Goal: Contribute content: Add original content to the website for others to see

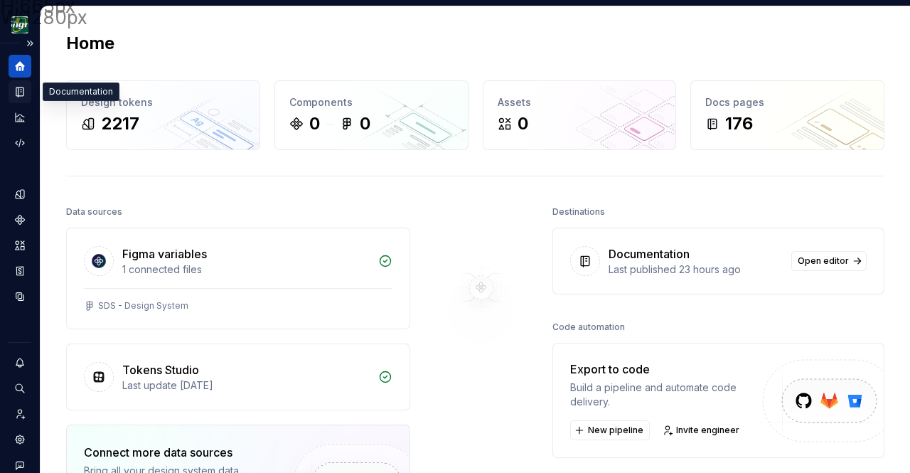
click at [17, 89] on icon "Documentation" at bounding box center [20, 91] width 13 height 13
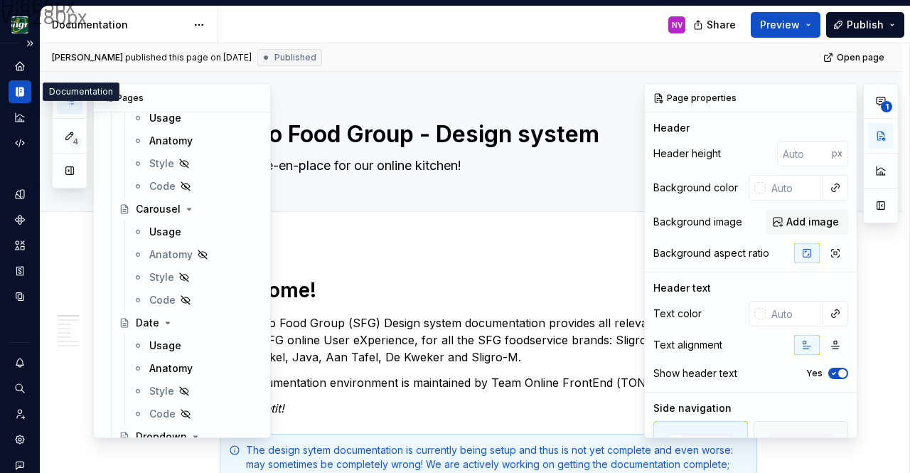
scroll to position [1379, 0]
click at [169, 229] on div "Usage" at bounding box center [165, 232] width 32 height 14
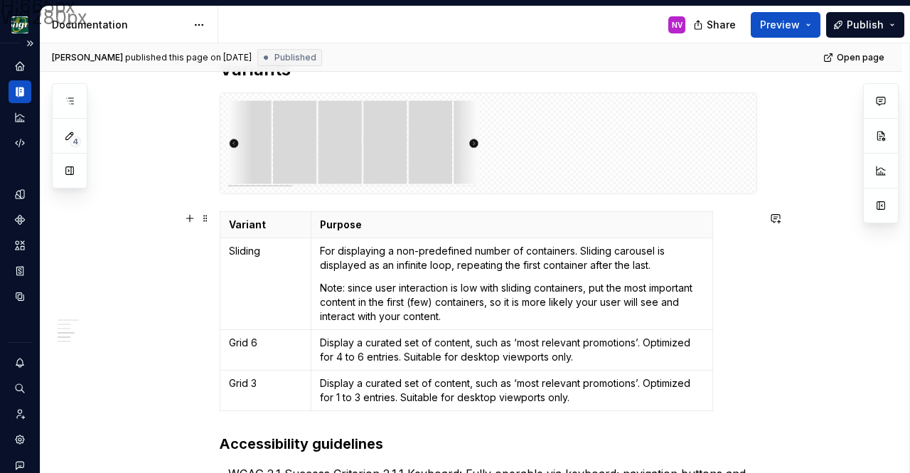
scroll to position [1097, 0]
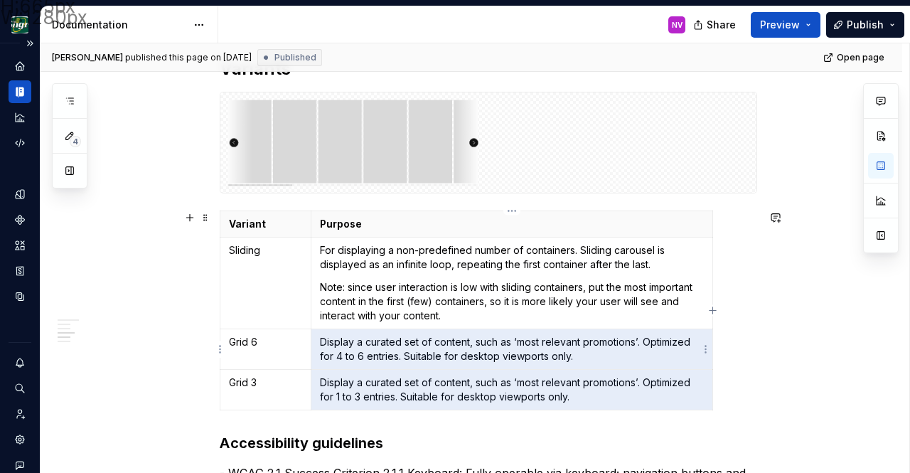
drag, startPoint x: 594, startPoint y: 398, endPoint x: 333, endPoint y: 349, distance: 265.5
click at [333, 349] on tbody "Variant Purpose Sliding For displaying a non-predefined number of containers. S…" at bounding box center [466, 310] width 493 height 199
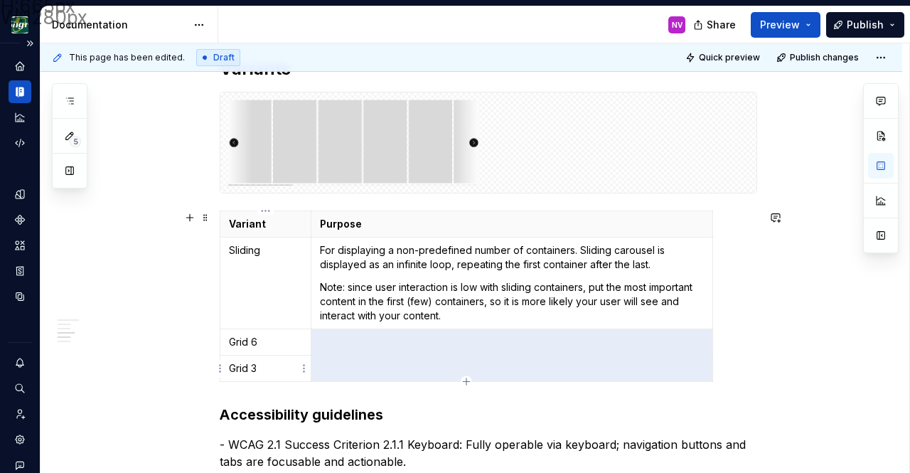
click at [281, 366] on p "Grid 3" at bounding box center [265, 368] width 73 height 14
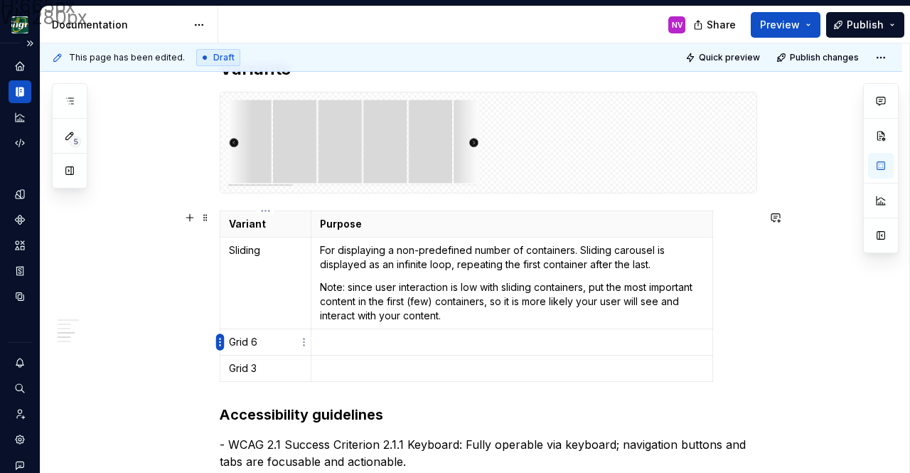
click at [221, 341] on html "H:665px W:1280px Design Sligro NV Dataset van Hoeckel Documentation NV Share Pr…" at bounding box center [455, 236] width 910 height 473
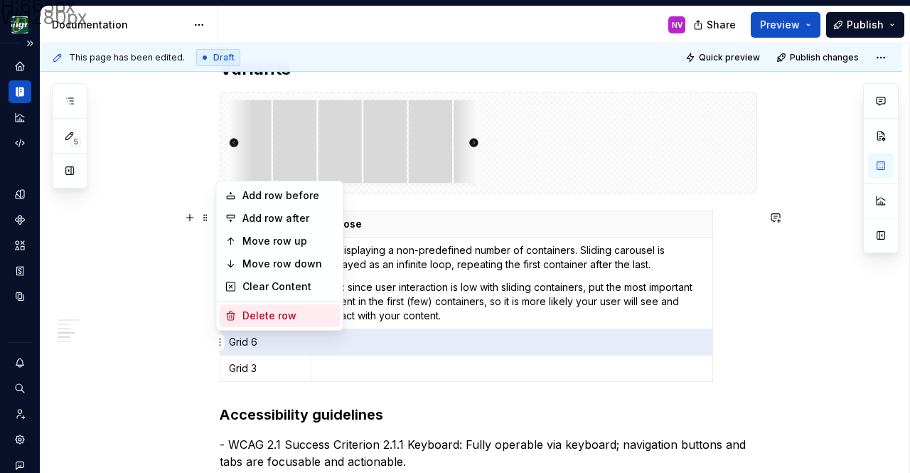
click at [268, 311] on div "Delete row" at bounding box center [289, 316] width 92 height 14
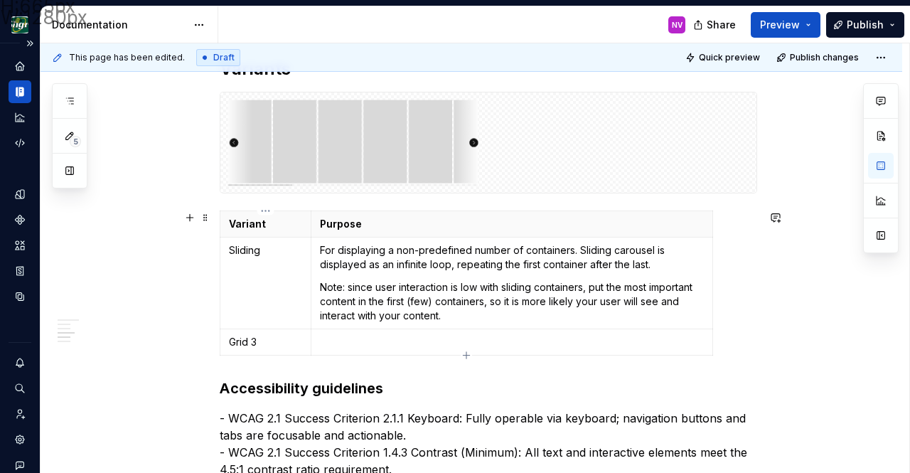
click at [224, 340] on td "Grid 3" at bounding box center [265, 342] width 91 height 26
click at [220, 339] on html "H:665px W:1280px Design Sligro NV Dataset van Hoeckel Documentation NV Share Pr…" at bounding box center [455, 236] width 910 height 473
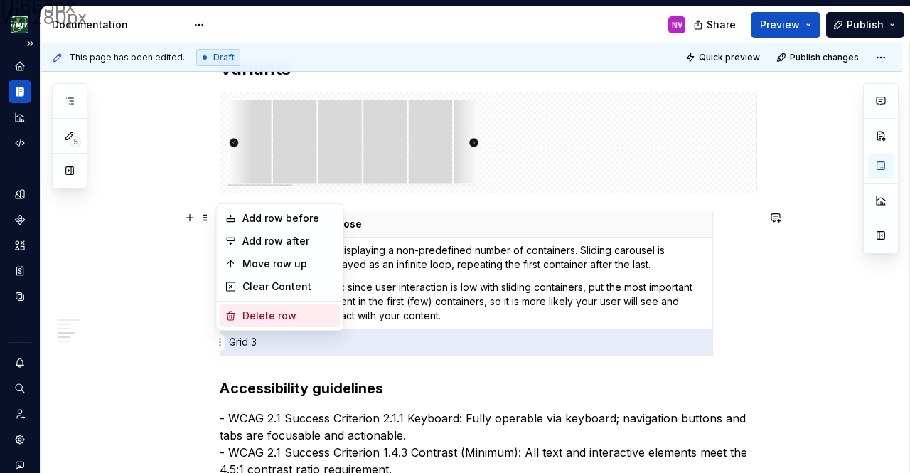
click at [253, 318] on div "Delete row" at bounding box center [289, 316] width 92 height 14
type textarea "*"
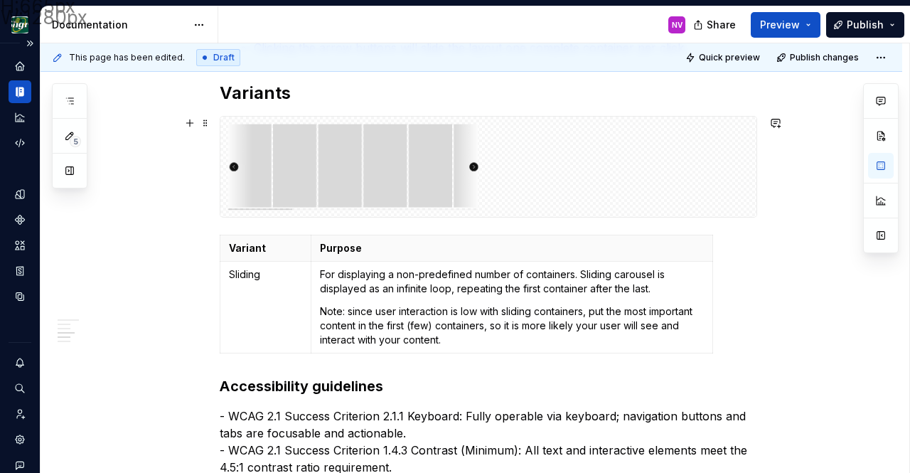
scroll to position [1073, 0]
click at [247, 280] on p "Sliding" at bounding box center [265, 274] width 73 height 14
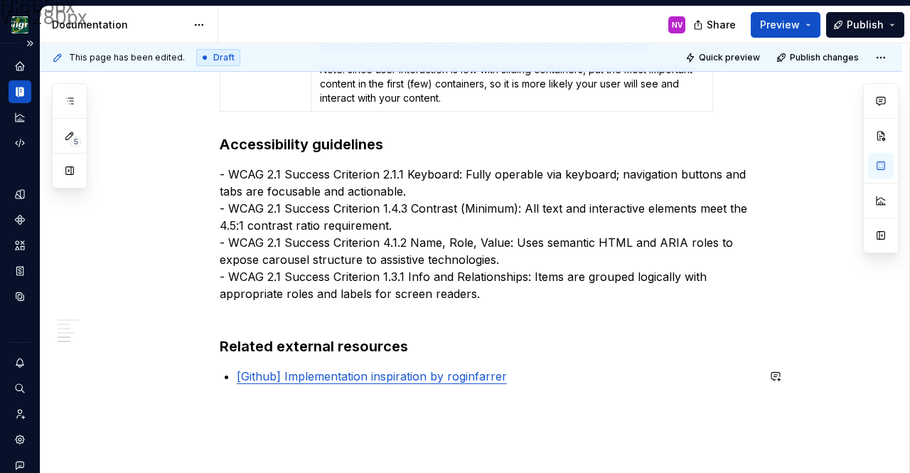
scroll to position [1418, 0]
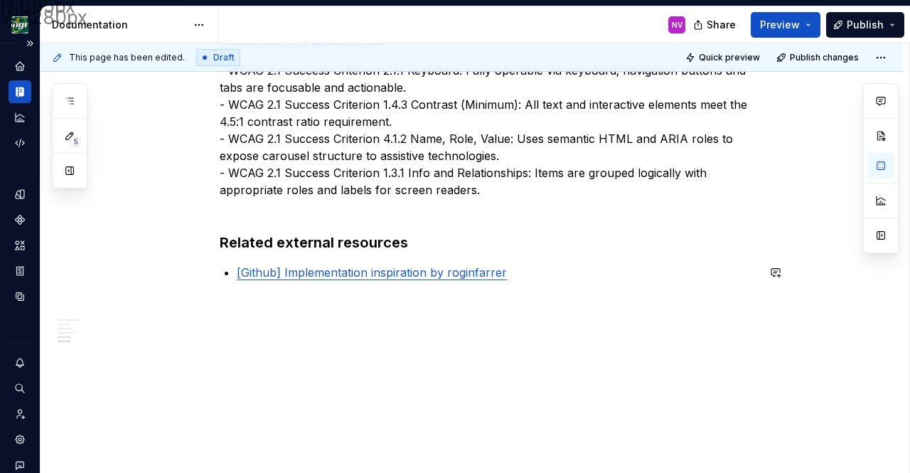
click at [352, 275] on link "[Github] Implementation inspiration by roginfarrer" at bounding box center [372, 272] width 270 height 14
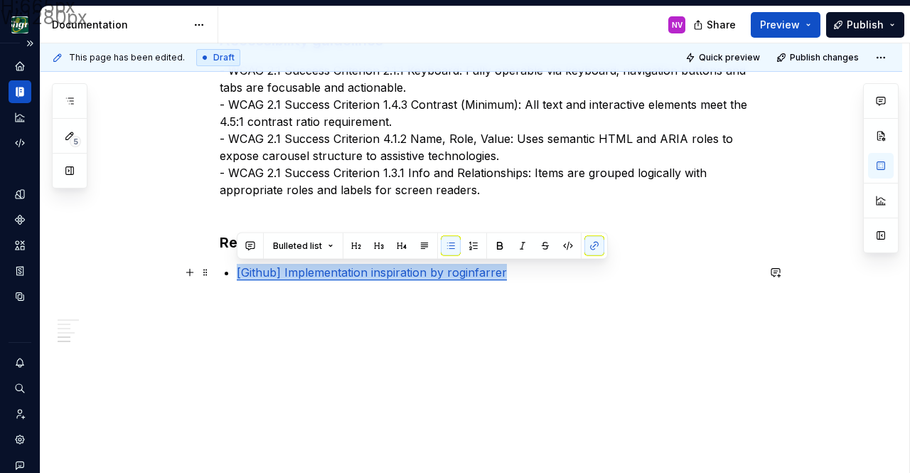
drag, startPoint x: 530, startPoint y: 272, endPoint x: 238, endPoint y: 273, distance: 292.3
click at [238, 273] on p "[Github] Implementation inspiration by roginfarrer" at bounding box center [497, 272] width 521 height 17
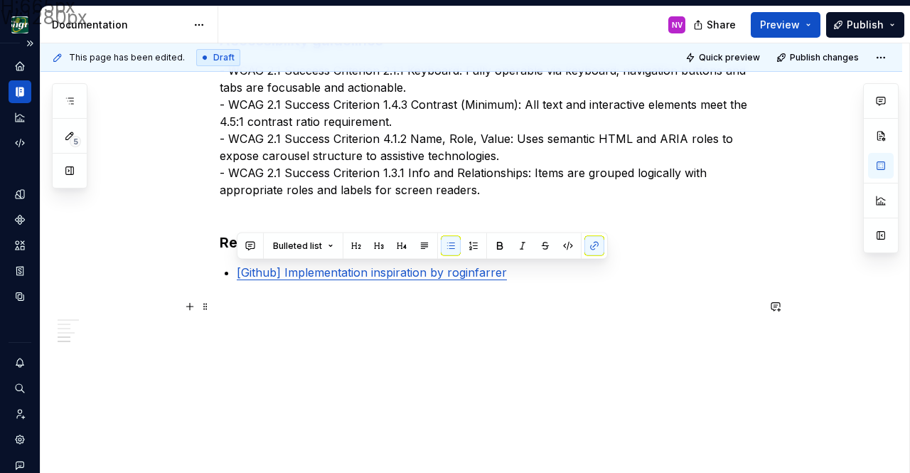
click at [276, 314] on p at bounding box center [489, 306] width 538 height 17
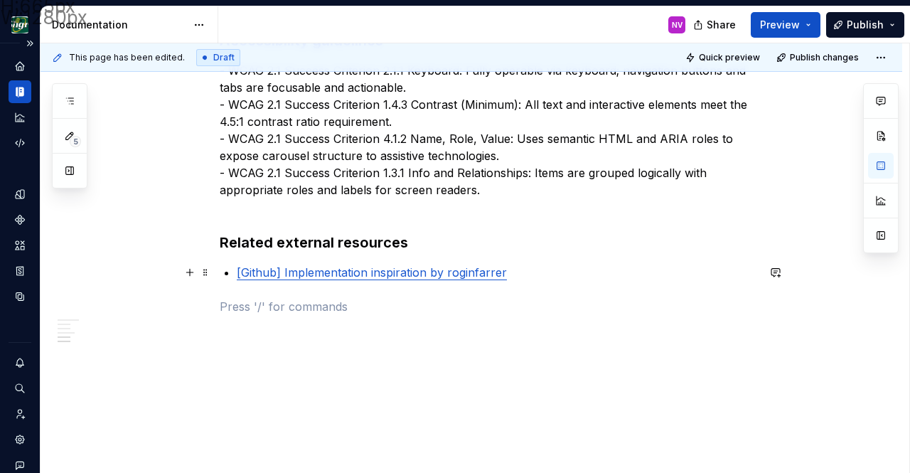
click at [526, 273] on p "[Github] Implementation inspiration by roginfarrer" at bounding box center [497, 272] width 521 height 17
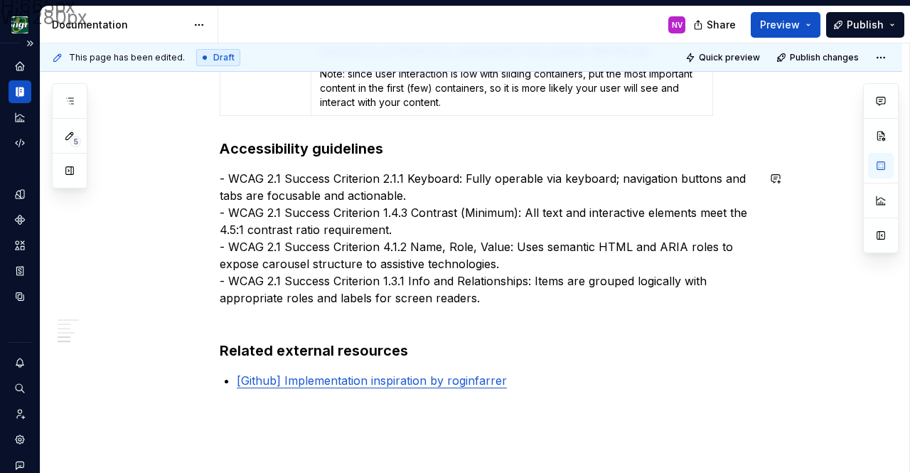
scroll to position [1287, 0]
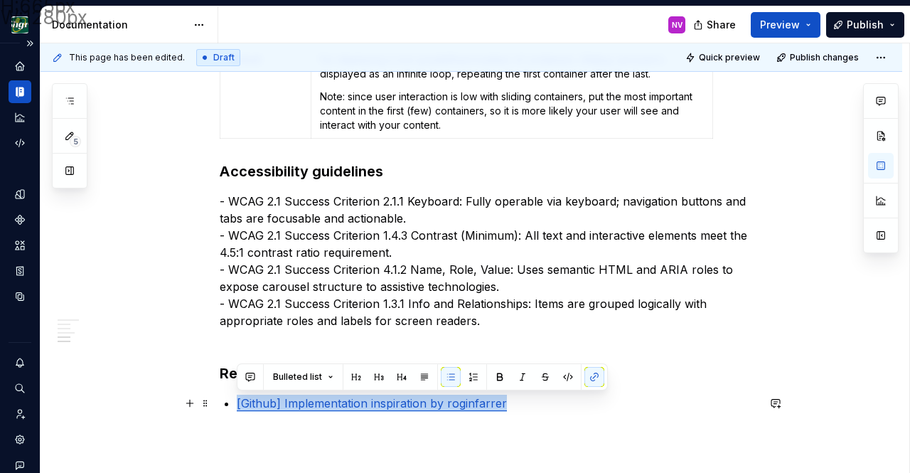
drag, startPoint x: 506, startPoint y: 404, endPoint x: 228, endPoint y: 401, distance: 277.4
click at [237, 401] on li "[Github] Implementation inspiration by roginfarrer" at bounding box center [497, 403] width 521 height 17
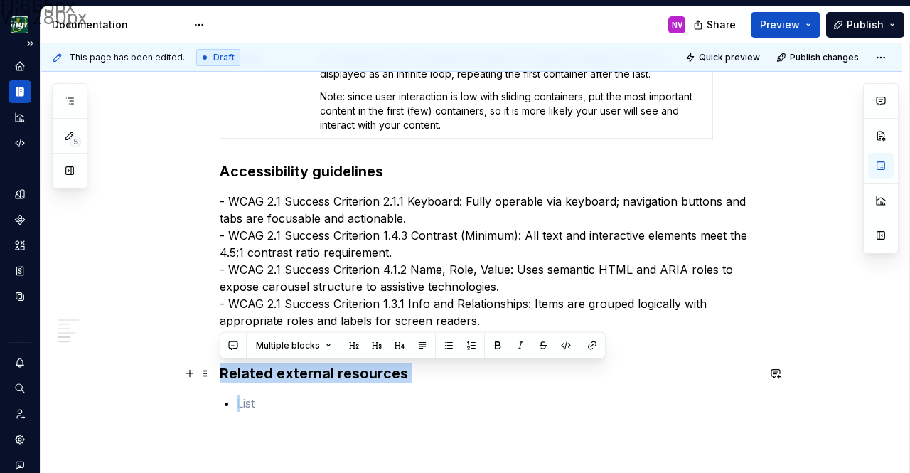
drag, startPoint x: 244, startPoint y: 400, endPoint x: 222, endPoint y: 377, distance: 32.2
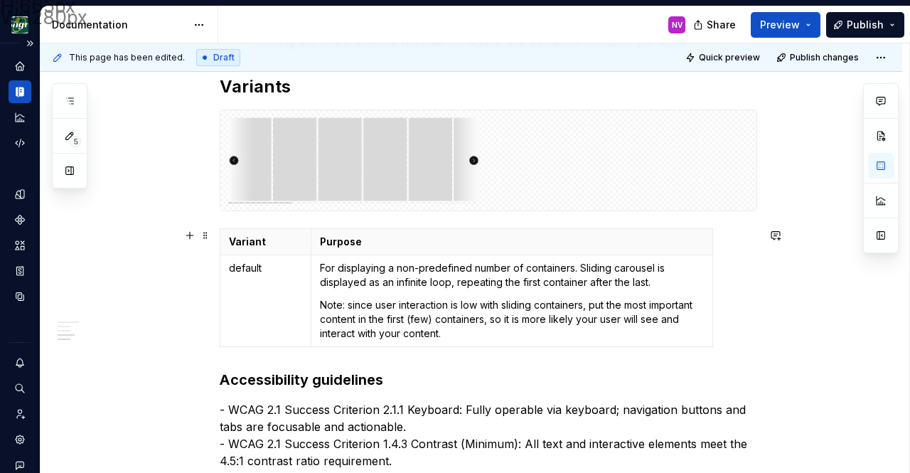
scroll to position [1078, 0]
click at [221, 382] on h3 "Accessibility guidelines" at bounding box center [489, 381] width 538 height 20
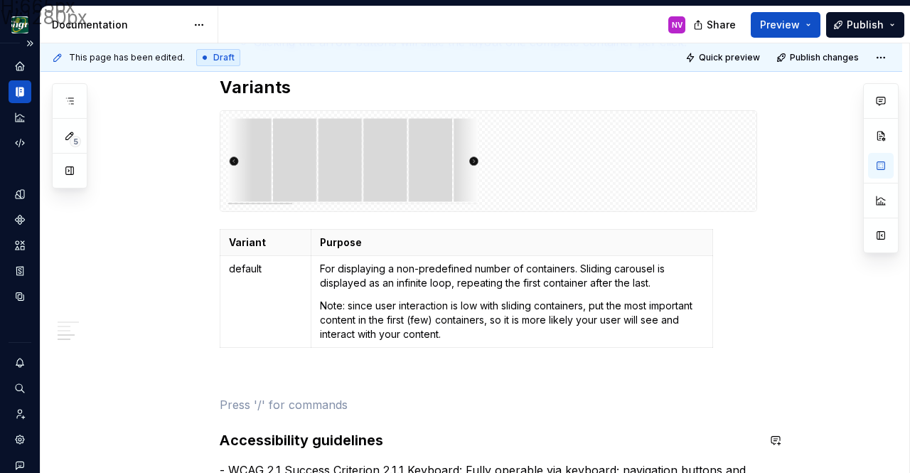
scroll to position [1087, 0]
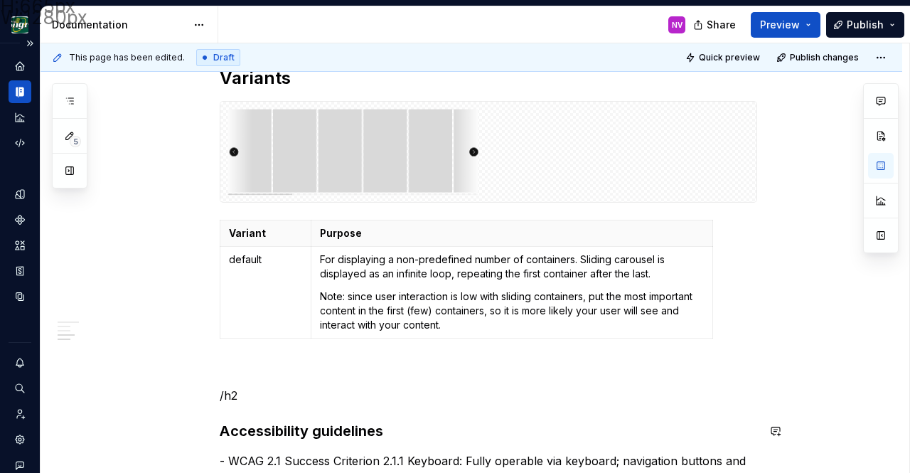
type textarea "*"
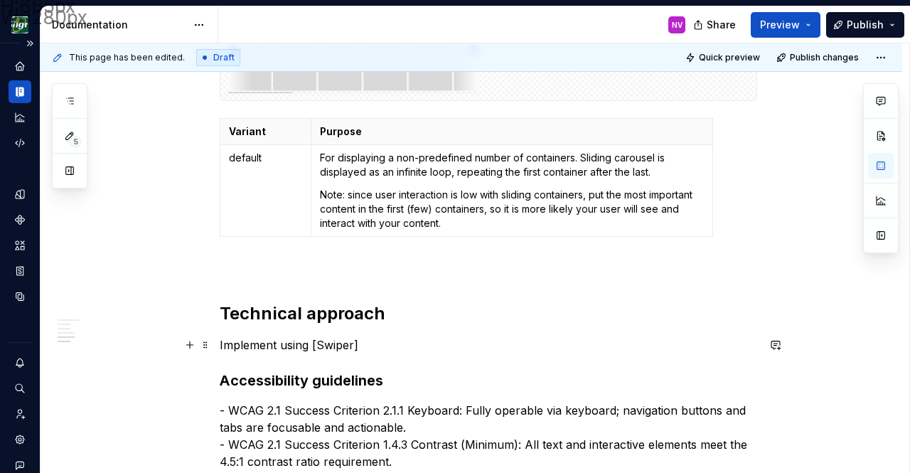
scroll to position [1223, 0]
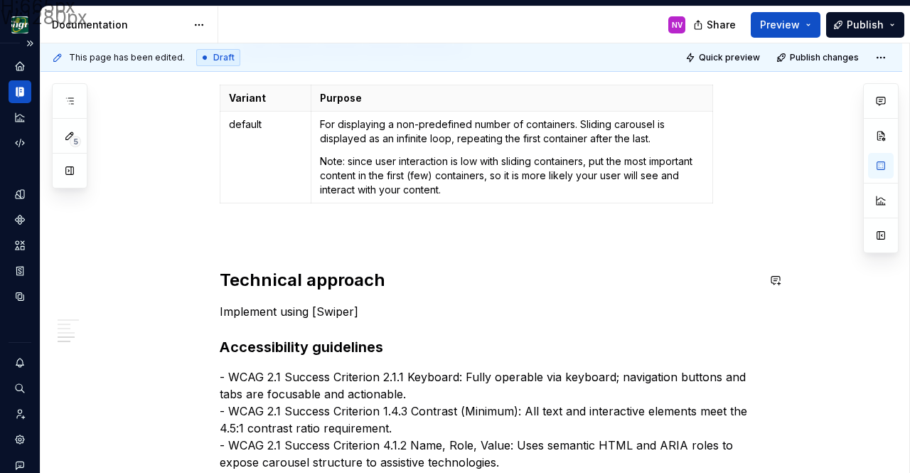
click at [311, 238] on p at bounding box center [489, 234] width 538 height 17
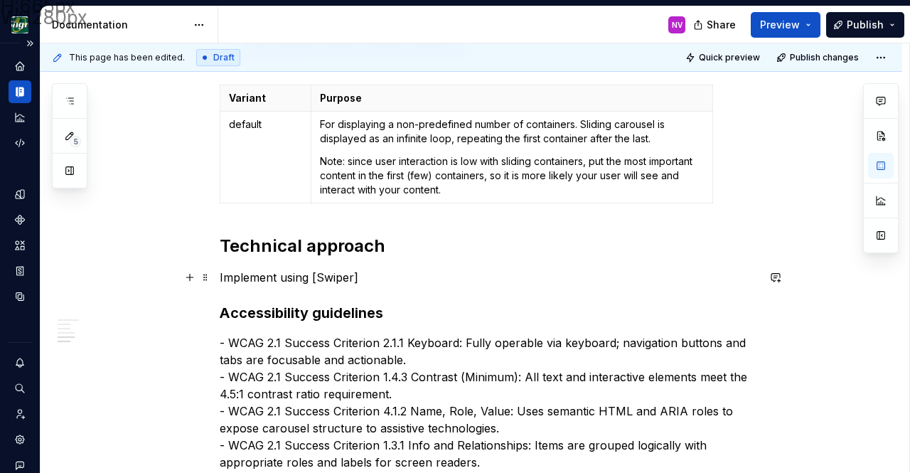
click at [353, 277] on p "Implement using [Swiper]" at bounding box center [489, 277] width 538 height 17
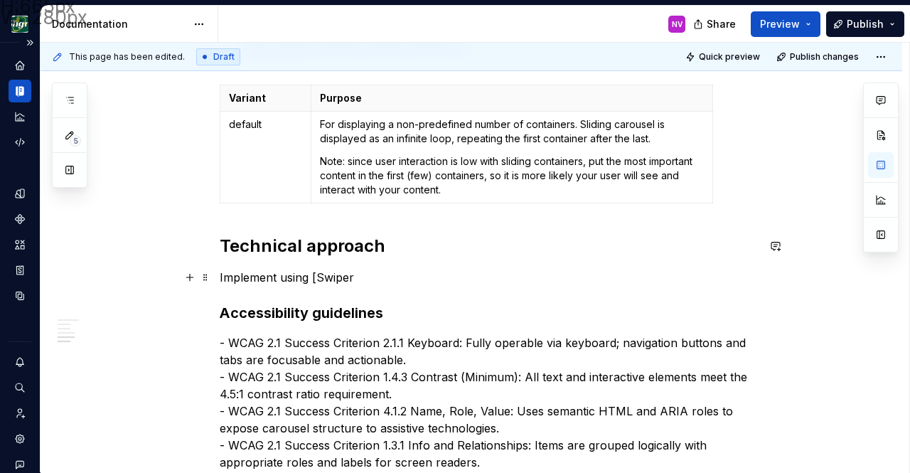
scroll to position [1226, 0]
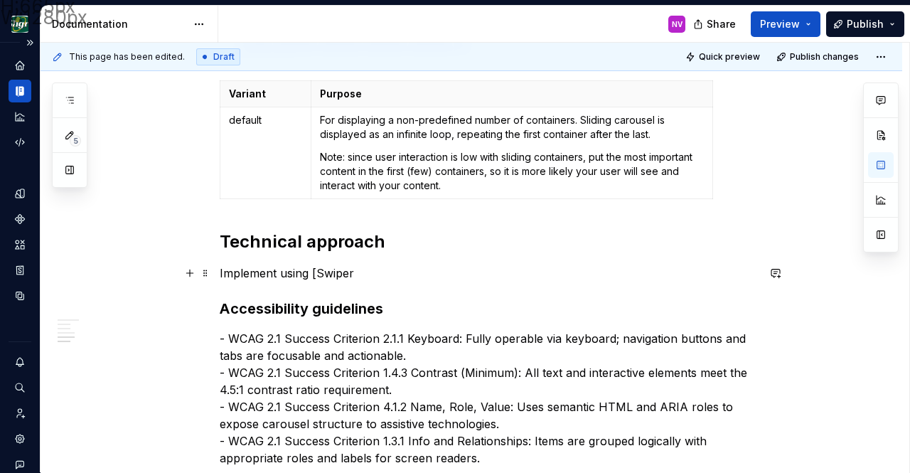
click at [319, 271] on p "Implement using [Swiper" at bounding box center [489, 273] width 538 height 17
click at [363, 278] on p "Implement using Swiper" at bounding box center [489, 273] width 538 height 17
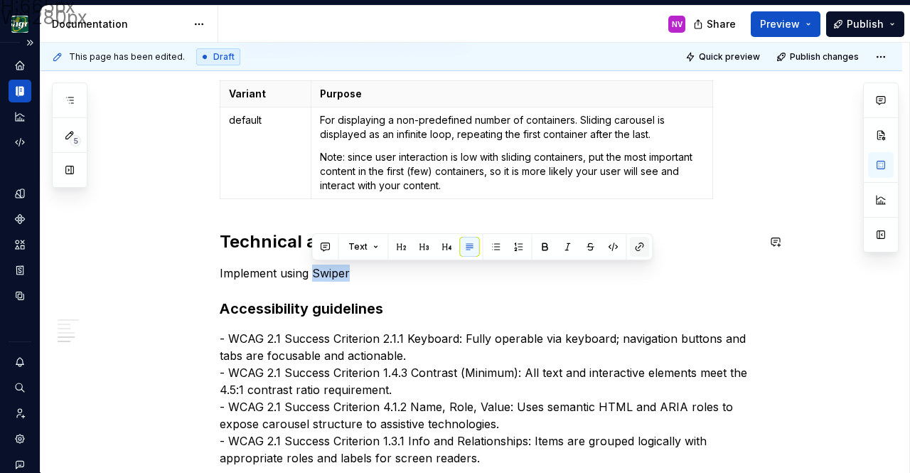
click at [639, 248] on button "button" at bounding box center [640, 247] width 20 height 20
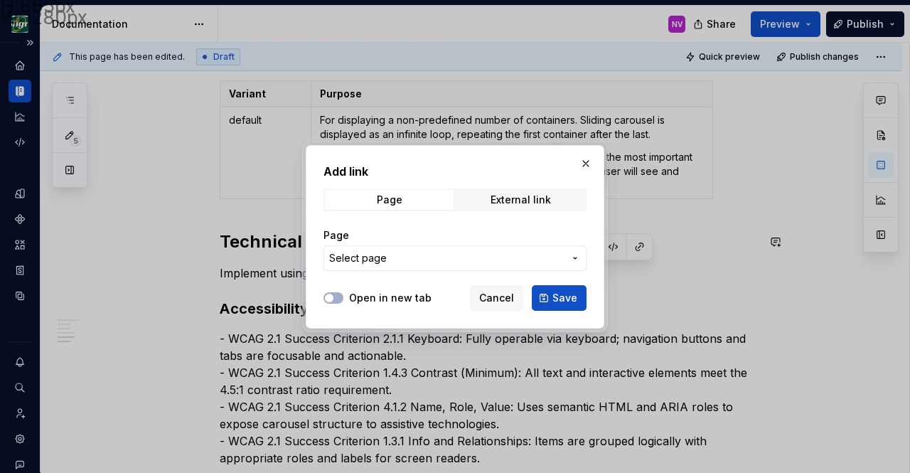
click at [528, 210] on div "Page External link" at bounding box center [455, 199] width 263 height 23
click at [515, 192] on span "External link" at bounding box center [521, 200] width 129 height 20
click at [443, 247] on input "URL" at bounding box center [455, 258] width 263 height 26
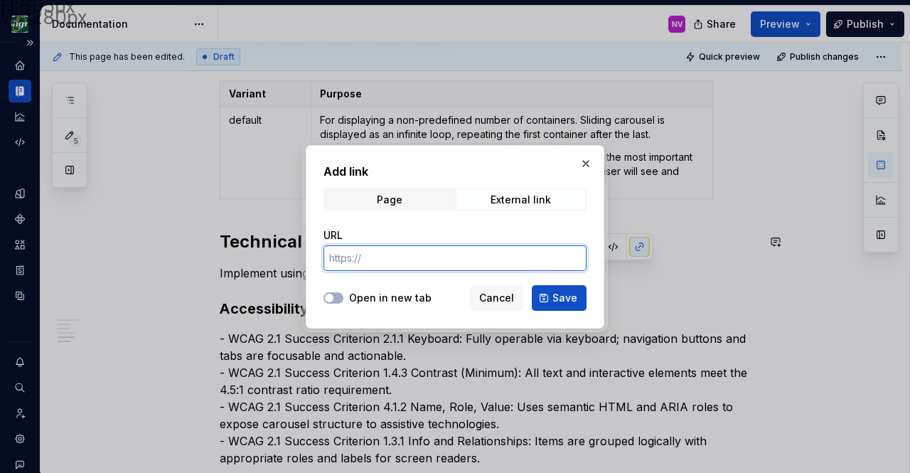
paste input "https://swiperjs.com/react"
type input "https://swiperjs.com/react"
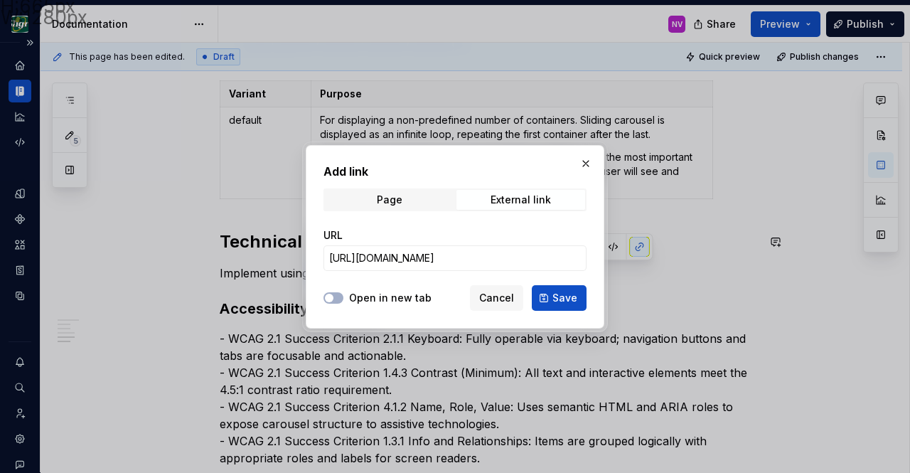
click at [356, 302] on label "Open in new tab" at bounding box center [390, 298] width 83 height 14
click at [344, 302] on button "Open in new tab" at bounding box center [334, 297] width 20 height 11
click at [558, 292] on span "Save" at bounding box center [565, 298] width 25 height 14
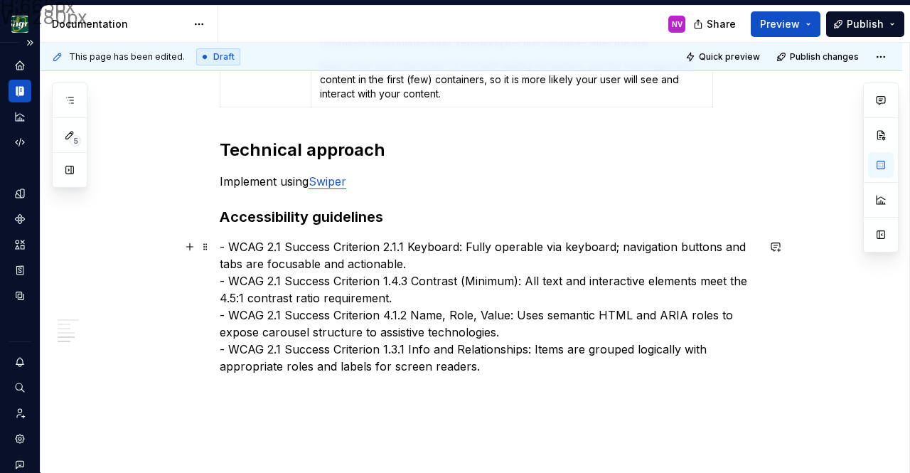
scroll to position [1319, 0]
click at [861, 26] on span "Publish" at bounding box center [865, 24] width 37 height 14
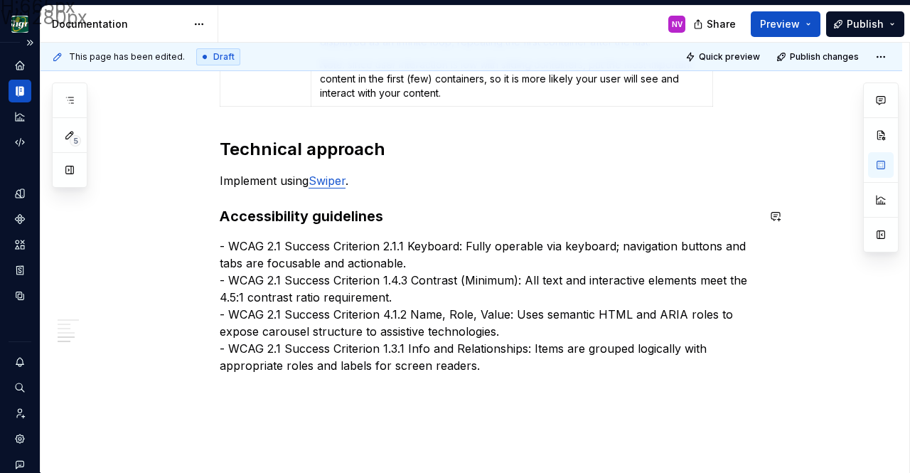
type textarea "*"
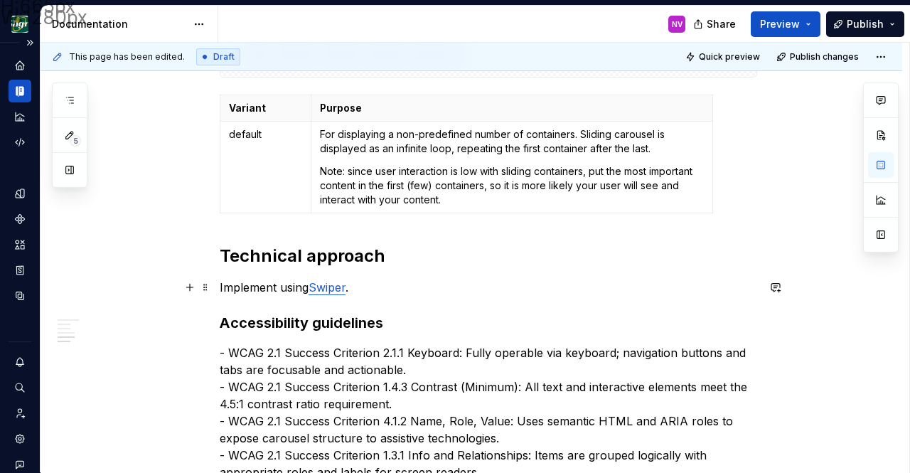
click at [400, 286] on p "Implement using Swiper ." at bounding box center [489, 287] width 538 height 17
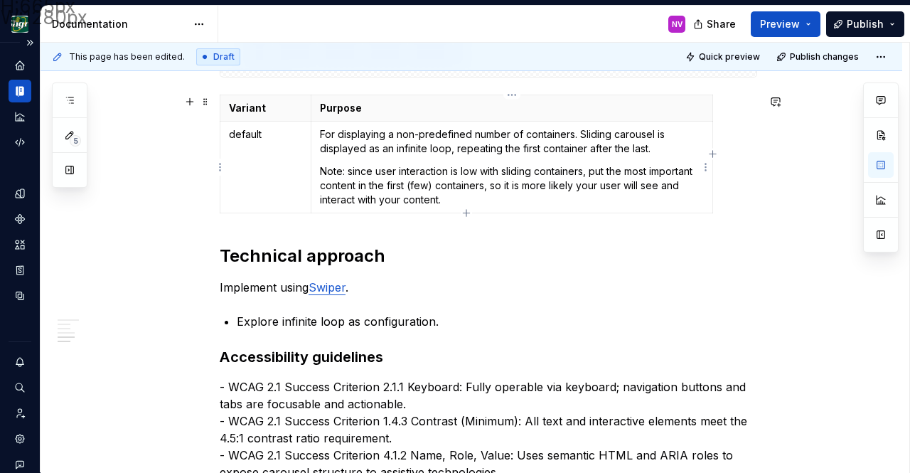
click at [454, 150] on p "For displaying a non-predefined number of containers. Sliding carousel is displ…" at bounding box center [512, 141] width 384 height 28
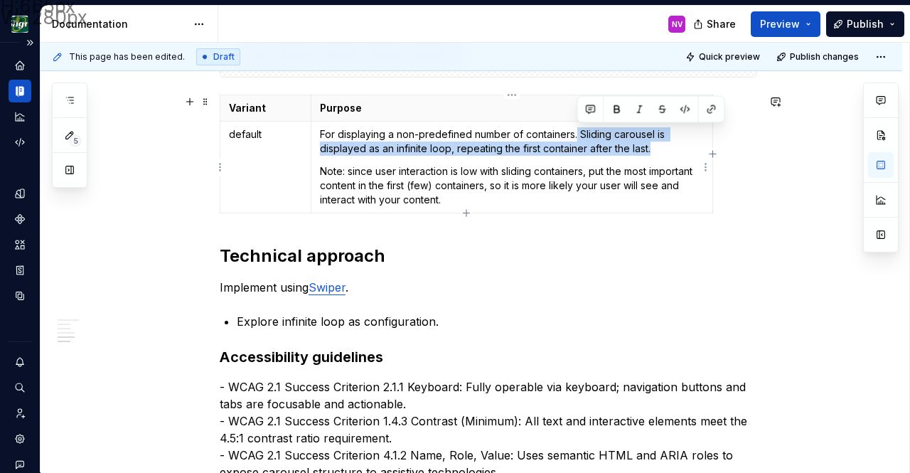
drag, startPoint x: 655, startPoint y: 148, endPoint x: 575, endPoint y: 131, distance: 81.5
click at [575, 131] on p "For displaying a non-predefined number of containers. Sliding carousel is displ…" at bounding box center [512, 141] width 384 height 28
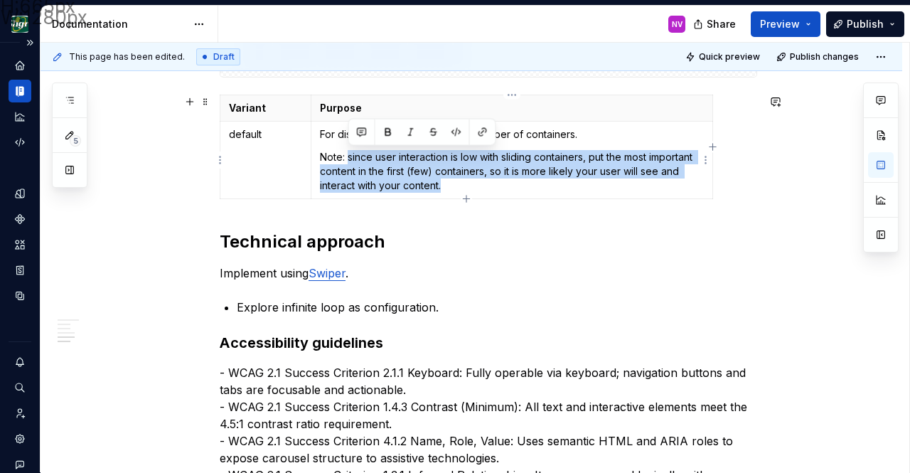
drag, startPoint x: 458, startPoint y: 186, endPoint x: 349, endPoint y: 160, distance: 112.0
click at [349, 160] on p "Note: since user interaction is low with sliding containers, put the most impor…" at bounding box center [512, 171] width 384 height 43
copy p "since user interaction is low with sliding containers, put the most important c…"
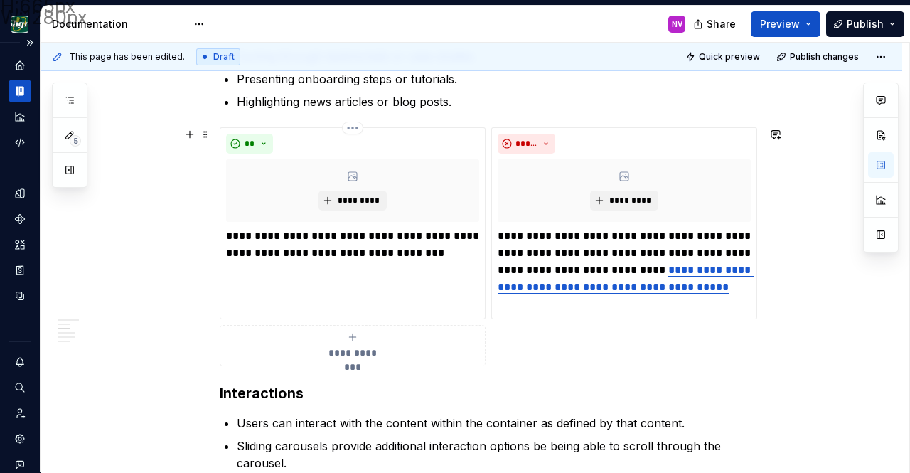
scroll to position [633, 0]
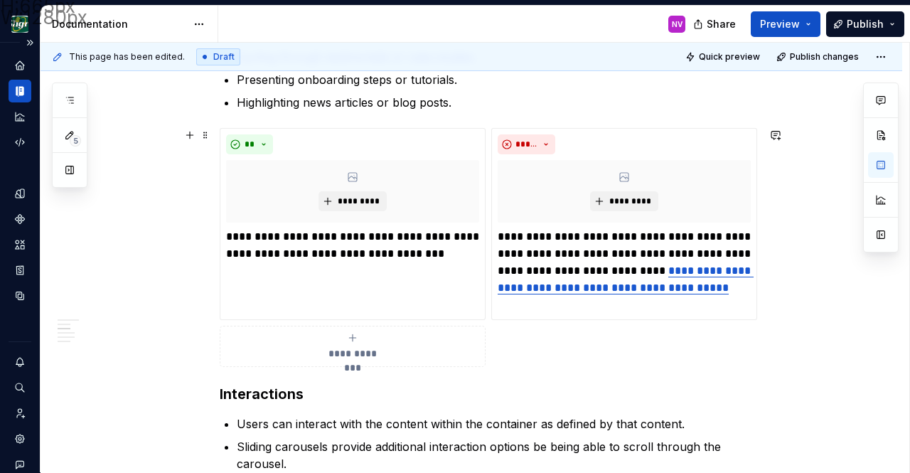
click at [339, 341] on div "**********" at bounding box center [352, 346] width 253 height 28
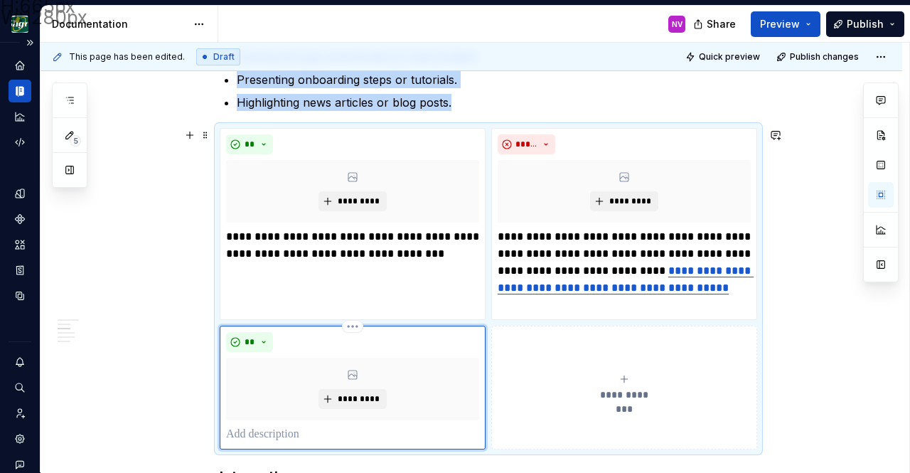
click at [289, 434] on p at bounding box center [352, 434] width 253 height 17
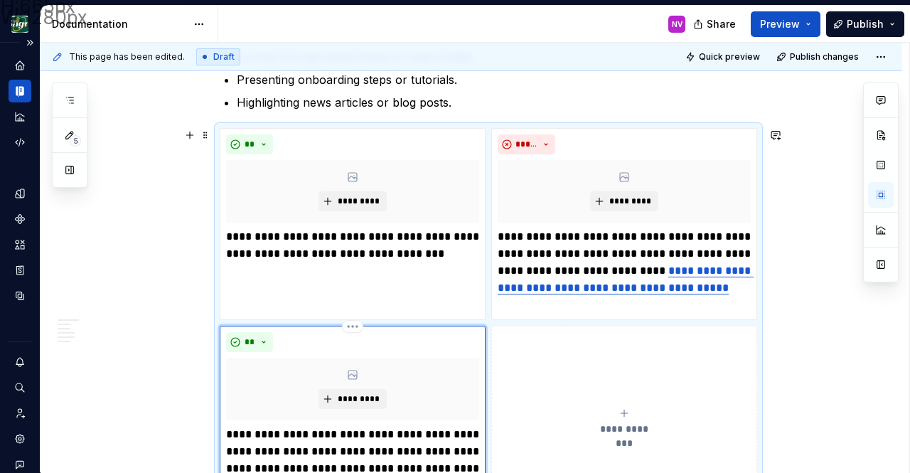
scroll to position [673, 0]
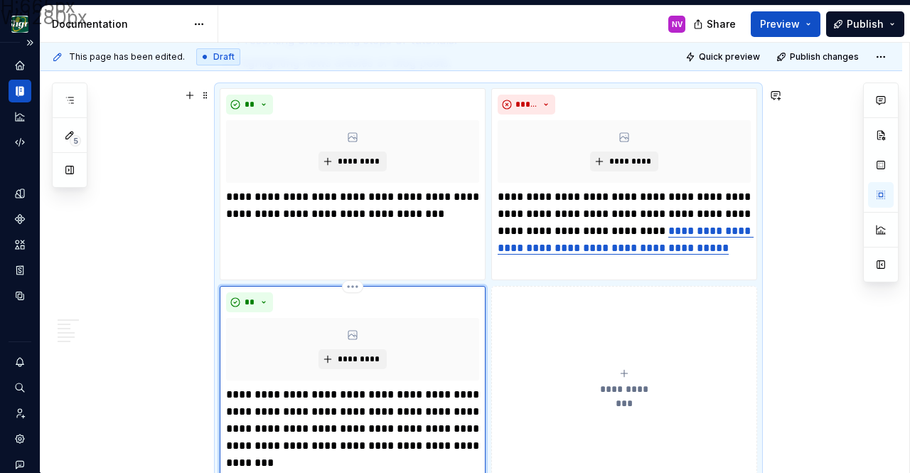
click at [227, 391] on p "**********" at bounding box center [352, 428] width 253 height 85
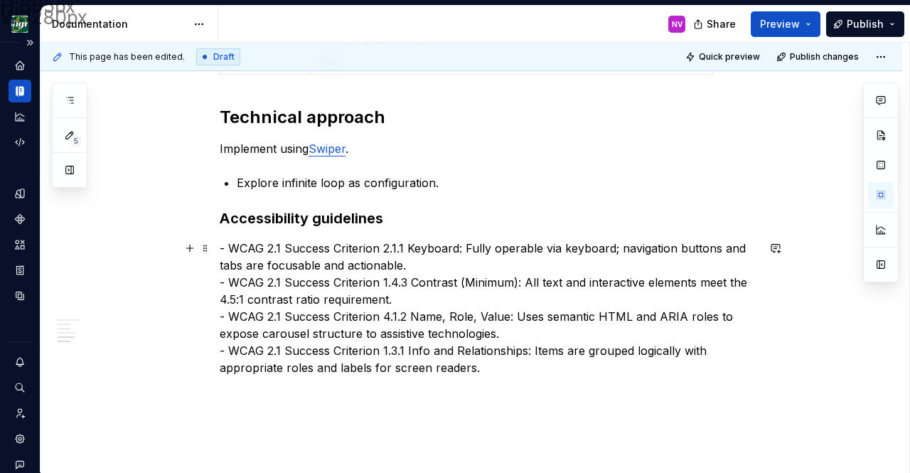
scroll to position [1368, 0]
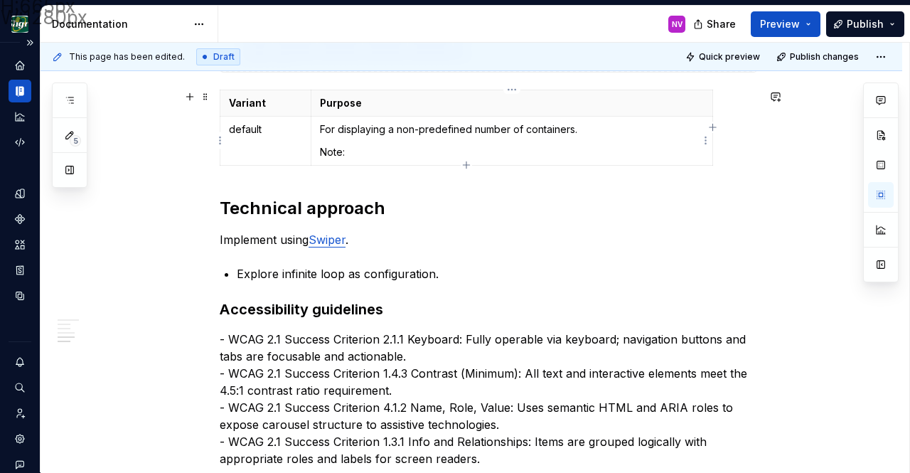
click at [537, 154] on p "Note:" at bounding box center [512, 152] width 384 height 14
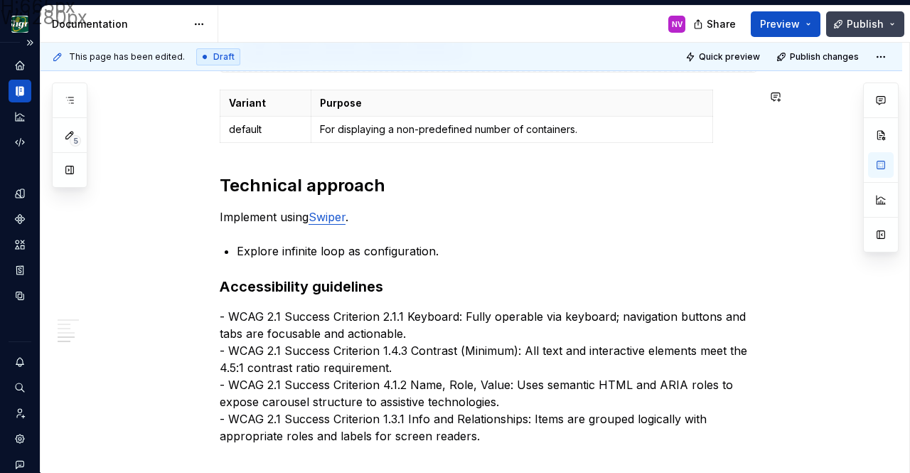
click at [853, 23] on span "Publish" at bounding box center [865, 24] width 37 height 14
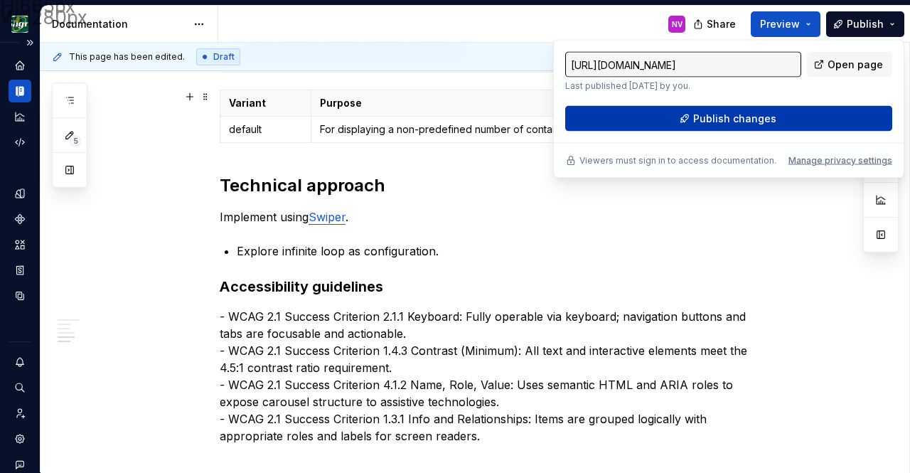
click at [762, 117] on span "Publish changes" at bounding box center [734, 119] width 83 height 14
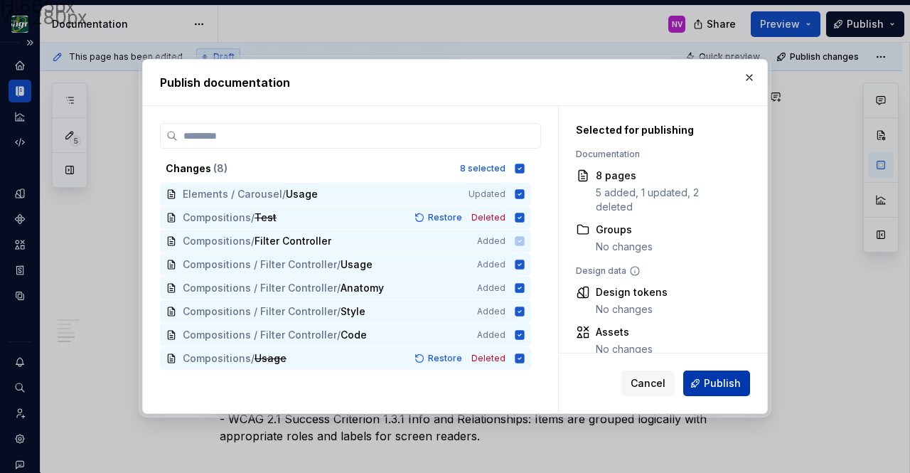
click at [704, 379] on button "Publish" at bounding box center [717, 384] width 67 height 26
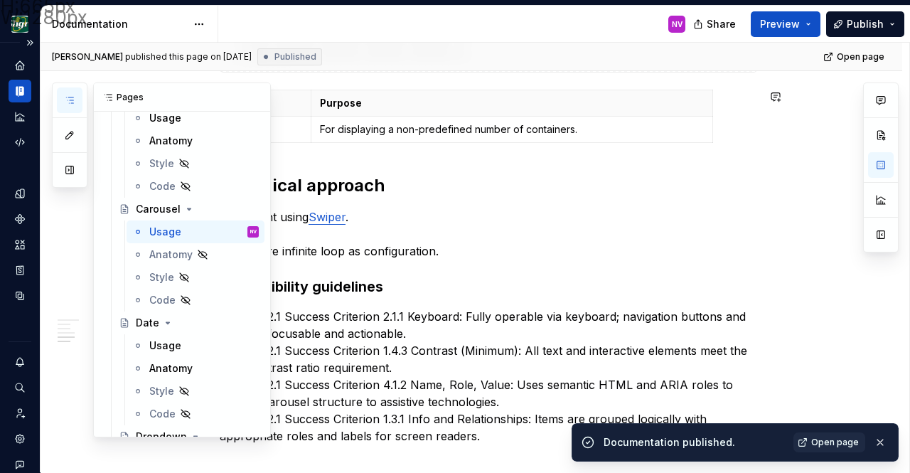
click at [70, 102] on icon "button" at bounding box center [69, 100] width 11 height 11
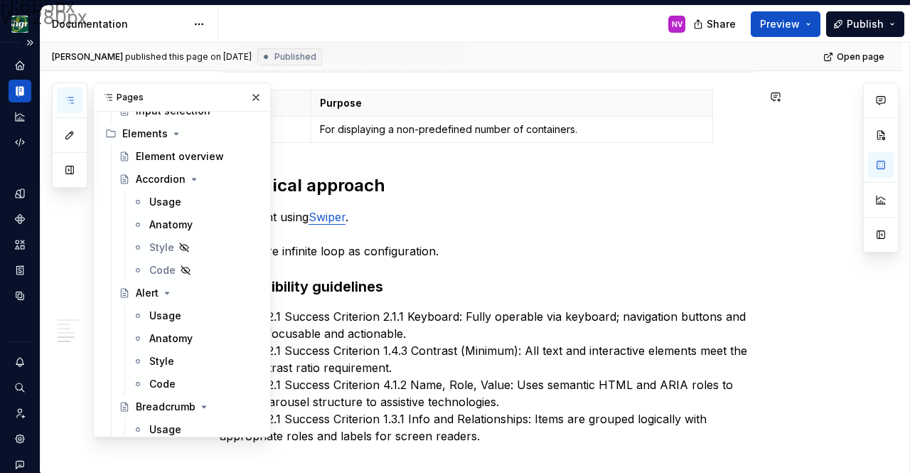
scroll to position [841, 0]
click at [162, 202] on div "Usage" at bounding box center [165, 201] width 32 height 14
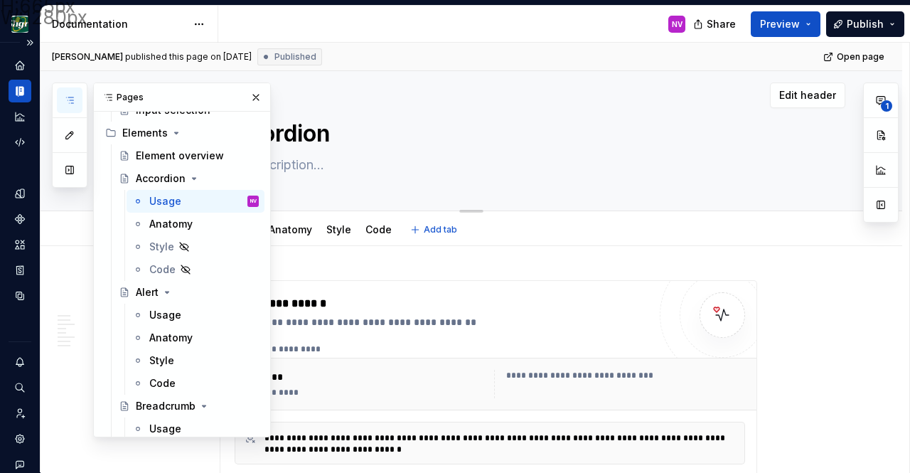
click at [555, 87] on div "Edit header" at bounding box center [443, 96] width 805 height 26
click at [257, 100] on button "button" at bounding box center [256, 97] width 20 height 20
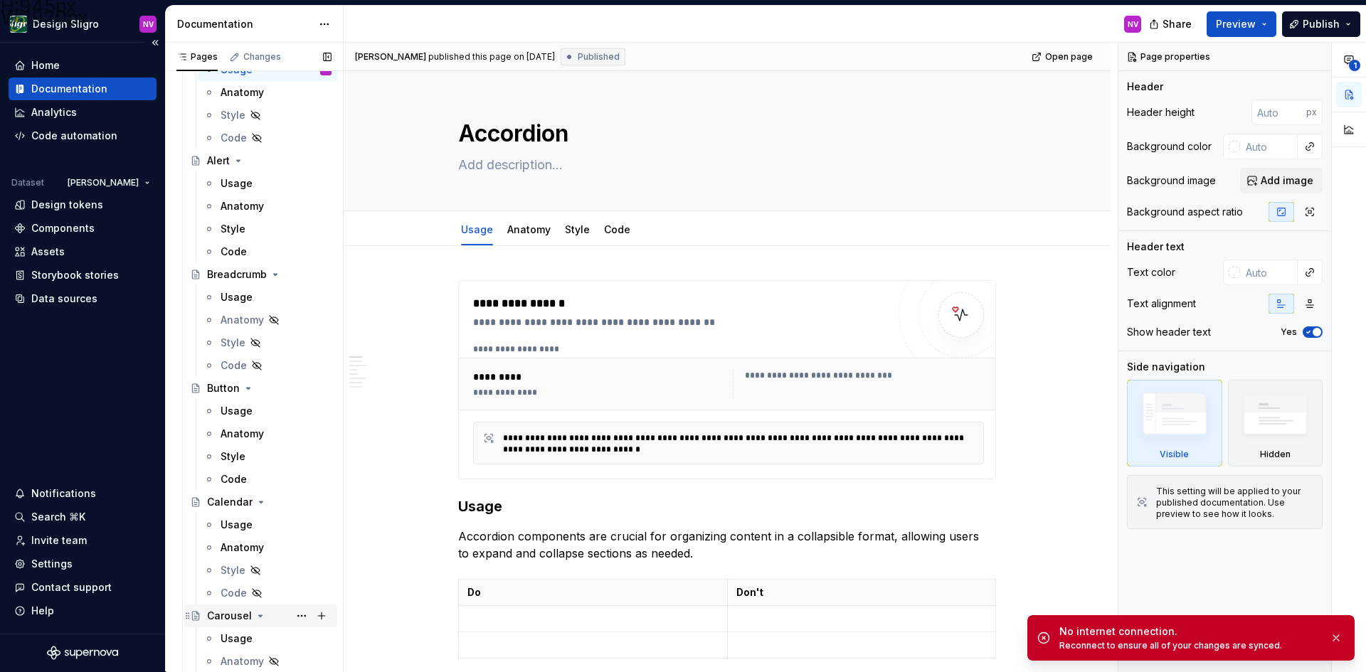
scroll to position [1067, 0]
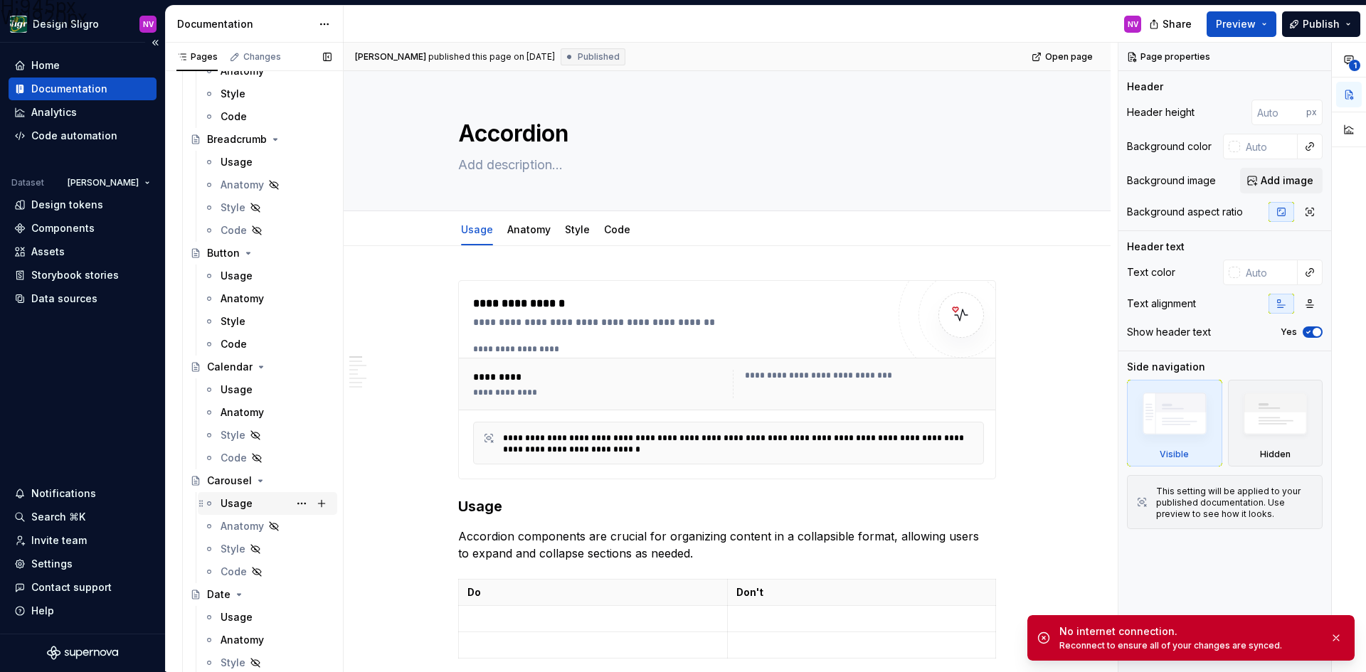
click at [249, 472] on div "Usage" at bounding box center [275, 504] width 111 height 20
type textarea "*"
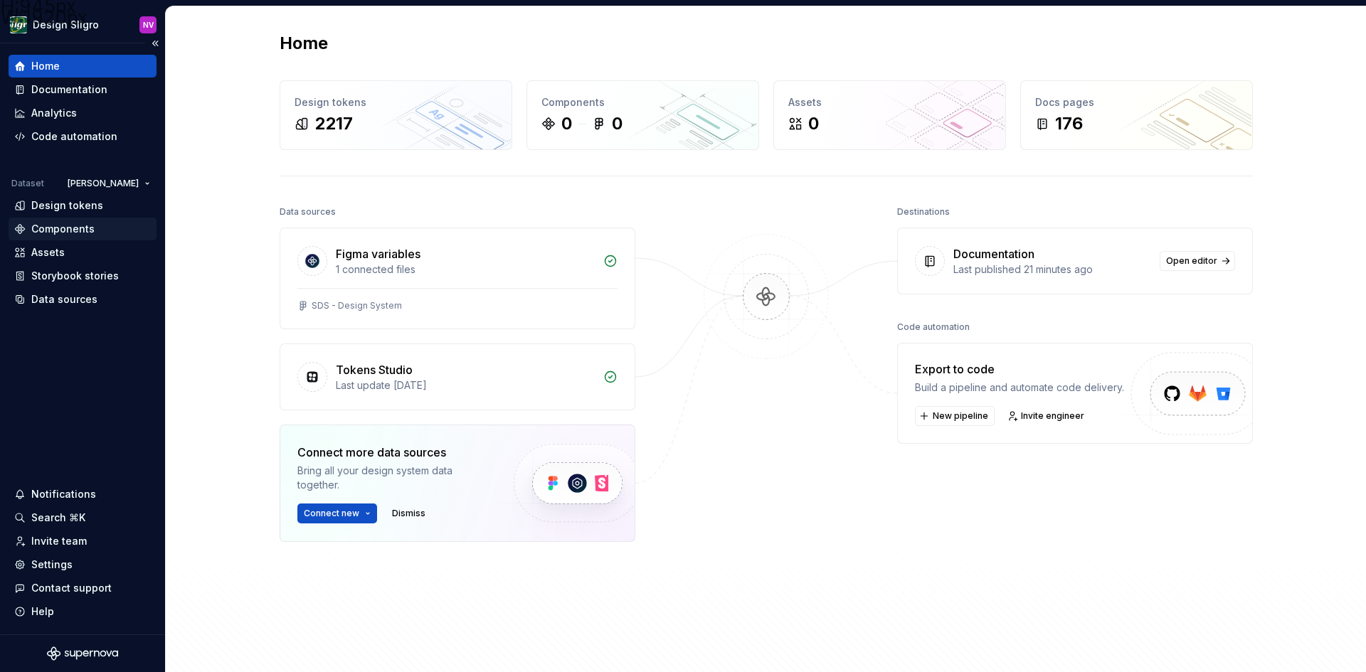
click at [93, 224] on div "Components" at bounding box center [82, 229] width 137 height 14
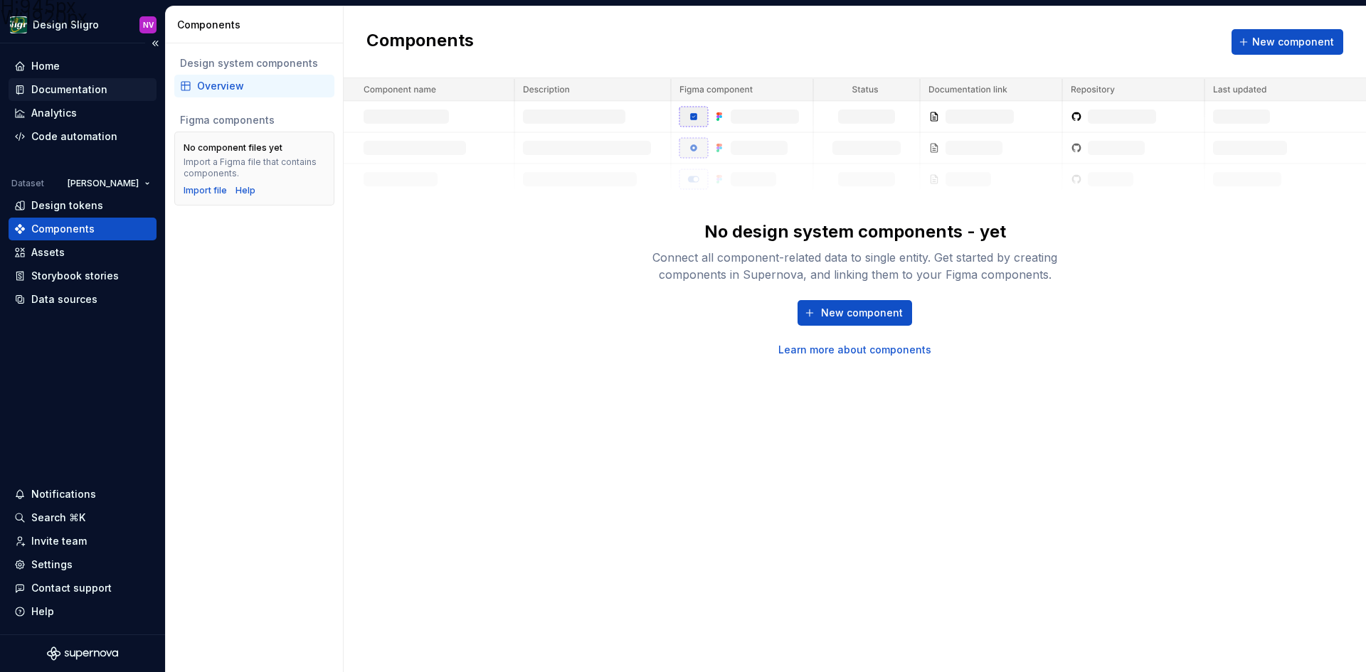
click at [80, 94] on div "Documentation" at bounding box center [69, 90] width 76 height 14
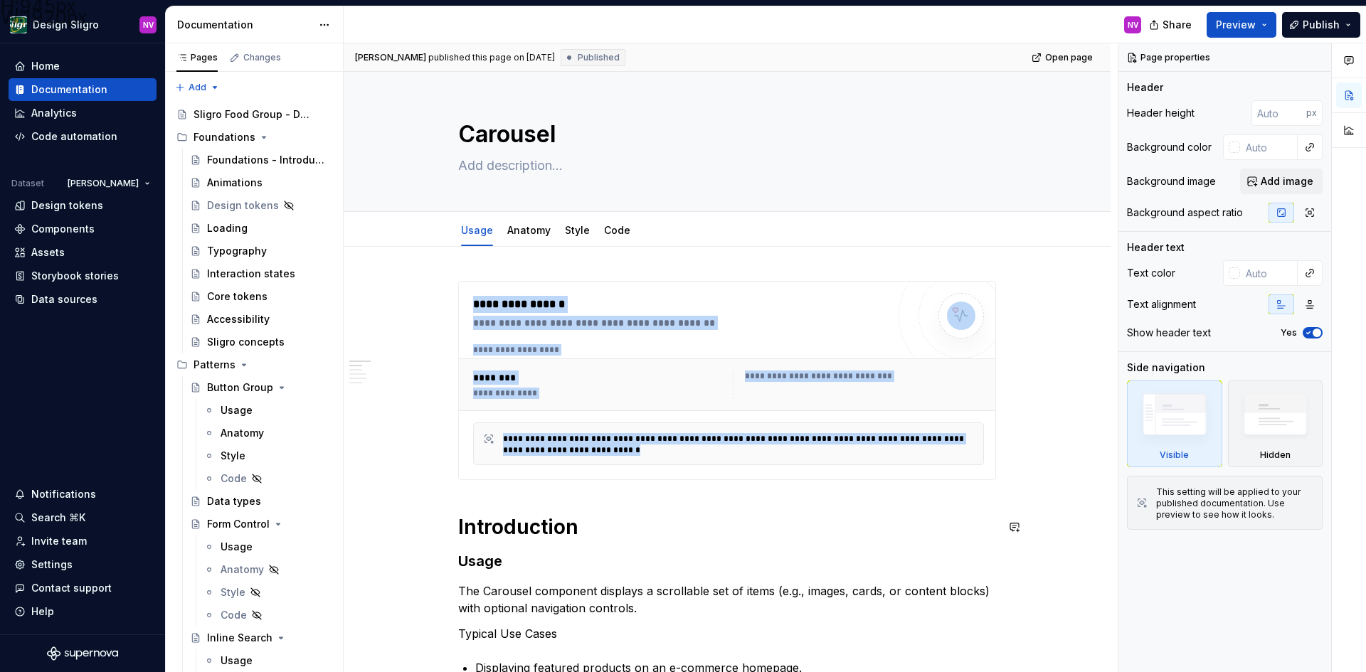
drag, startPoint x: 456, startPoint y: 358, endPoint x: 614, endPoint y: 543, distance: 243.2
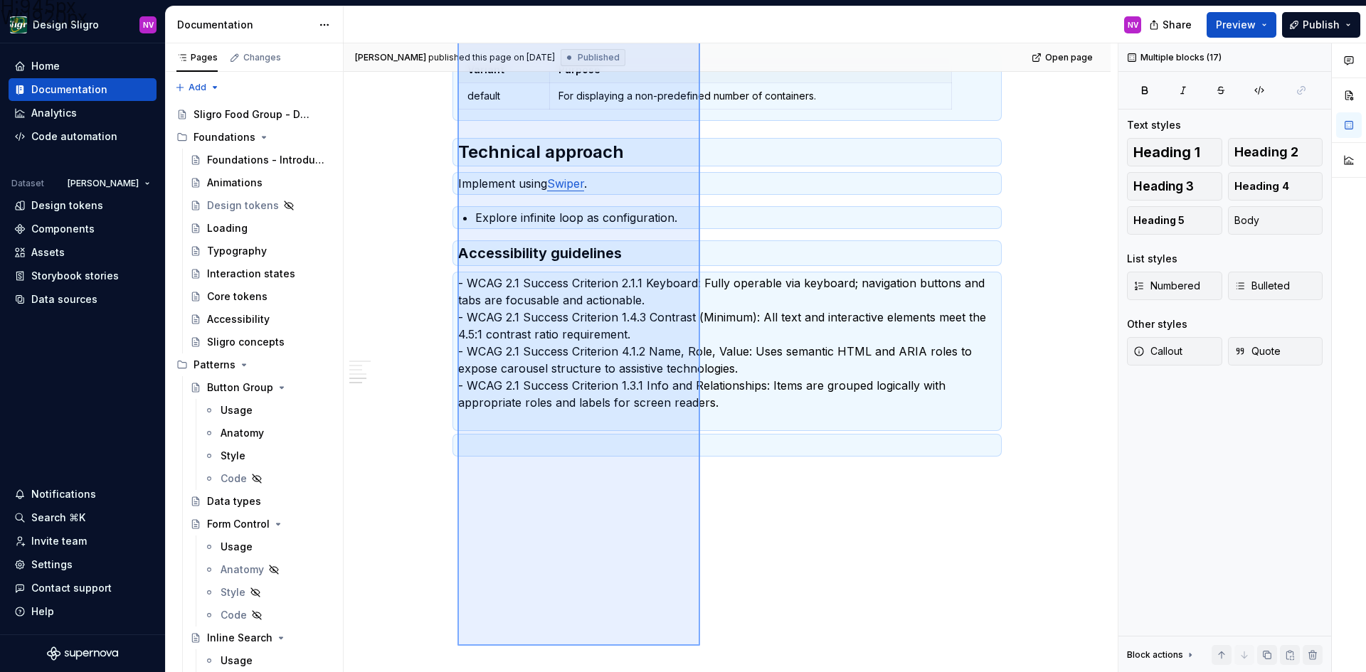
scroll to position [1402, 0]
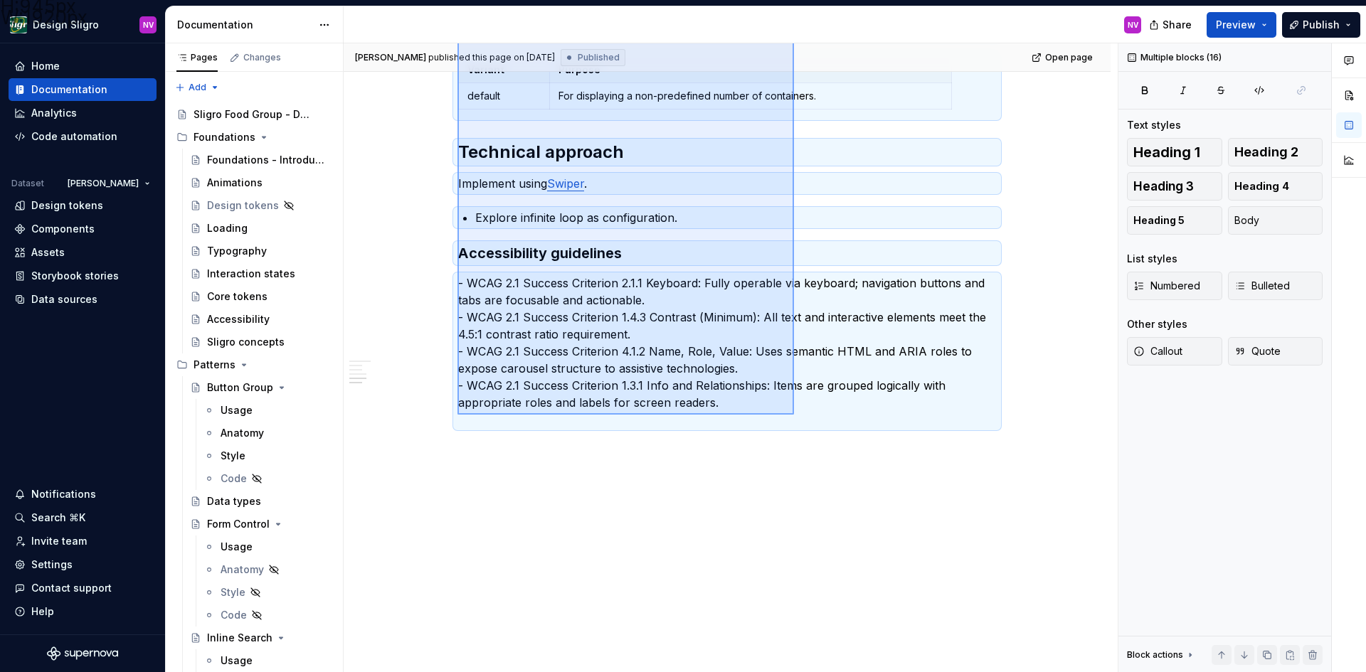
drag, startPoint x: 457, startPoint y: 526, endPoint x: 794, endPoint y: 415, distance: 354.5
click at [794, 415] on div "**********" at bounding box center [731, 357] width 774 height 629
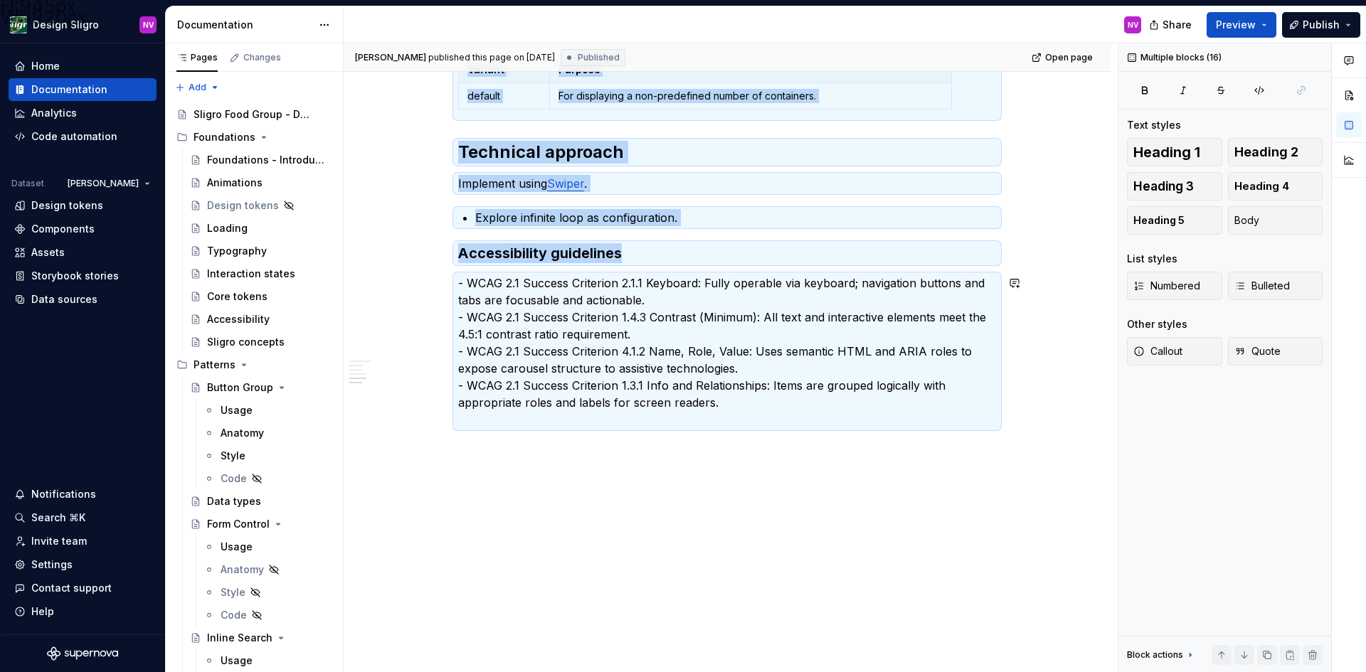
copy div "**********"
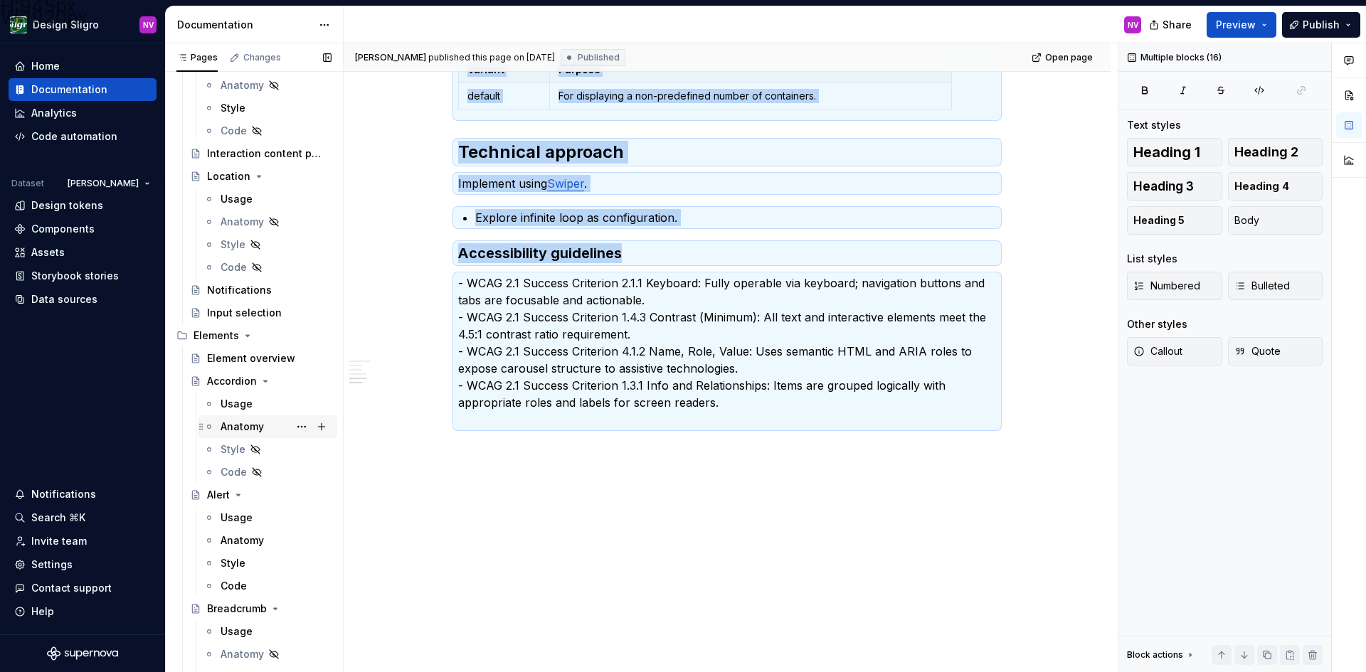
scroll to position [640, 0]
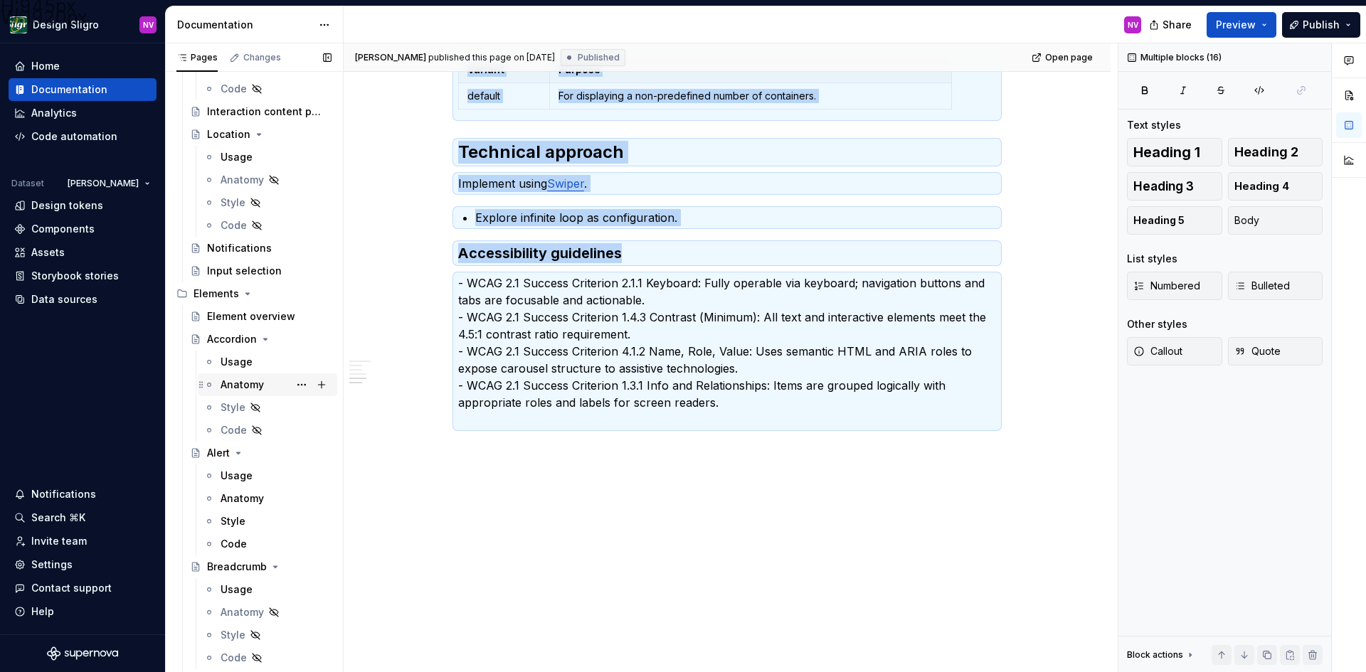
click at [230, 364] on div "Usage" at bounding box center [236, 362] width 32 height 14
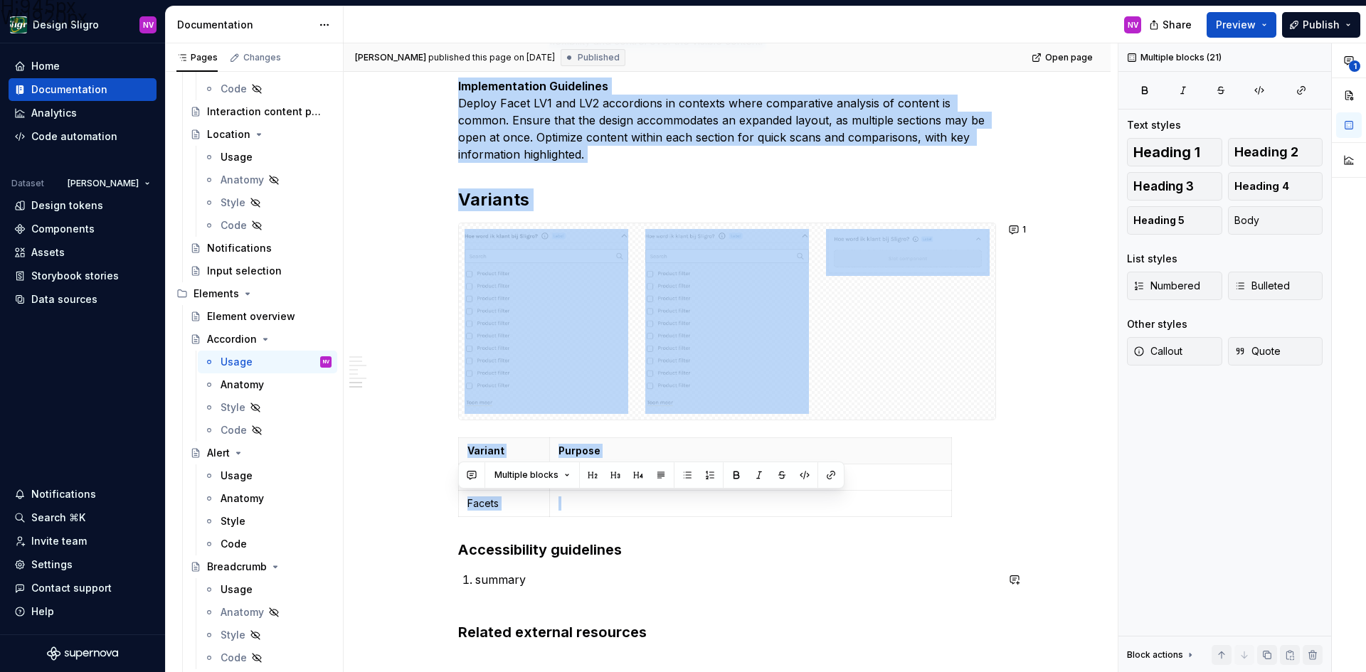
scroll to position [1573, 0]
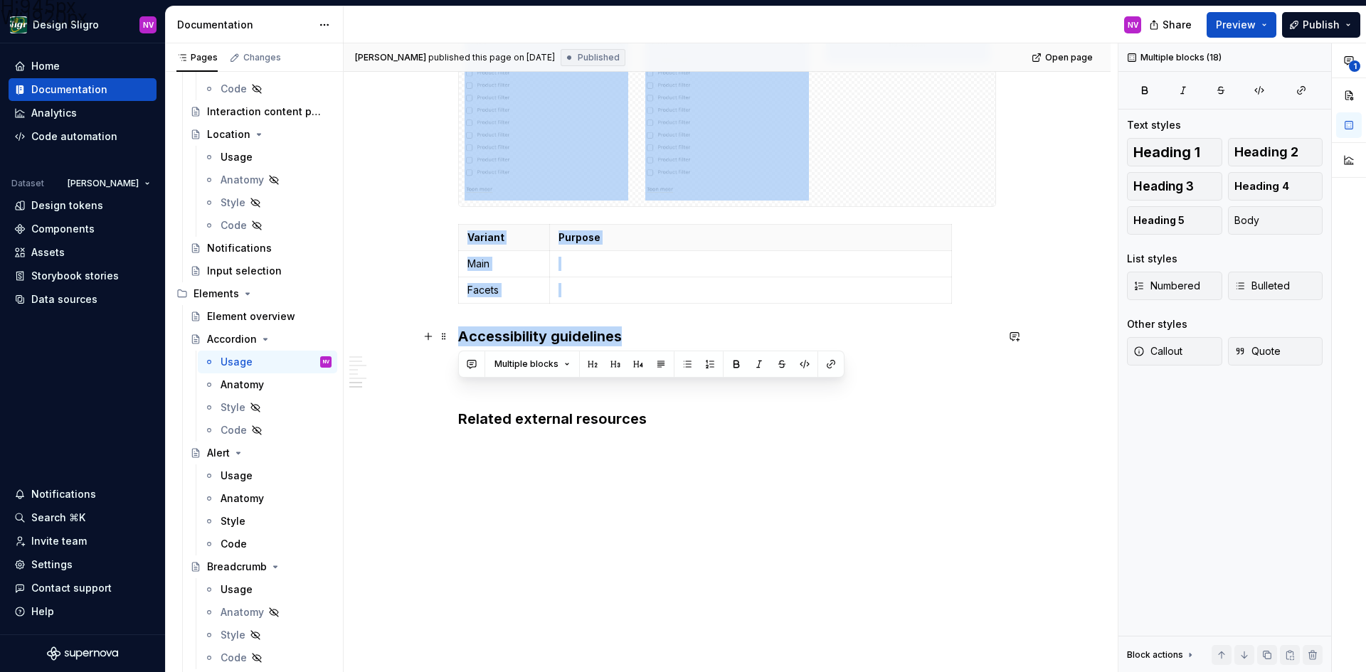
drag, startPoint x: 458, startPoint y: 228, endPoint x: 652, endPoint y: 344, distance: 226.1
copy div "Usage Accordion components are crucial for organizing content in a collapsible …"
drag, startPoint x: 804, startPoint y: 494, endPoint x: 777, endPoint y: 482, distance: 29.0
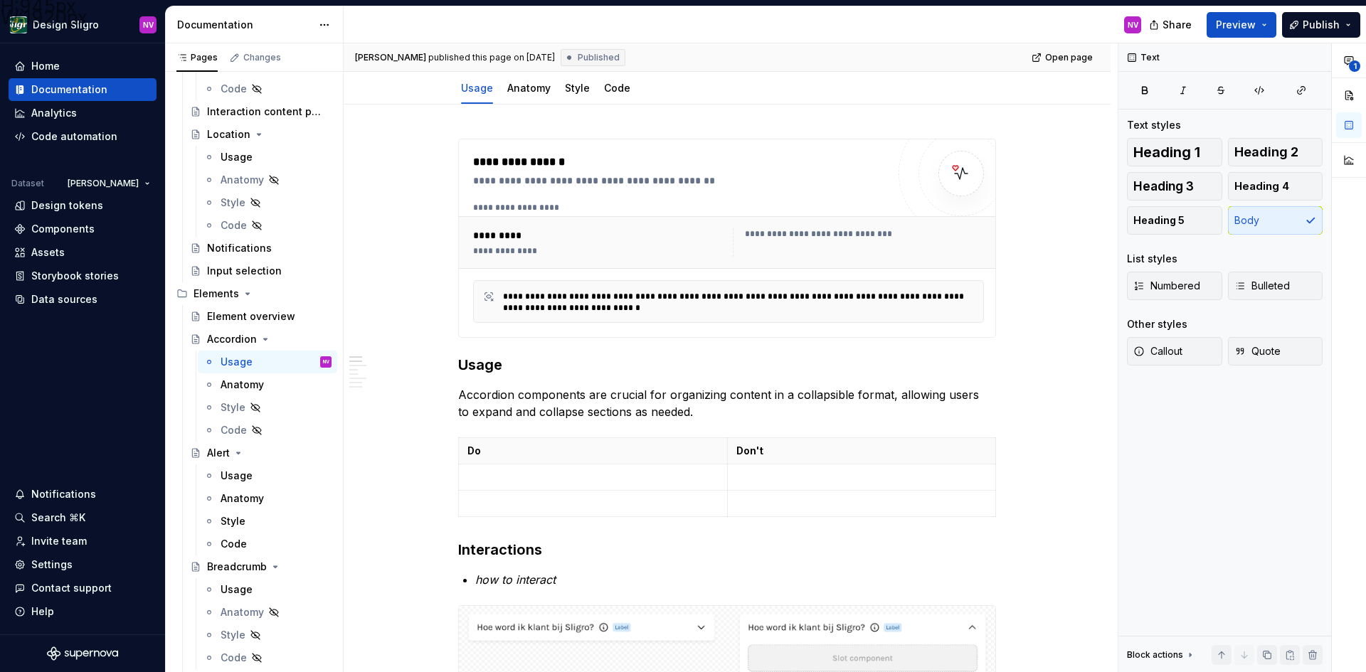
scroll to position [137, 0]
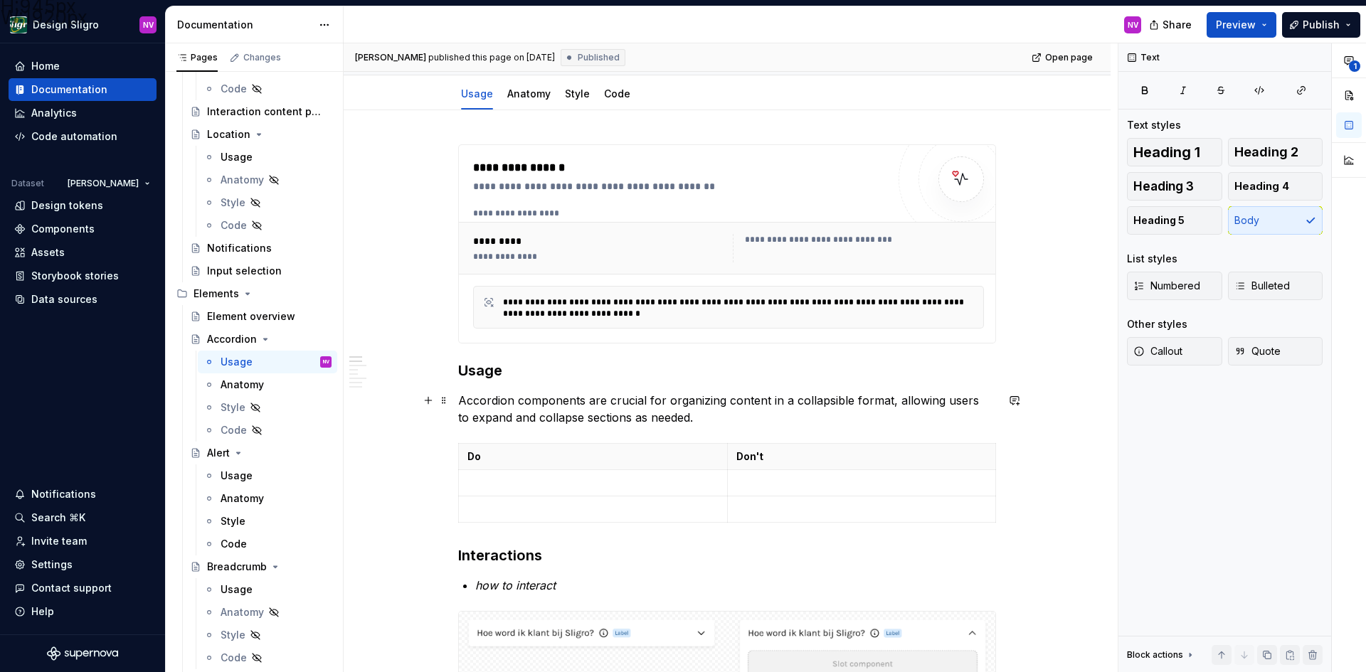
click at [538, 397] on p "Accordion components are crucial for organizing content in a collapsible format…" at bounding box center [727, 409] width 538 height 34
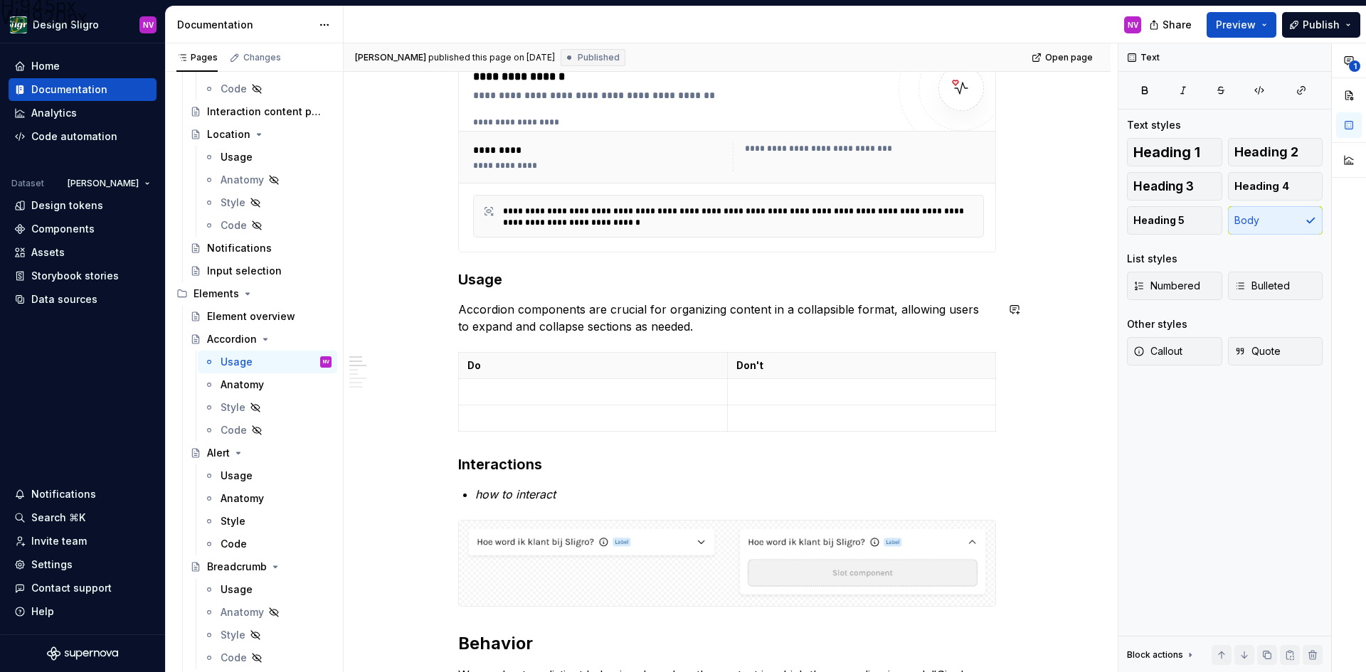
scroll to position [58, 0]
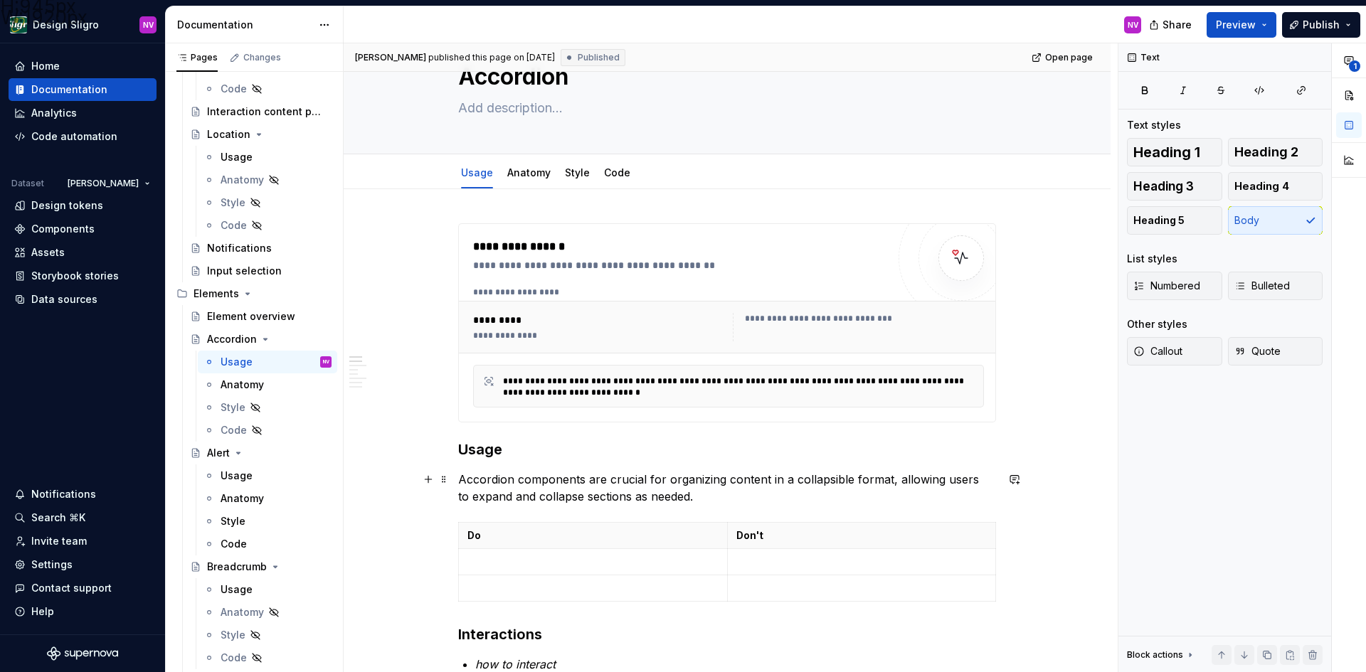
click at [638, 490] on p "Accordion components are crucial for organizing content in a collapsible format…" at bounding box center [727, 488] width 538 height 34
drag, startPoint x: 684, startPoint y: 496, endPoint x: 460, endPoint y: 482, distance: 223.8
click at [460, 482] on p "Accordion components are crucial for organizing content in a collapsible format…" at bounding box center [727, 488] width 538 height 34
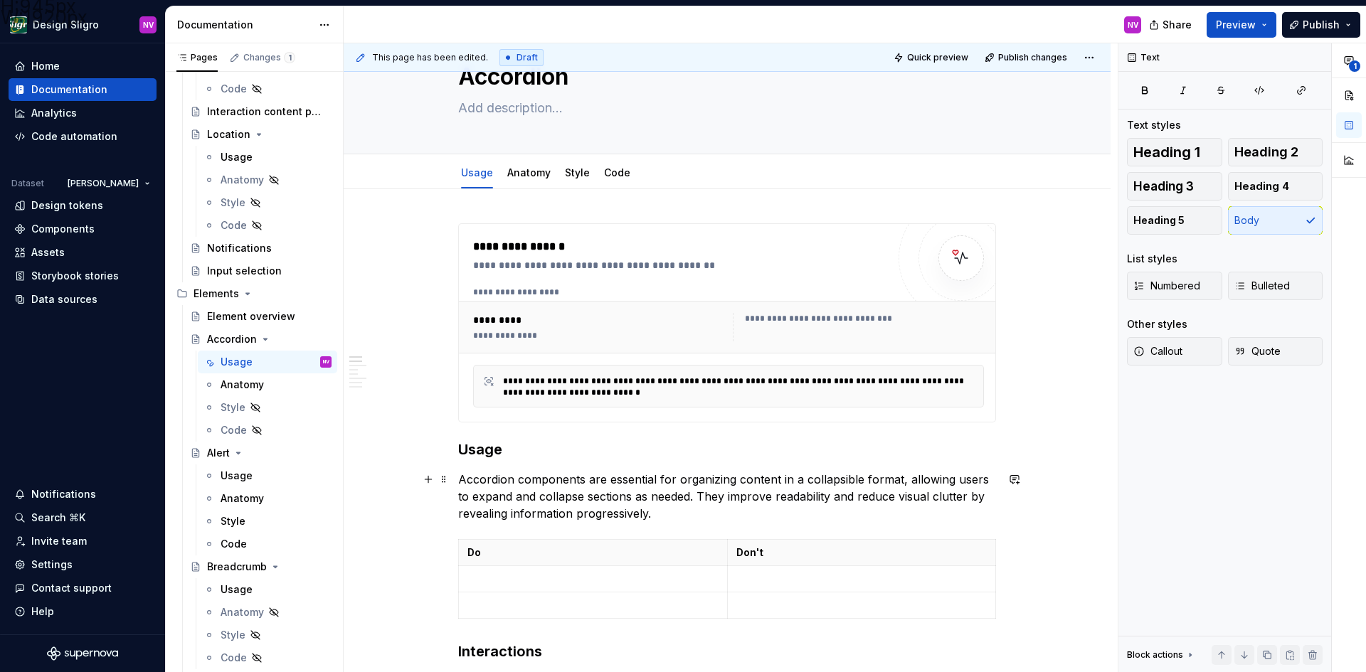
type textarea "*"
drag, startPoint x: 476, startPoint y: 580, endPoint x: 490, endPoint y: 579, distance: 14.3
click at [476, 580] on p at bounding box center [592, 579] width 251 height 14
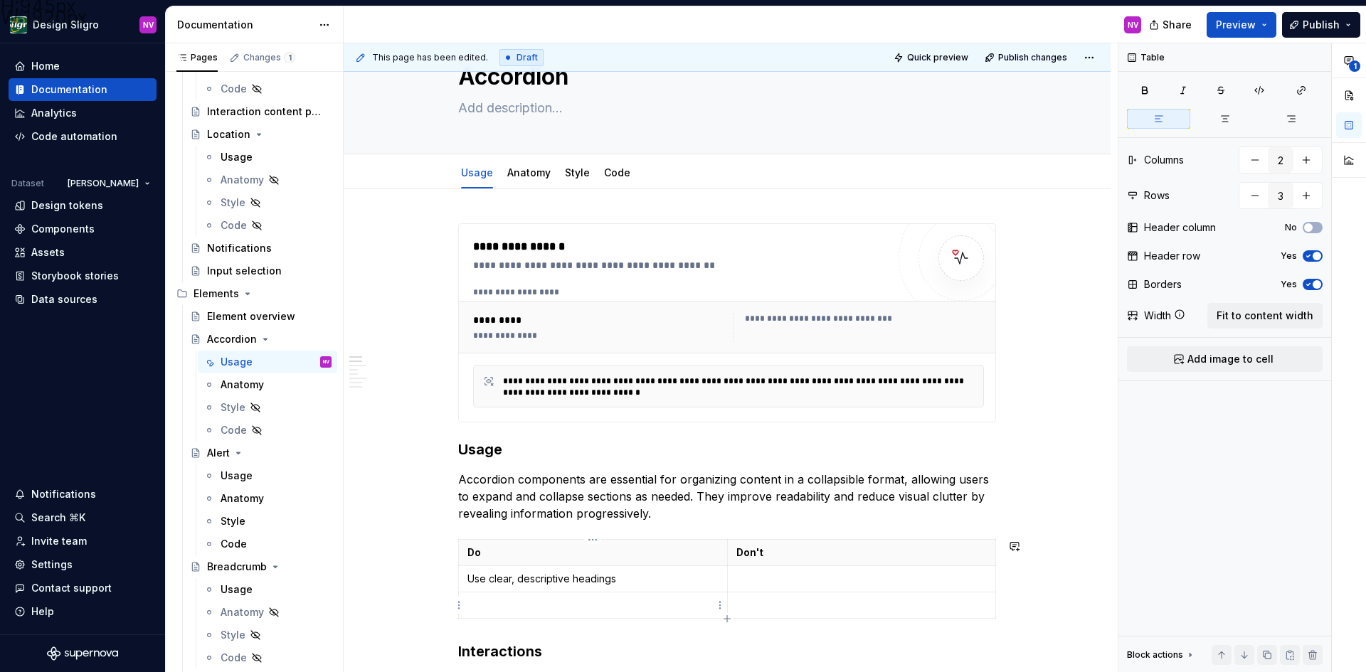
click at [614, 607] on p at bounding box center [592, 605] width 251 height 14
click at [652, 600] on p "Ensure content is self-contained" at bounding box center [592, 605] width 251 height 14
type input "4"
click at [693, 640] on td "Provide keyboard and screen reader support" at bounding box center [593, 632] width 269 height 26
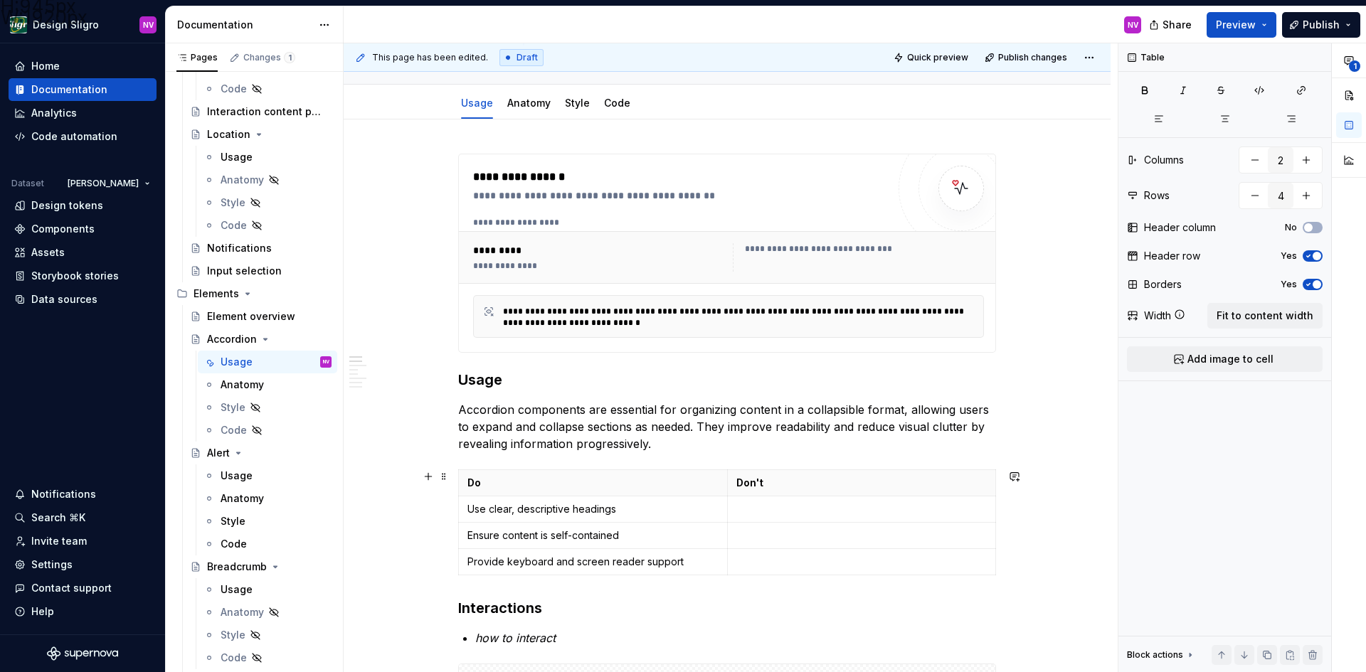
scroll to position [129, 0]
click at [692, 562] on p "Provide keyboard and screen reader support" at bounding box center [592, 560] width 251 height 14
click at [458, 559] on html "H:945px W:1920px Design Sligro NV Home Documentation Analytics Code automation …" at bounding box center [683, 336] width 1366 height 672
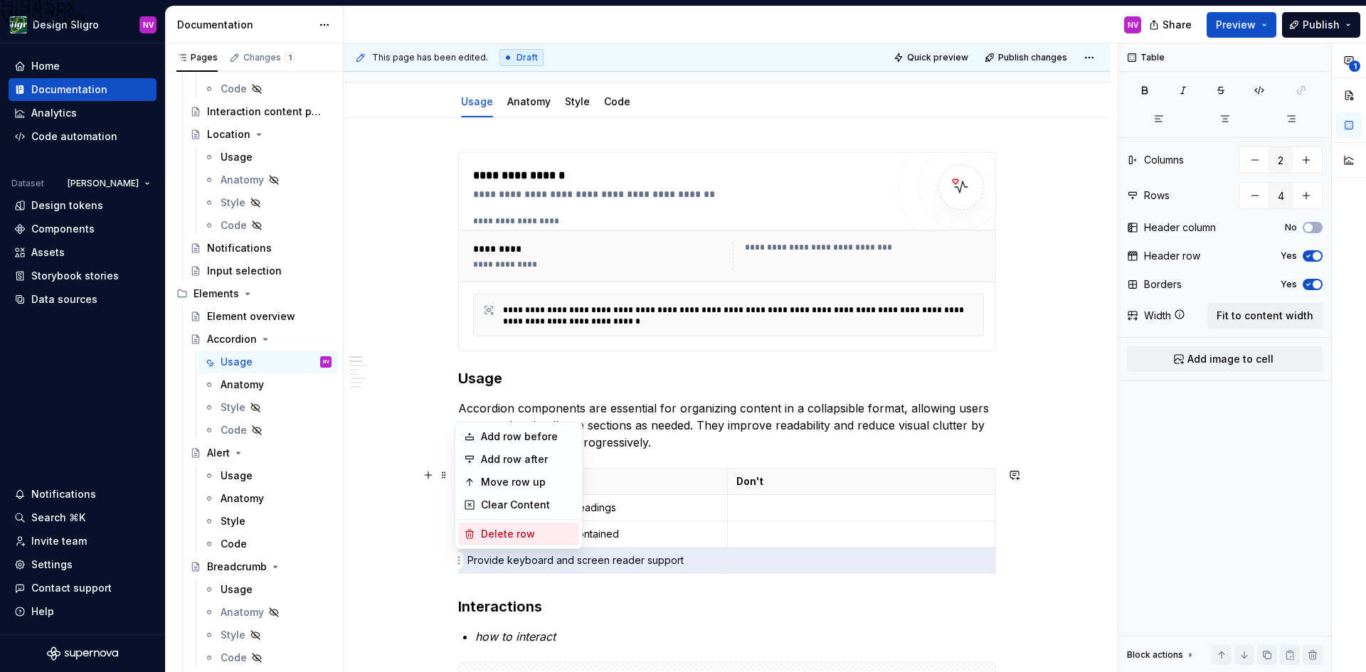
click at [503, 531] on div "Delete row" at bounding box center [527, 534] width 92 height 14
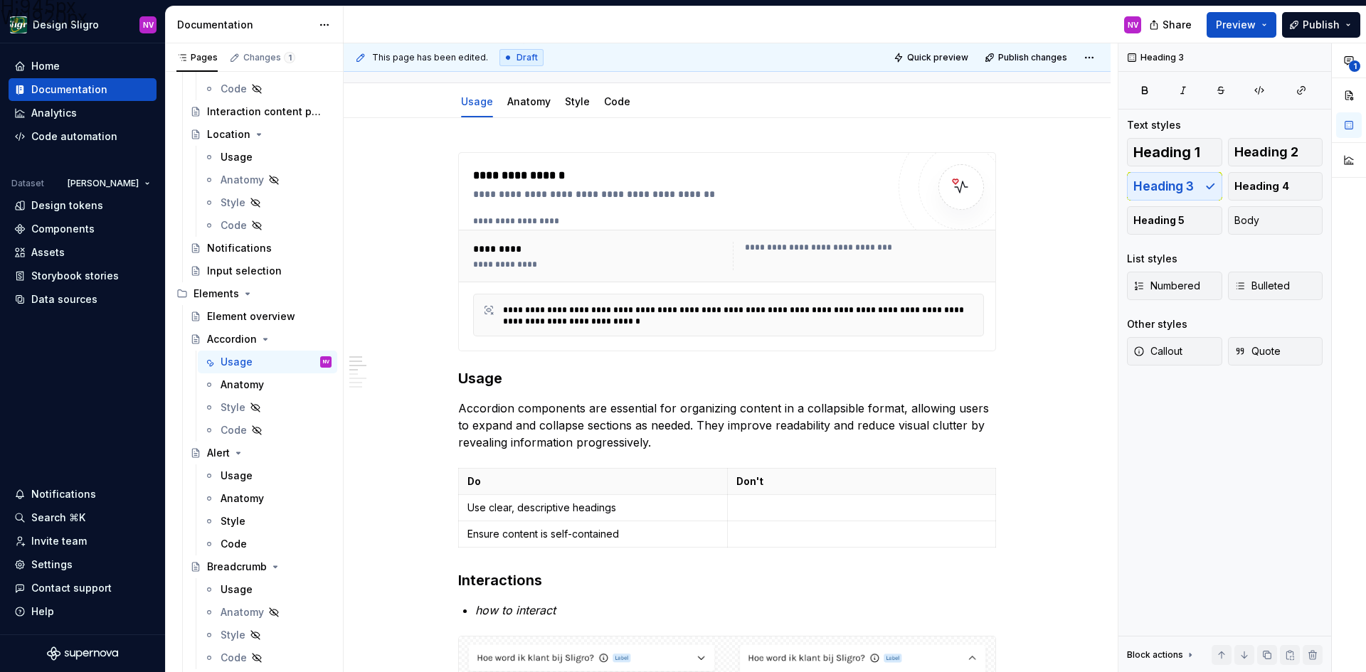
scroll to position [450, 0]
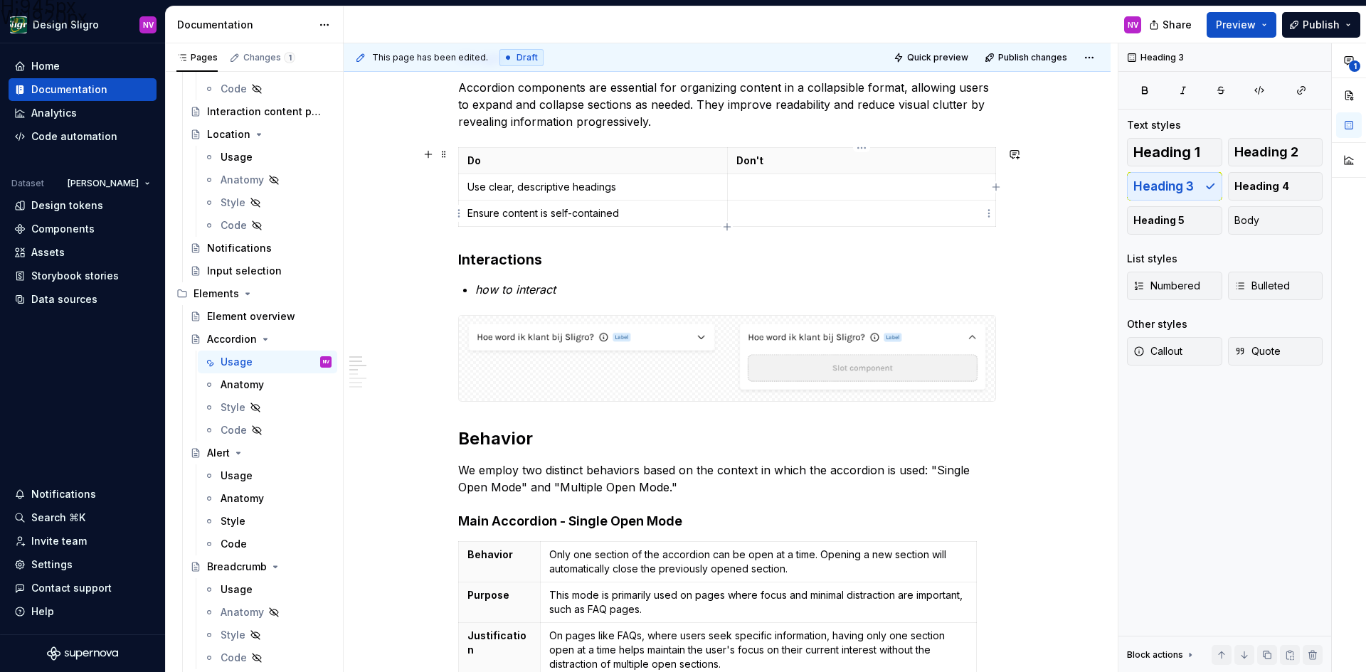
click at [779, 196] on td at bounding box center [861, 187] width 269 height 26
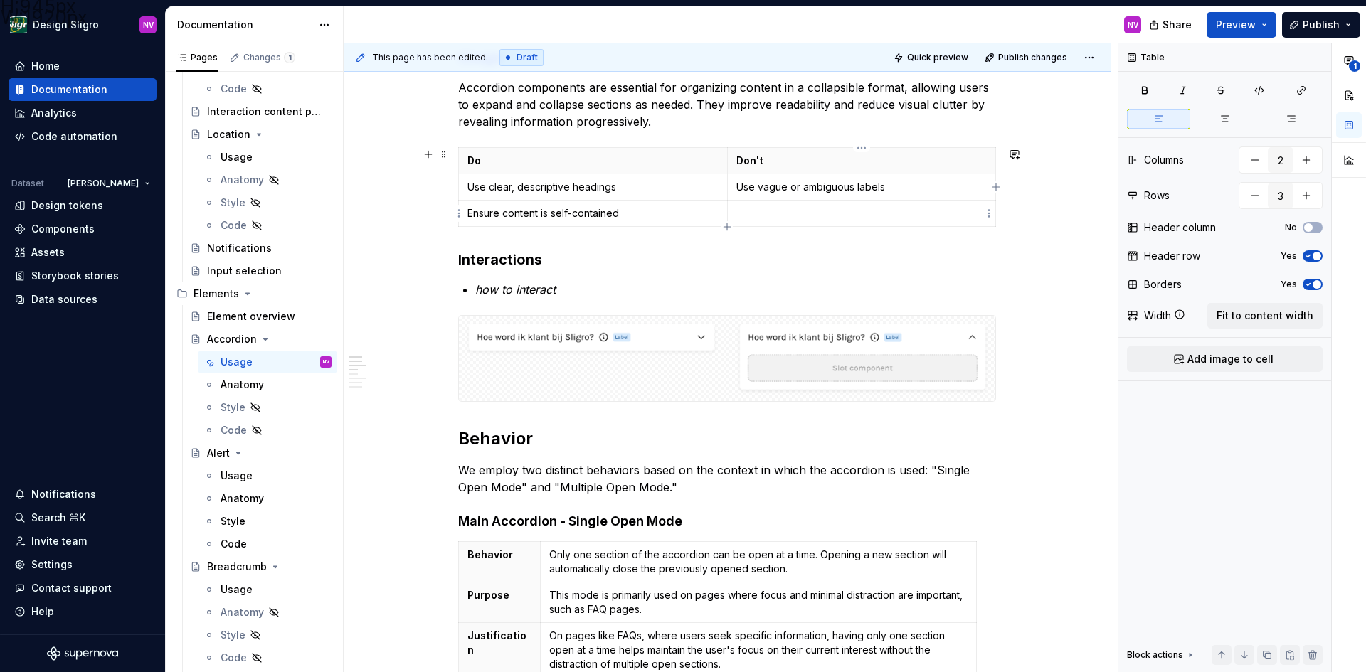
click at [762, 217] on p at bounding box center [861, 213] width 251 height 14
type textarea "*"
click at [973, 215] on p "Rely on cross-referencing between sections" at bounding box center [861, 213] width 251 height 14
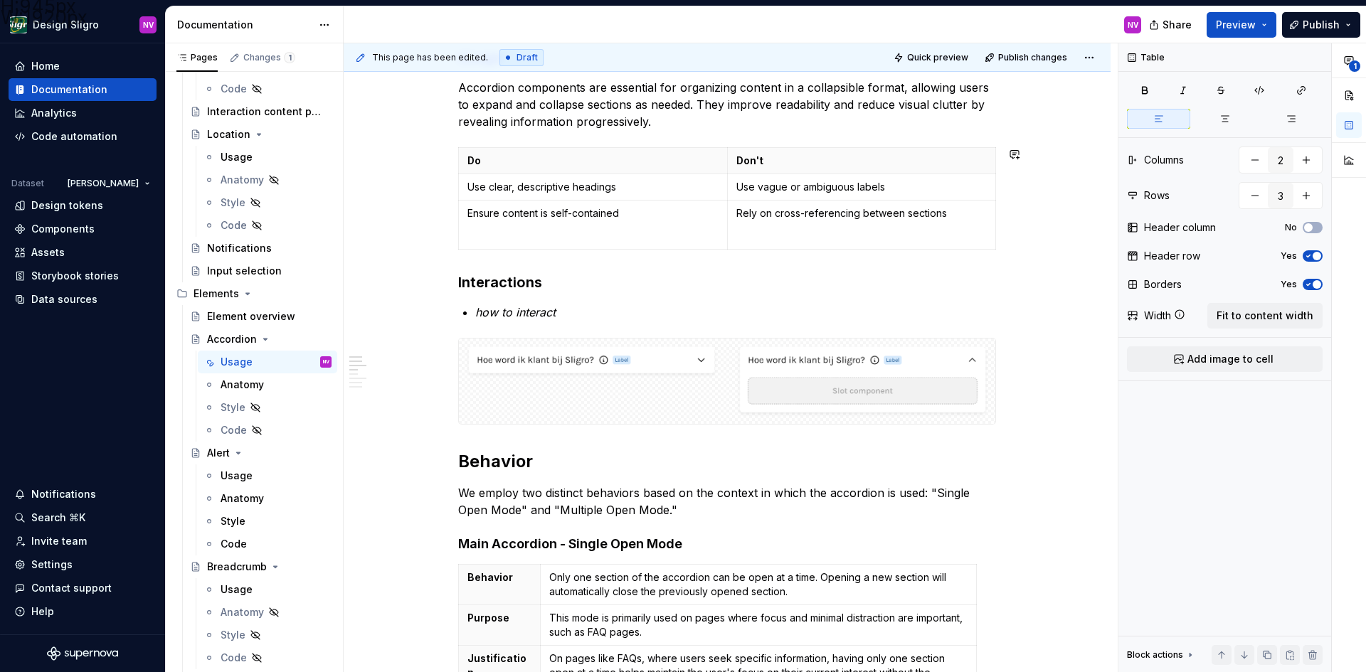
type input "4"
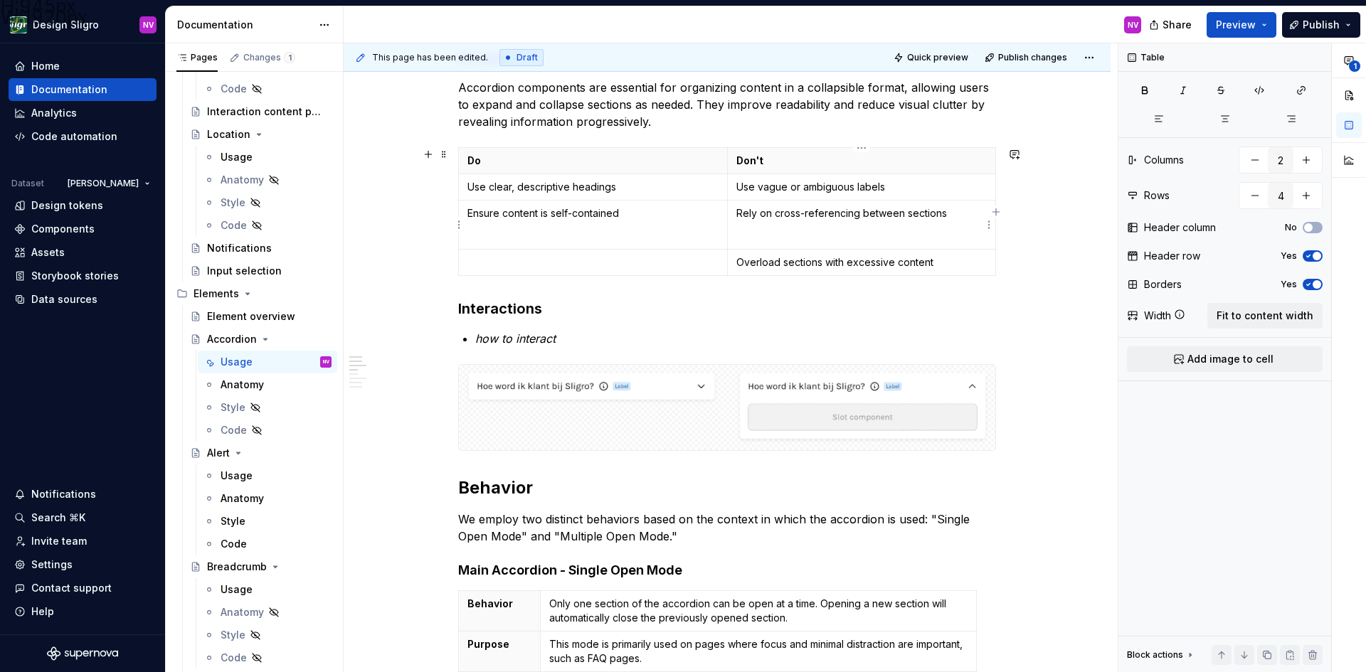
click at [775, 236] on p at bounding box center [861, 236] width 251 height 14
click at [796, 235] on p at bounding box center [861, 236] width 251 height 14
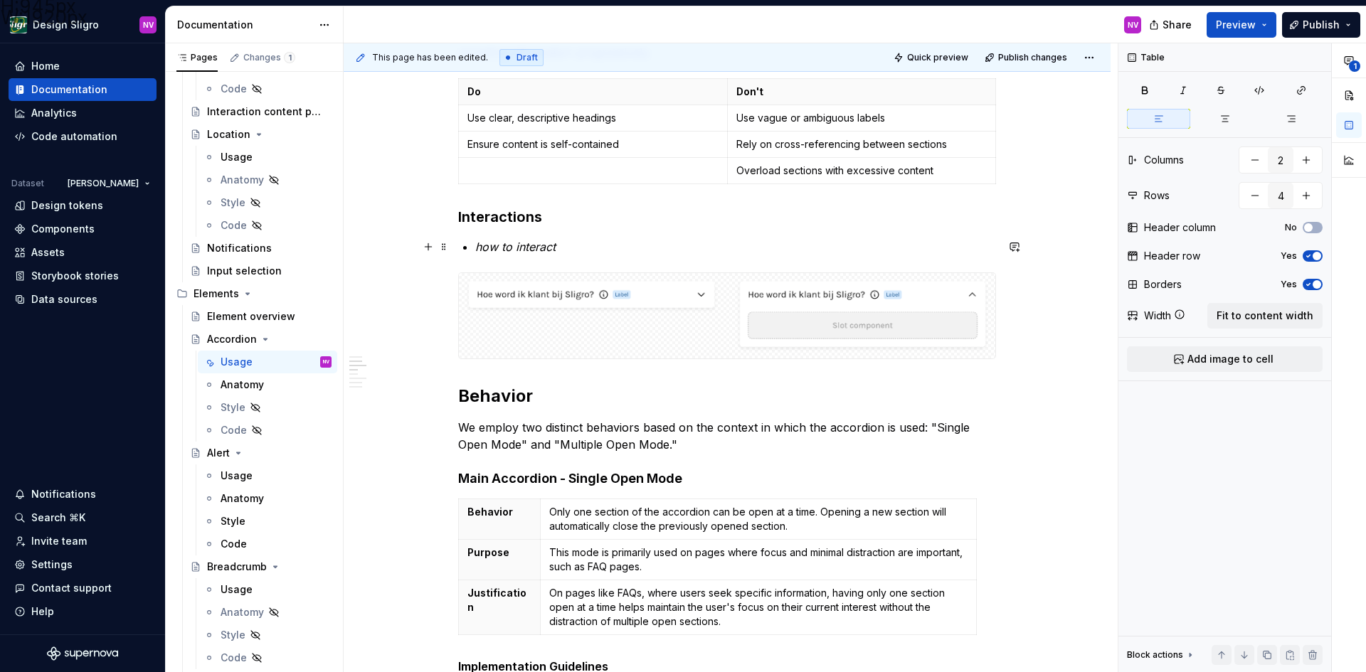
scroll to position [521, 0]
click at [577, 245] on p "how to interact" at bounding box center [735, 244] width 521 height 17
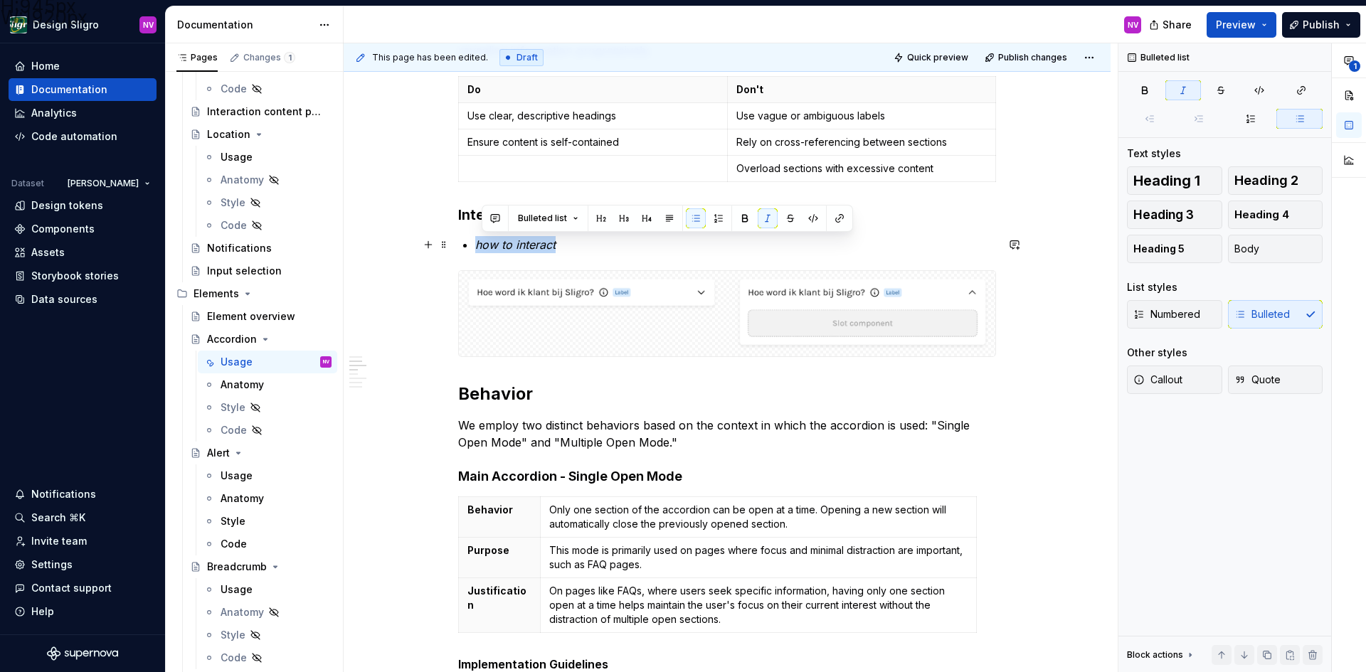
drag, startPoint x: 572, startPoint y: 246, endPoint x: 478, endPoint y: 244, distance: 93.9
click at [478, 244] on p "how to interact" at bounding box center [735, 244] width 521 height 17
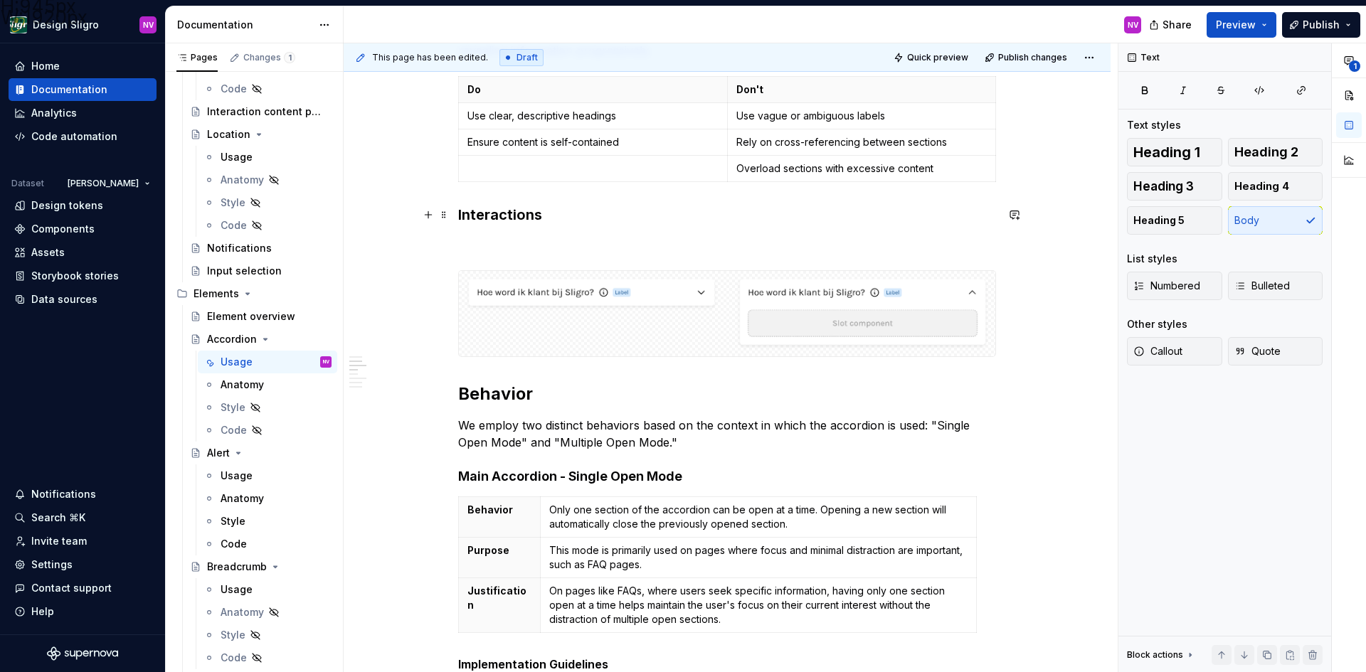
click at [580, 243] on p at bounding box center [727, 244] width 538 height 17
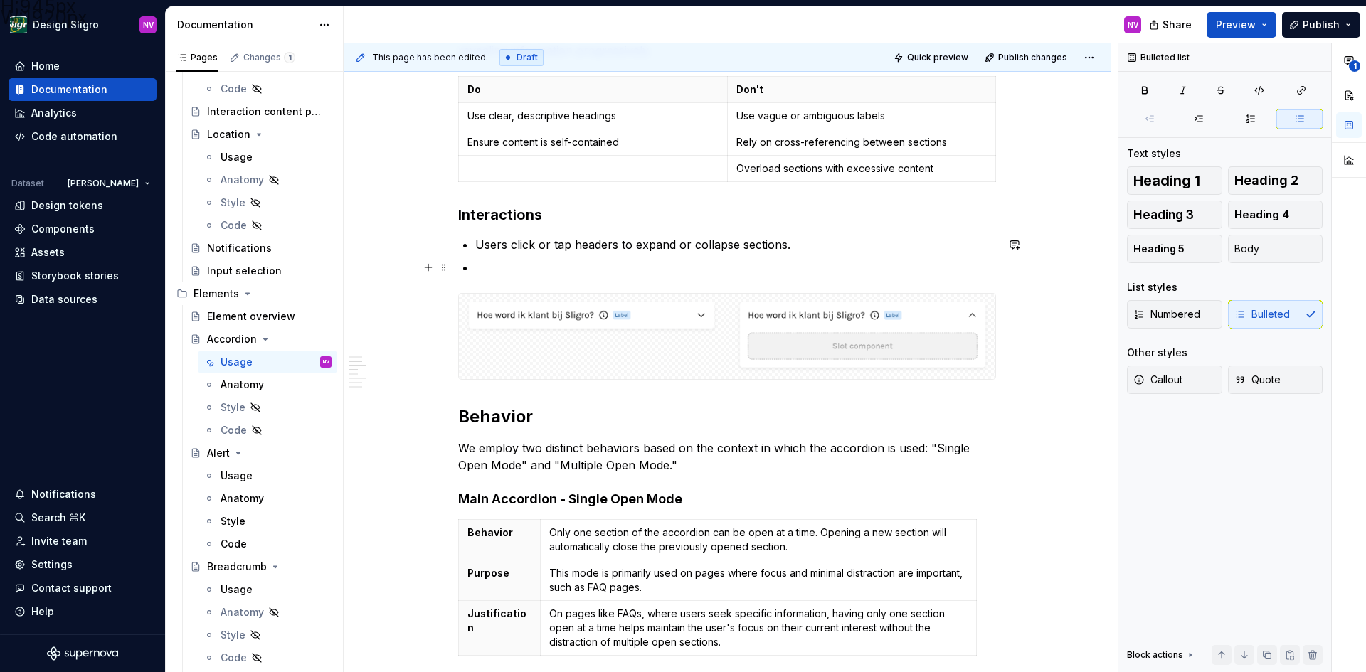
click at [525, 272] on p at bounding box center [735, 267] width 521 height 17
click at [499, 270] on p at bounding box center [735, 267] width 521 height 17
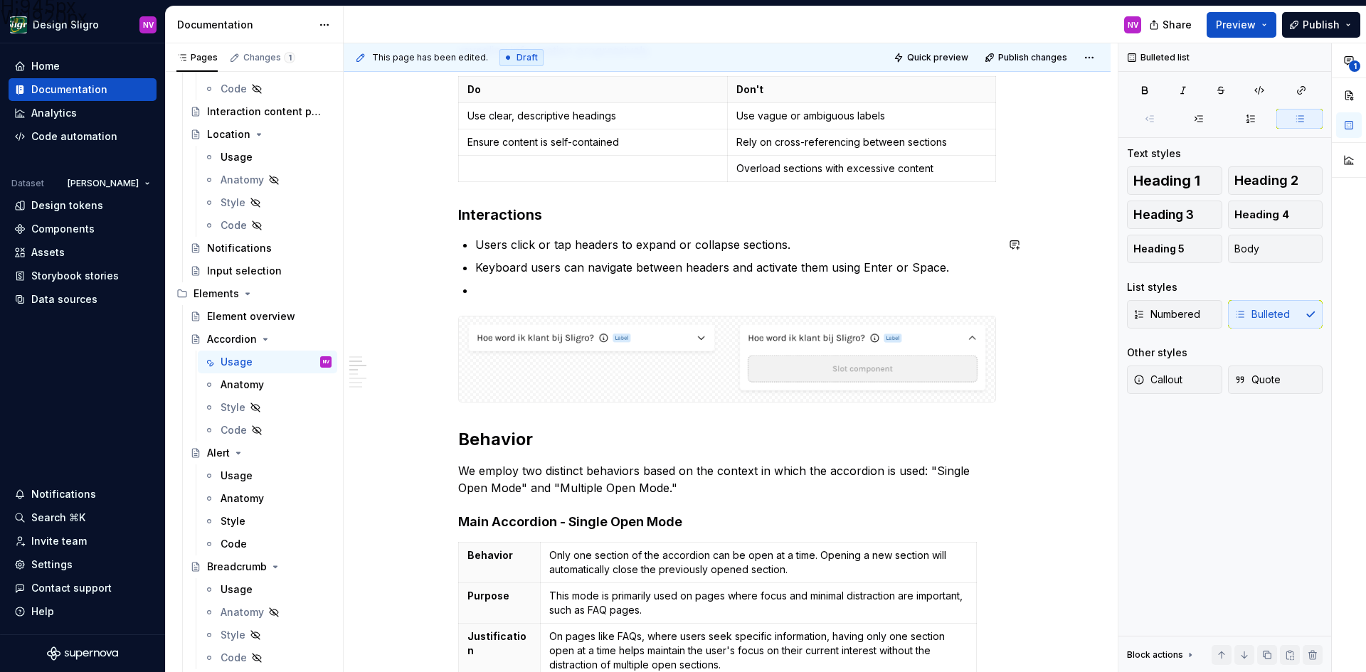
click at [497, 299] on div "**********" at bounding box center [727, 679] width 538 height 1839
click at [501, 292] on p at bounding box center [735, 290] width 521 height 17
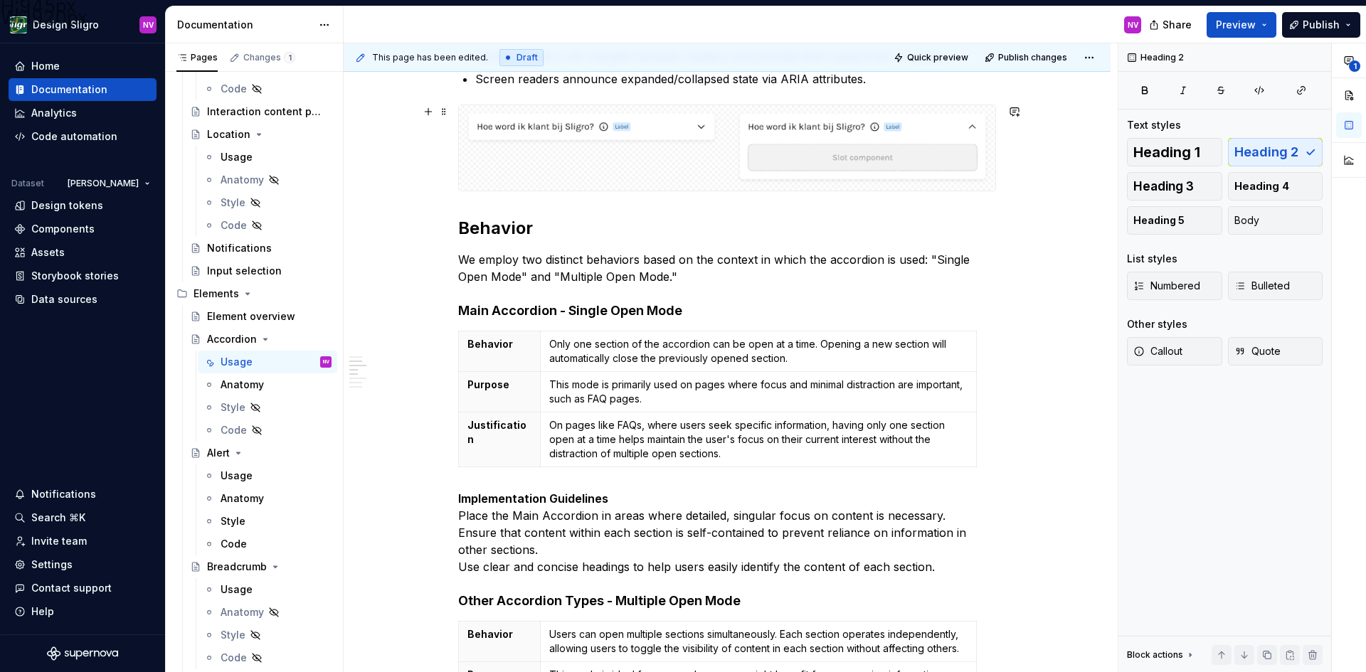
scroll to position [734, 0]
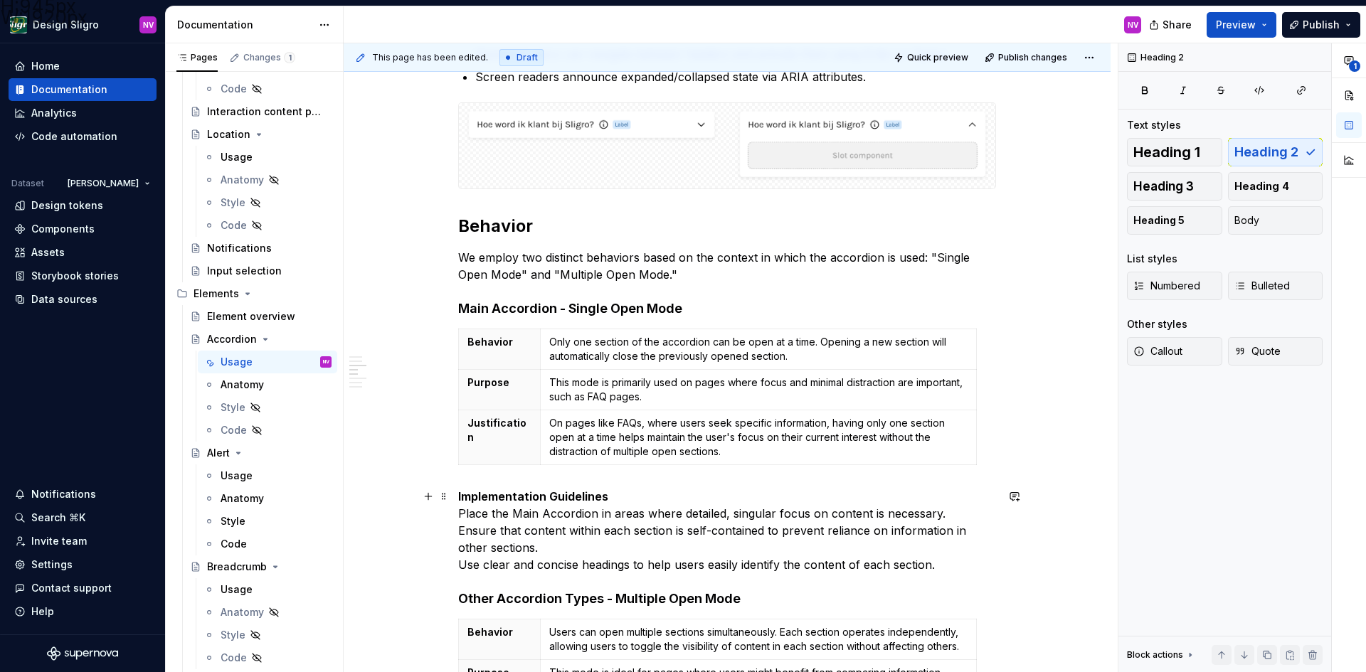
click at [566, 528] on p "Implementation Guidelines Place the Main Accordion in areas where detailed, sin…" at bounding box center [727, 530] width 538 height 85
click at [460, 498] on strong "Implementation Guidelines" at bounding box center [533, 496] width 150 height 14
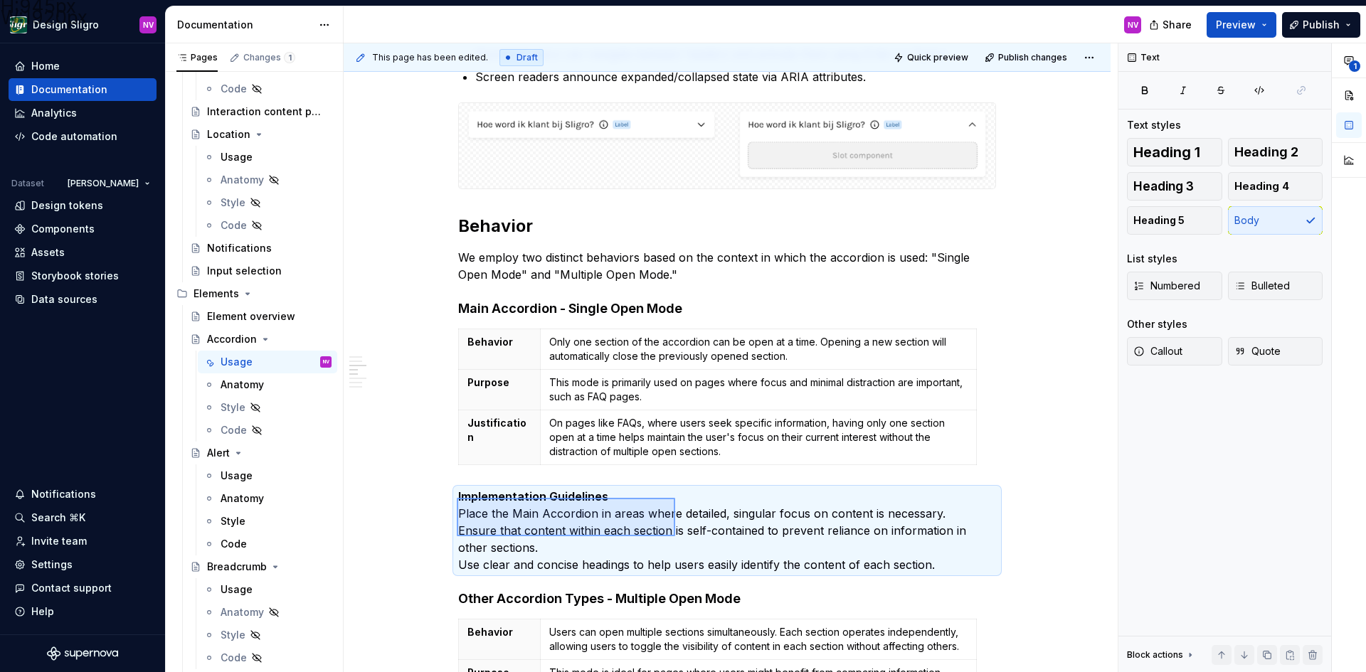
drag, startPoint x: 457, startPoint y: 498, endPoint x: 675, endPoint y: 536, distance: 221.7
click at [675, 536] on div "**********" at bounding box center [731, 357] width 774 height 629
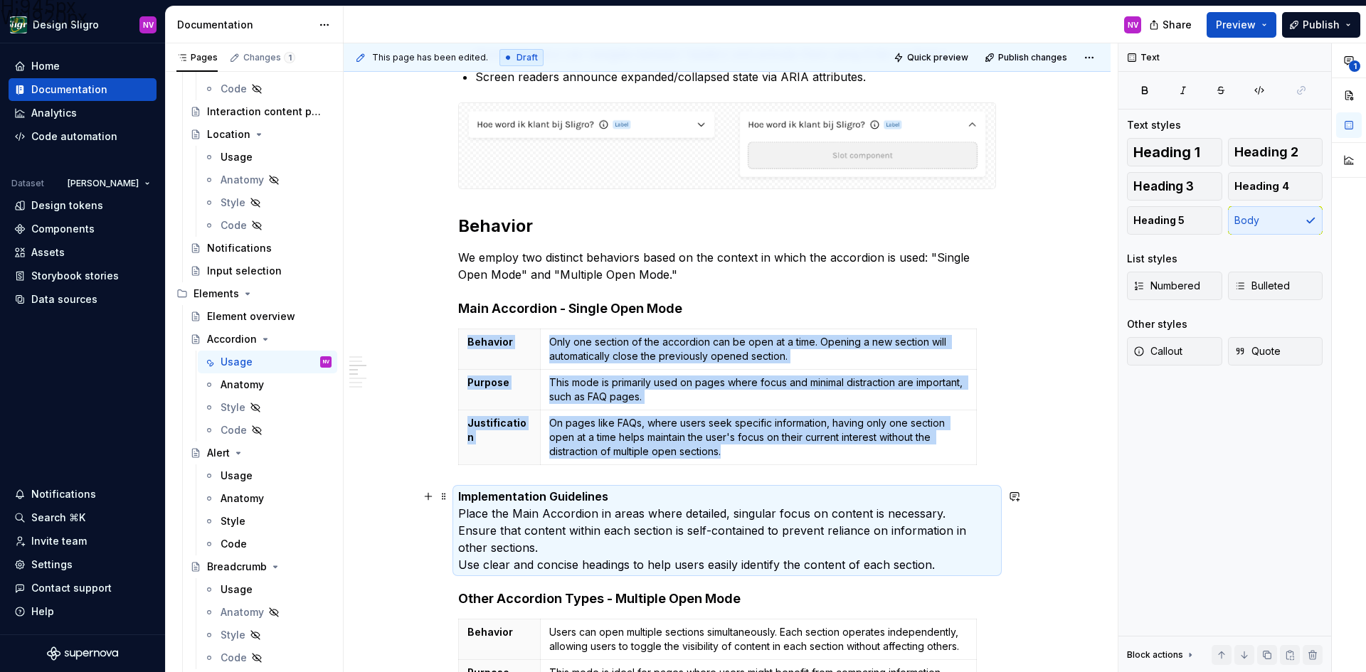
click at [759, 543] on p "Implementation Guidelines Place the Main Accordion in areas where detailed, sin…" at bounding box center [727, 530] width 538 height 85
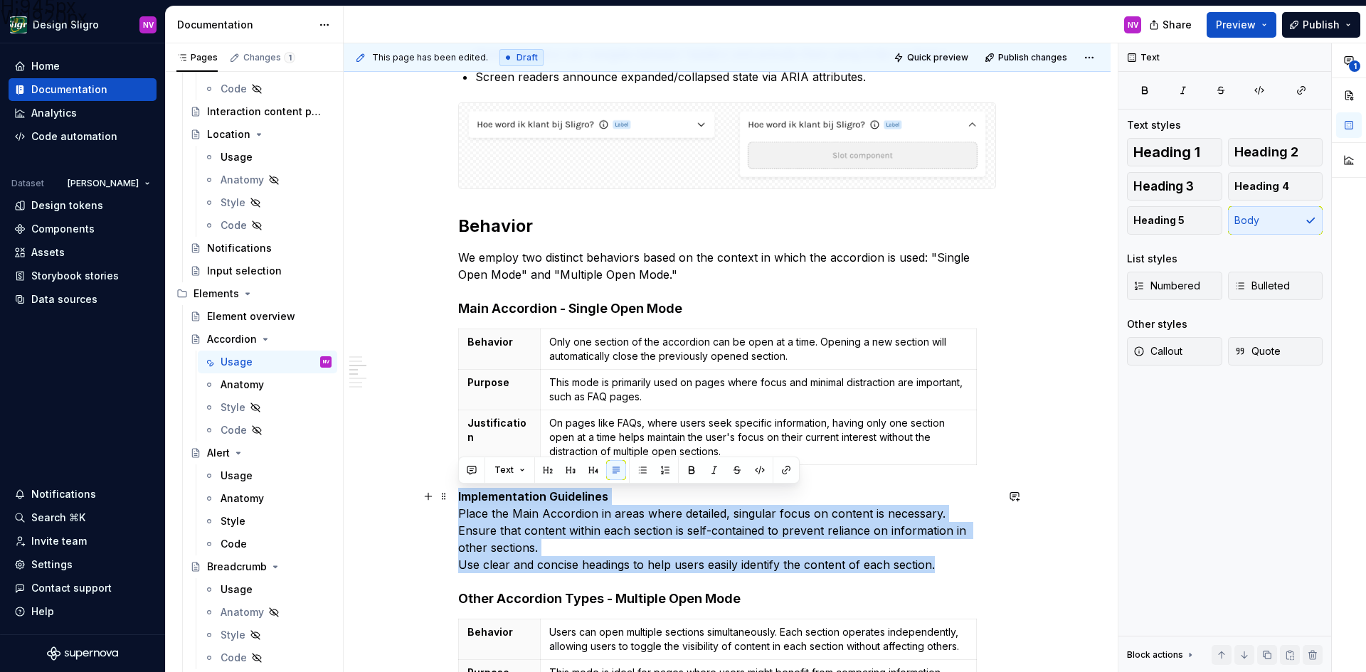
drag, startPoint x: 936, startPoint y: 566, endPoint x: 457, endPoint y: 501, distance: 483.1
click at [457, 501] on div "**********" at bounding box center [727, 559] width 767 height 2092
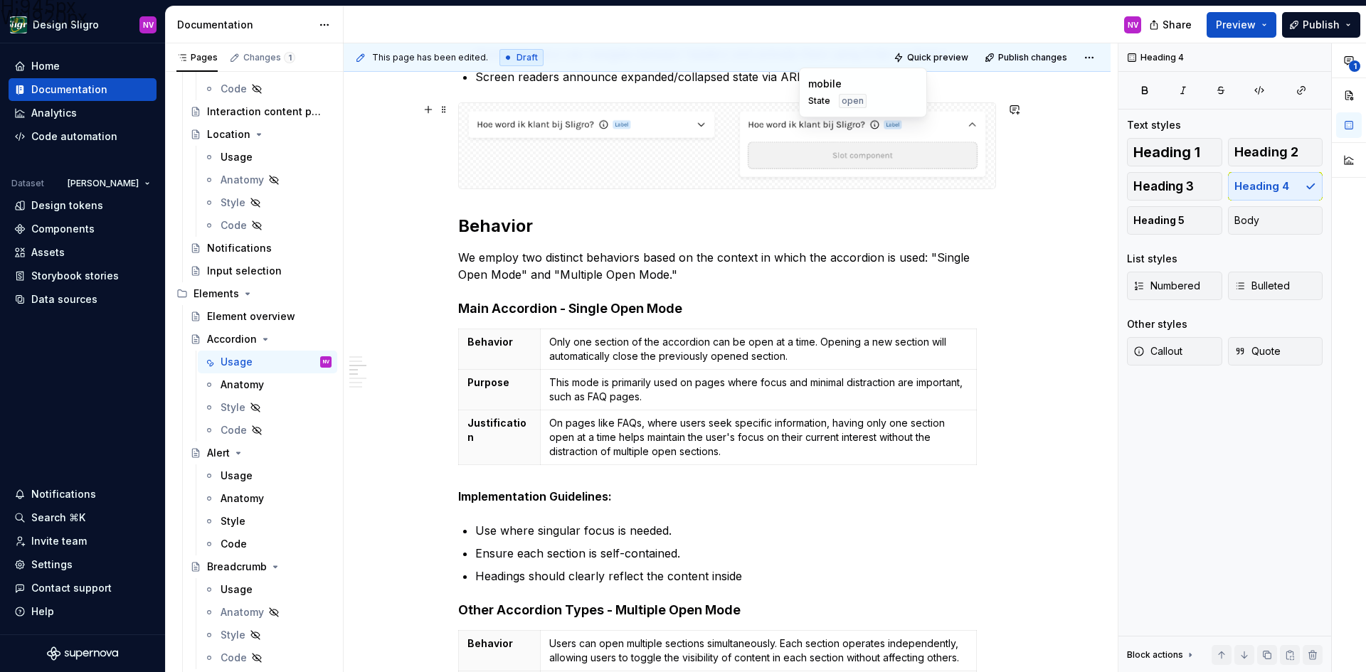
scroll to position [723, 0]
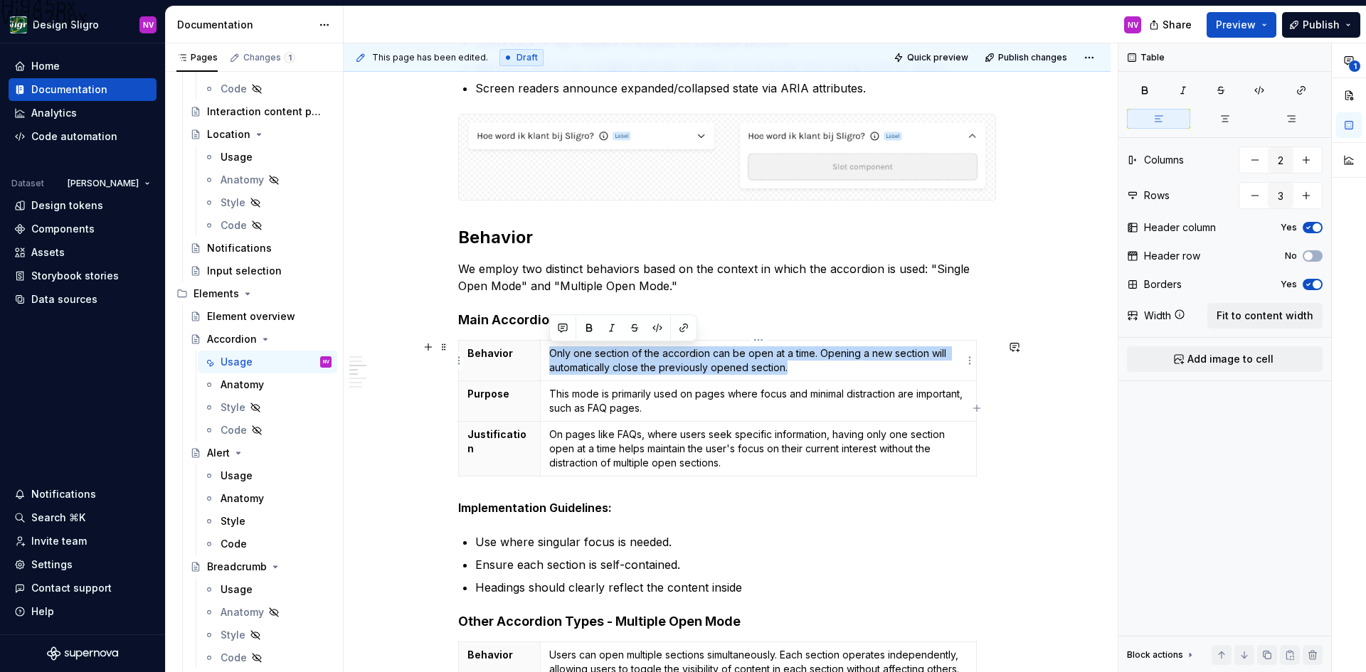
drag, startPoint x: 802, startPoint y: 376, endPoint x: 545, endPoint y: 355, distance: 258.4
click at [545, 355] on td "Only one section of the accordion can be open at a time. Opening a new section …" at bounding box center [758, 360] width 436 height 41
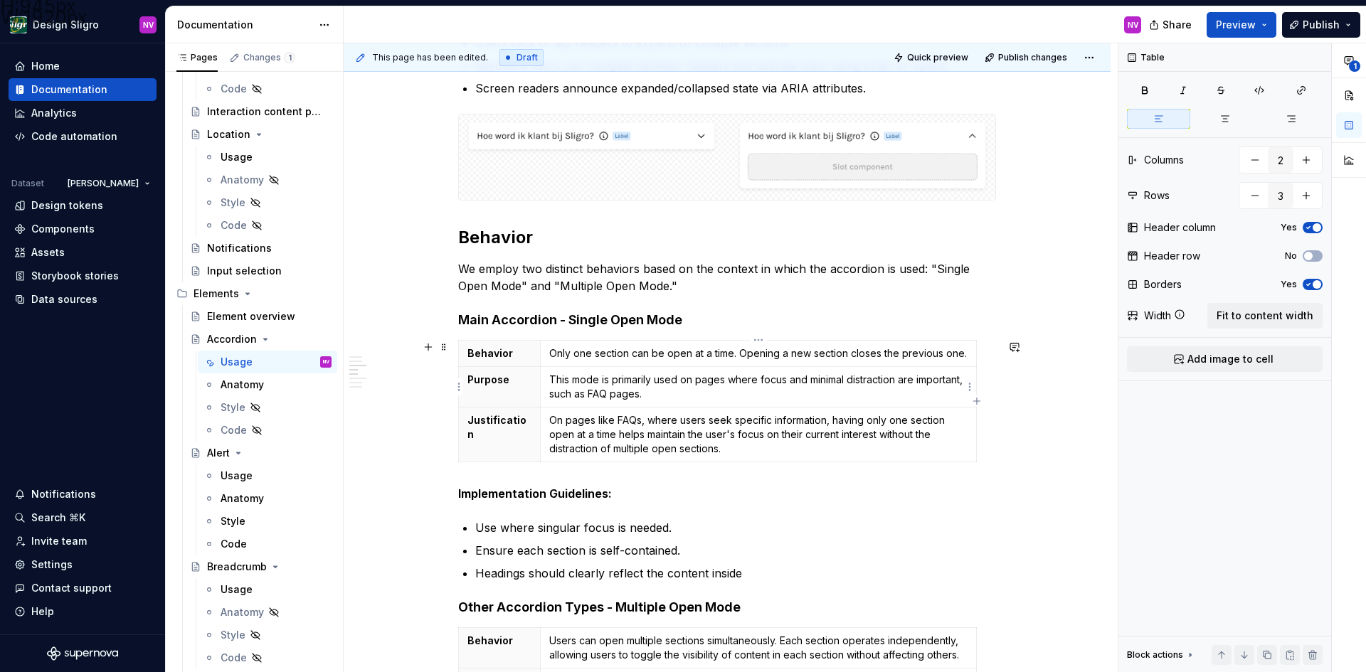
click at [601, 386] on p "This mode is primarily used on pages where focus and minimal distraction are im…" at bounding box center [758, 387] width 418 height 28
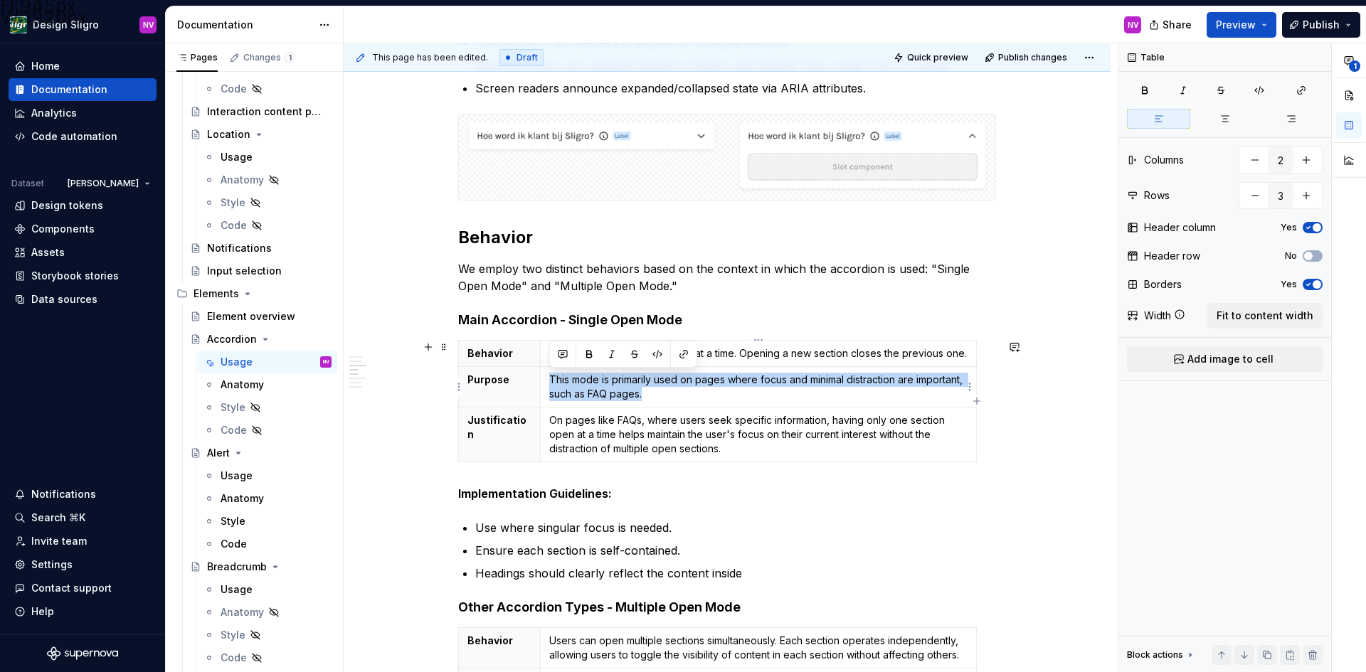
drag, startPoint x: 695, startPoint y: 395, endPoint x: 549, endPoint y: 378, distance: 146.9
click at [549, 378] on p "This mode is primarily used on pages where focus and minimal distraction are im…" at bounding box center [758, 387] width 418 height 28
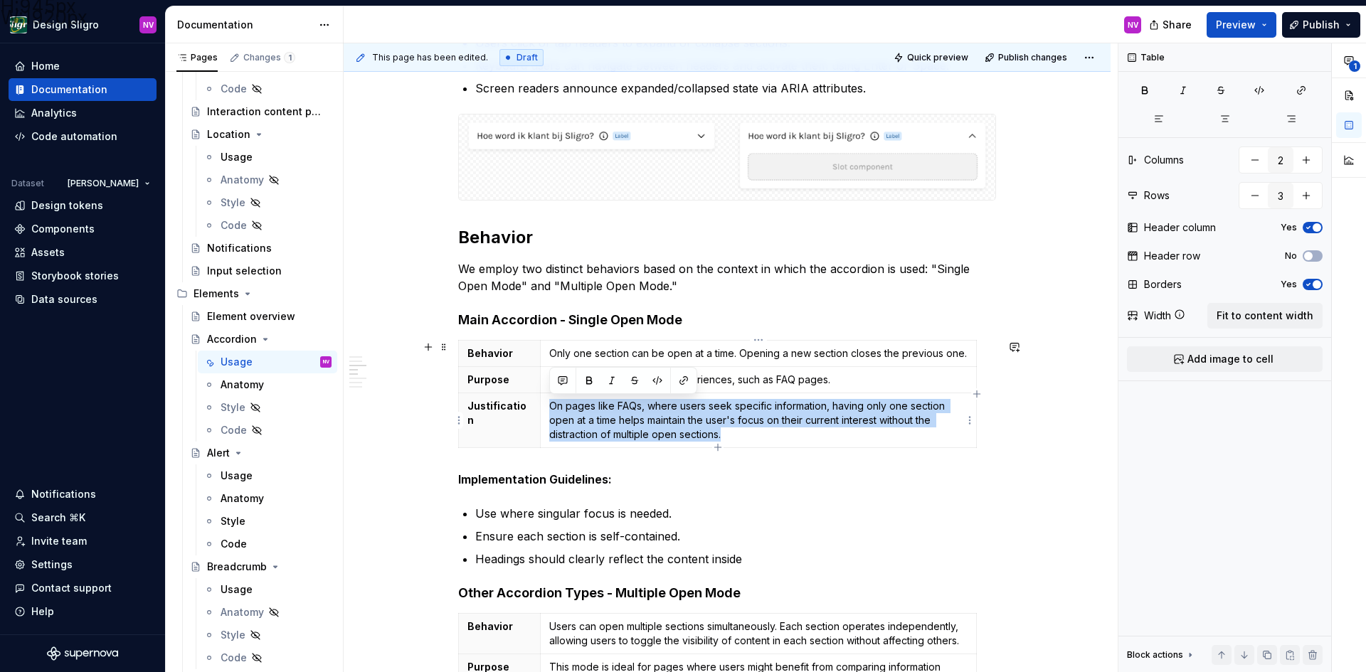
drag, startPoint x: 738, startPoint y: 435, endPoint x: 546, endPoint y: 400, distance: 195.9
click at [546, 400] on td "On pages like FAQs, where users seek specific information, having only one sect…" at bounding box center [758, 420] width 436 height 55
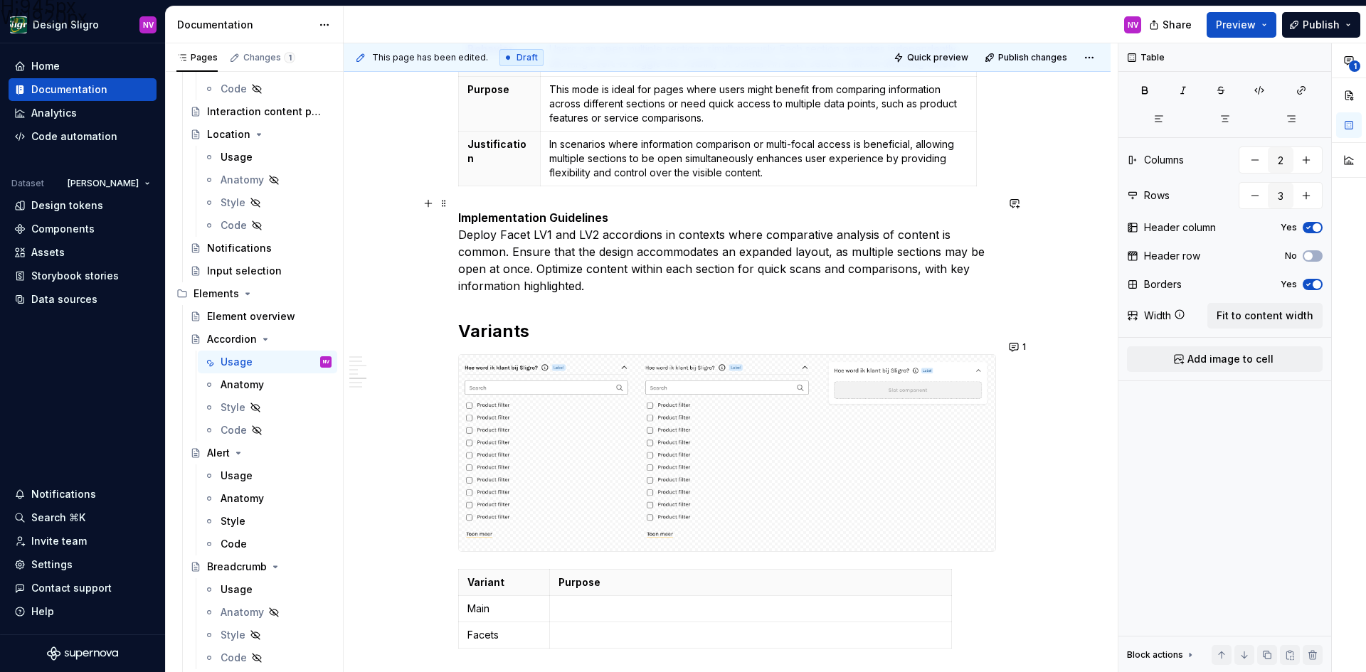
scroll to position [1292, 0]
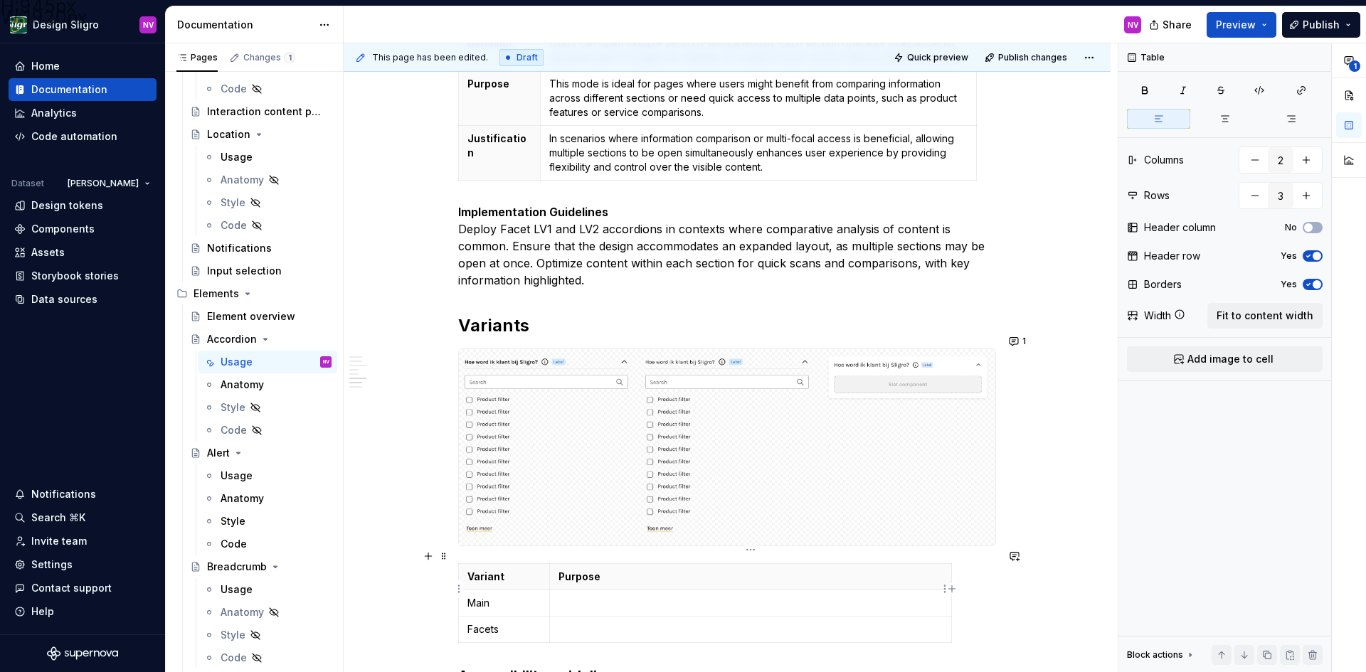
click at [560, 596] on p at bounding box center [750, 603] width 384 height 14
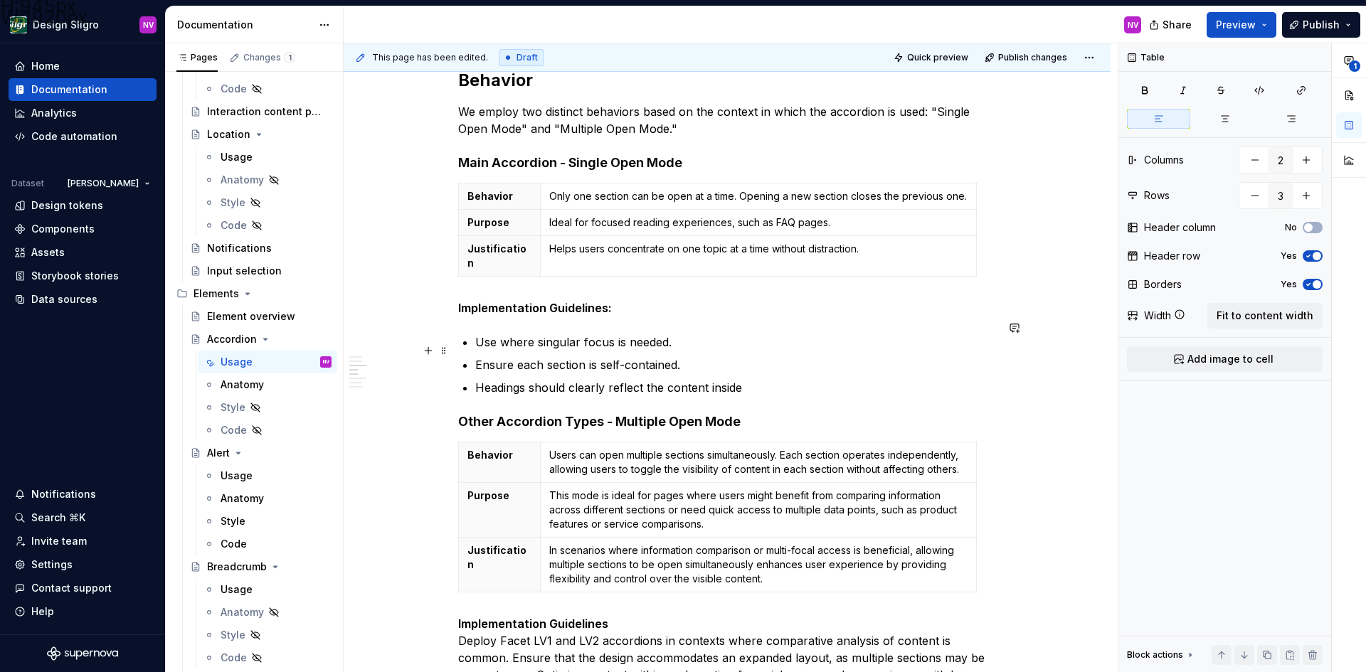
scroll to position [883, 0]
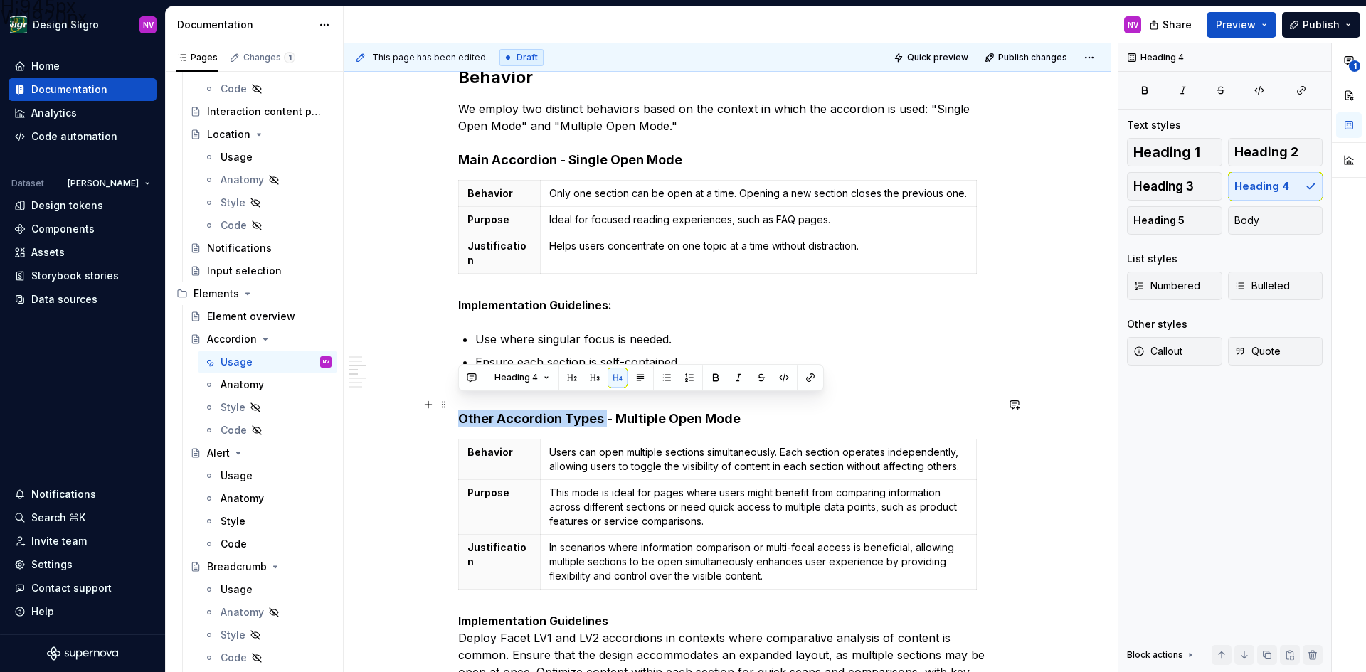
drag, startPoint x: 605, startPoint y: 403, endPoint x: 459, endPoint y: 400, distance: 145.8
click at [459, 410] on h4 "Other Accordion Types - Multiple Open Mode" at bounding box center [727, 418] width 538 height 17
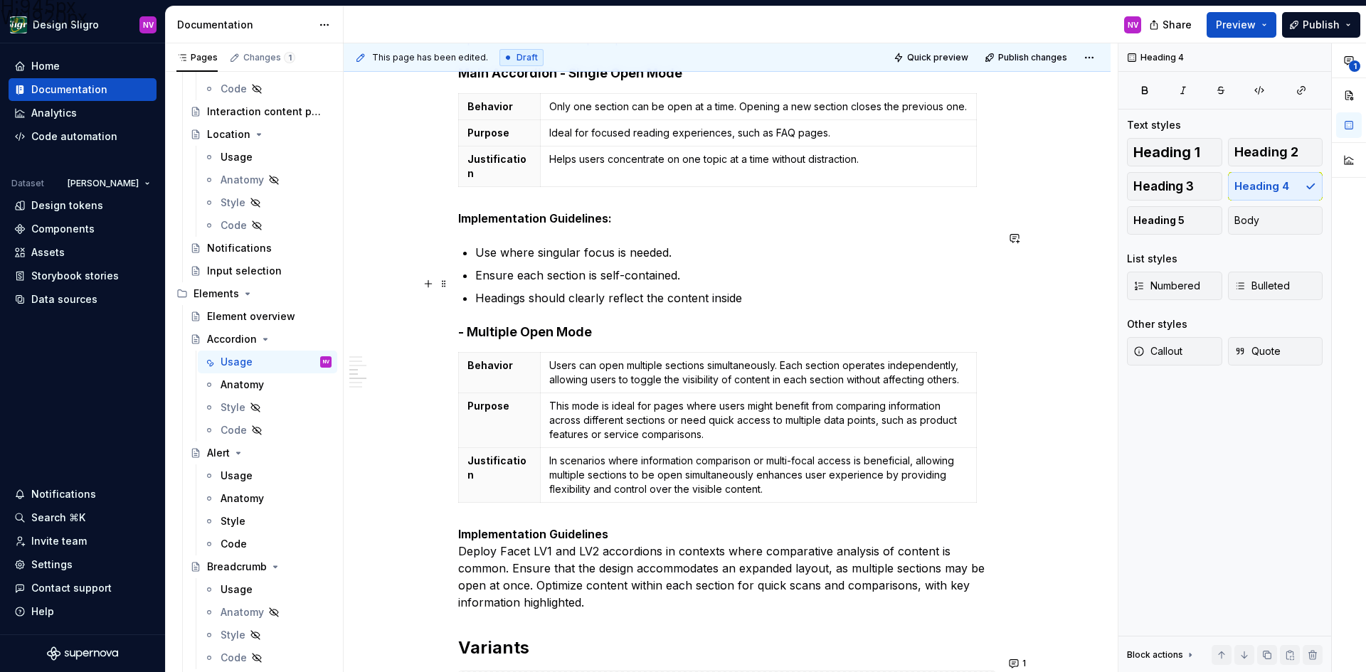
scroll to position [1025, 0]
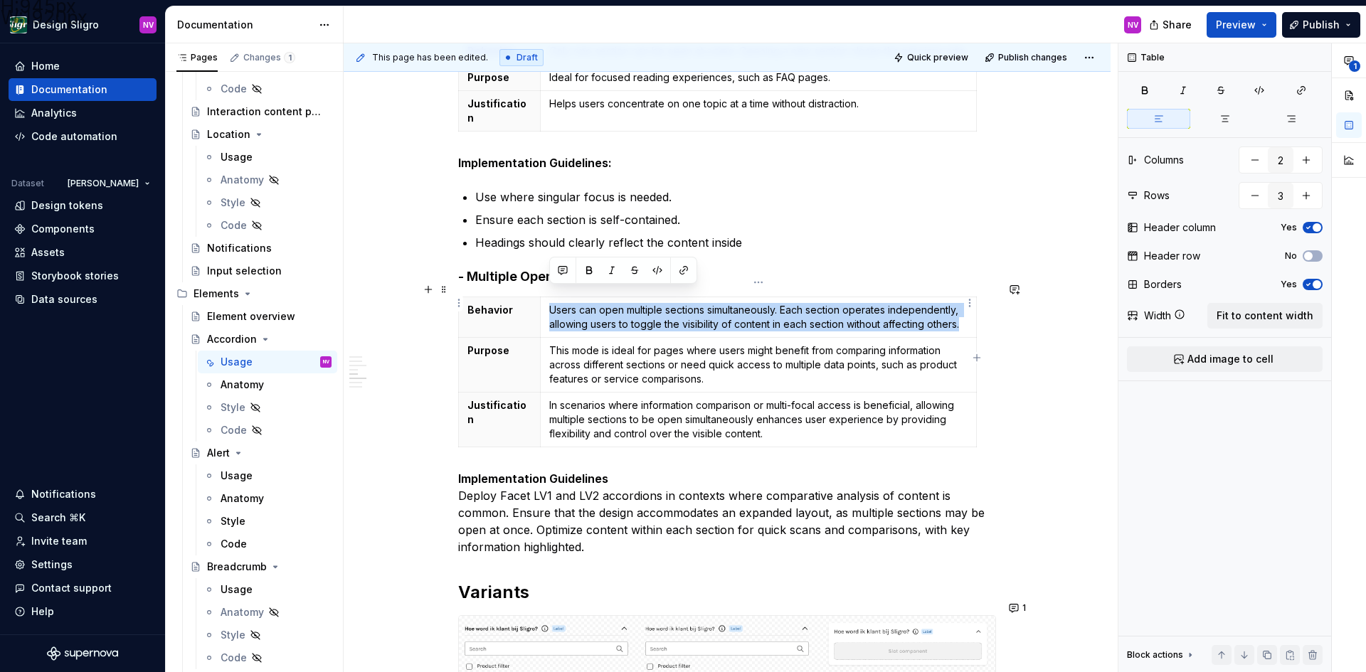
drag, startPoint x: 551, startPoint y: 296, endPoint x: 962, endPoint y: 313, distance: 410.7
click at [962, 313] on p "Users can open multiple sections simultaneously. Each section operates independ…" at bounding box center [758, 317] width 418 height 28
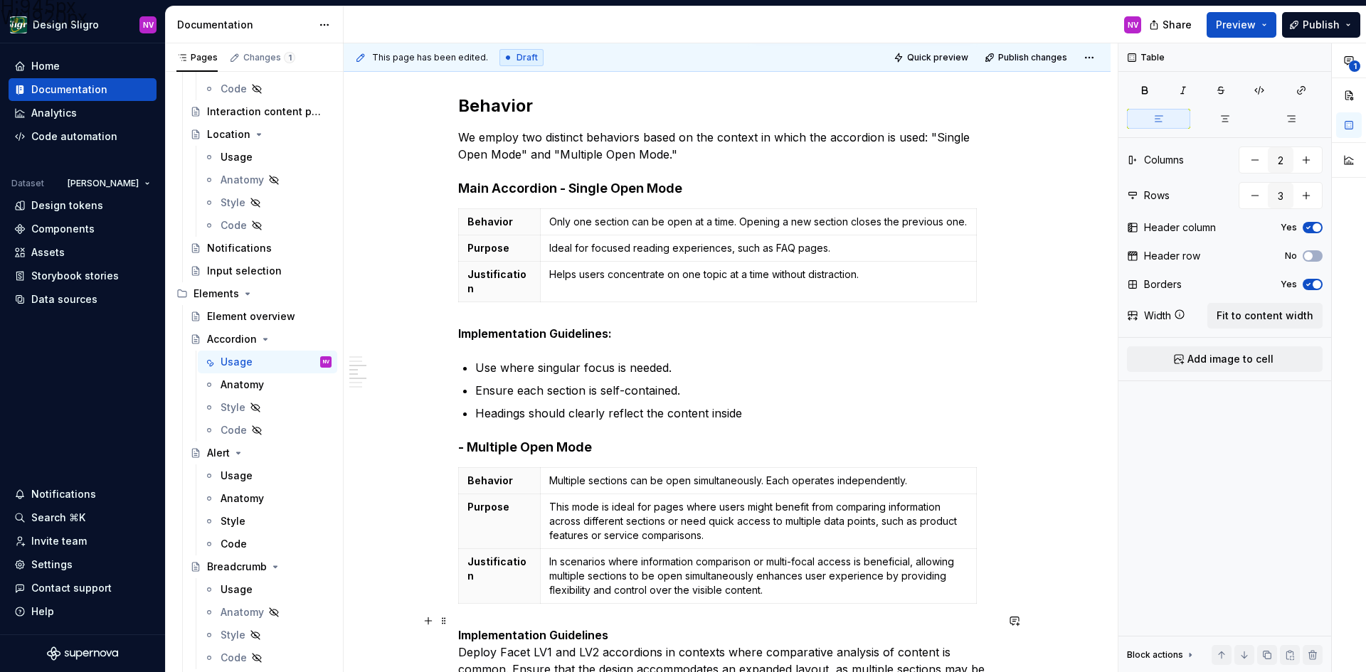
scroll to position [851, 0]
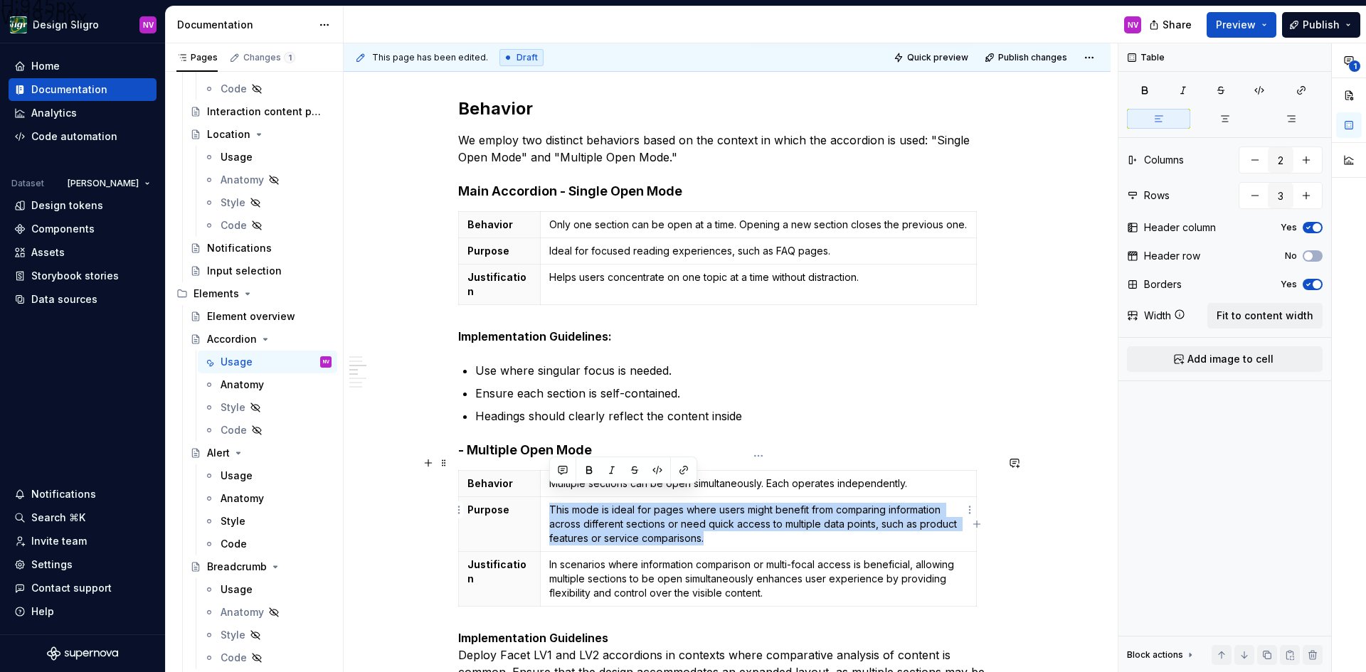
drag, startPoint x: 711, startPoint y: 529, endPoint x: 549, endPoint y: 498, distance: 165.2
click at [549, 503] on p "This mode is ideal for pages where users might benefit from comparing informati…" at bounding box center [758, 524] width 418 height 43
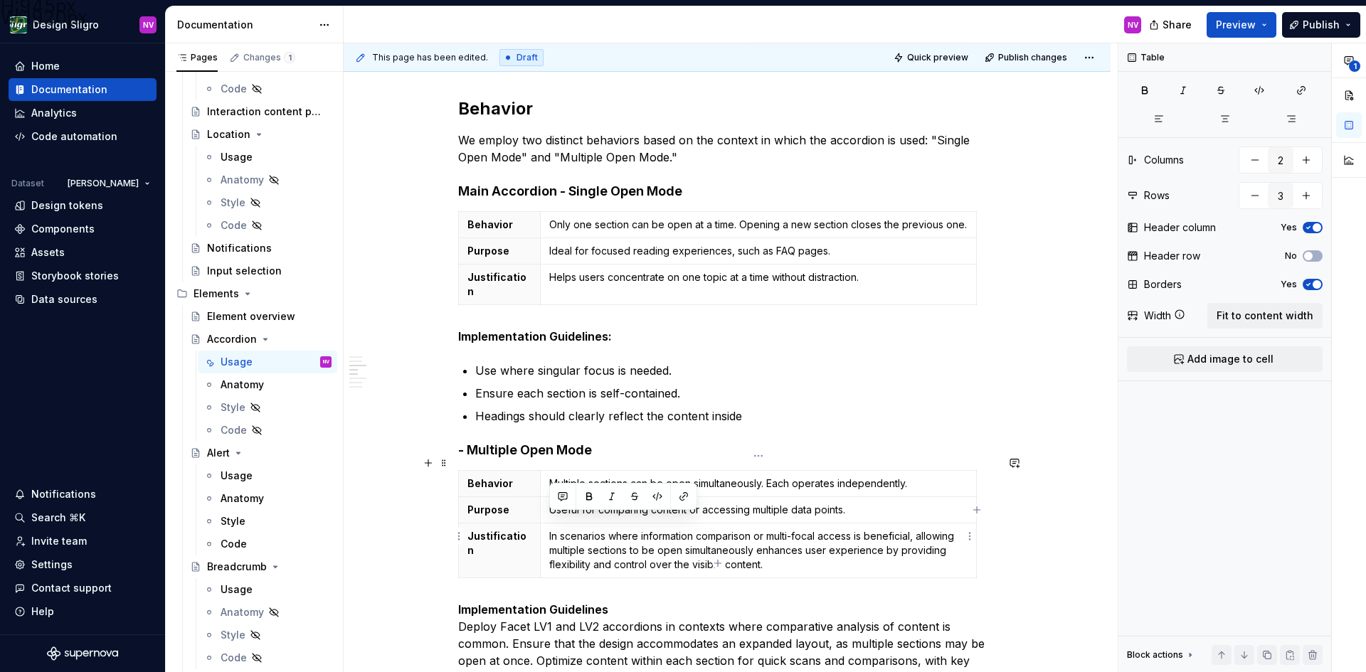
drag, startPoint x: 769, startPoint y: 551, endPoint x: 548, endPoint y: 521, distance: 223.2
click at [547, 523] on td "In scenarios where information comparison or multi-focal access is beneficial, …" at bounding box center [758, 550] width 436 height 55
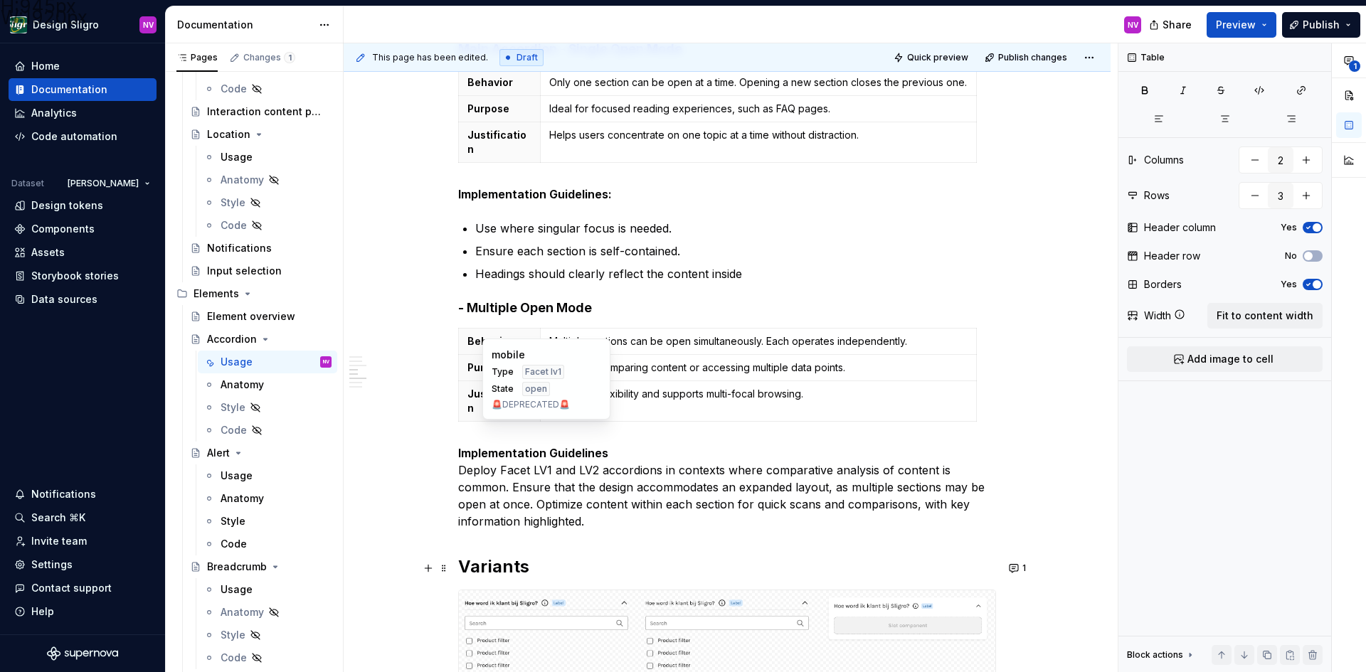
scroll to position [1150, 0]
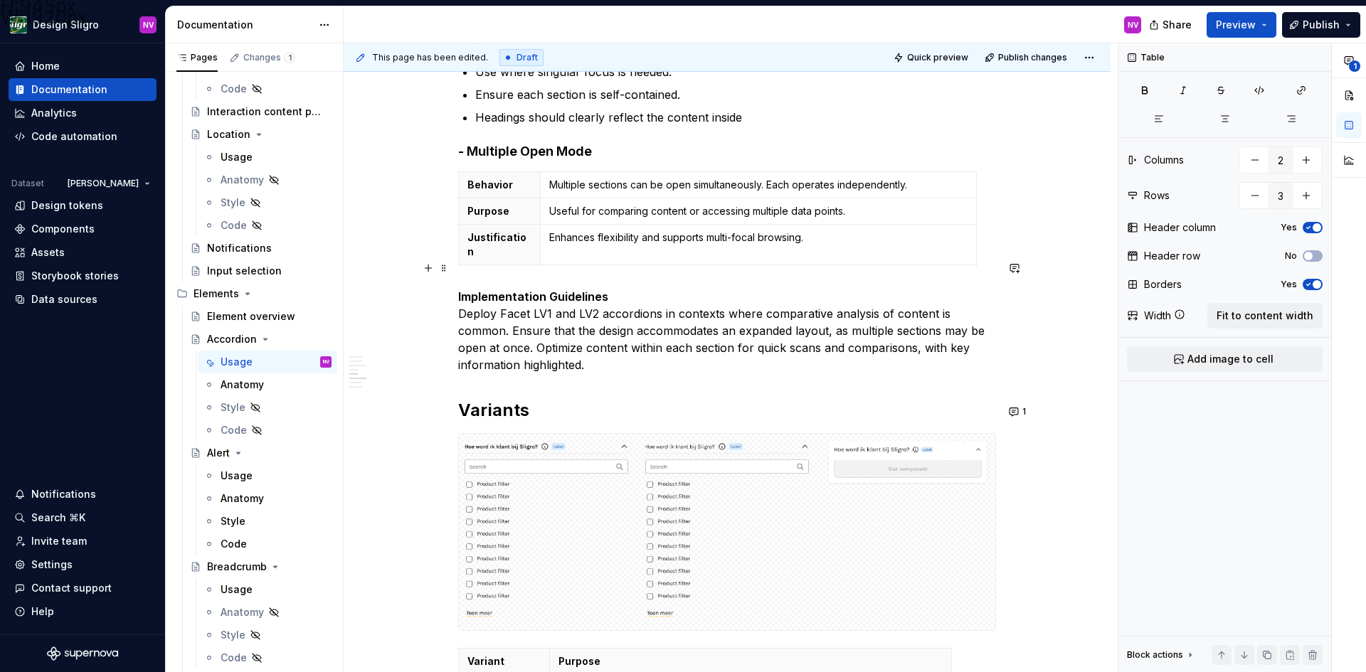
drag, startPoint x: 610, startPoint y: 305, endPoint x: 605, endPoint y: 312, distance: 8.6
click at [610, 304] on p "Implementation Guidelines Deploy Facet LV1 and LV2 accordions in contexts where…" at bounding box center [727, 330] width 538 height 85
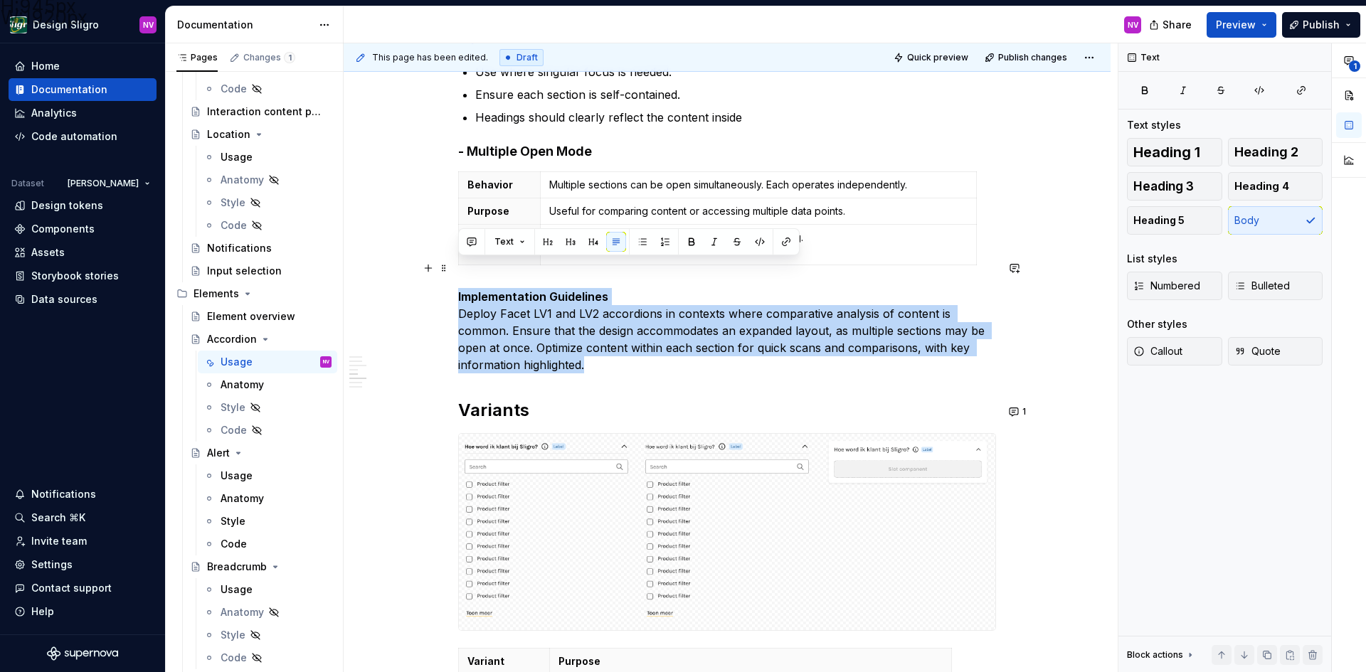
drag, startPoint x: 596, startPoint y: 335, endPoint x: 457, endPoint y: 271, distance: 153.4
click at [457, 271] on div "**********" at bounding box center [727, 99] width 767 height 2004
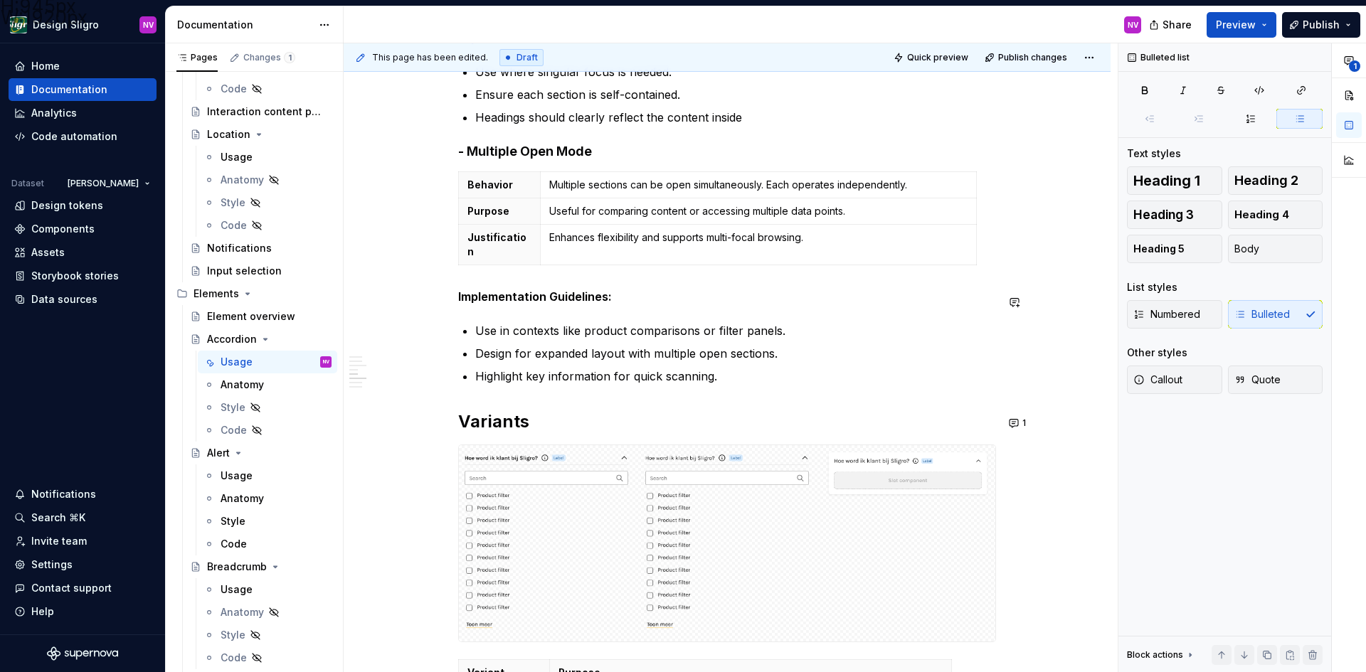
click at [666, 280] on div "**********" at bounding box center [727, 12] width 538 height 1762
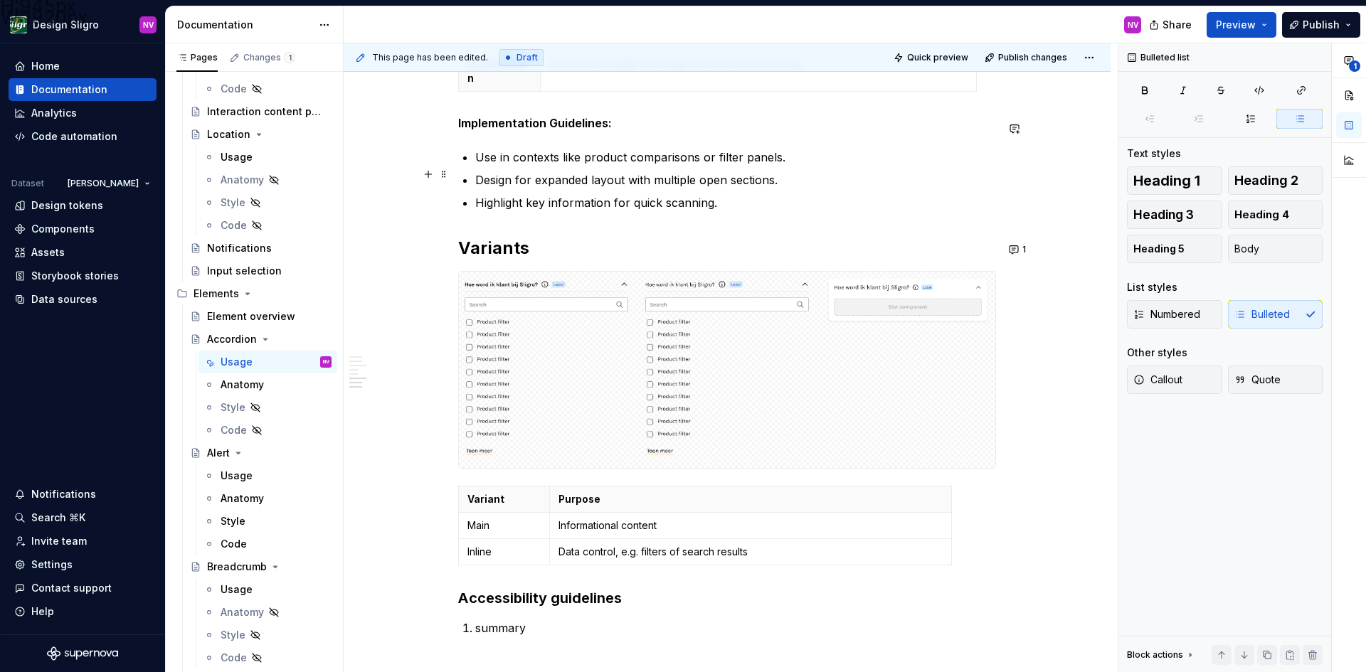
scroll to position [1363, 0]
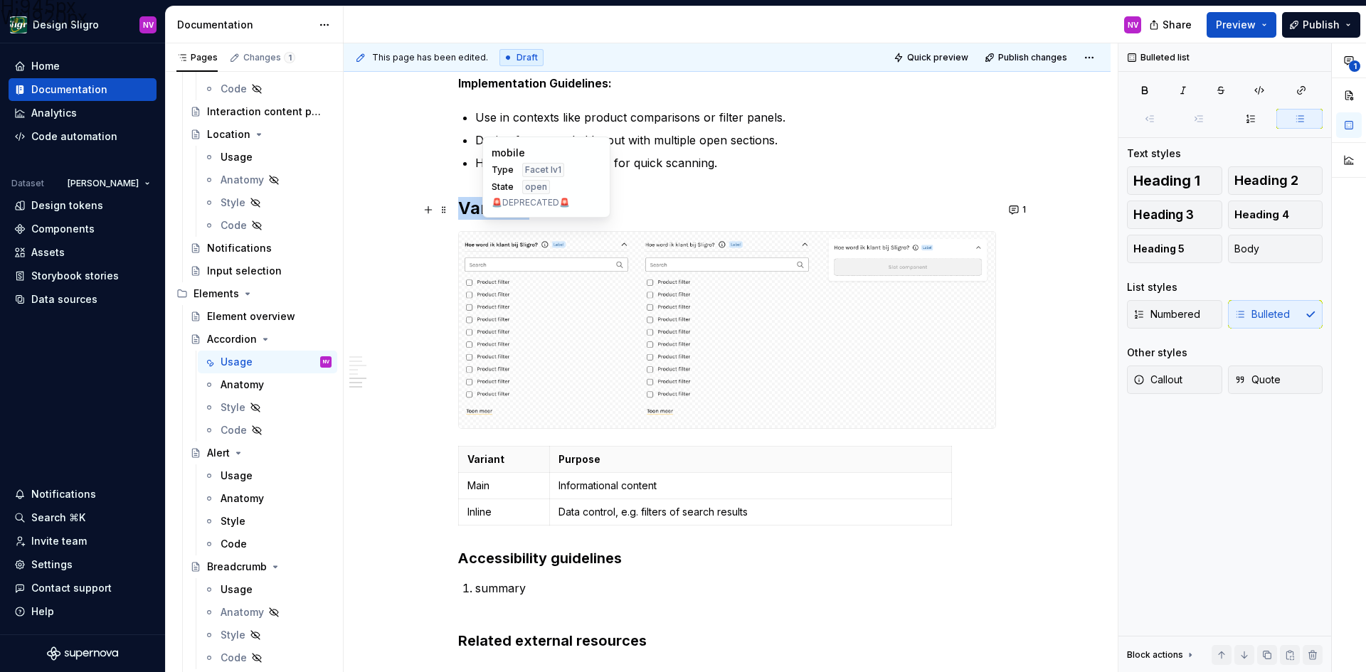
click at [614, 314] on img at bounding box center [546, 331] width 164 height 186
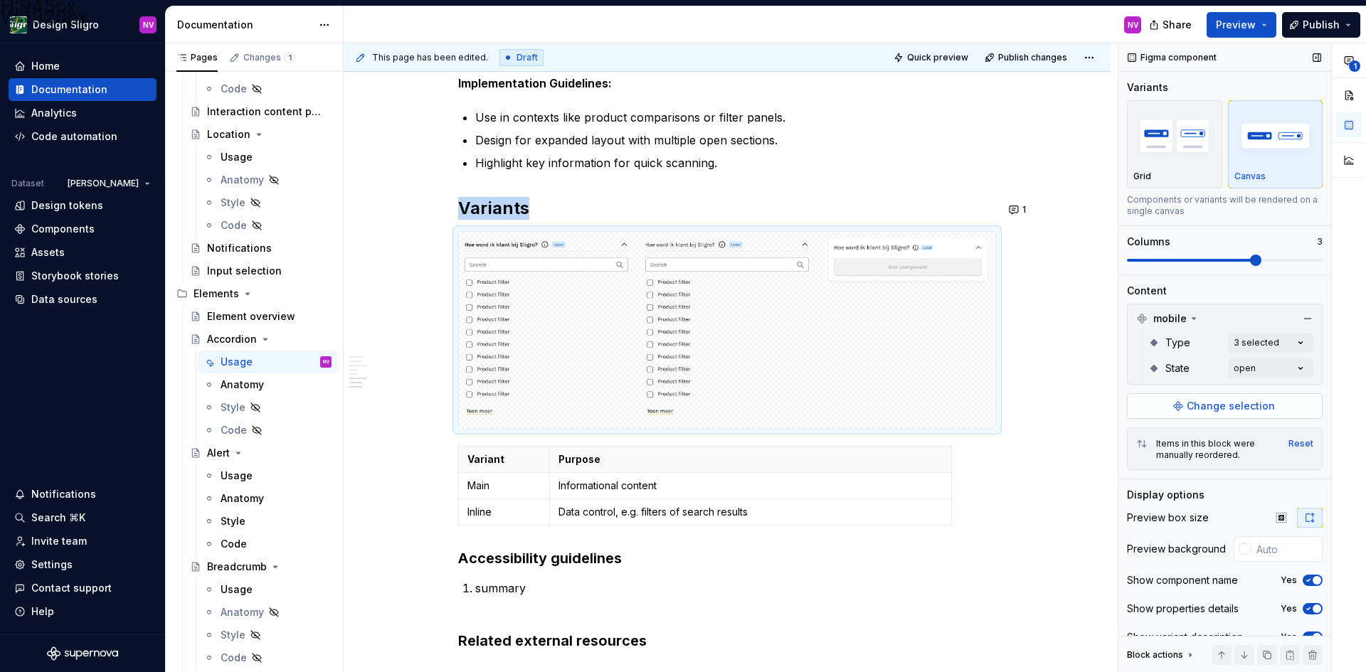
click at [1204, 402] on span "Change selection" at bounding box center [1230, 406] width 88 height 14
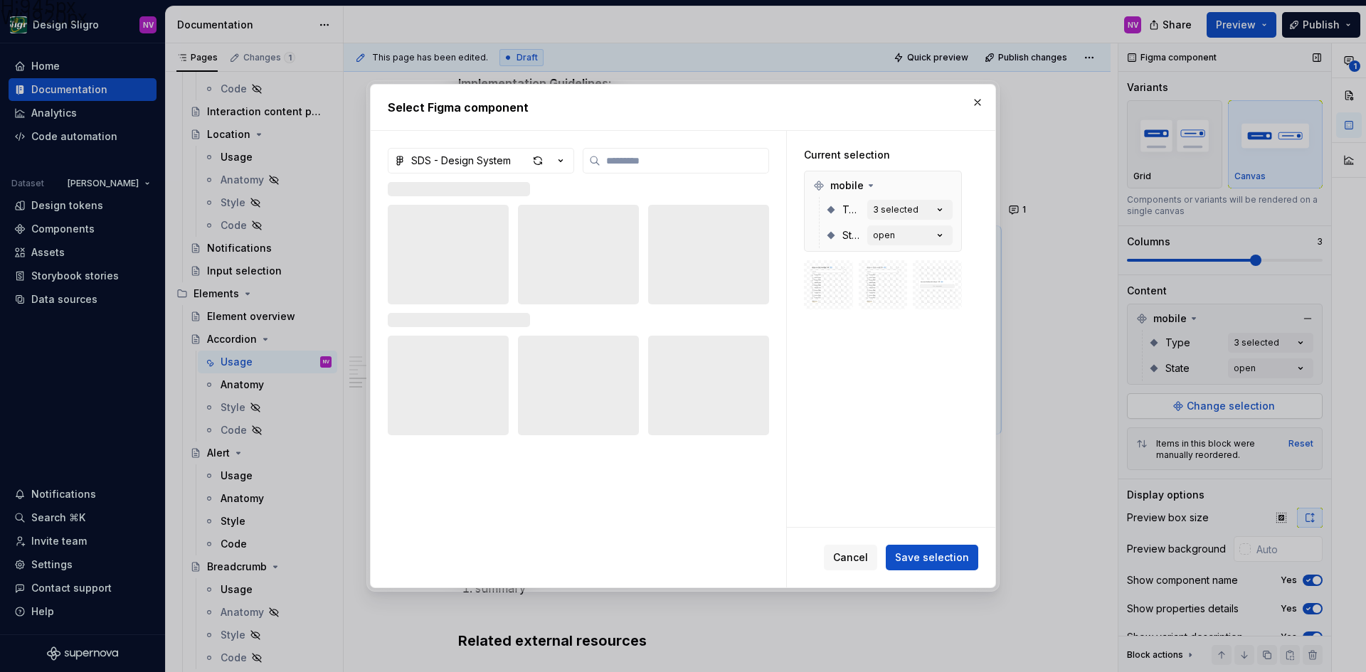
type textarea "*"
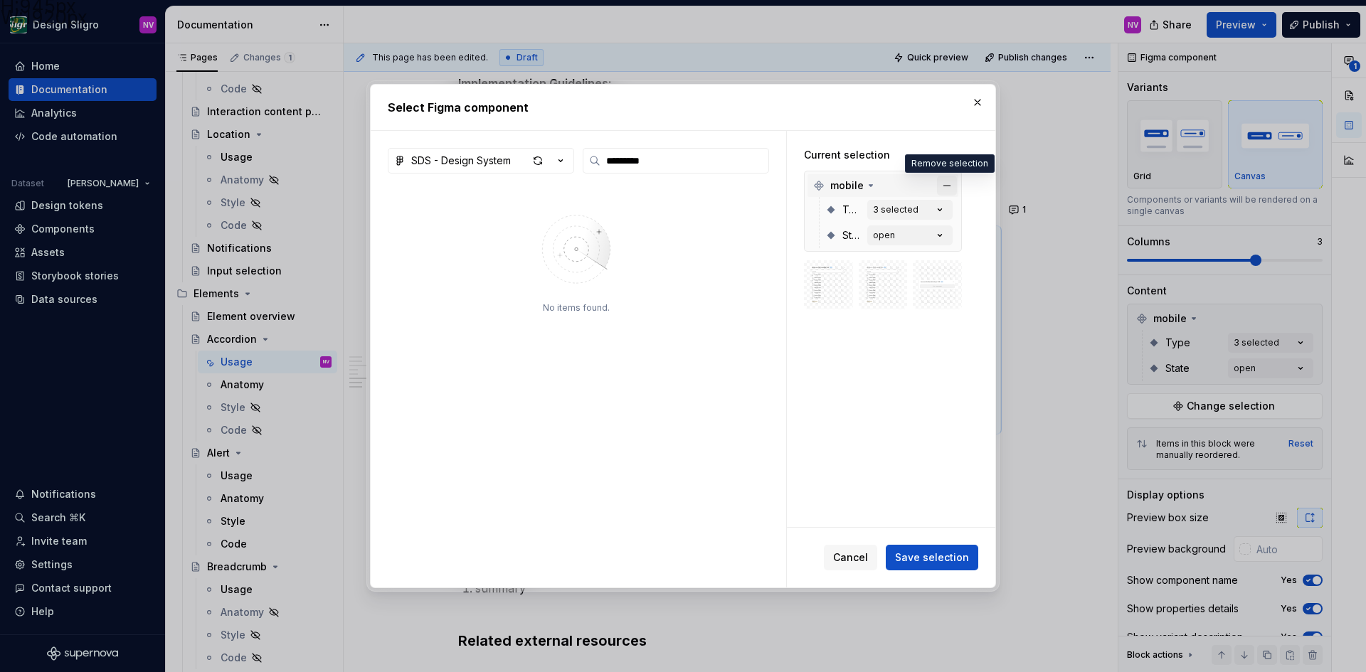
click at [947, 189] on button "button" at bounding box center [947, 186] width 20 height 20
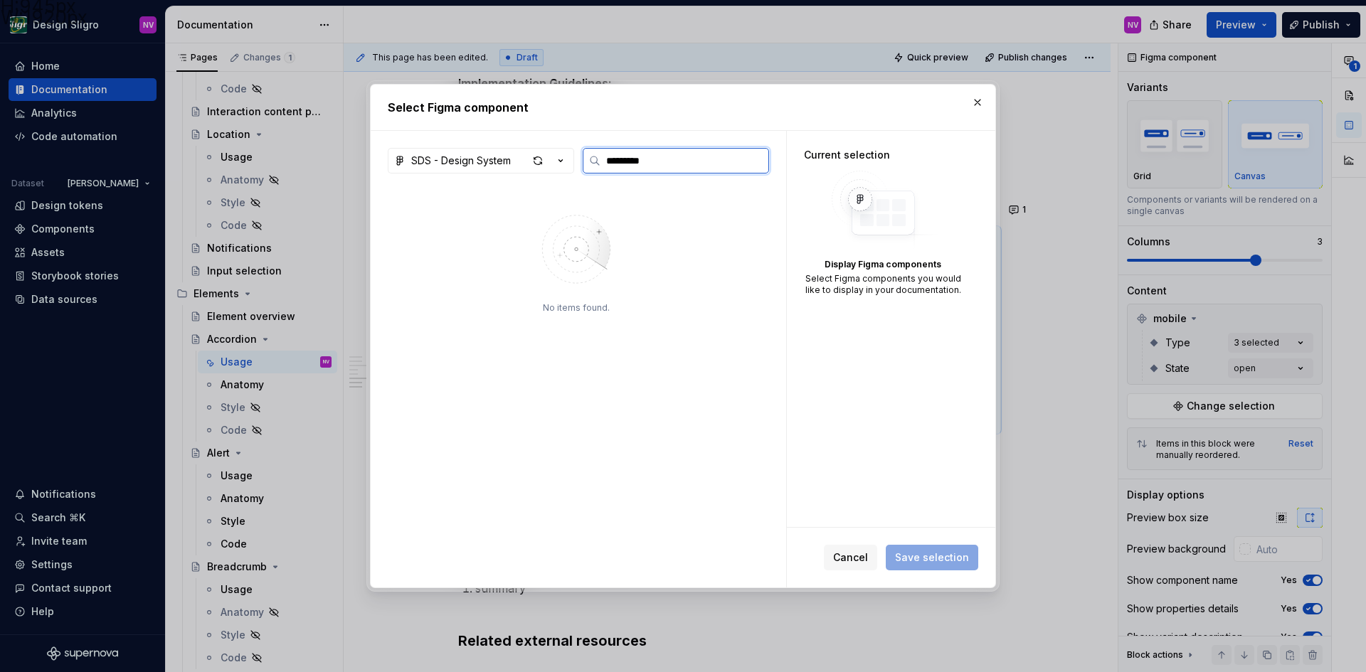
click at [671, 166] on input "*********" at bounding box center [684, 161] width 168 height 14
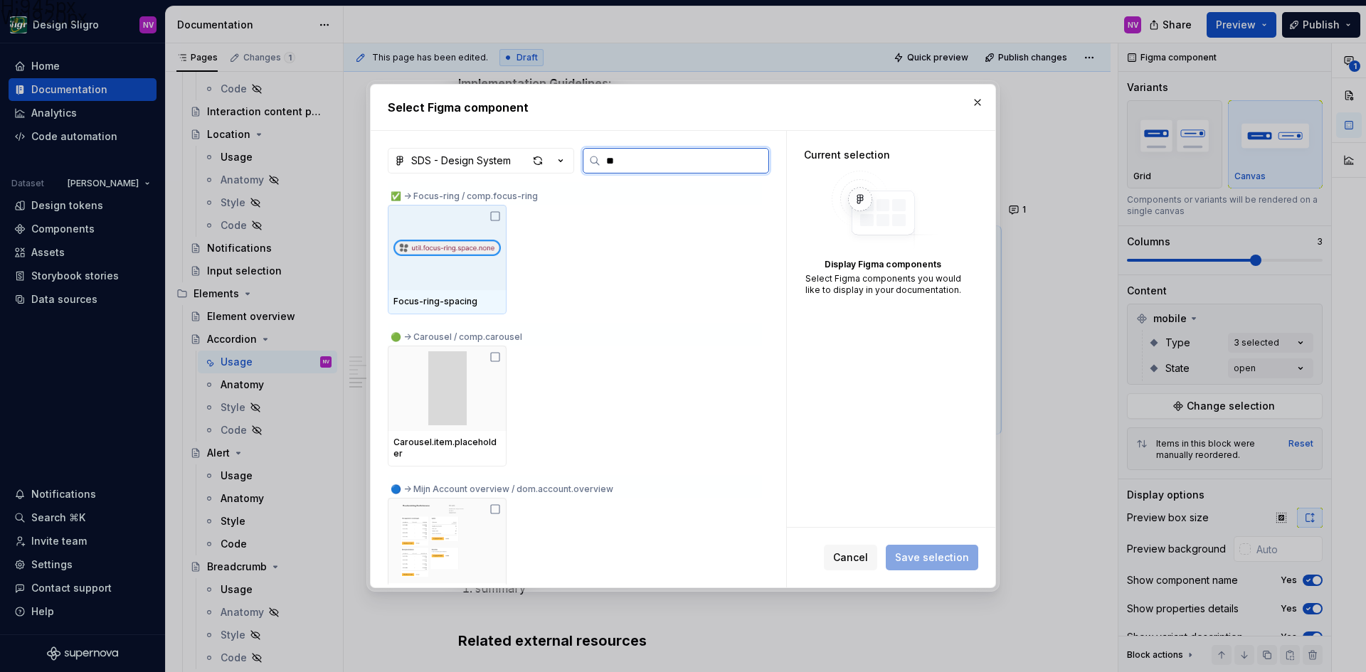
type input "*"
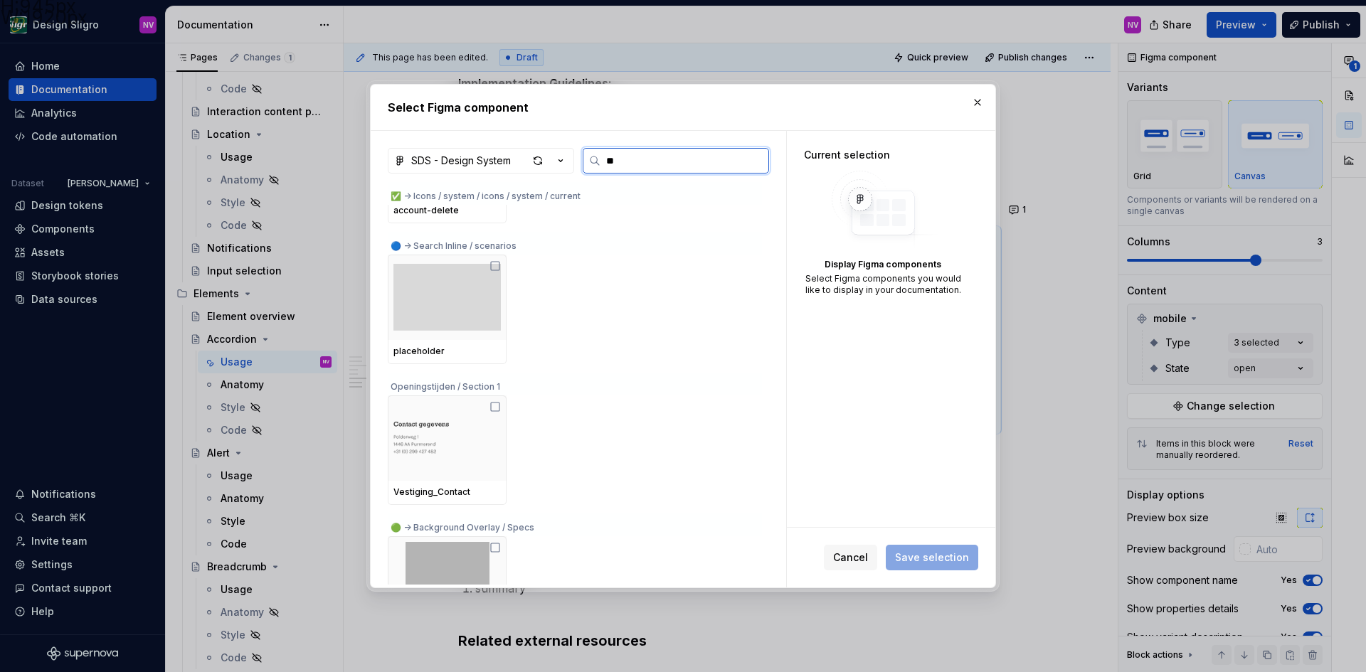
scroll to position [1984, 0]
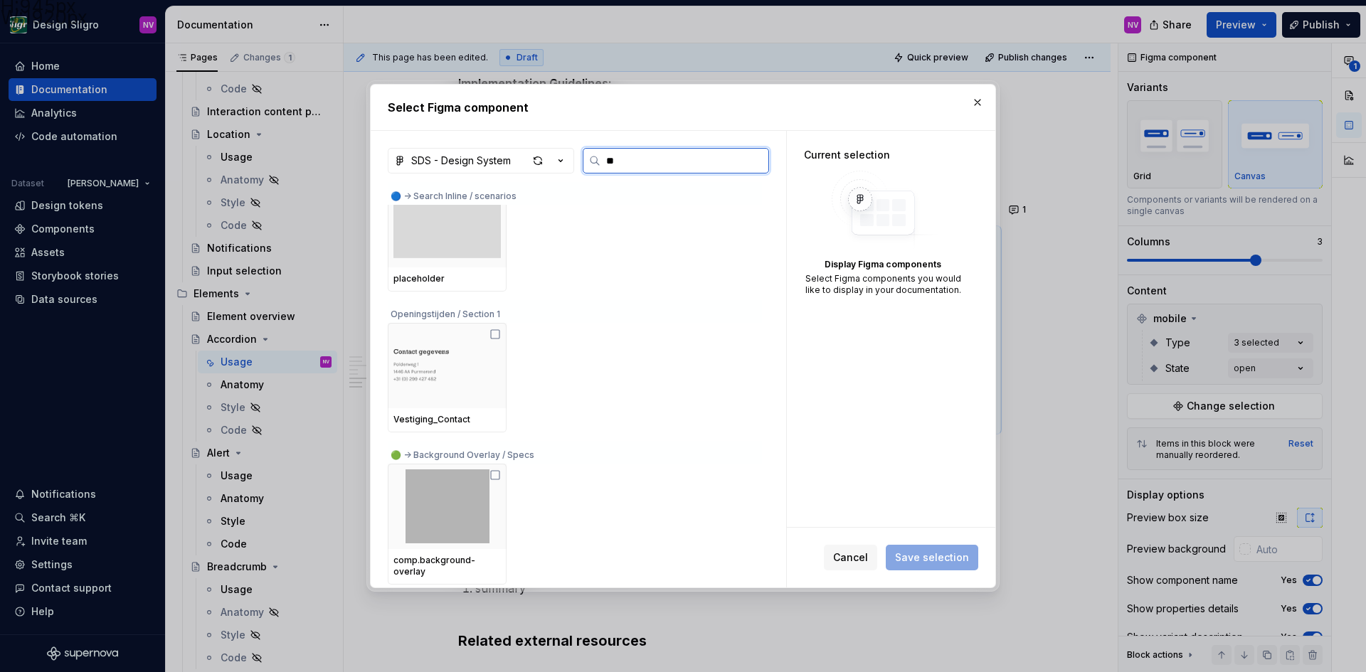
type input "*"
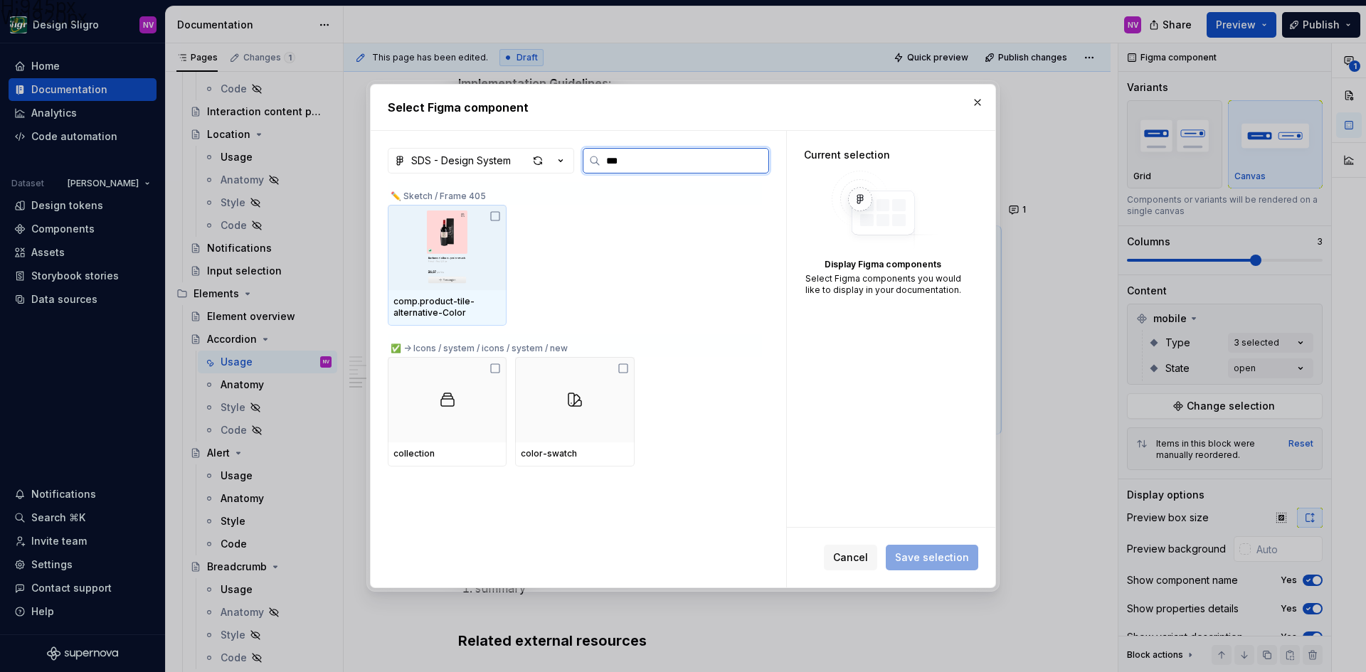
scroll to position [0, 0]
type input "*"
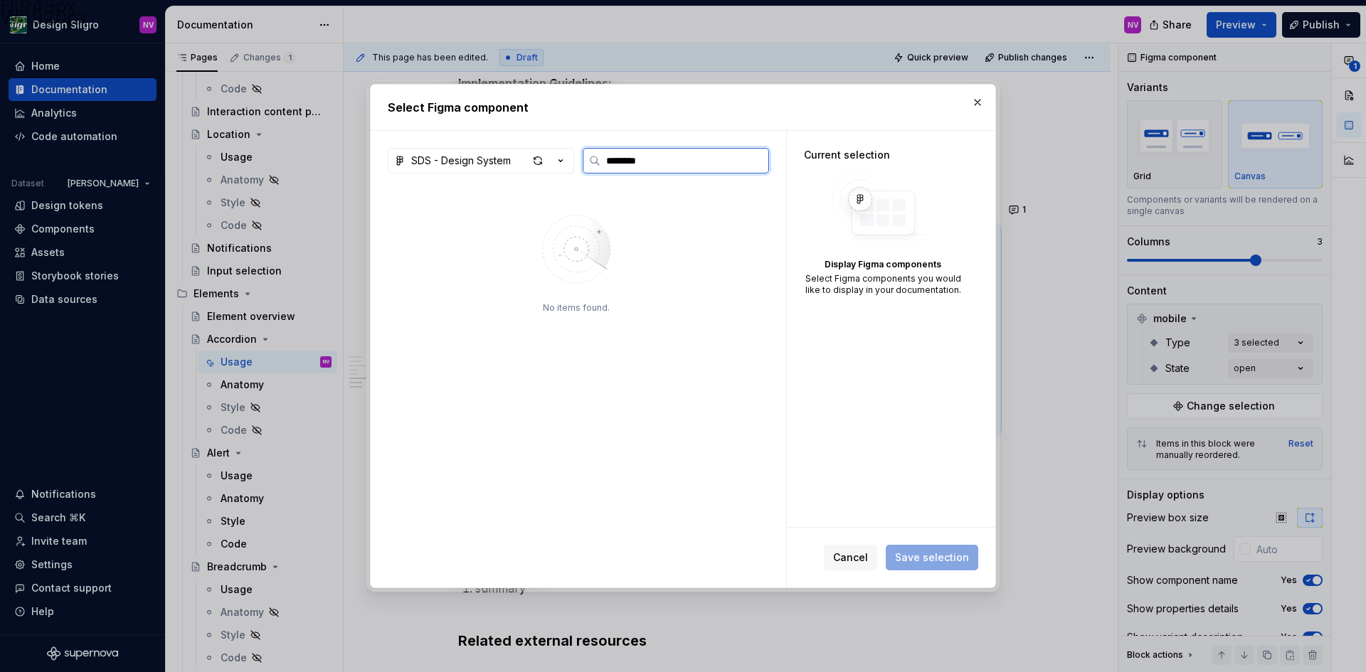
type input "*********"
click at [864, 565] on button "Cancel" at bounding box center [850, 558] width 53 height 26
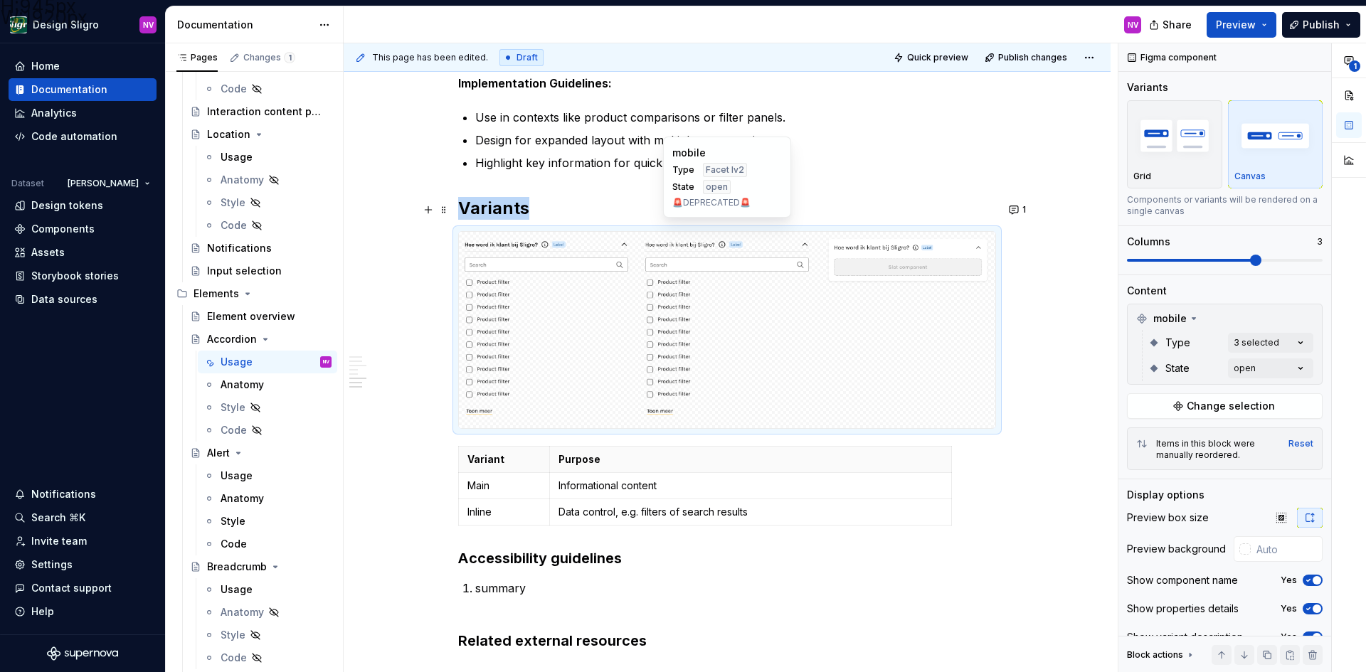
click at [731, 309] on img at bounding box center [727, 331] width 164 height 186
click at [1233, 404] on span "Change selection" at bounding box center [1230, 406] width 88 height 14
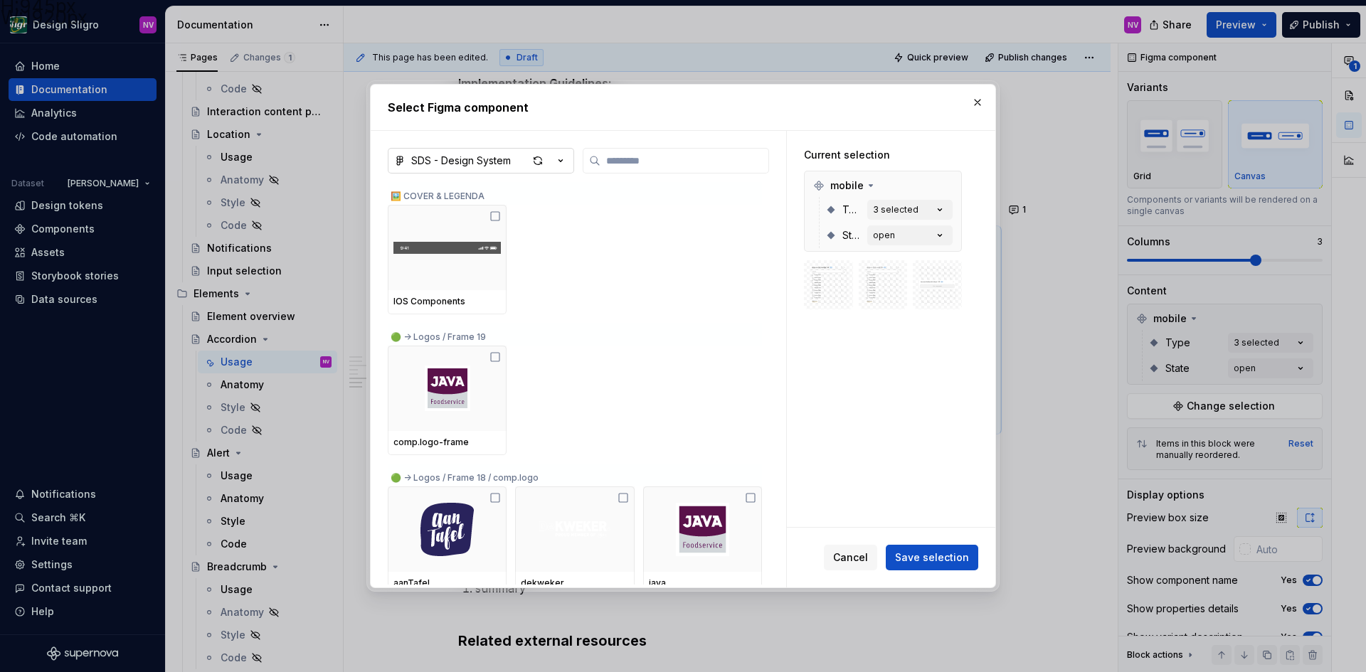
click at [474, 160] on div "SDS - Design System" at bounding box center [461, 161] width 100 height 14
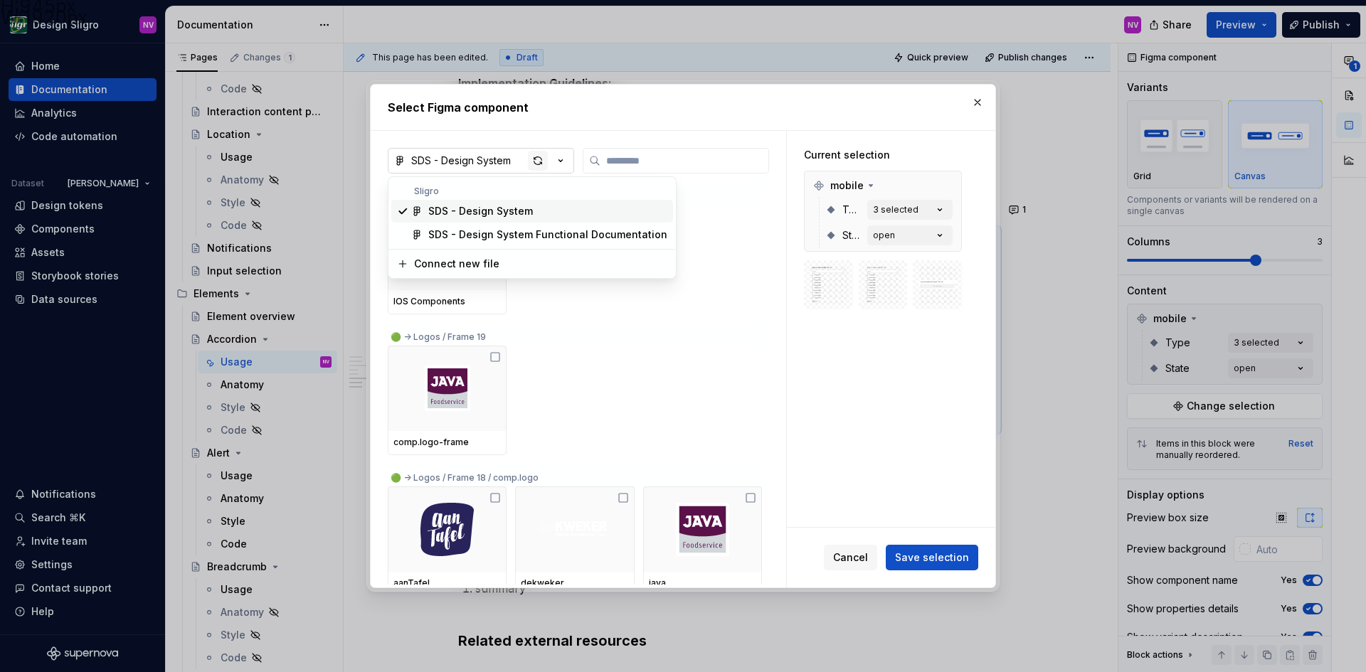
click at [536, 164] on div "Select Figma component SDS - Design System 🖼️ COVER & LEGENDA IOS Components 🟢 …" at bounding box center [683, 336] width 1366 height 672
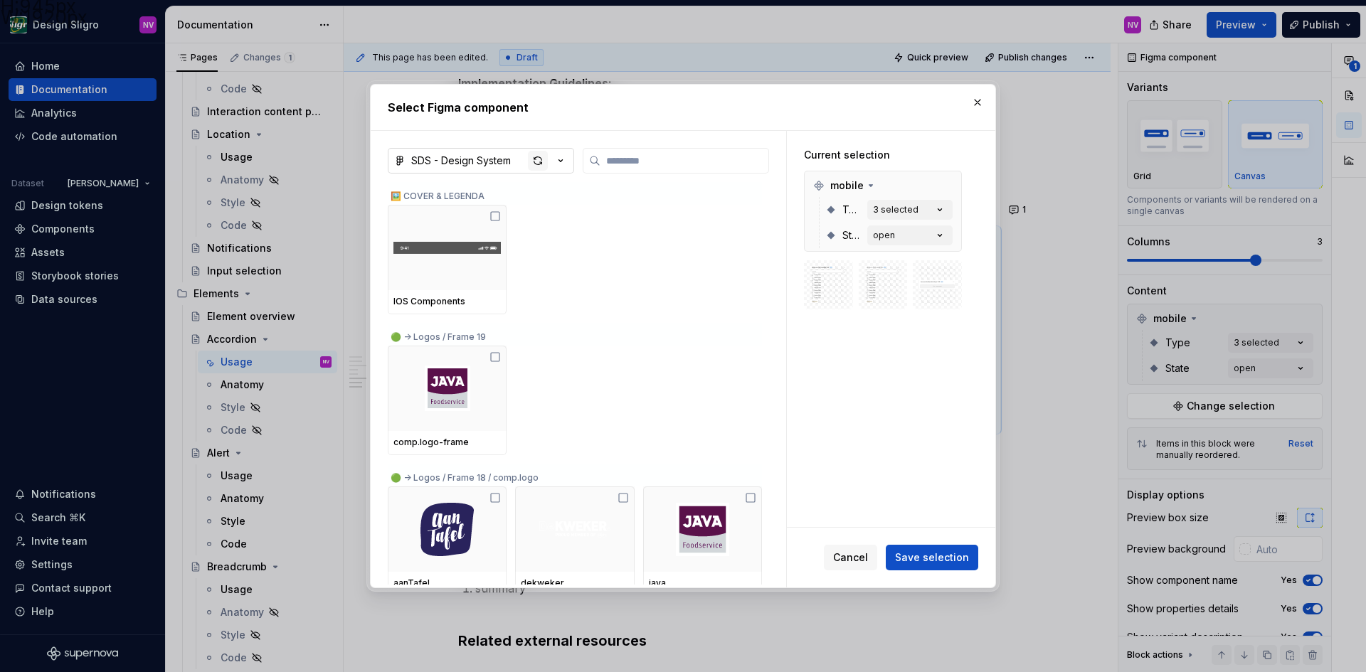
click at [536, 162] on div "button" at bounding box center [538, 161] width 20 height 20
click at [621, 151] on label at bounding box center [676, 161] width 186 height 26
click at [621, 154] on input "search" at bounding box center [684, 161] width 168 height 14
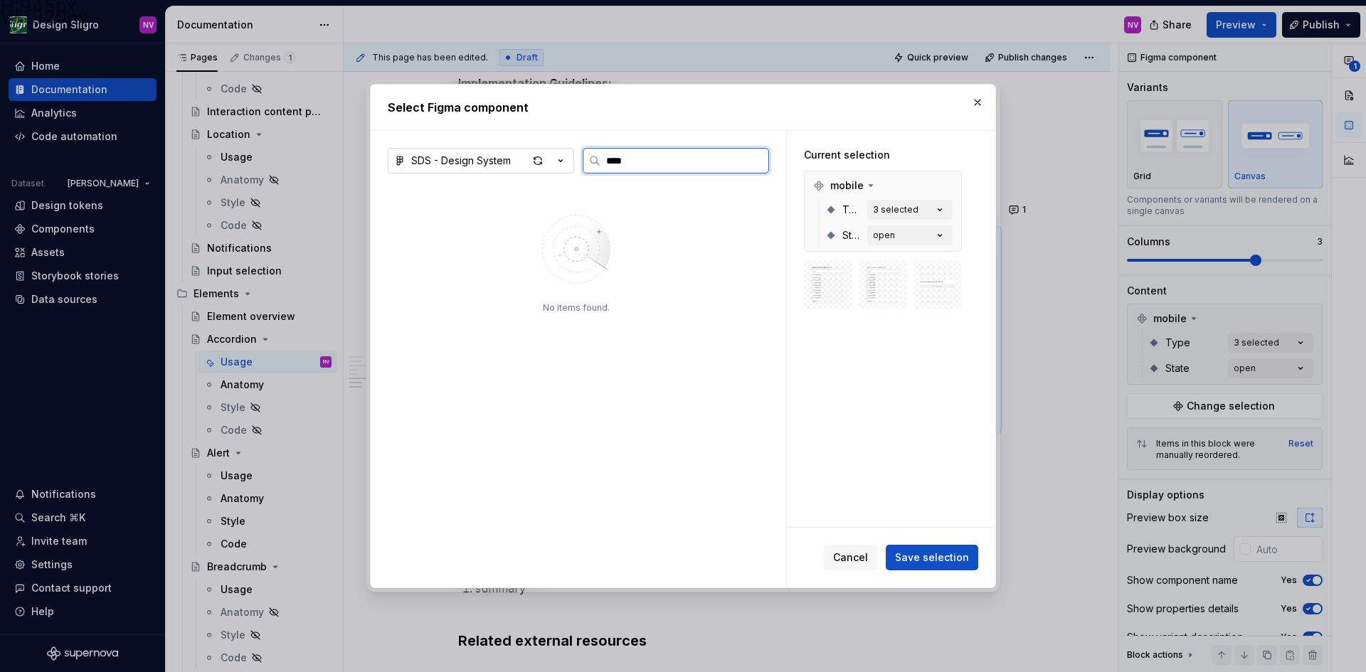
type input "****"
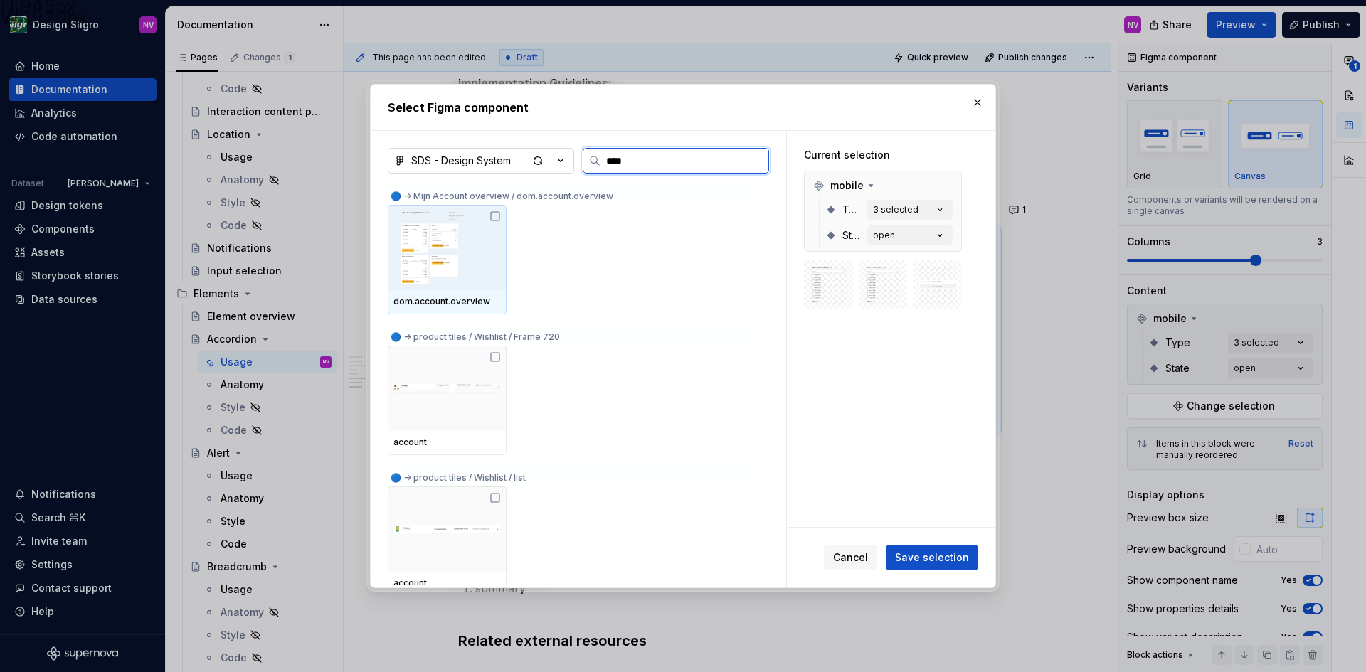
type textarea "*"
type input "*"
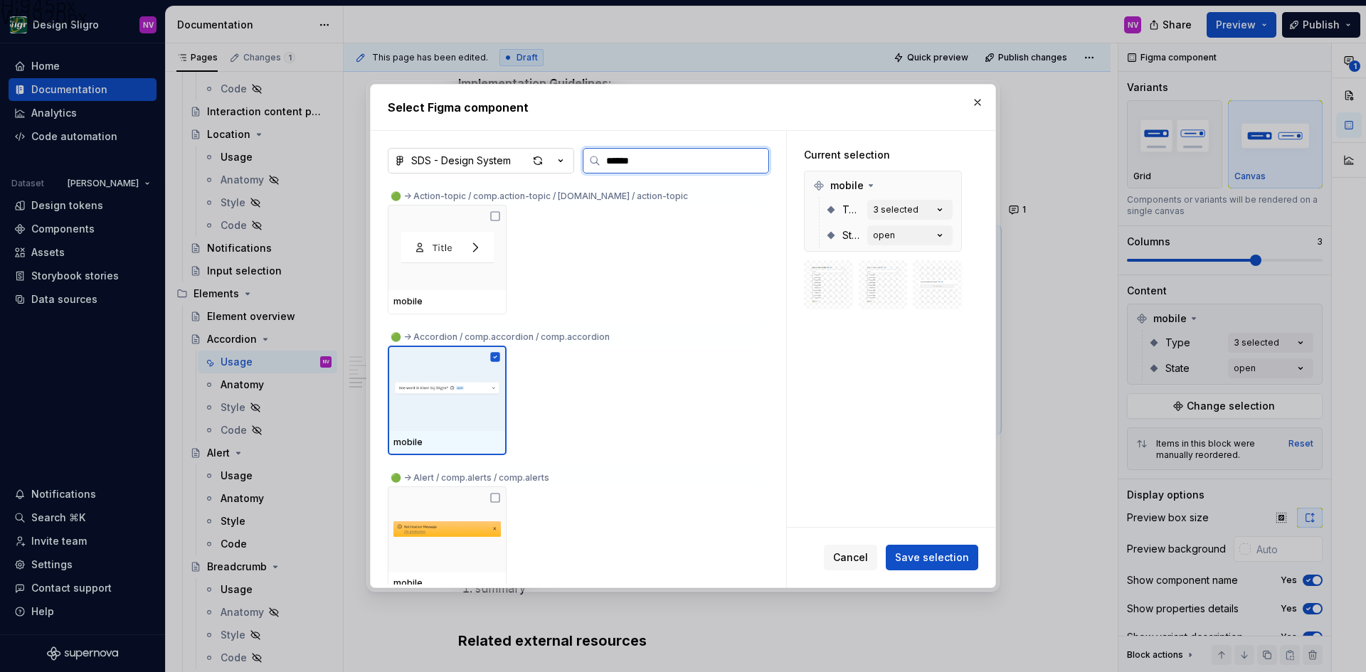
click at [425, 398] on img at bounding box center [446, 388] width 107 height 37
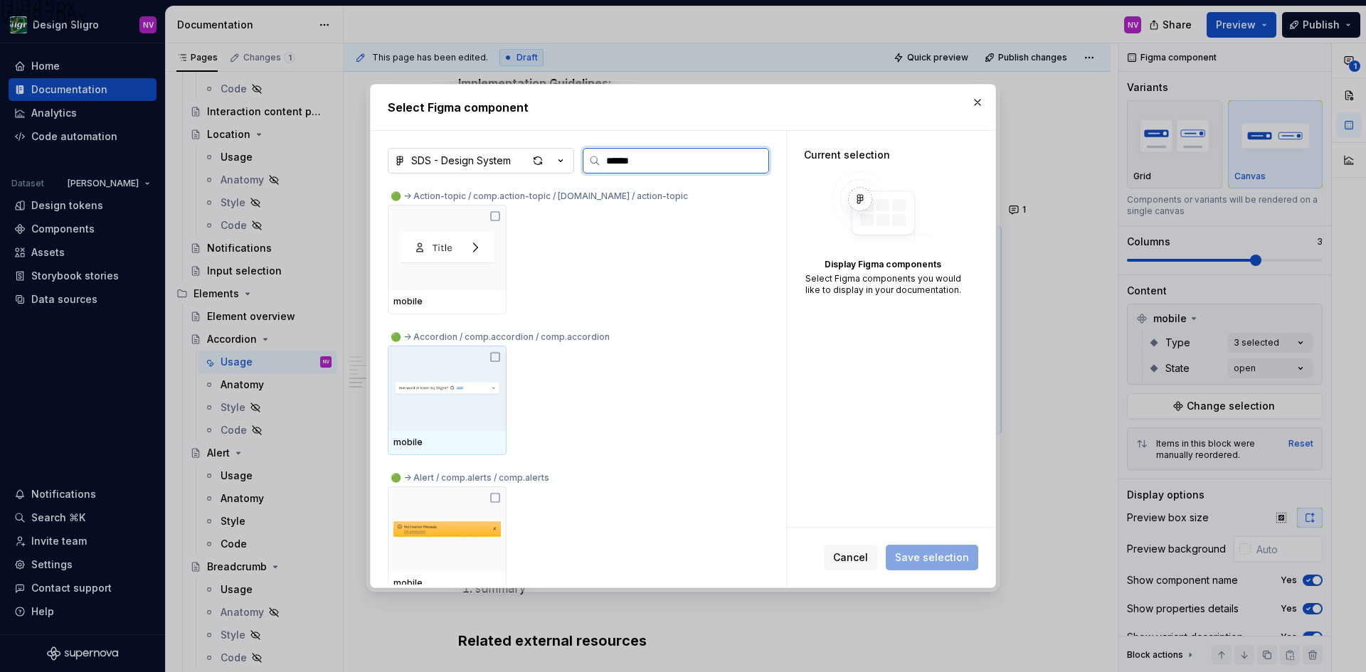
click at [486, 413] on div at bounding box center [447, 388] width 119 height 85
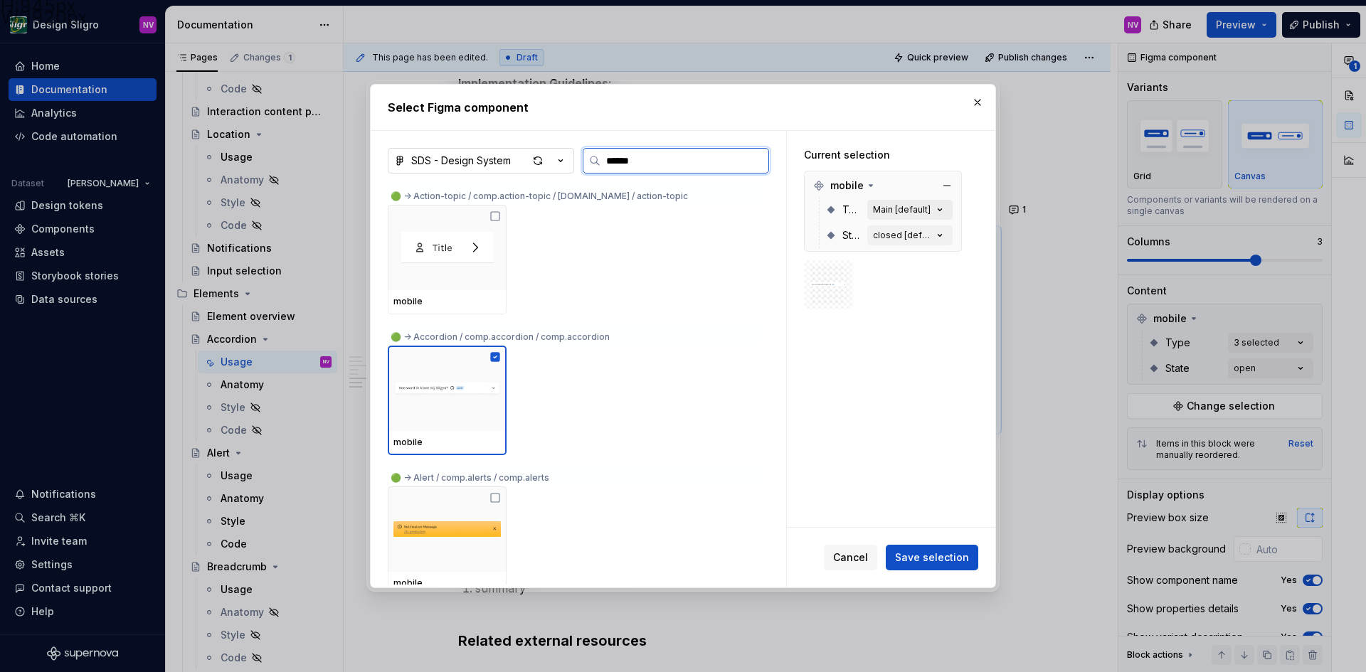
click at [896, 210] on div "Main [default]" at bounding box center [902, 209] width 58 height 11
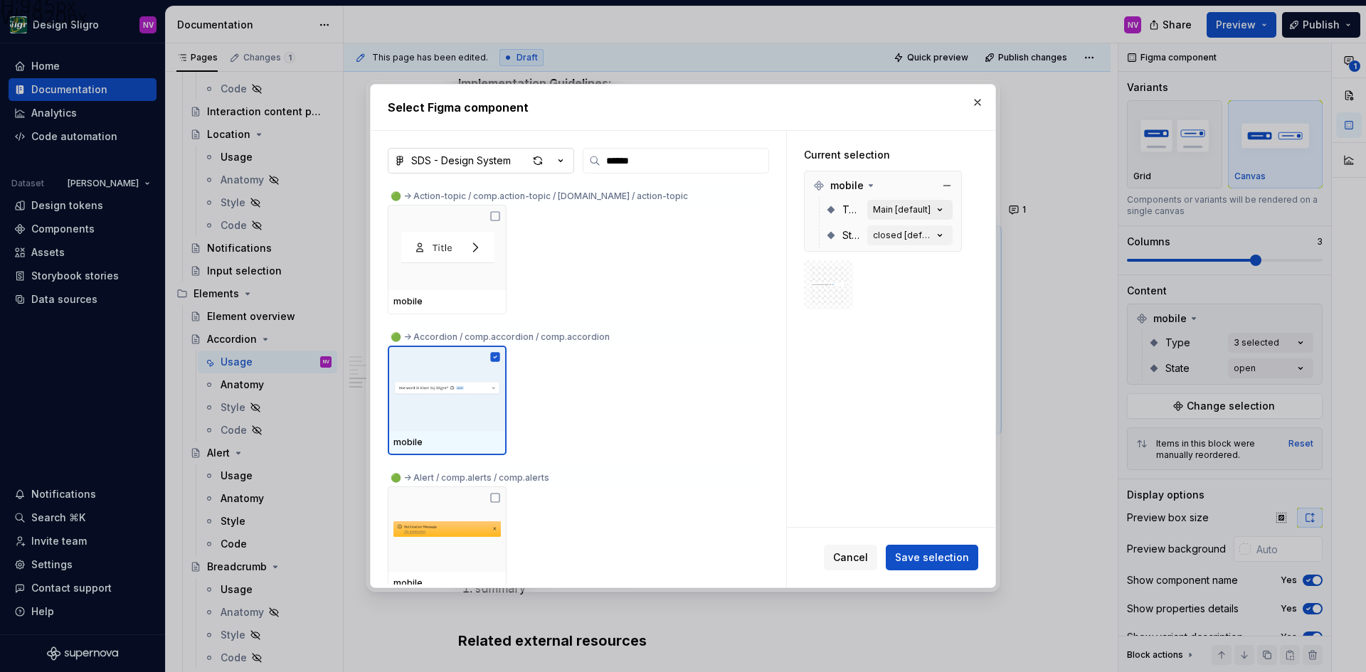
click at [936, 208] on icon "button" at bounding box center [939, 210] width 14 height 14
click at [941, 209] on icon "button" at bounding box center [940, 210] width 4 height 2
drag, startPoint x: 652, startPoint y: 161, endPoint x: 597, endPoint y: 161, distance: 55.5
click at [597, 161] on label "******" at bounding box center [676, 161] width 186 height 26
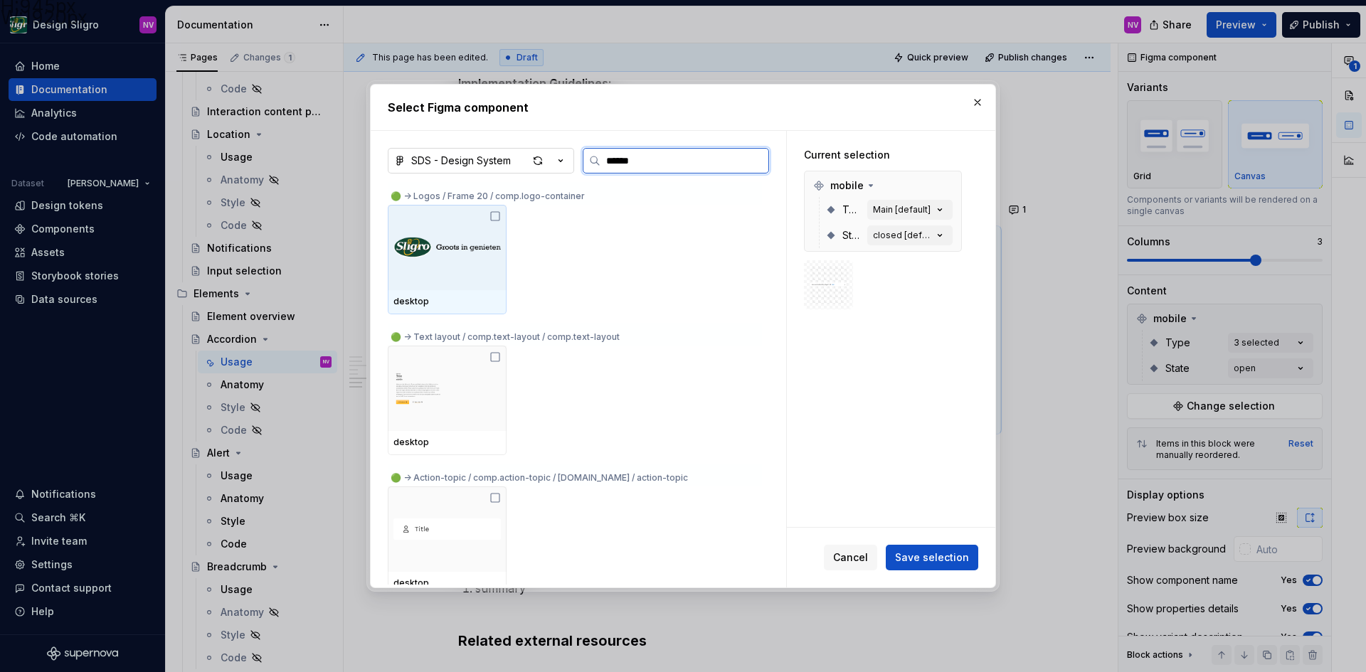
type input "*******"
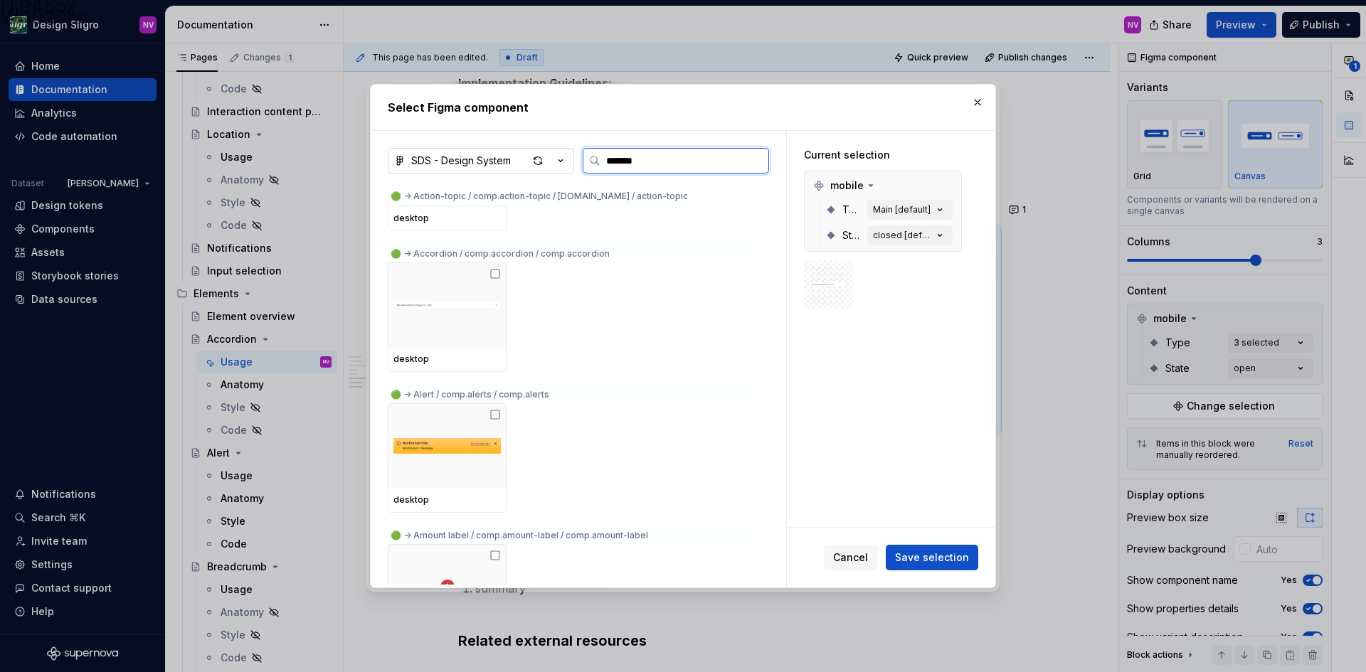
scroll to position [356, 0]
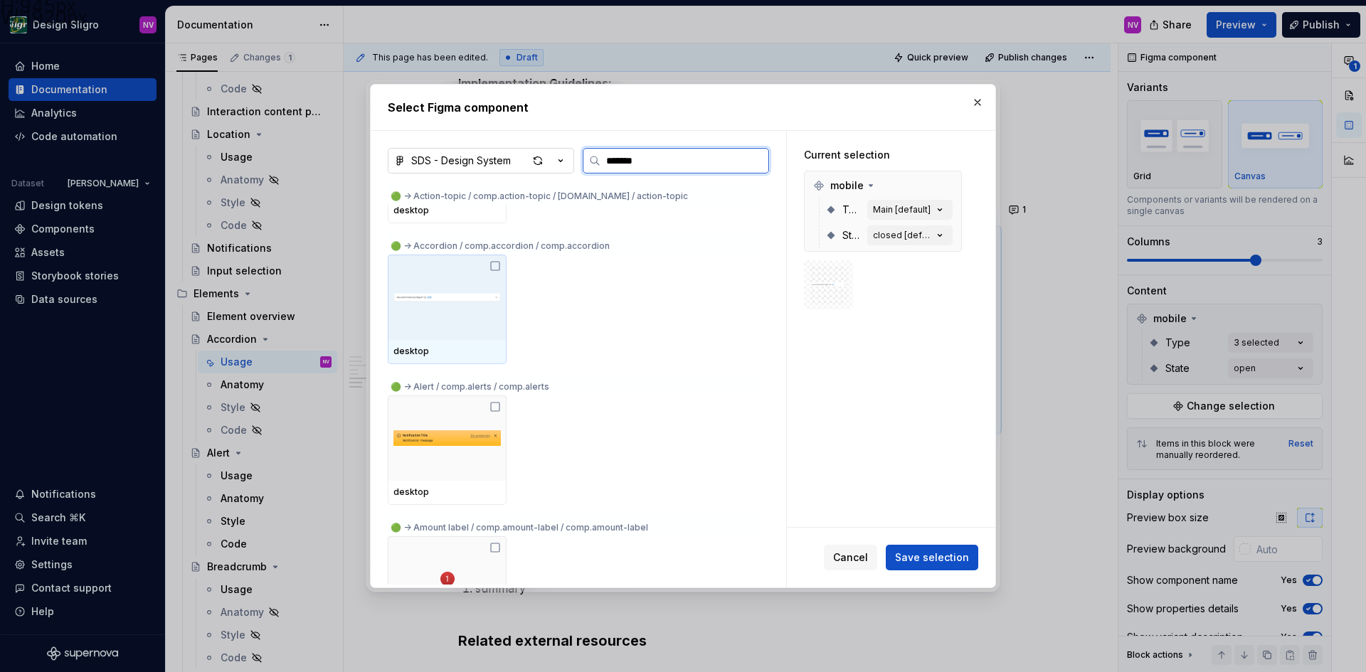
click at [472, 310] on img at bounding box center [446, 297] width 107 height 51
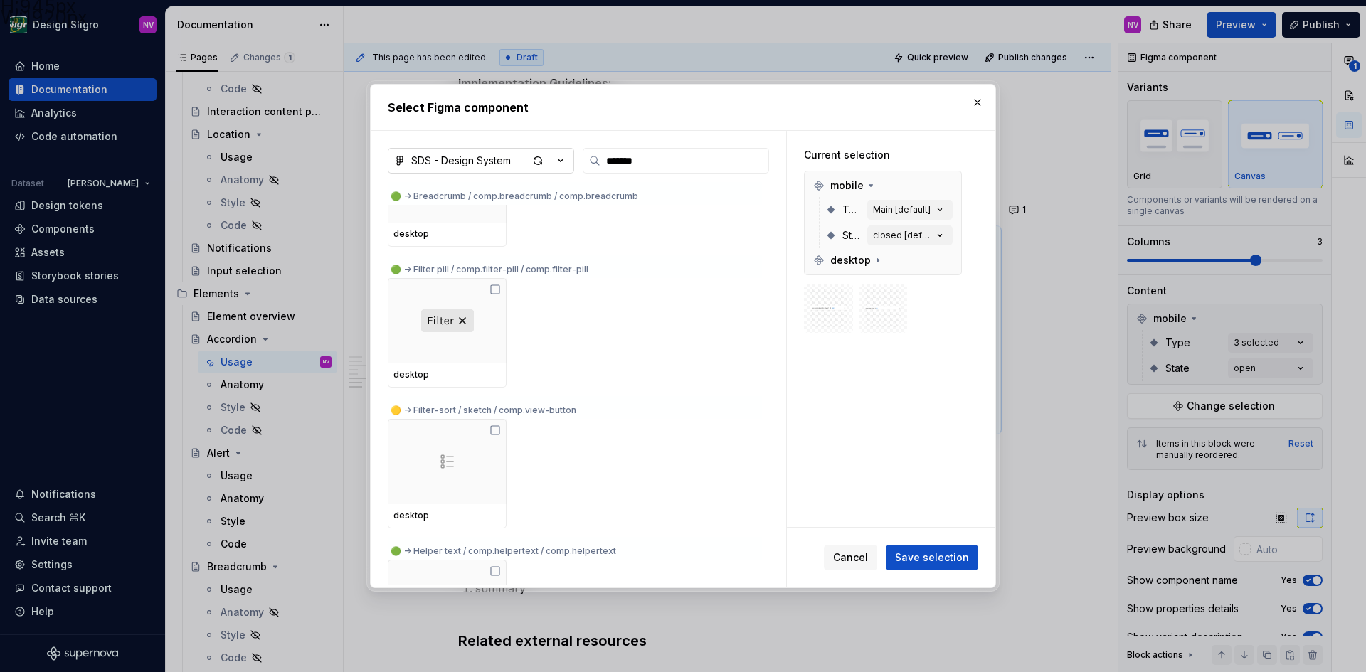
scroll to position [1280, 0]
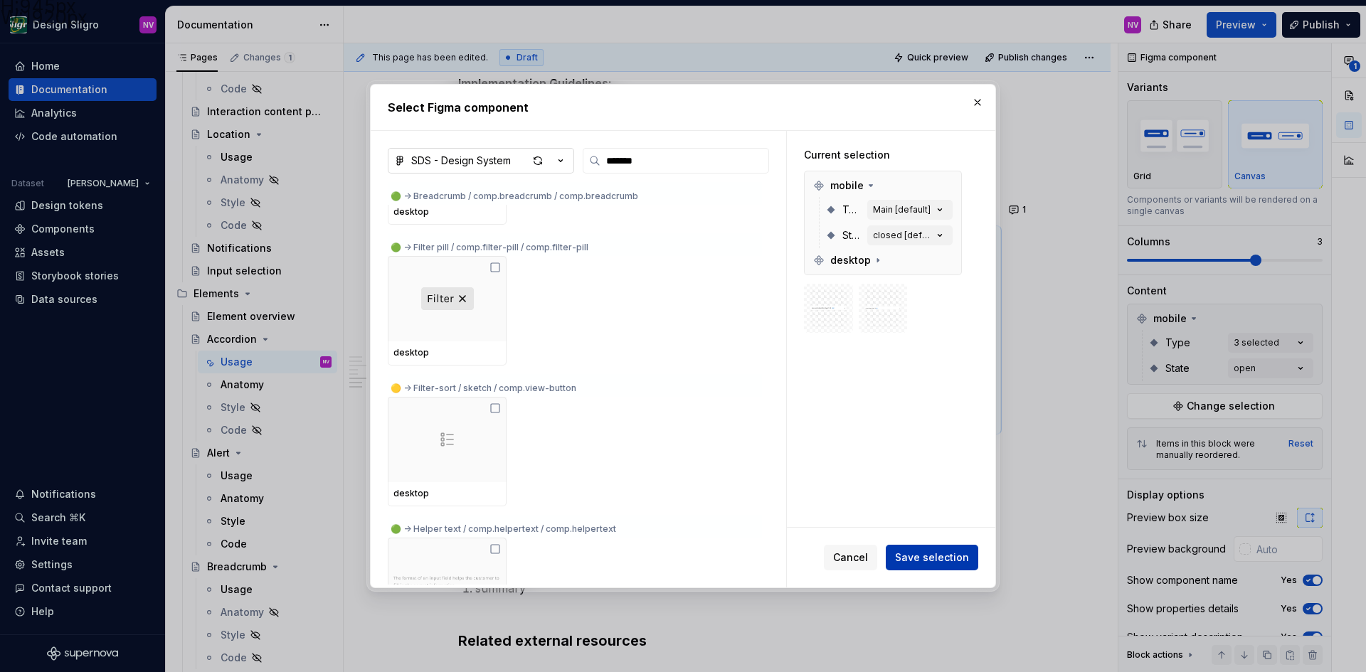
click at [912, 552] on span "Save selection" at bounding box center [932, 558] width 74 height 14
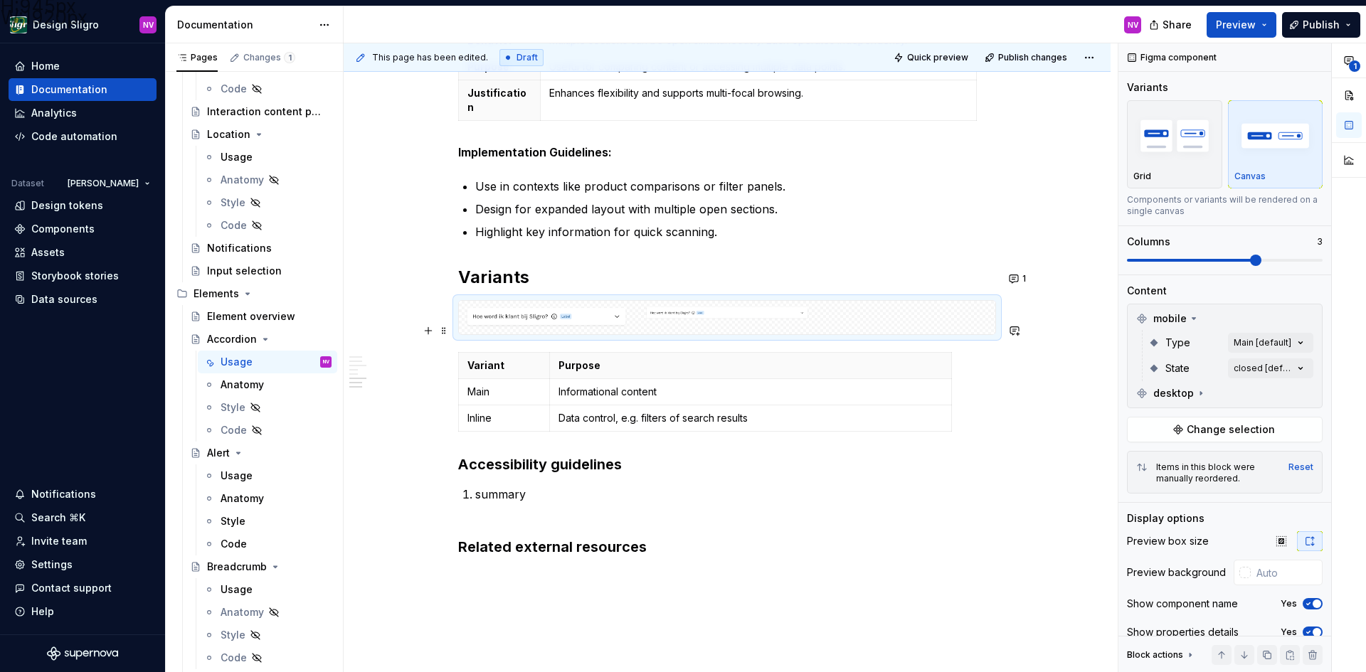
scroll to position [1292, 0]
click at [583, 286] on div "mobile" at bounding box center [546, 272] width 128 height 33
click at [582, 309] on img at bounding box center [546, 320] width 164 height 23
click at [1277, 340] on div "**********" at bounding box center [1242, 357] width 248 height 629
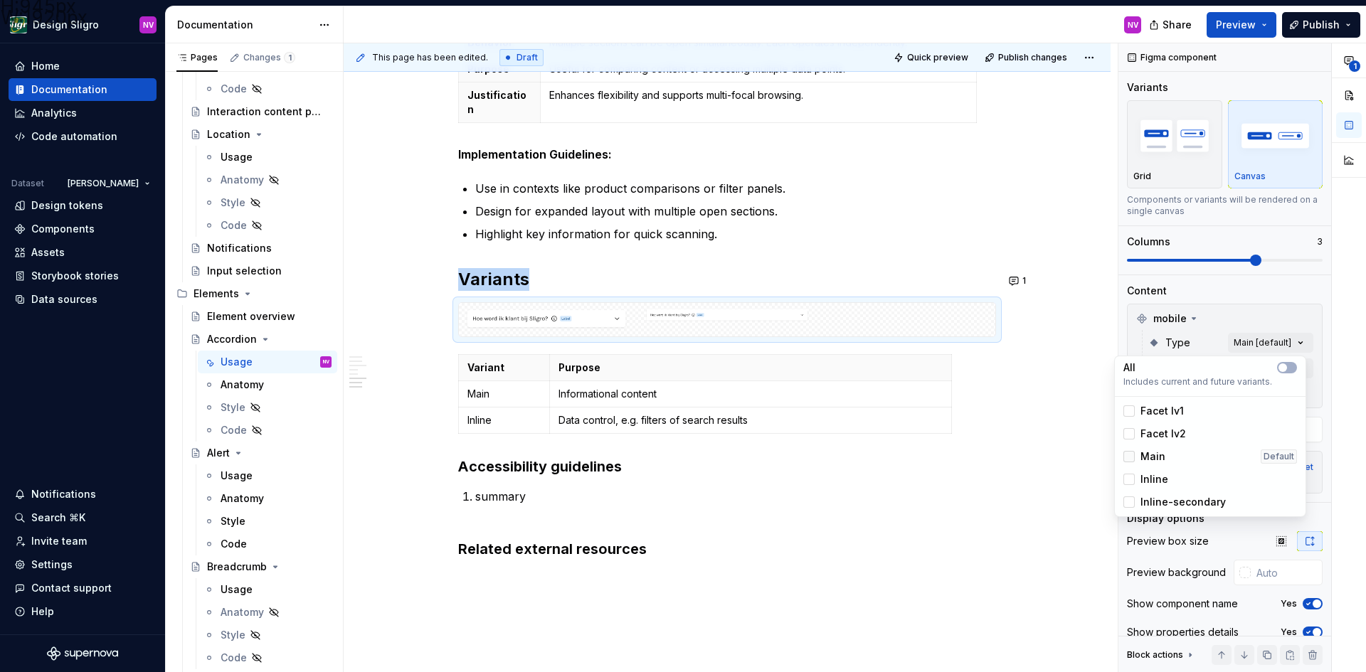
click at [1131, 454] on div at bounding box center [1128, 456] width 11 height 11
click at [1134, 479] on div "Inline" at bounding box center [1145, 479] width 45 height 14
click at [1127, 413] on div at bounding box center [1128, 410] width 11 height 11
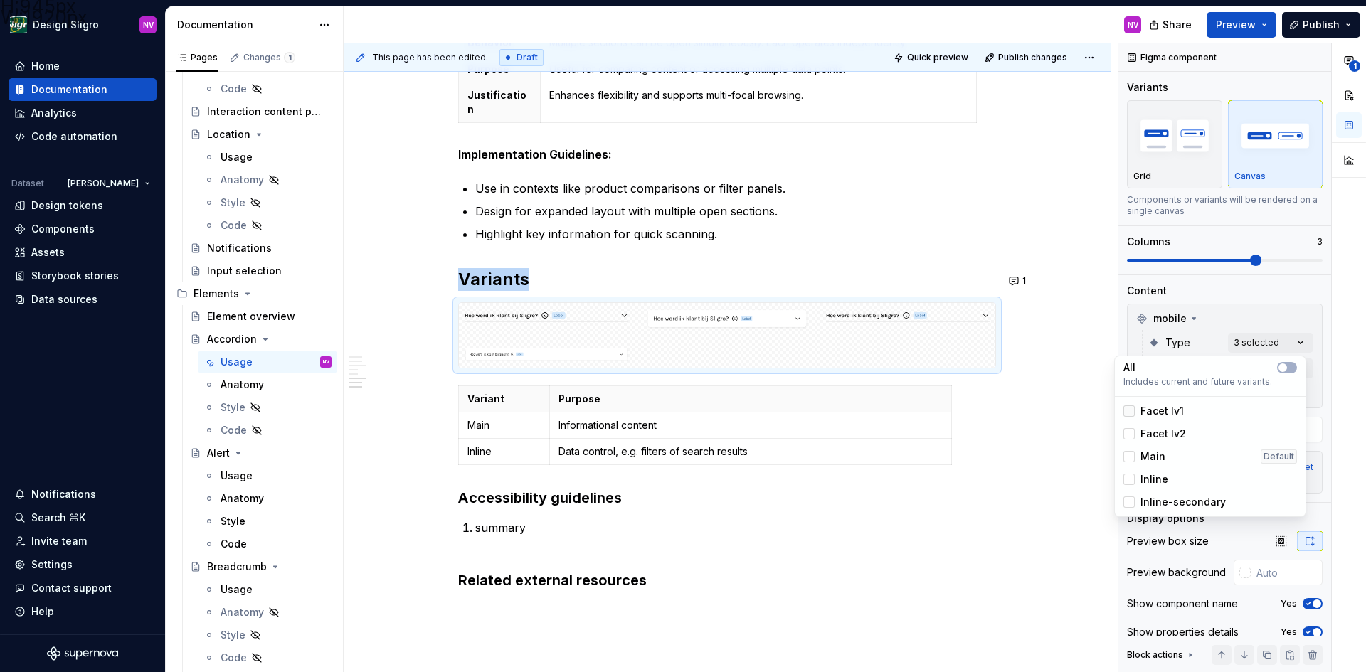
click at [1129, 411] on icon at bounding box center [1129, 411] width 0 height 0
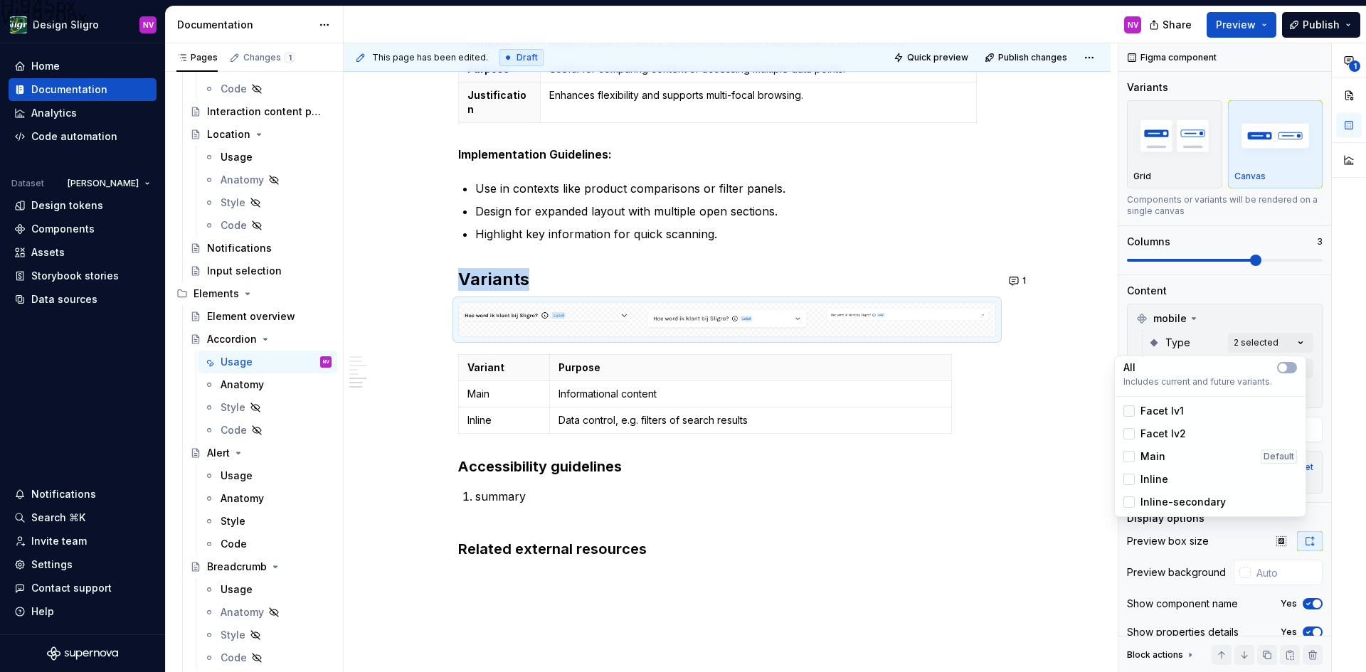
click at [1127, 413] on div at bounding box center [1128, 410] width 11 height 11
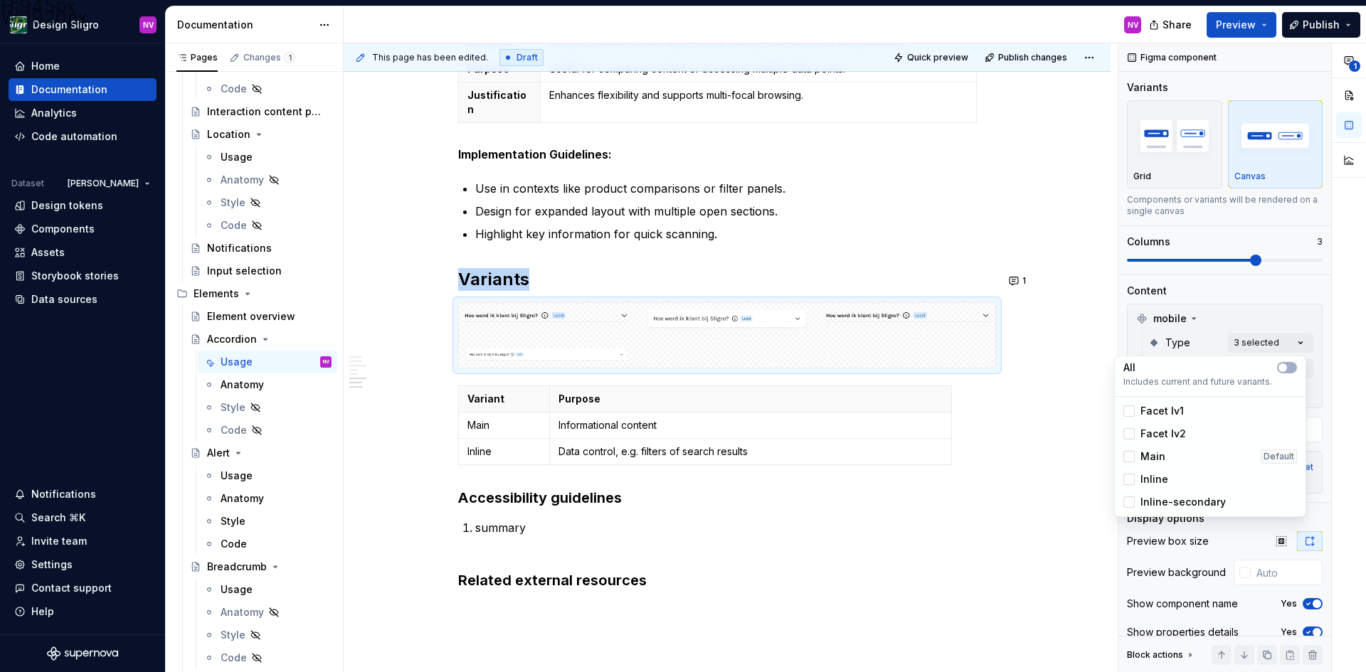
click at [1128, 427] on div "Facet lv2" at bounding box center [1154, 434] width 63 height 14
click at [1129, 411] on icon at bounding box center [1129, 411] width 0 height 0
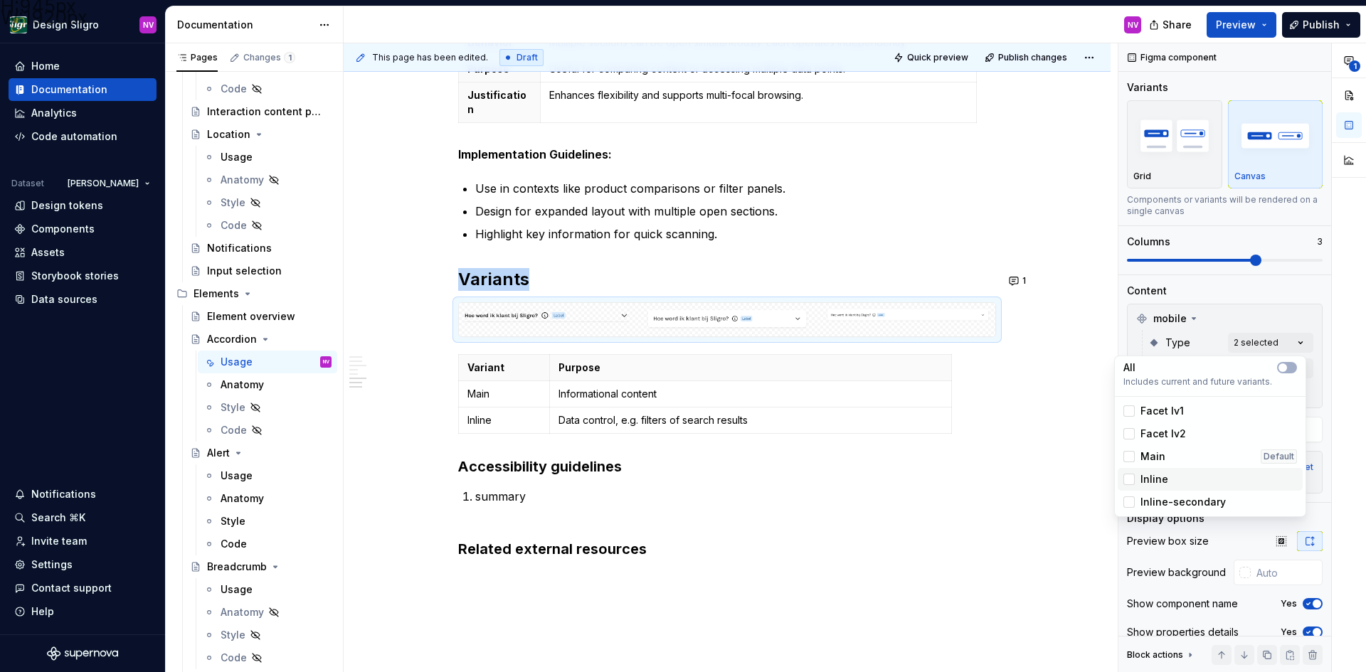
click at [1130, 472] on div "Inline" at bounding box center [1209, 479] width 185 height 23
click at [1129, 457] on polyline at bounding box center [1129, 457] width 0 height 0
click at [663, 284] on html "H:945px W:1920px Design Sligro NV Home Documentation Analytics Code automation …" at bounding box center [683, 336] width 1366 height 672
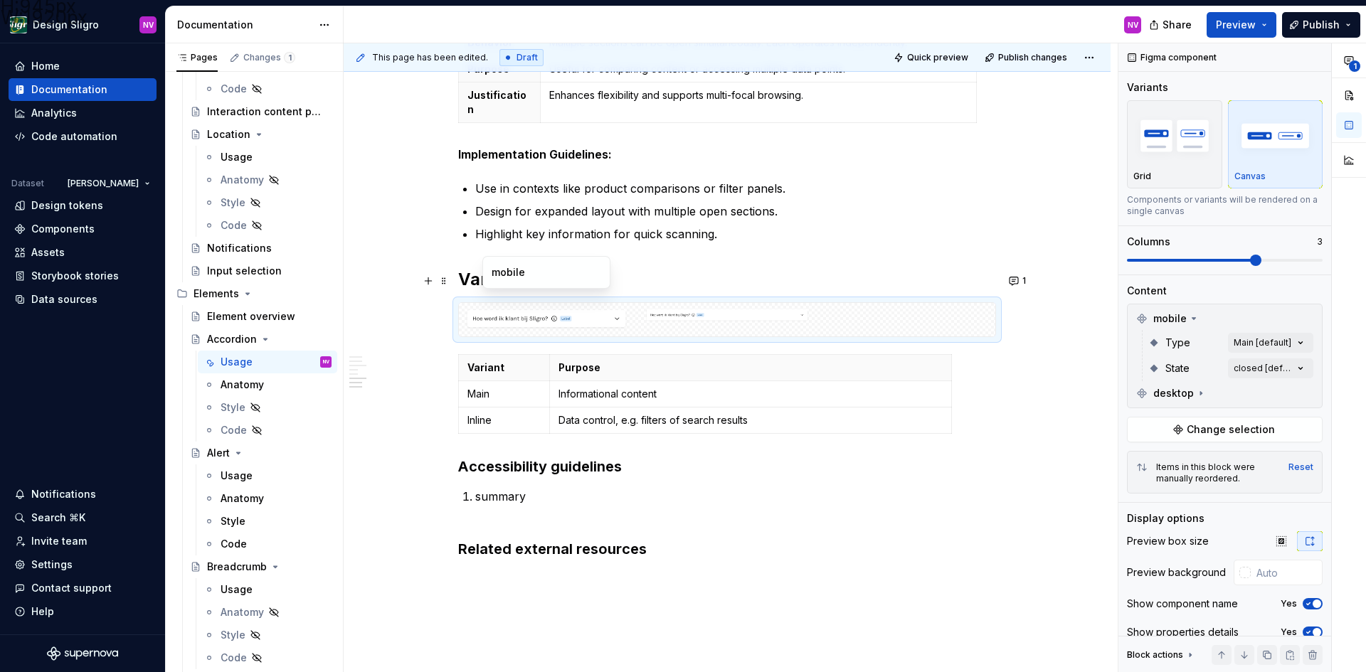
click at [599, 287] on div "mobile" at bounding box center [546, 272] width 128 height 33
click at [1248, 346] on div "**********" at bounding box center [1242, 357] width 248 height 629
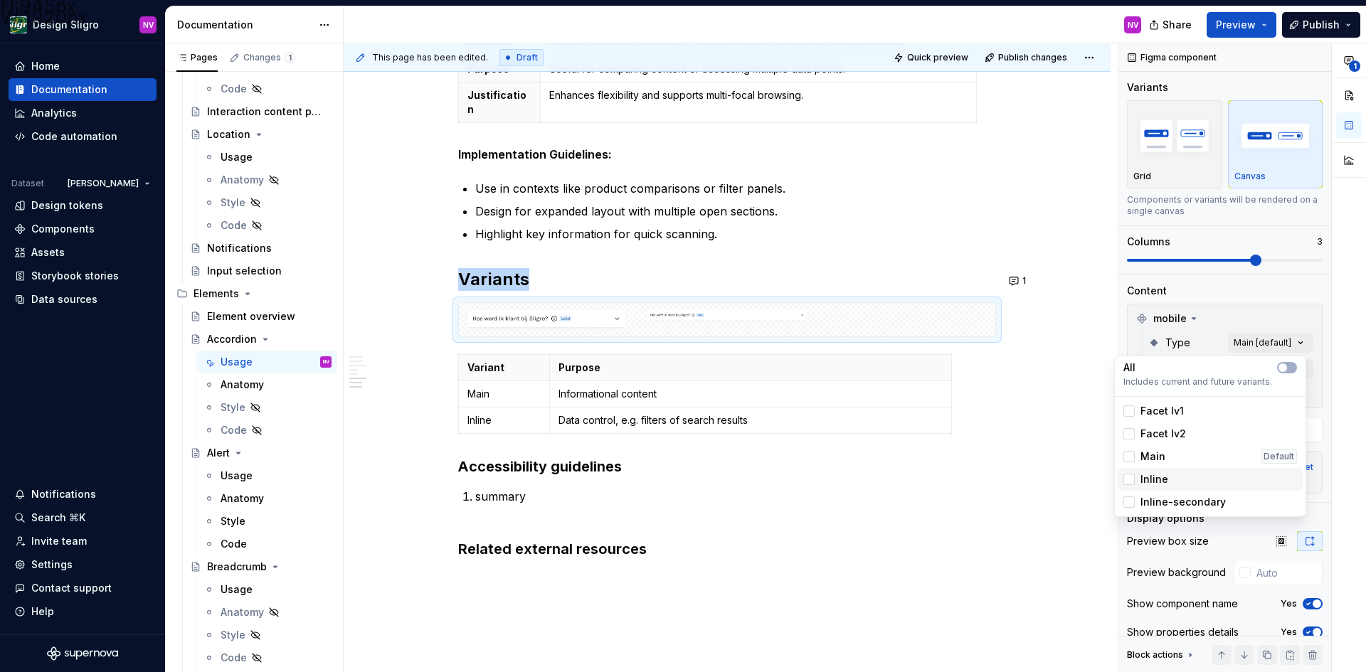
click at [1176, 476] on div "Inline" at bounding box center [1210, 479] width 174 height 14
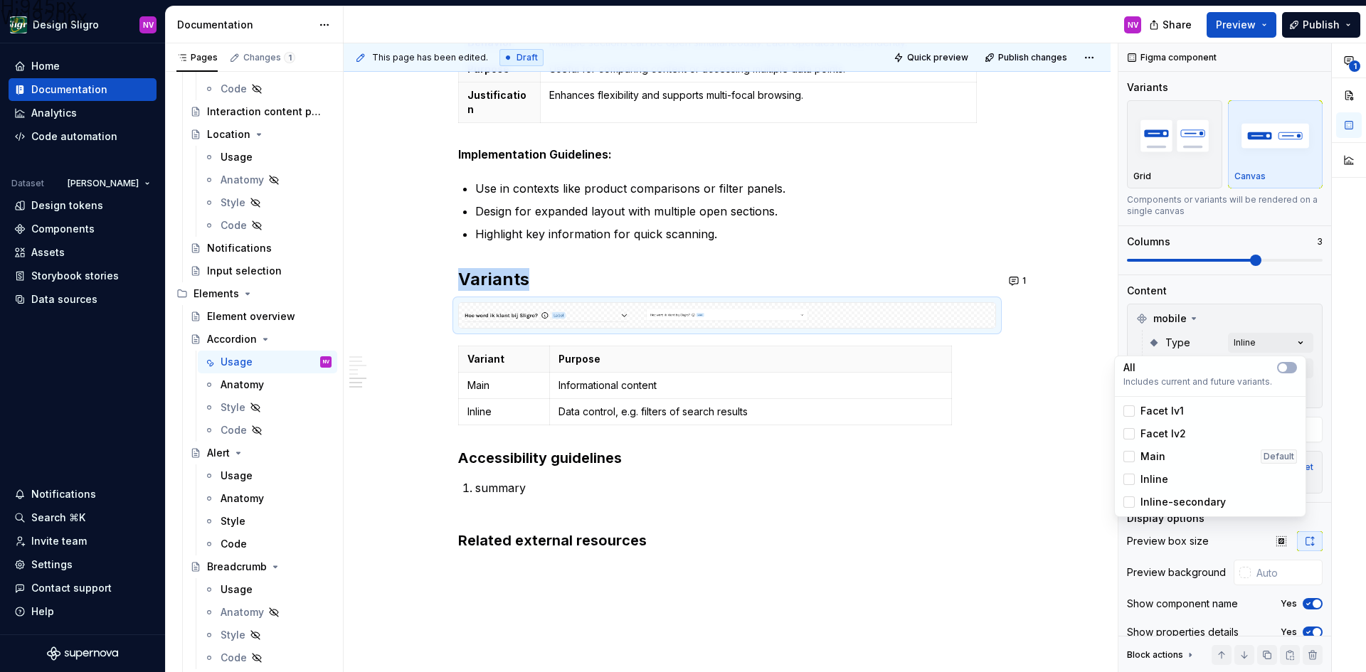
click at [1161, 457] on span "Main" at bounding box center [1152, 457] width 25 height 14
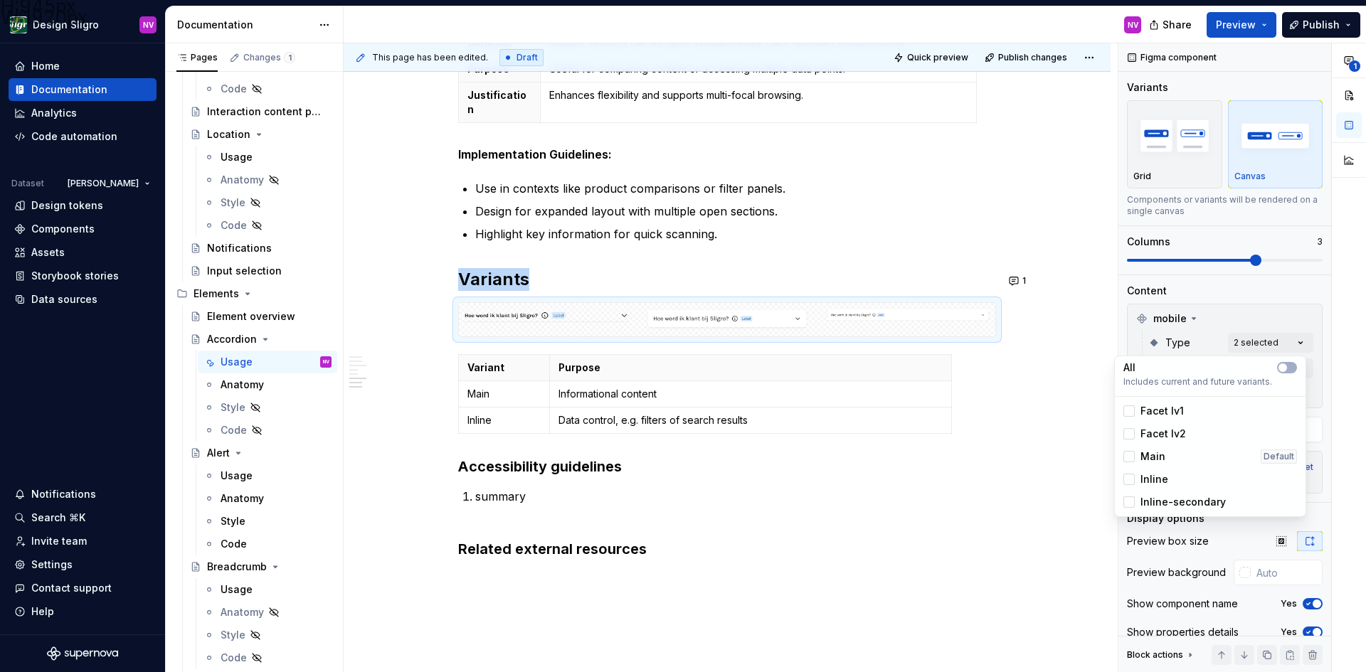
click at [1158, 495] on span "Inline-secondary" at bounding box center [1182, 502] width 85 height 14
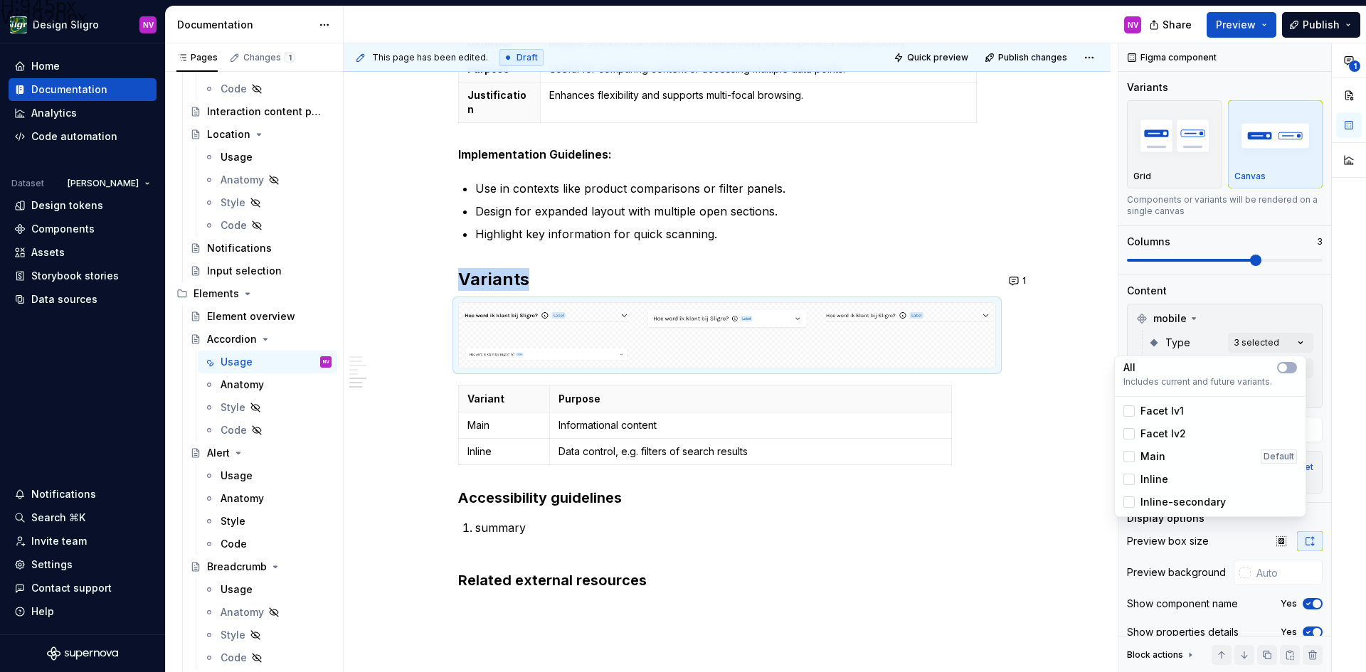
click at [1158, 495] on span "Inline-secondary" at bounding box center [1182, 502] width 85 height 14
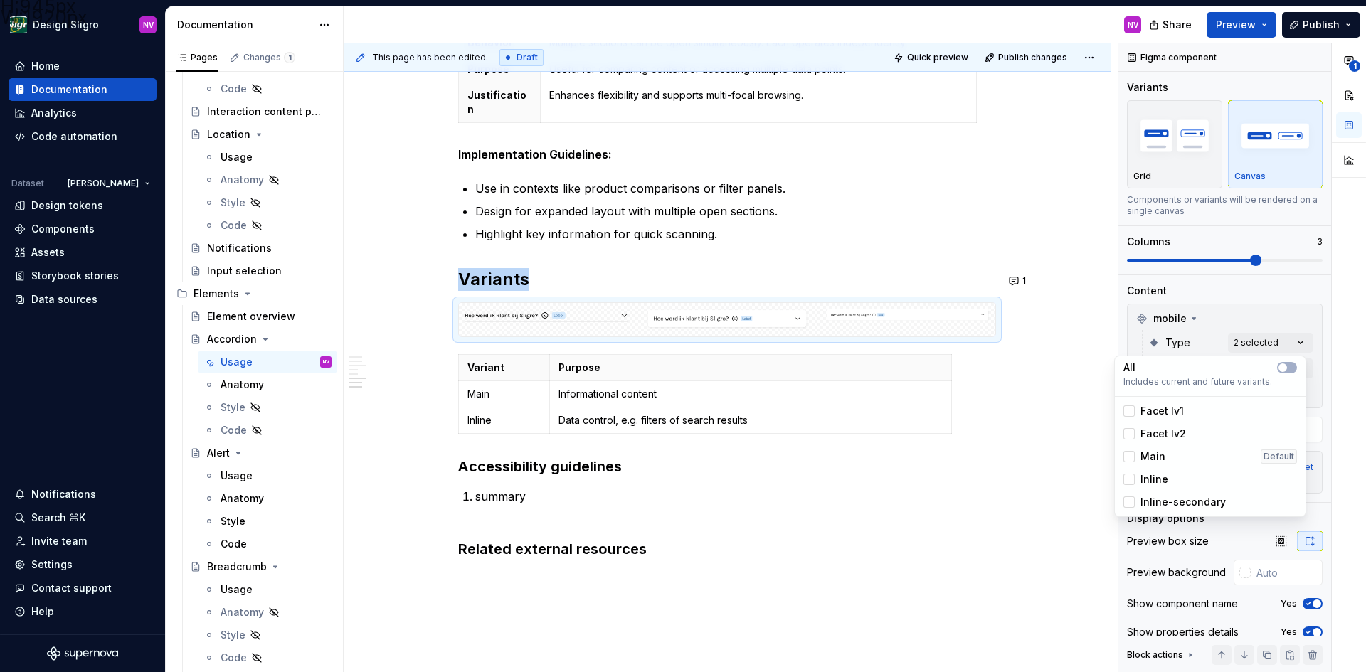
click at [1155, 440] on span "Facet lv2" at bounding box center [1163, 434] width 46 height 14
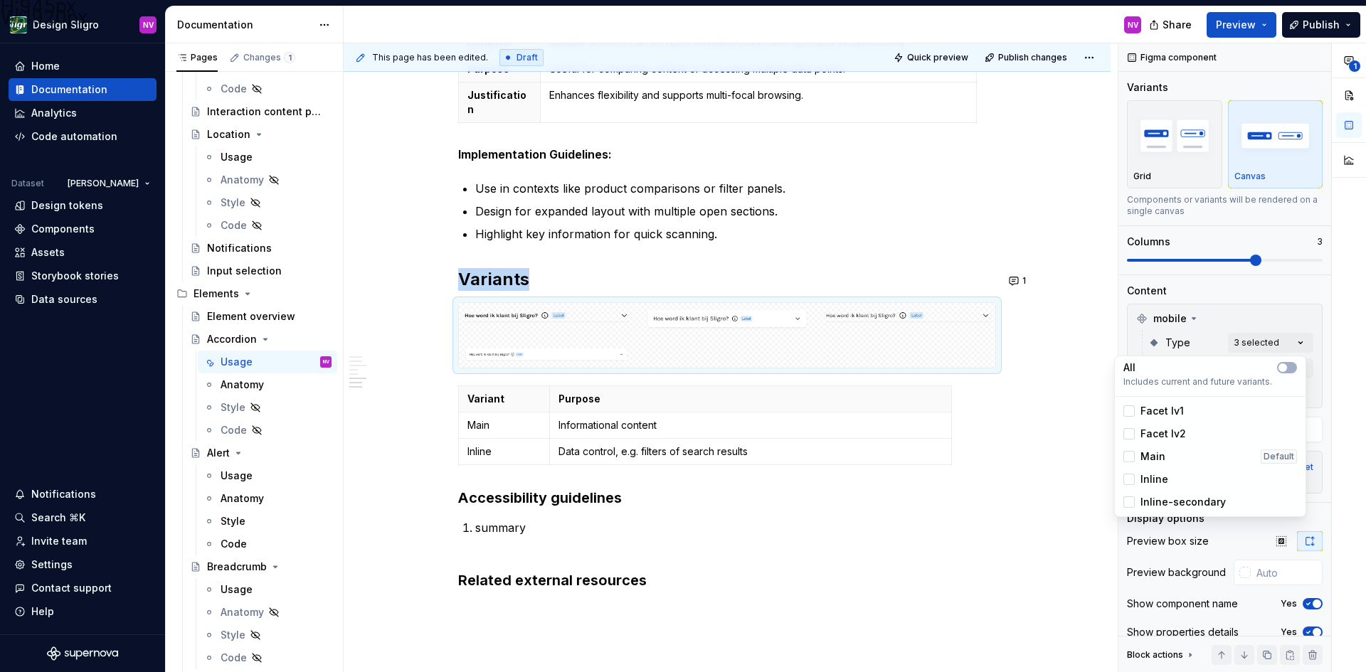
click at [1153, 415] on span "Facet lv1" at bounding box center [1161, 411] width 43 height 14
click at [1153, 413] on span "Facet lv1" at bounding box center [1161, 411] width 43 height 14
click at [1162, 427] on span "Facet lv2" at bounding box center [1163, 434] width 46 height 14
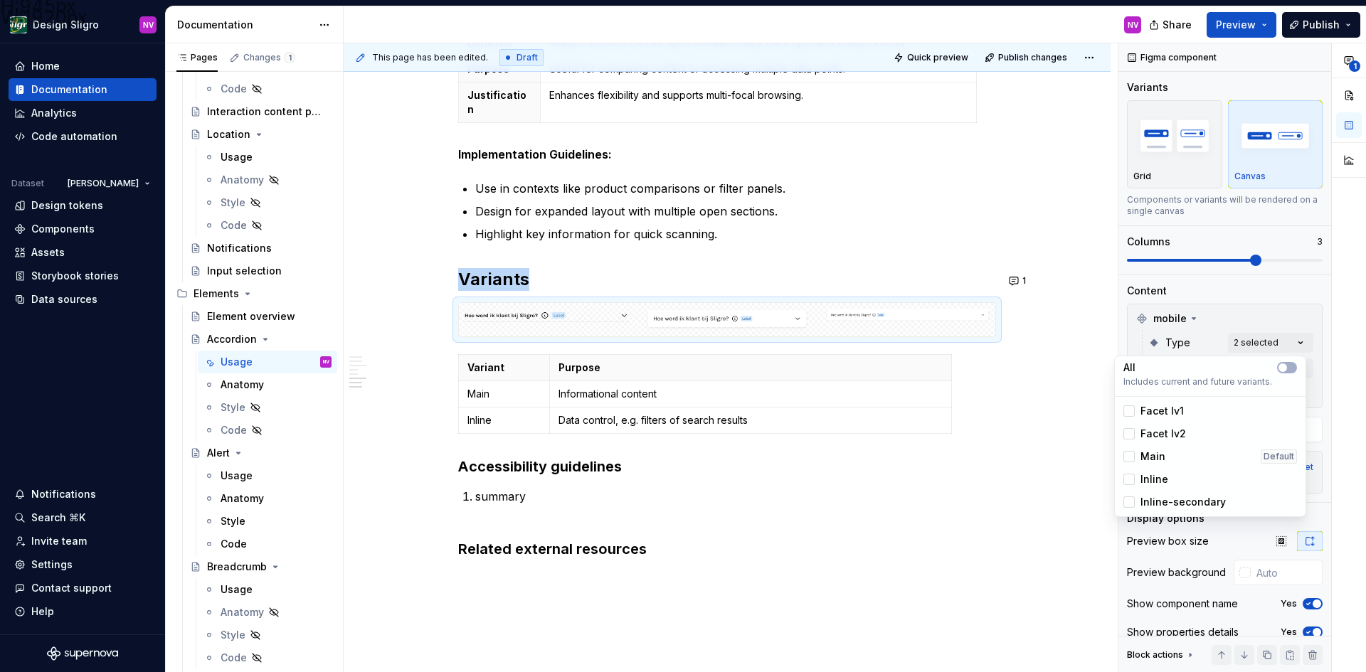
click at [1162, 427] on span "Facet lv2" at bounding box center [1163, 434] width 46 height 14
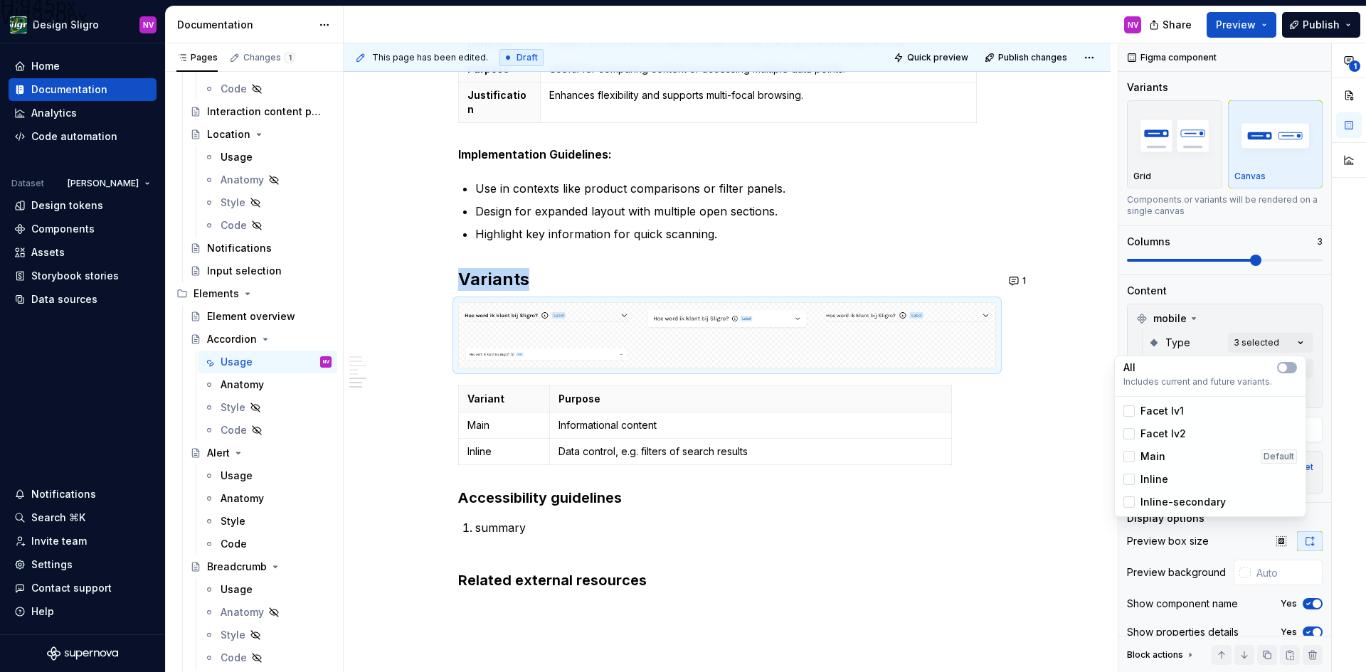
click at [1162, 427] on span "Facet lv2" at bounding box center [1163, 434] width 46 height 14
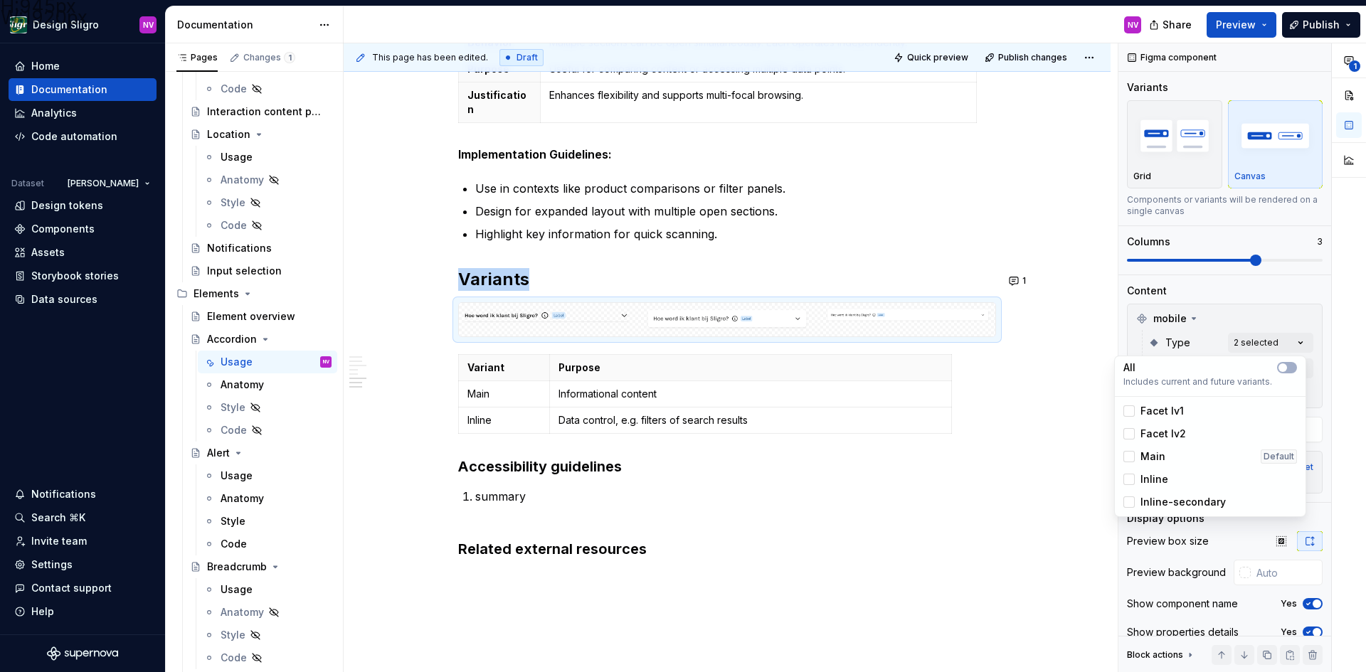
click at [1162, 427] on span "Facet lv2" at bounding box center [1163, 434] width 46 height 14
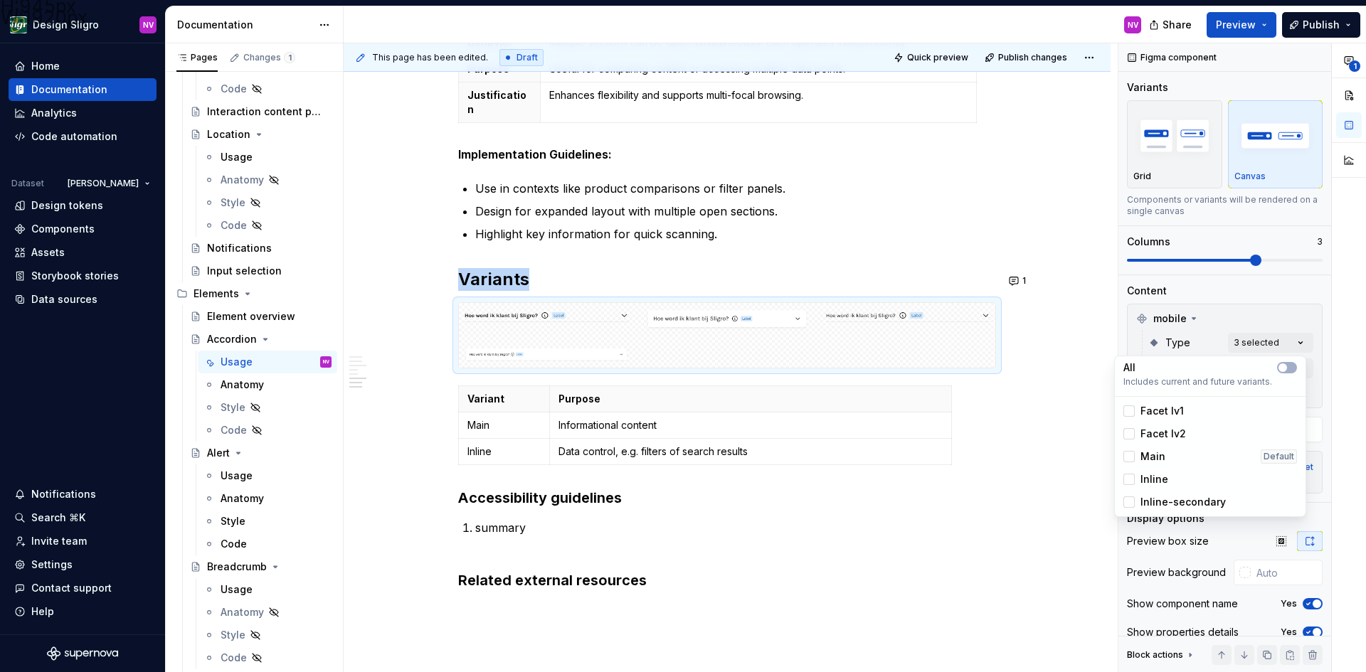
click at [1162, 427] on span "Facet lv2" at bounding box center [1163, 434] width 46 height 14
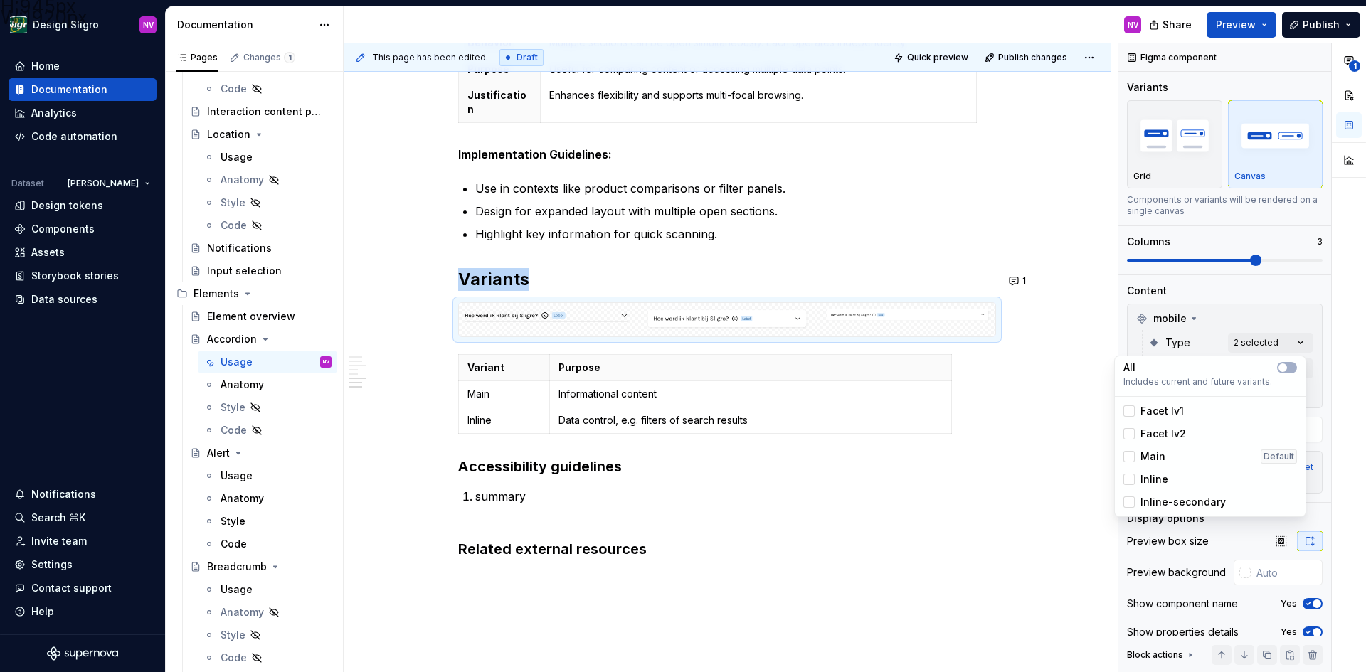
click at [949, 288] on html "H:945px W:1920px Design Sligro NV Home Documentation Analytics Code automation …" at bounding box center [683, 336] width 1366 height 672
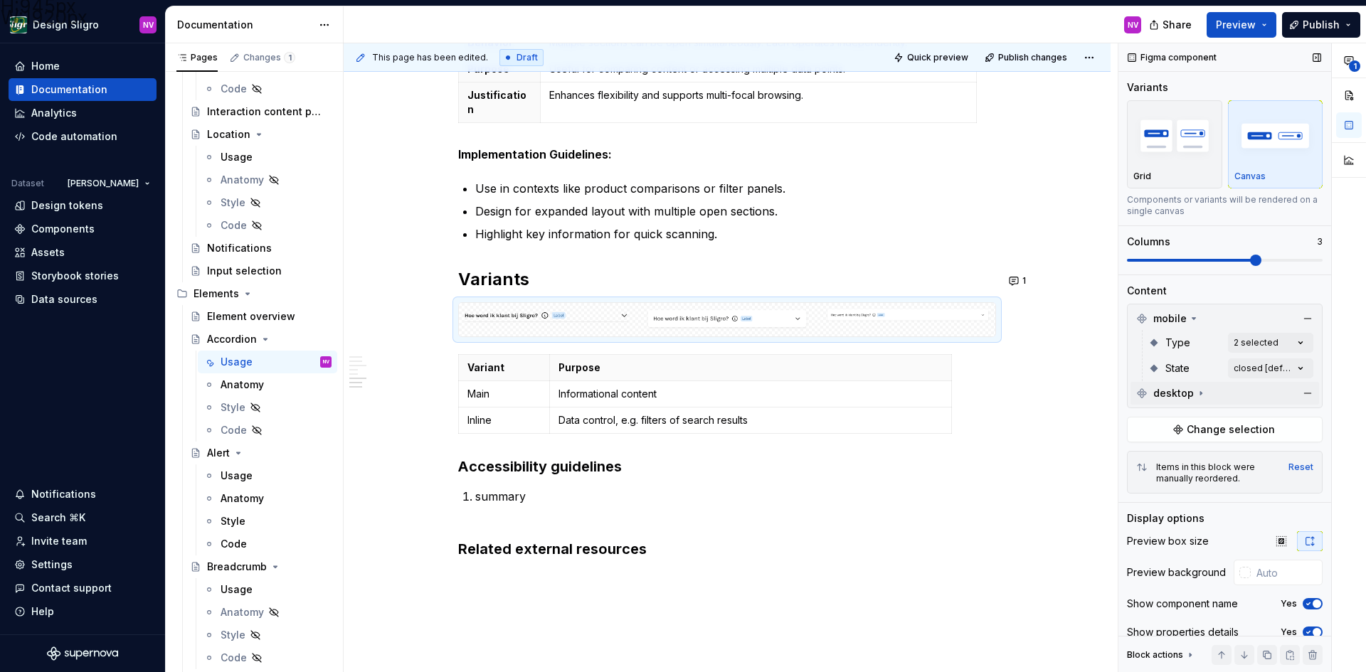
click at [1200, 393] on icon at bounding box center [1200, 394] width 1 height 4
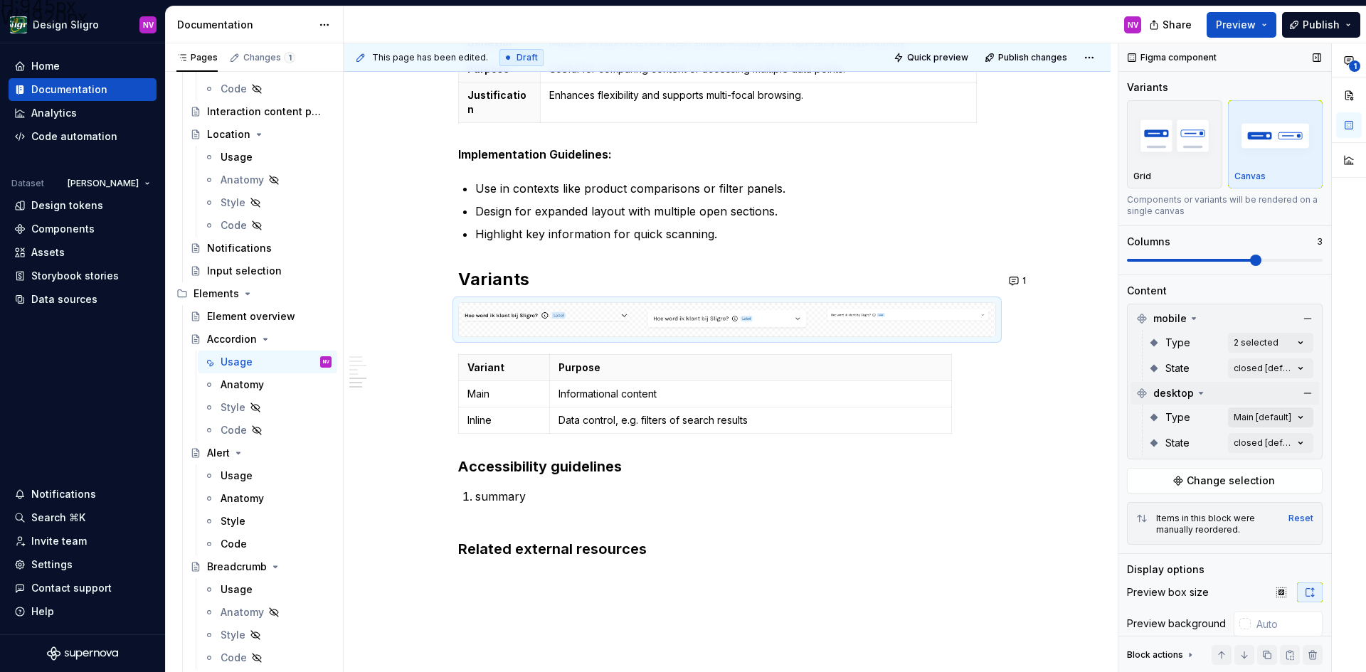
click at [1250, 415] on div "**********" at bounding box center [1242, 357] width 248 height 629
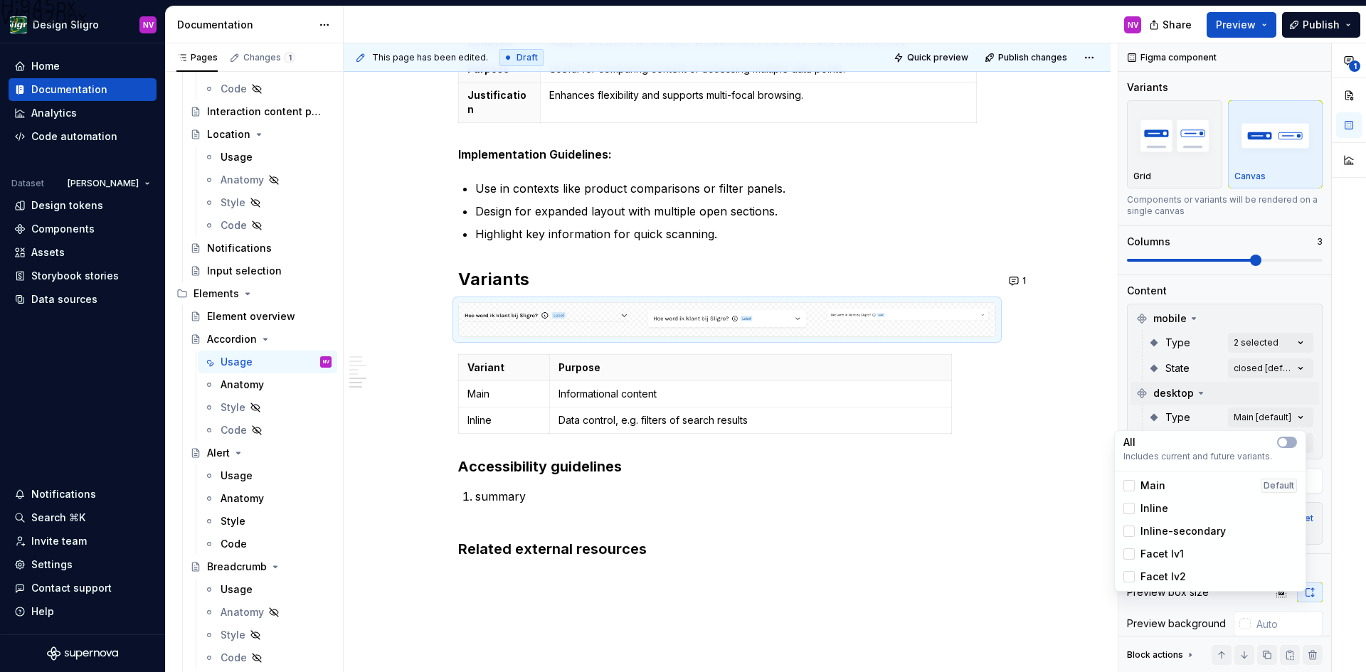
click at [1155, 489] on span "Main" at bounding box center [1152, 486] width 25 height 14
click at [1156, 504] on span "Inline" at bounding box center [1154, 508] width 28 height 14
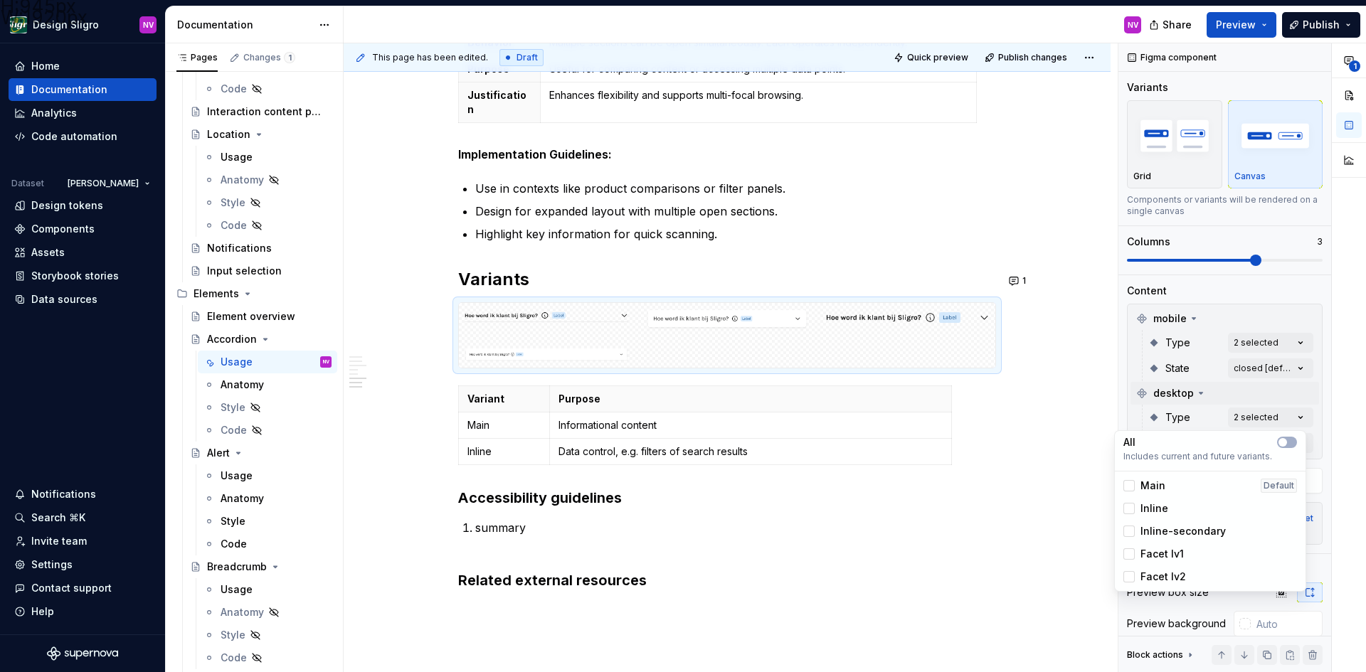
click at [1310, 392] on div "**********" at bounding box center [1242, 357] width 248 height 629
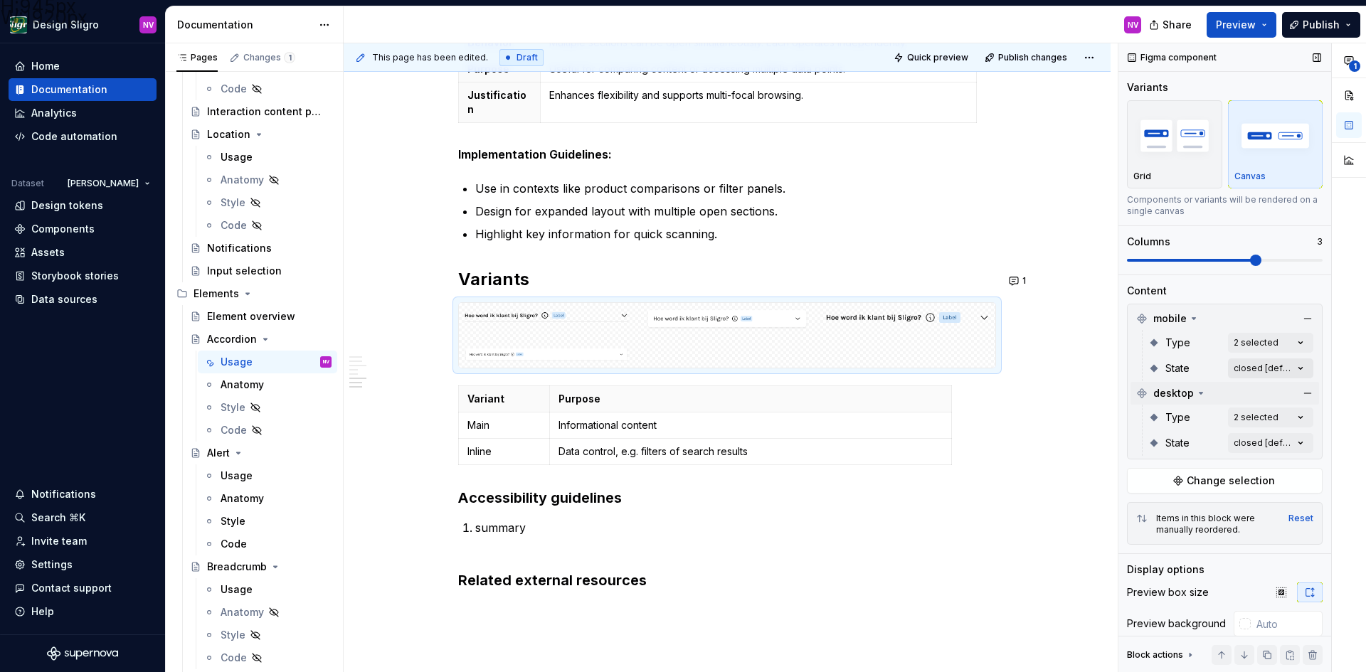
click at [1276, 367] on div "**********" at bounding box center [1242, 357] width 248 height 629
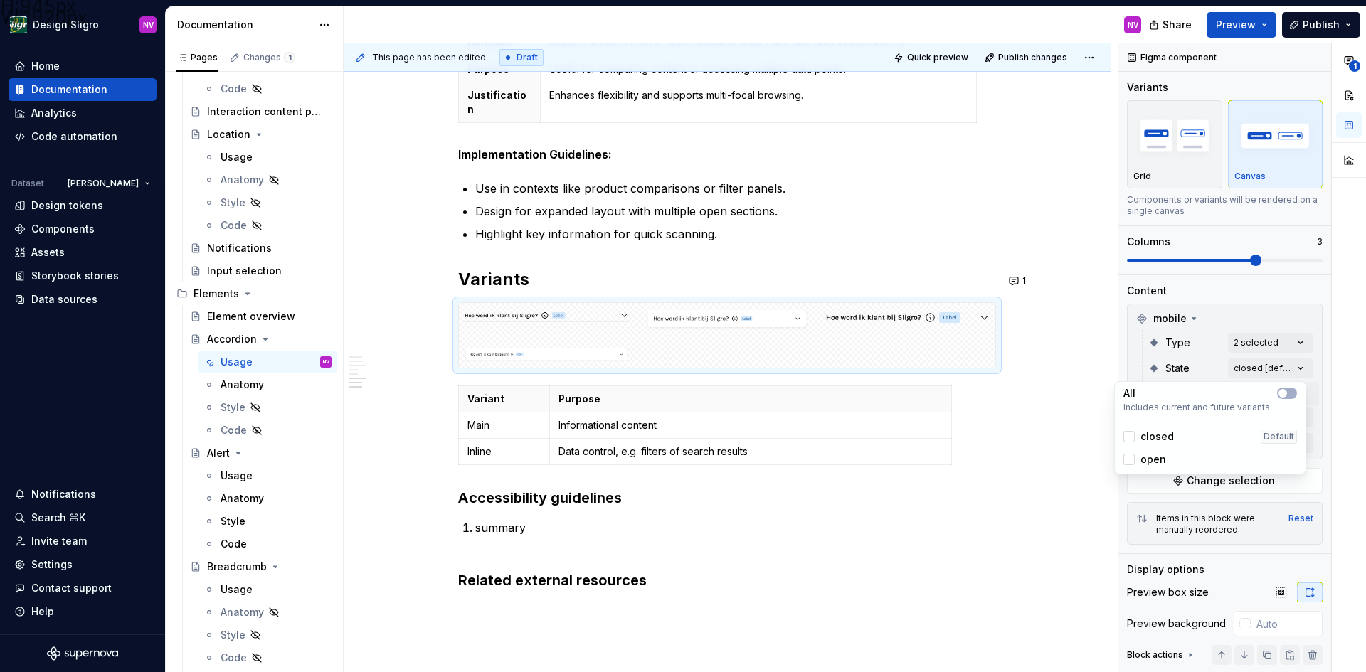
click at [1166, 433] on span "closed" at bounding box center [1156, 437] width 33 height 14
click at [1160, 450] on div "open" at bounding box center [1209, 459] width 185 height 23
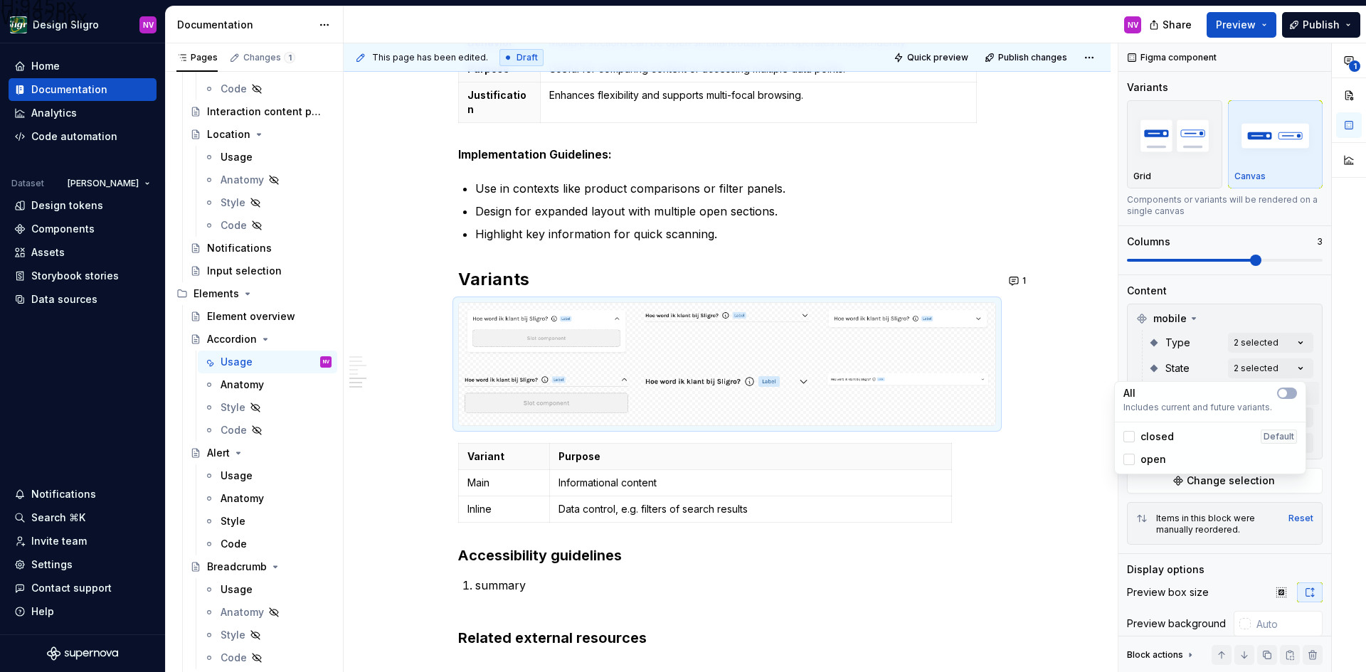
click at [1321, 418] on div "**********" at bounding box center [1242, 357] width 248 height 629
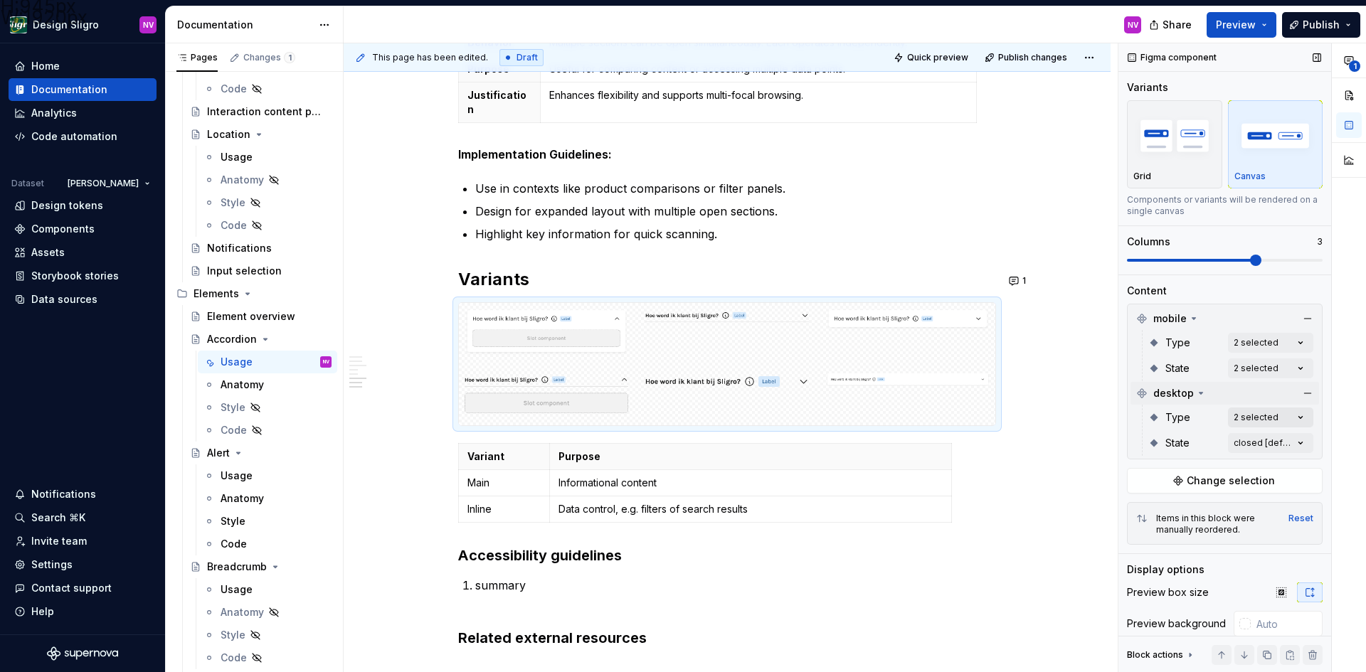
click at [1288, 418] on div "**********" at bounding box center [1242, 357] width 248 height 629
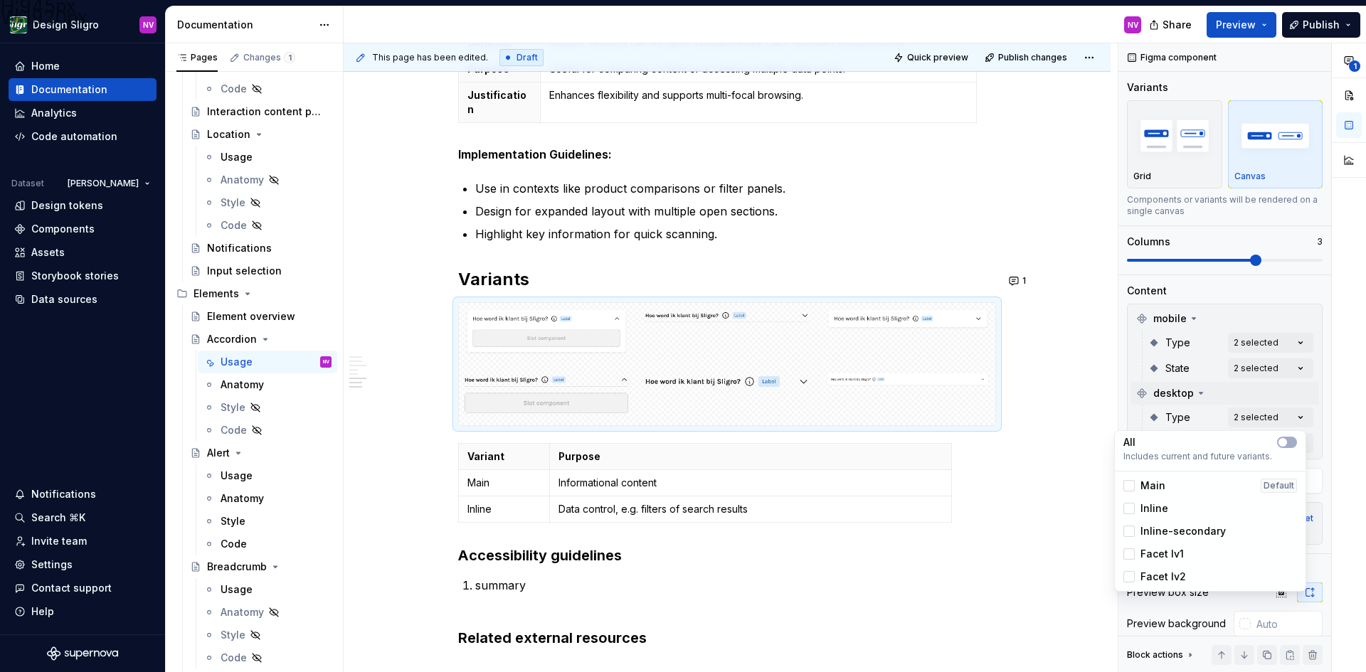
click at [1315, 420] on div "**********" at bounding box center [1242, 357] width 248 height 629
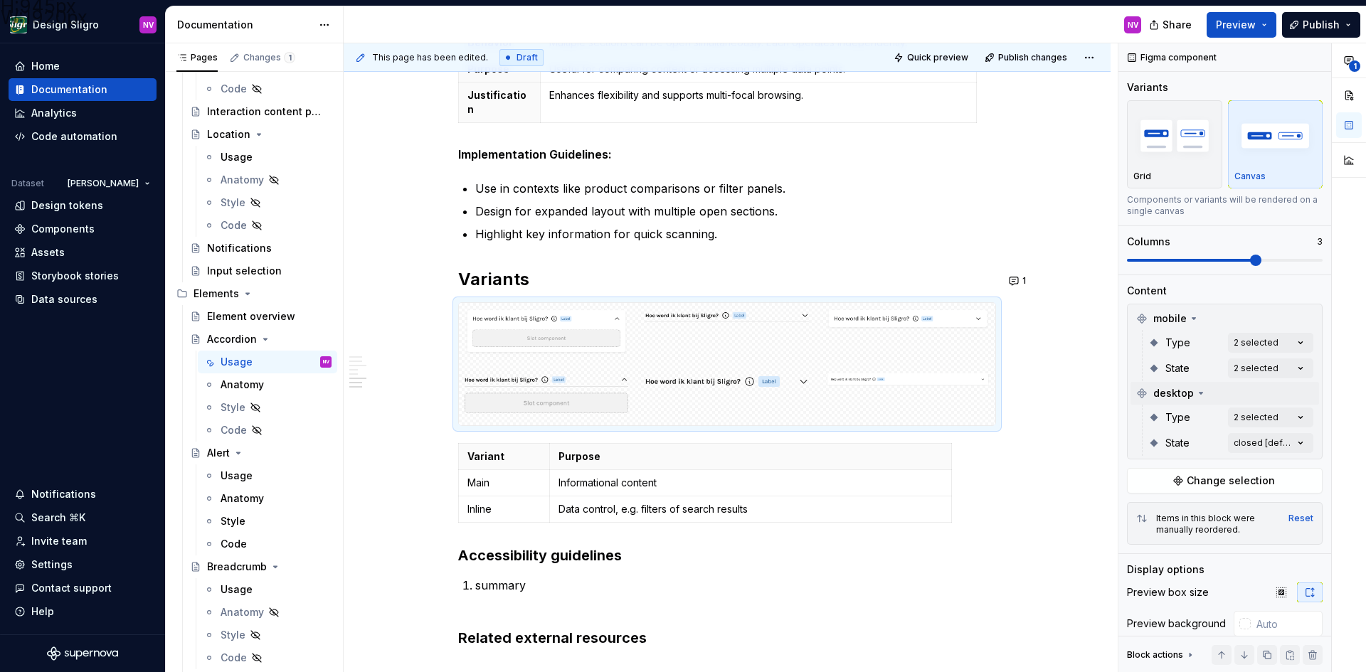
click at [1279, 442] on div "**********" at bounding box center [1242, 357] width 248 height 629
click at [1185, 509] on div "open" at bounding box center [1210, 511] width 174 height 14
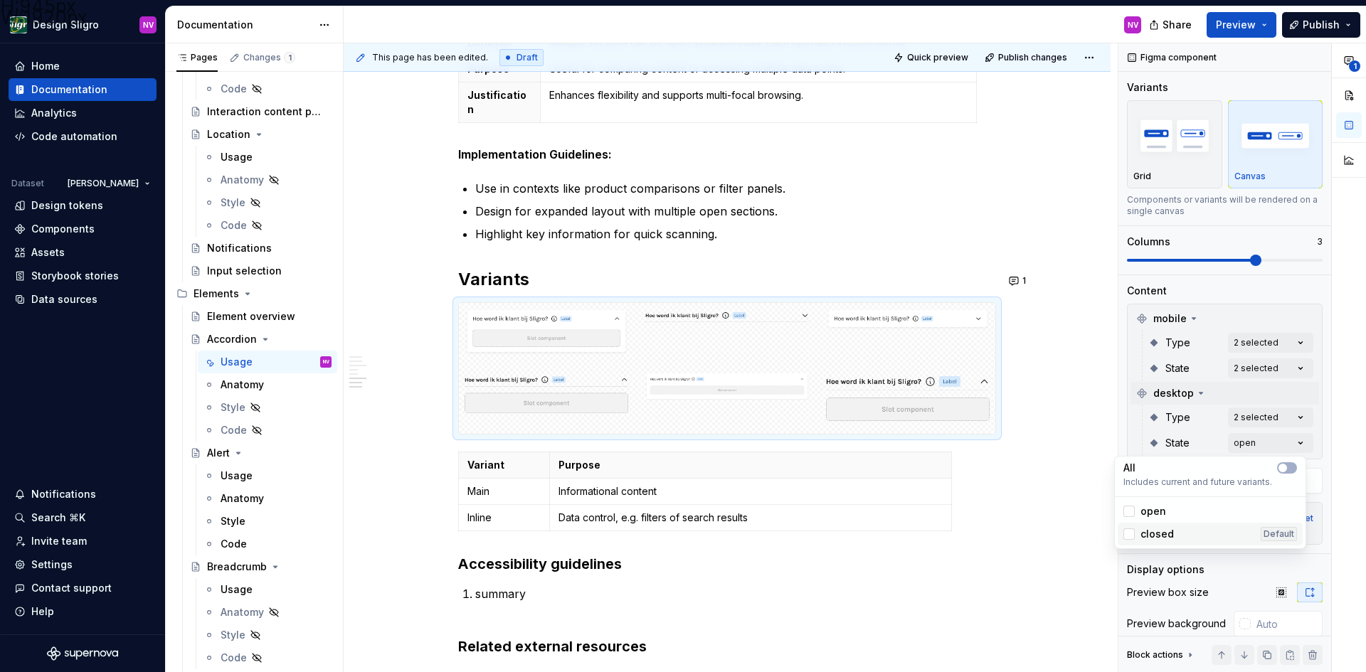
click at [1174, 531] on div "closed Default" at bounding box center [1210, 534] width 174 height 14
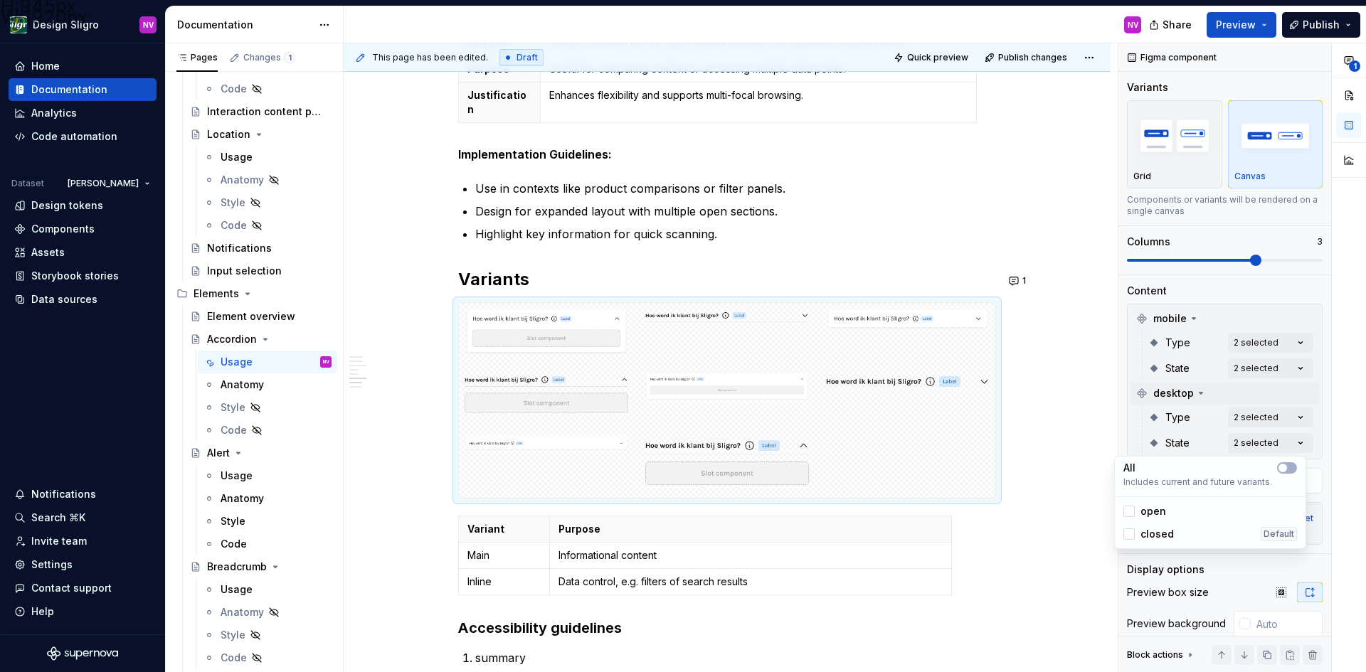
click at [1320, 440] on div "**********" at bounding box center [1242, 357] width 248 height 629
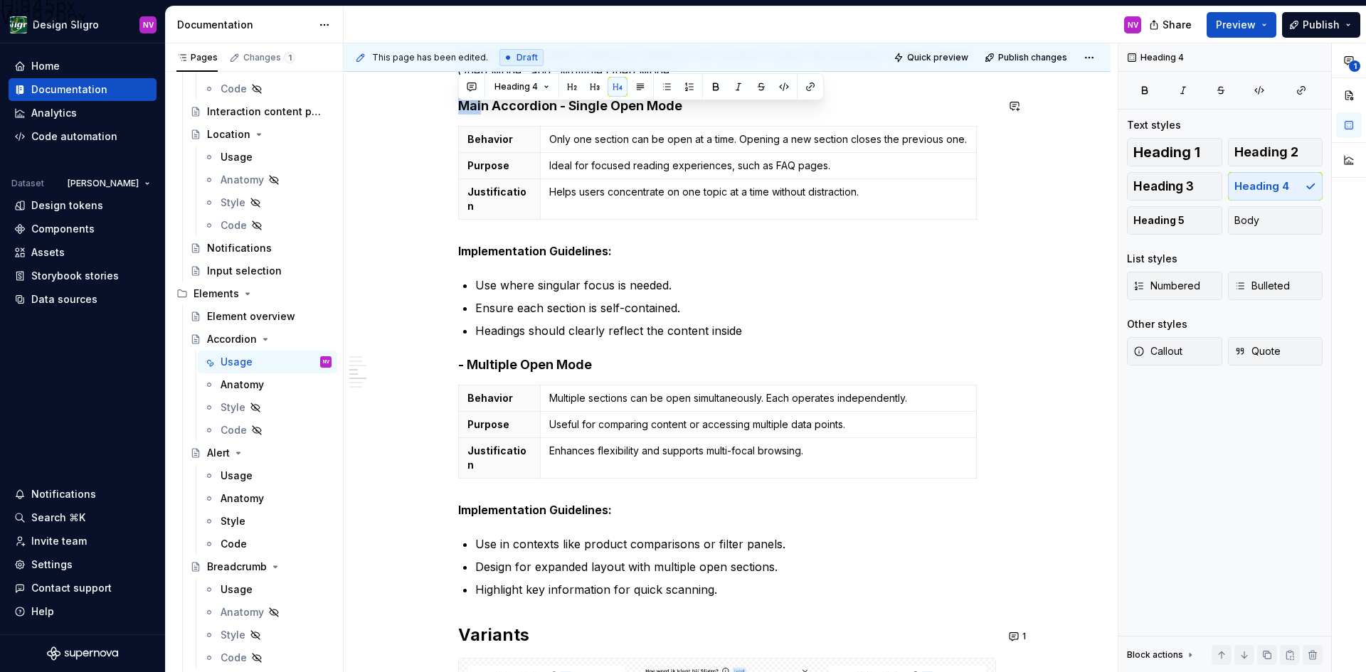
scroll to position [929, 0]
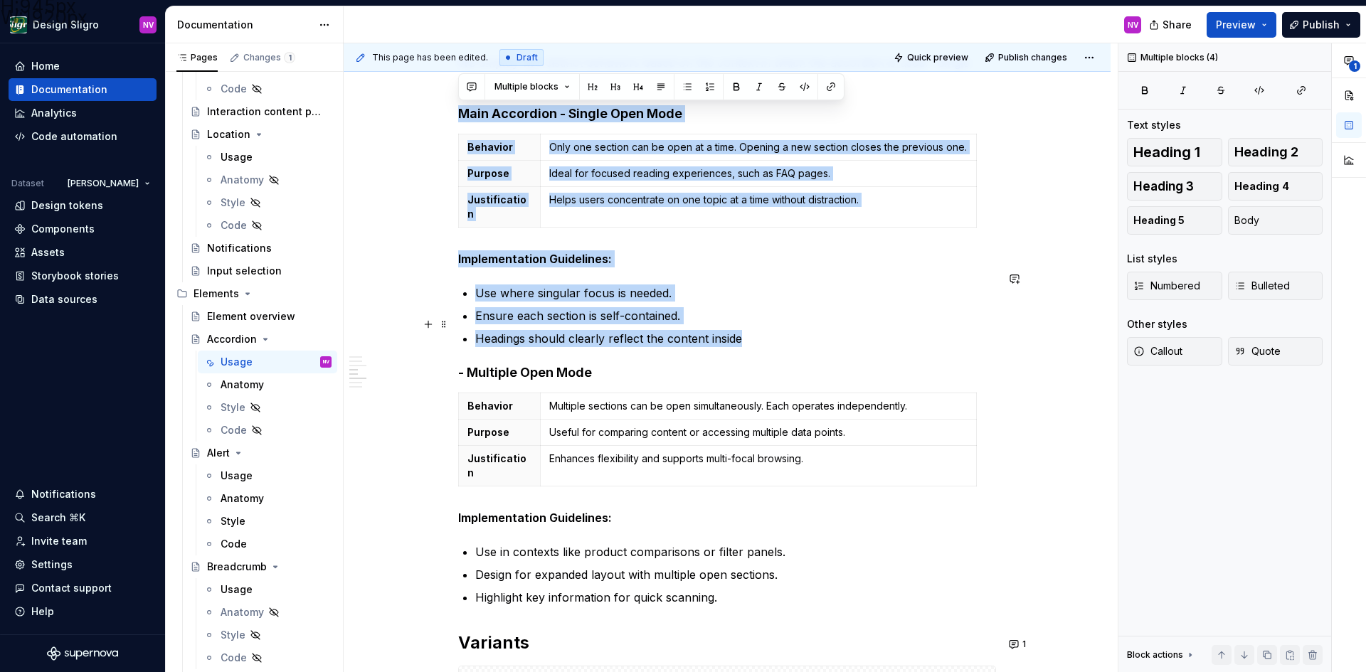
drag, startPoint x: 461, startPoint y: 107, endPoint x: 744, endPoint y: 325, distance: 357.5
click at [744, 325] on div "**********" at bounding box center [727, 232] width 538 height 1760
copy div "Main Accordion - Single Open Mode Behavior Only one section can be open at a ti…"
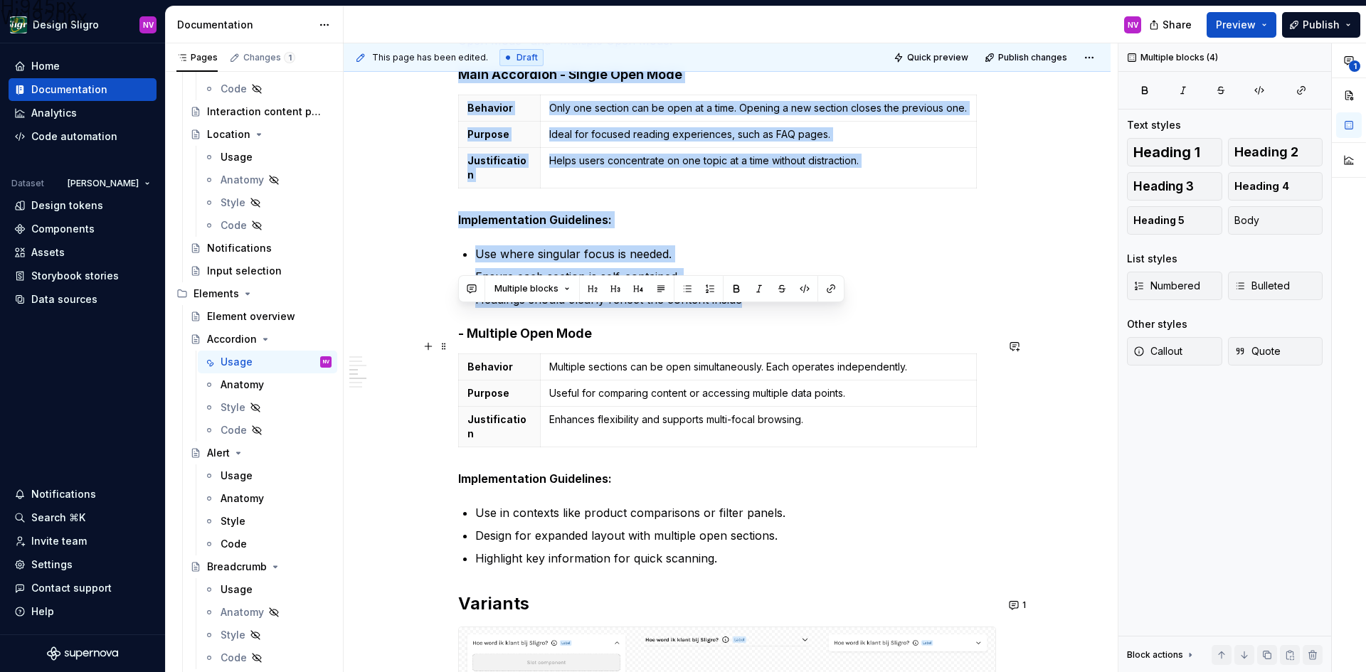
scroll to position [1000, 0]
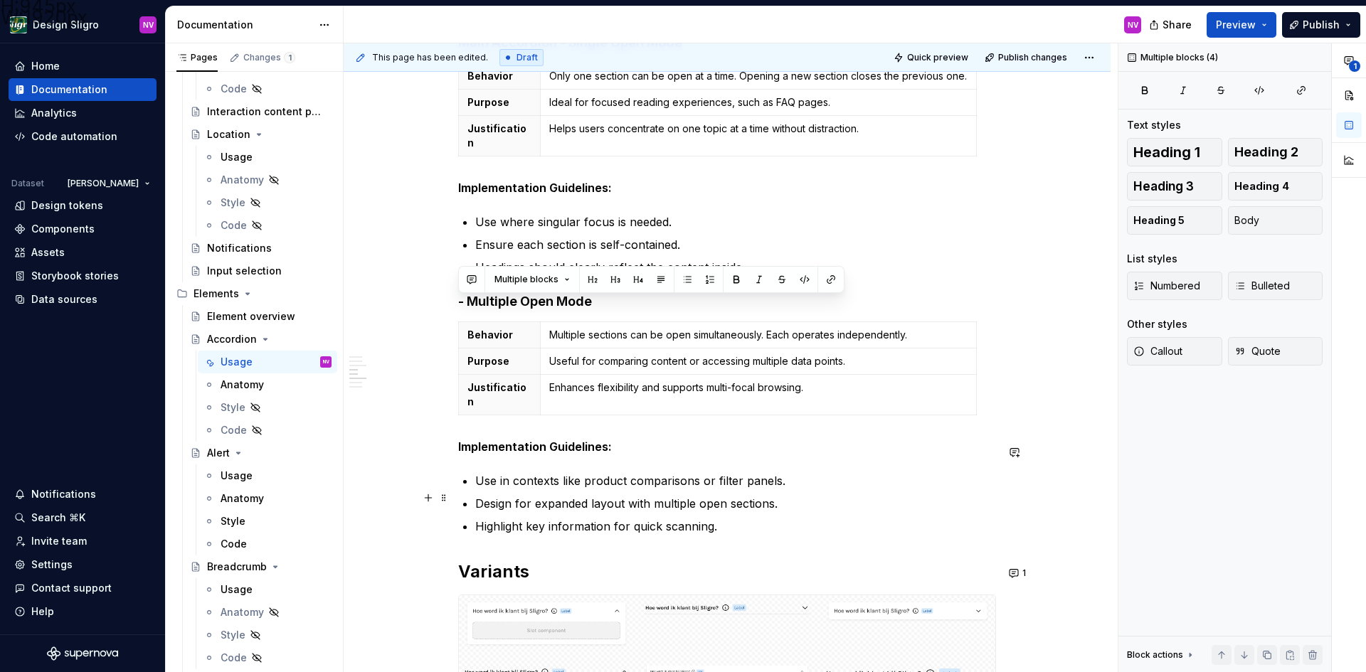
click at [716, 518] on p "Highlight key information for quick scanning." at bounding box center [735, 526] width 521 height 17
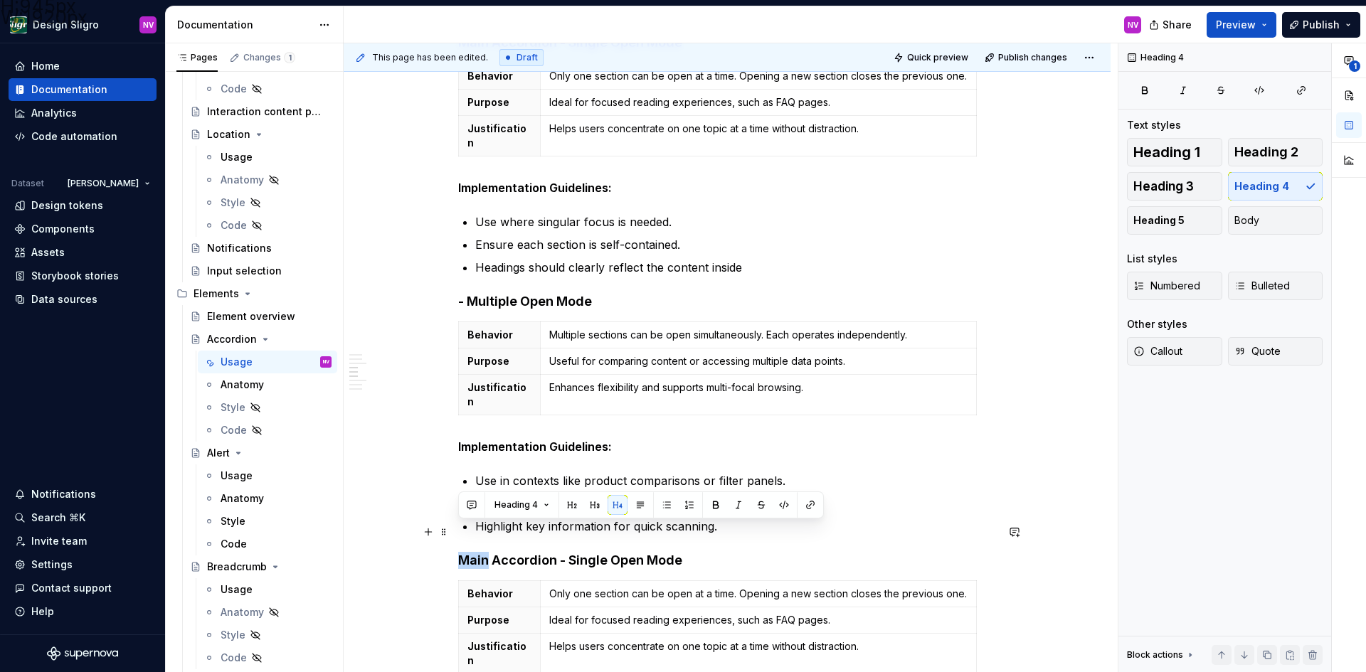
drag, startPoint x: 487, startPoint y: 536, endPoint x: 463, endPoint y: 533, distance: 24.3
click at [463, 552] on h4 "Main Accordion - Single Open Mode" at bounding box center [727, 560] width 538 height 17
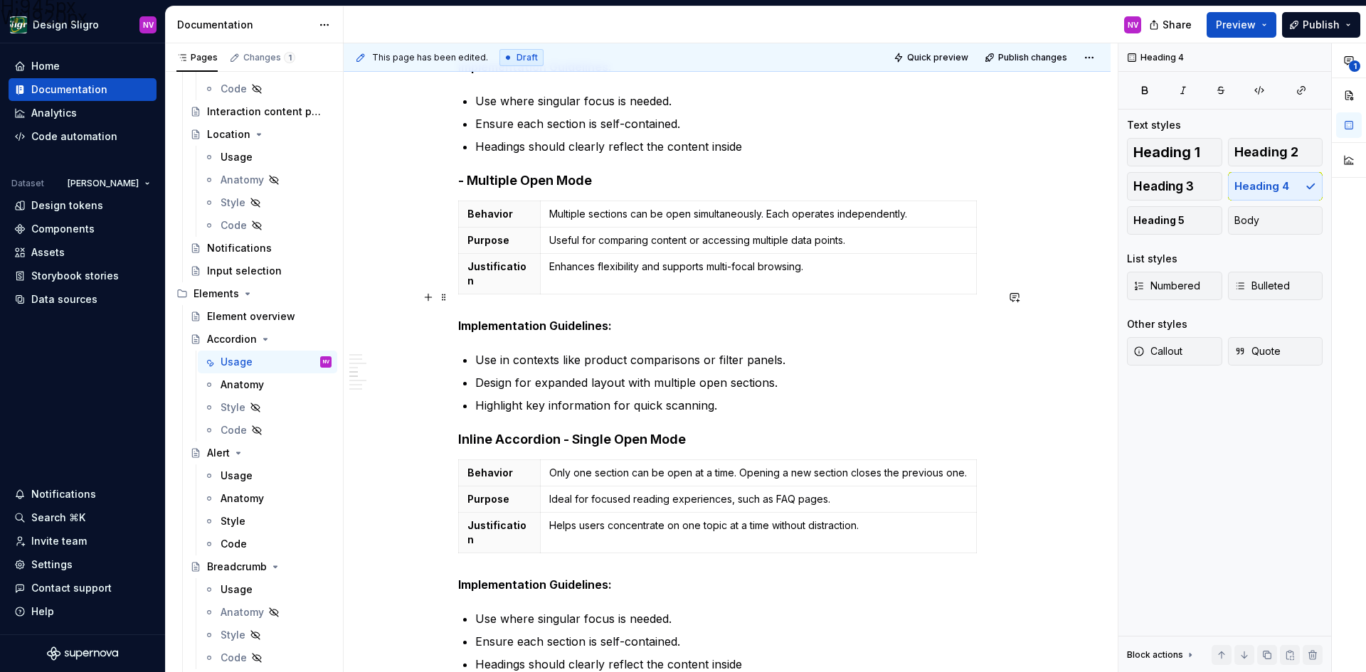
scroll to position [1142, 0]
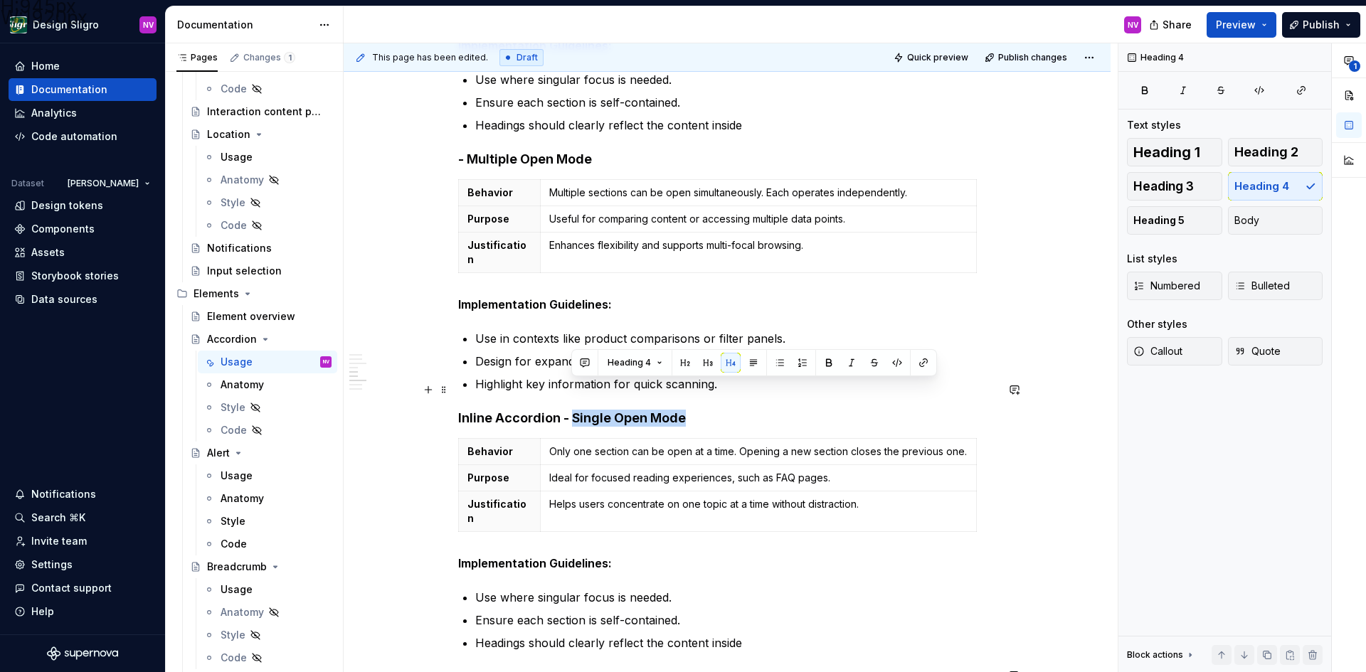
drag, startPoint x: 573, startPoint y: 393, endPoint x: 686, endPoint y: 390, distance: 113.1
click at [686, 410] on h4 "Inline Accordion - Single Open Mode" at bounding box center [727, 418] width 538 height 17
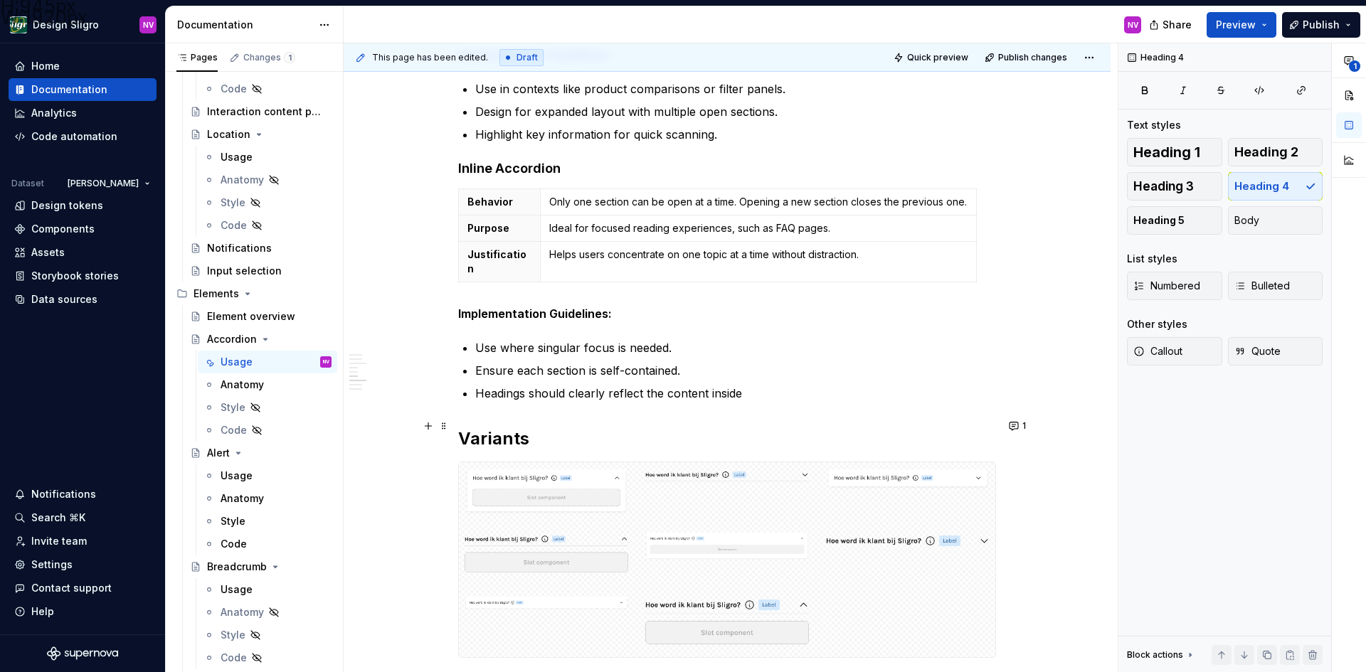
scroll to position [1376, 0]
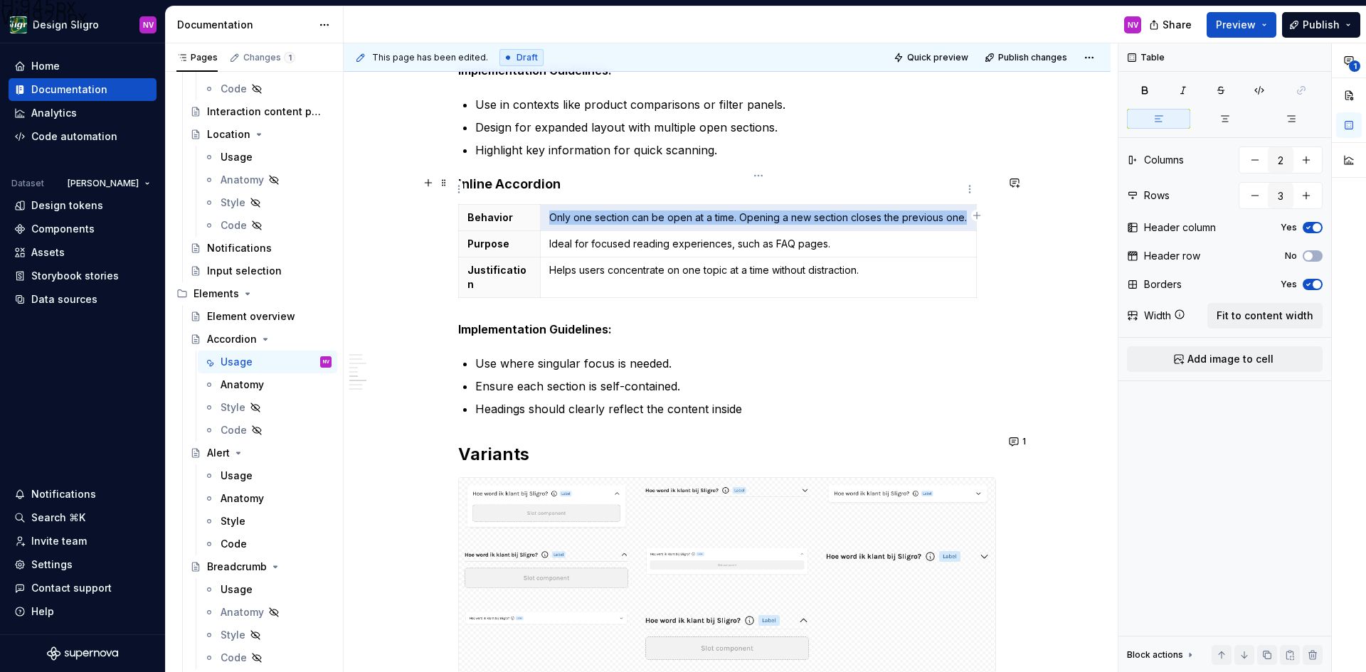
drag, startPoint x: 551, startPoint y: 189, endPoint x: 963, endPoint y: 194, distance: 412.6
click at [963, 211] on p "Only one section can be open at a time. Opening a new section closes the previo…" at bounding box center [758, 218] width 418 height 14
click at [602, 211] on p "Only one section can be open at a time. Opening a new section closes the previo…" at bounding box center [758, 218] width 418 height 14
click at [551, 211] on p "Only one section can be open at a time. Opening a new section closes the previo…" at bounding box center [758, 218] width 418 height 14
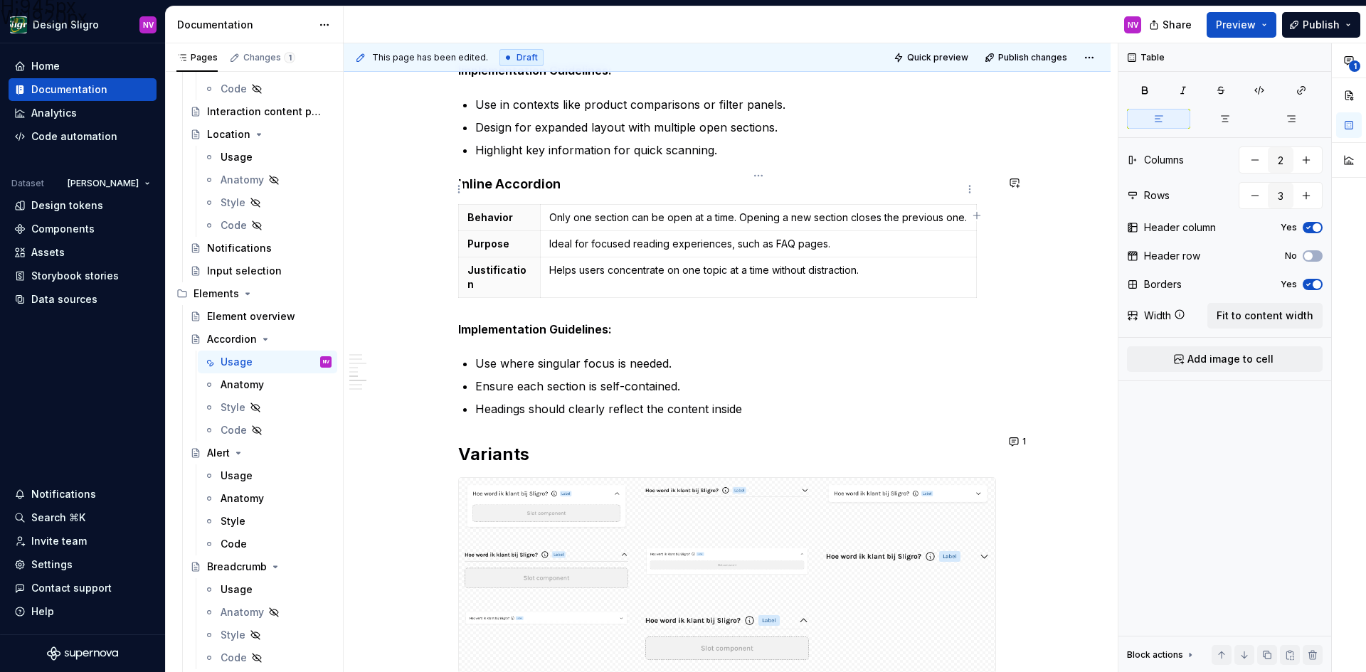
click at [962, 211] on p "Only one section can be open at a time. Opening a new section closes the previo…" at bounding box center [758, 218] width 418 height 14
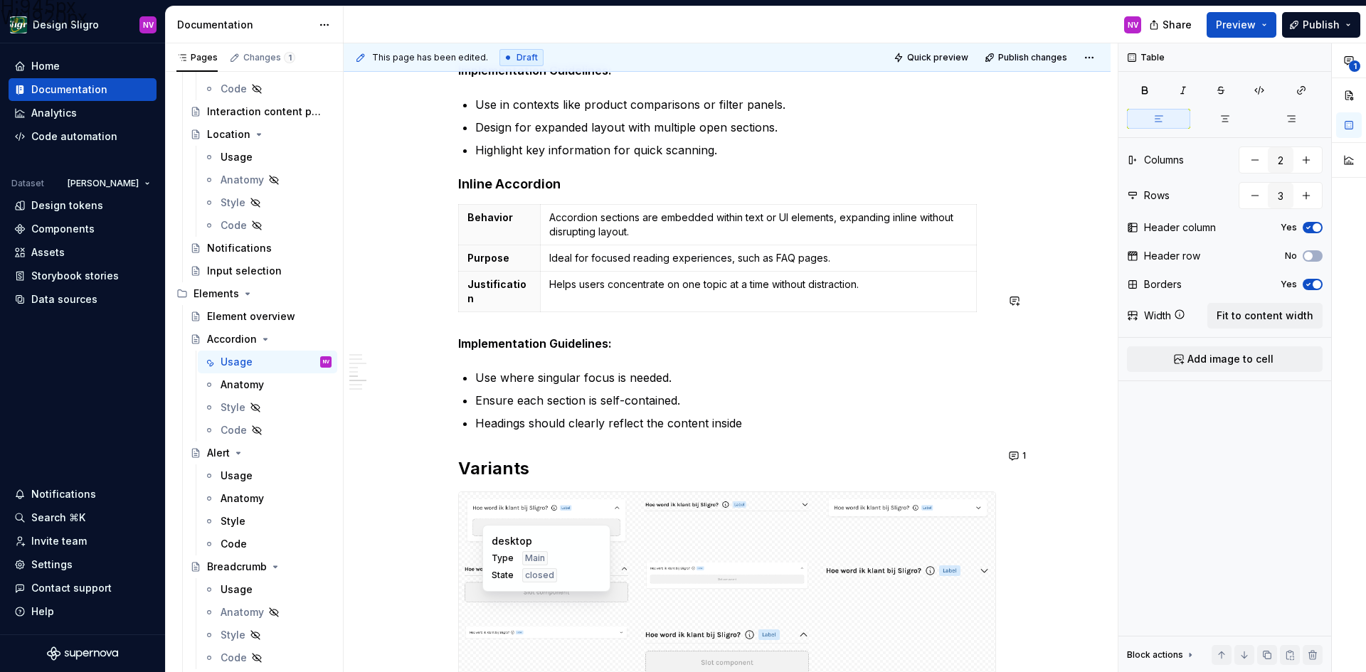
scroll to position [1378, 0]
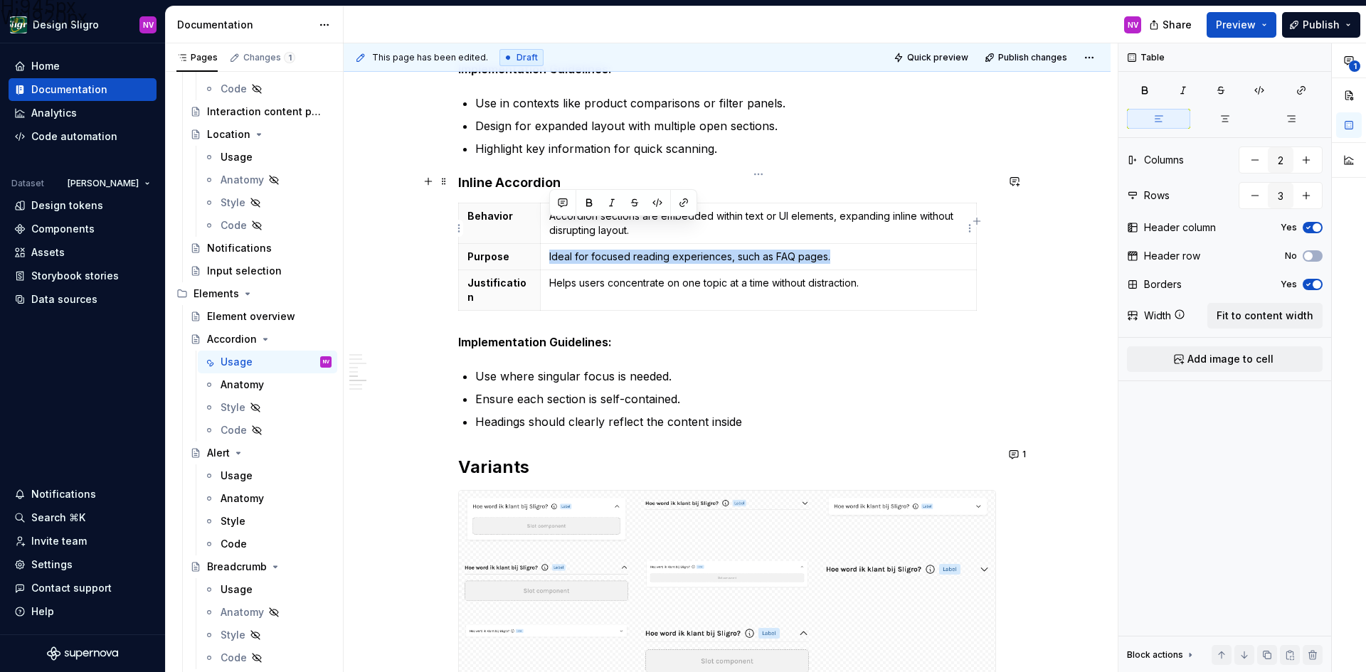
drag, startPoint x: 548, startPoint y: 228, endPoint x: 830, endPoint y: 228, distance: 281.7
click at [830, 250] on p "Ideal for focused reading experiences, such as FAQ pages." at bounding box center [758, 257] width 418 height 14
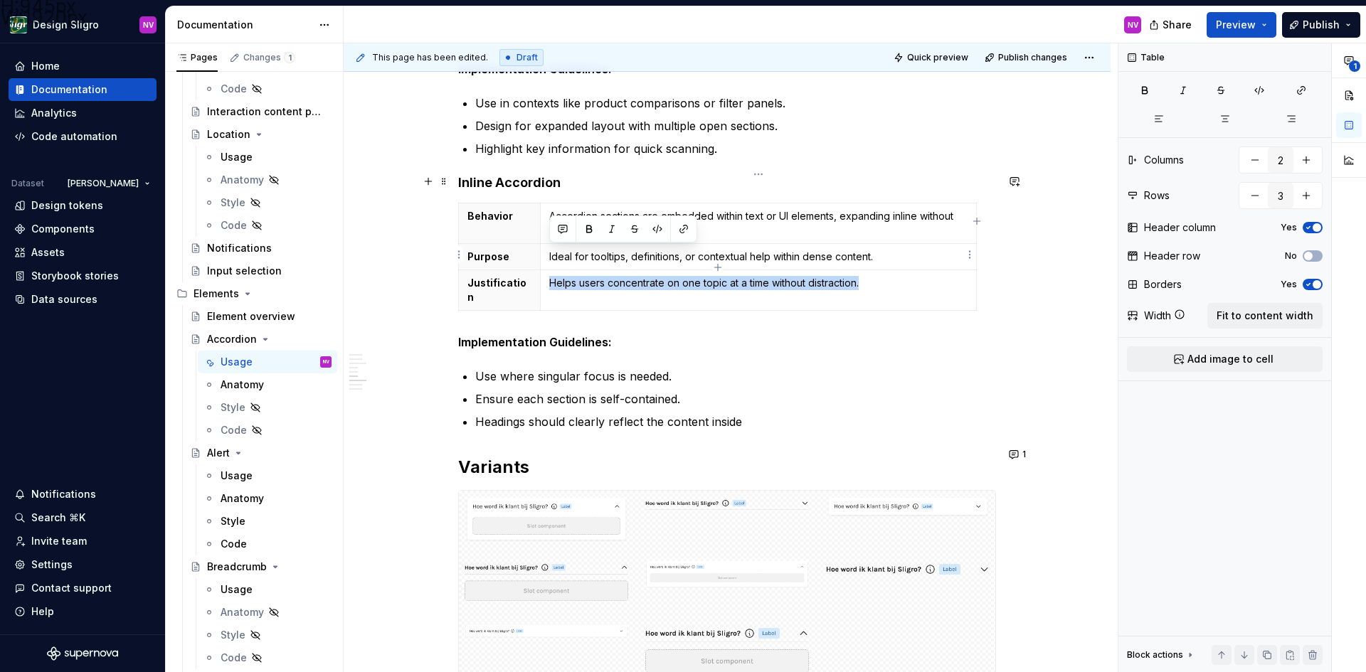
drag, startPoint x: 551, startPoint y: 253, endPoint x: 864, endPoint y: 255, distance: 313.7
click at [864, 276] on p "Helps users concentrate on one topic at a time without distraction." at bounding box center [758, 283] width 418 height 14
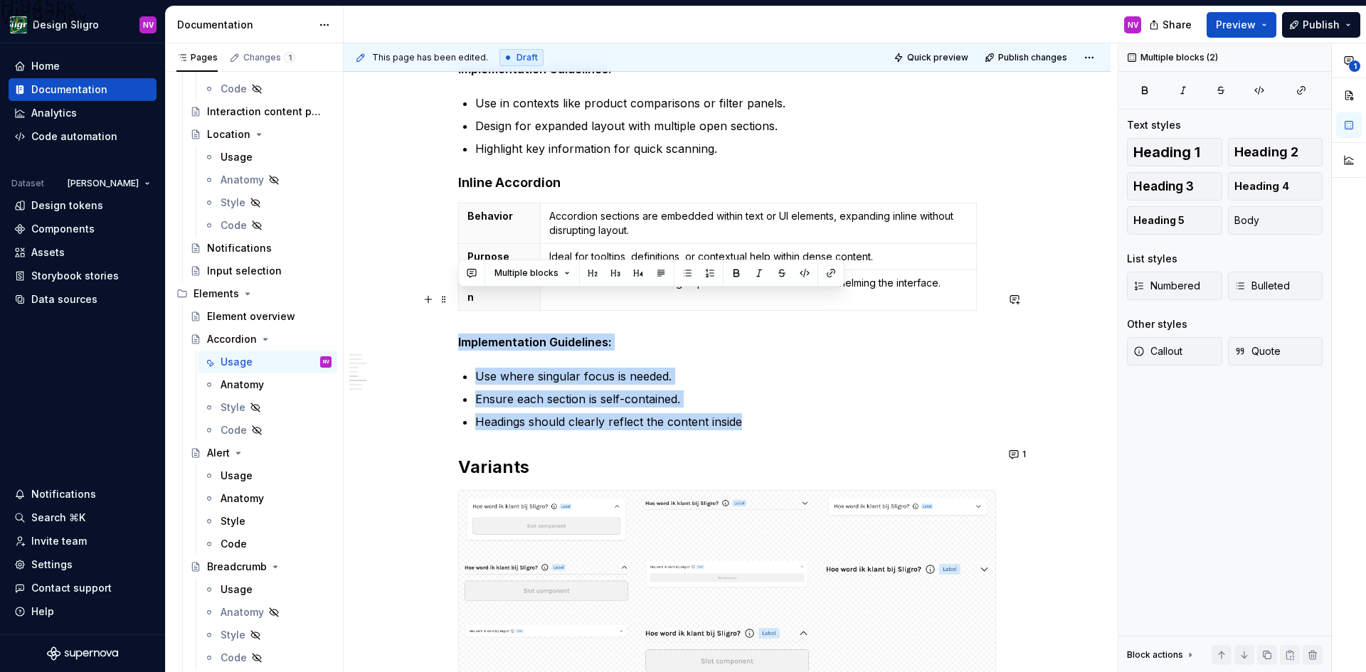
drag, startPoint x: 746, startPoint y: 376, endPoint x: 459, endPoint y: 292, distance: 298.7
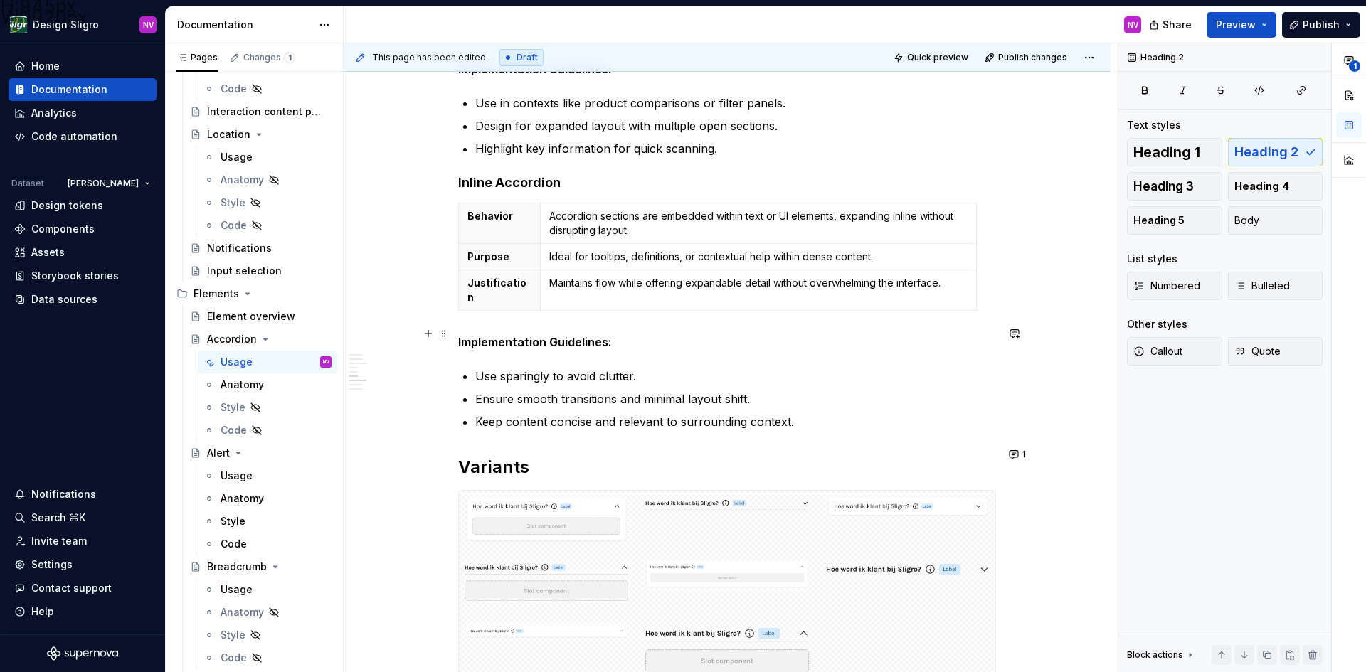
click at [652, 368] on p "Use sparingly to avoid clutter." at bounding box center [735, 376] width 521 height 17
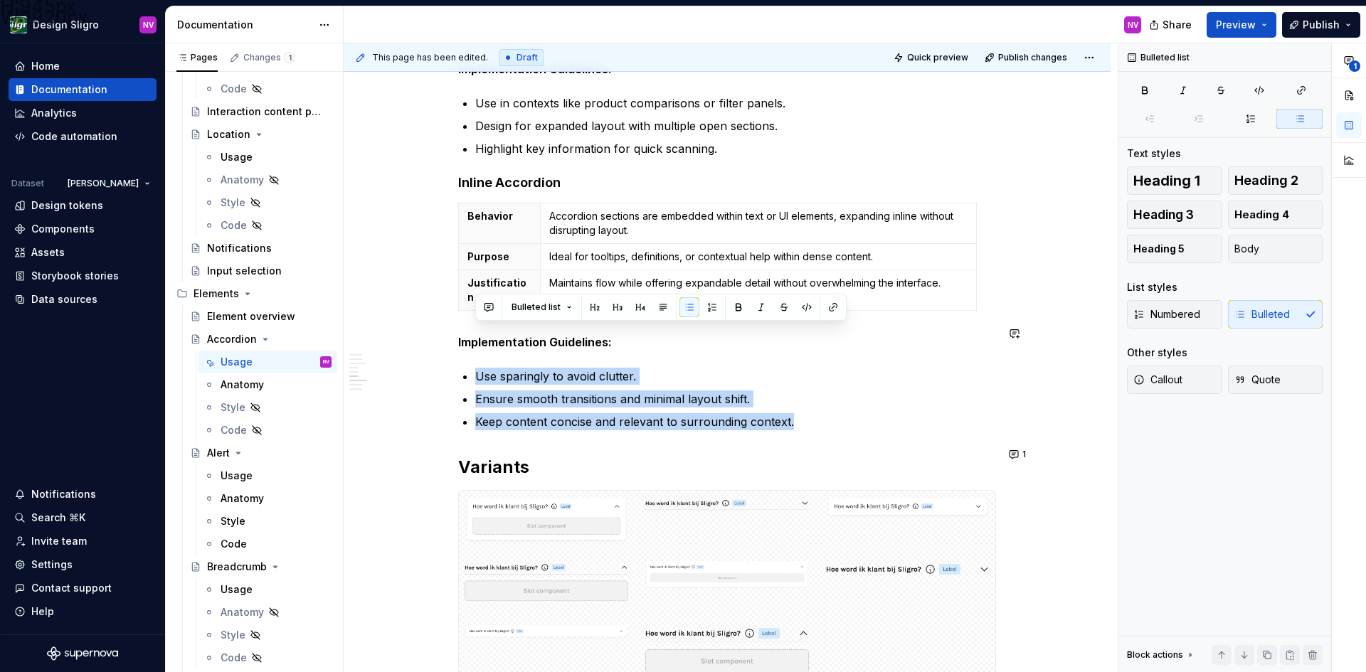
drag, startPoint x: 791, startPoint y: 377, endPoint x: 558, endPoint y: 320, distance: 239.4
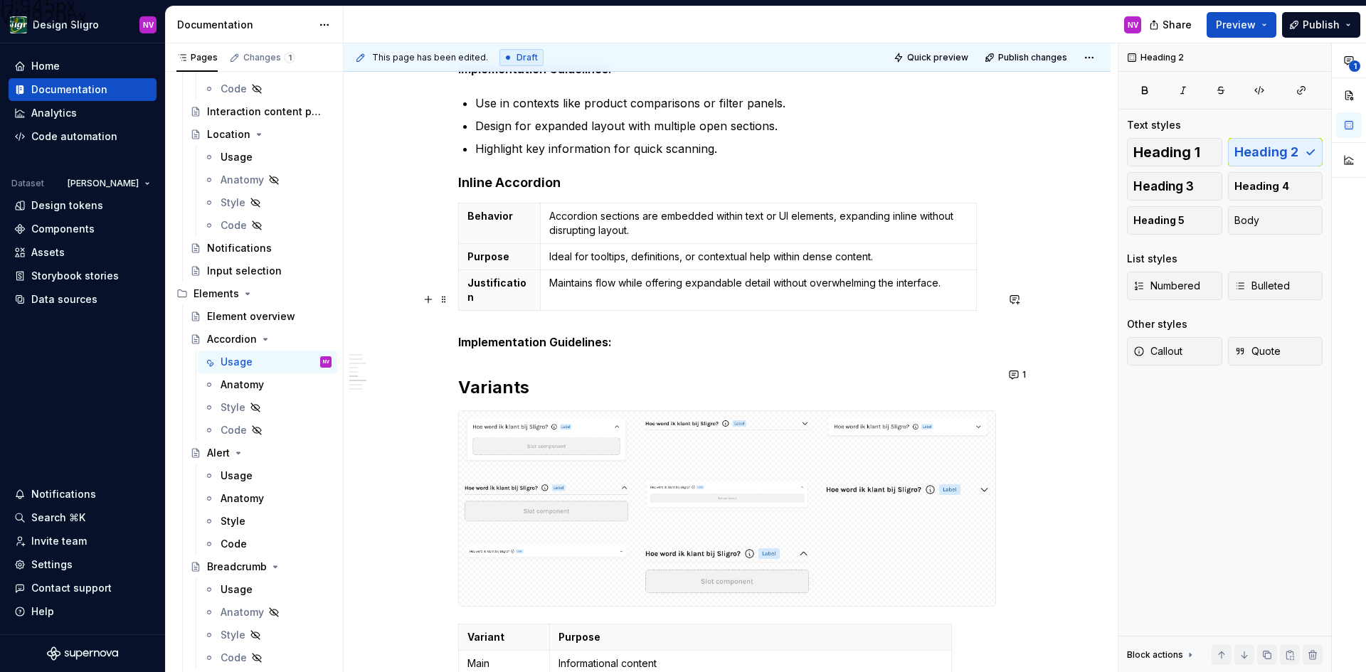
click at [624, 334] on p "Implementation Guidelines:" at bounding box center [727, 342] width 538 height 17
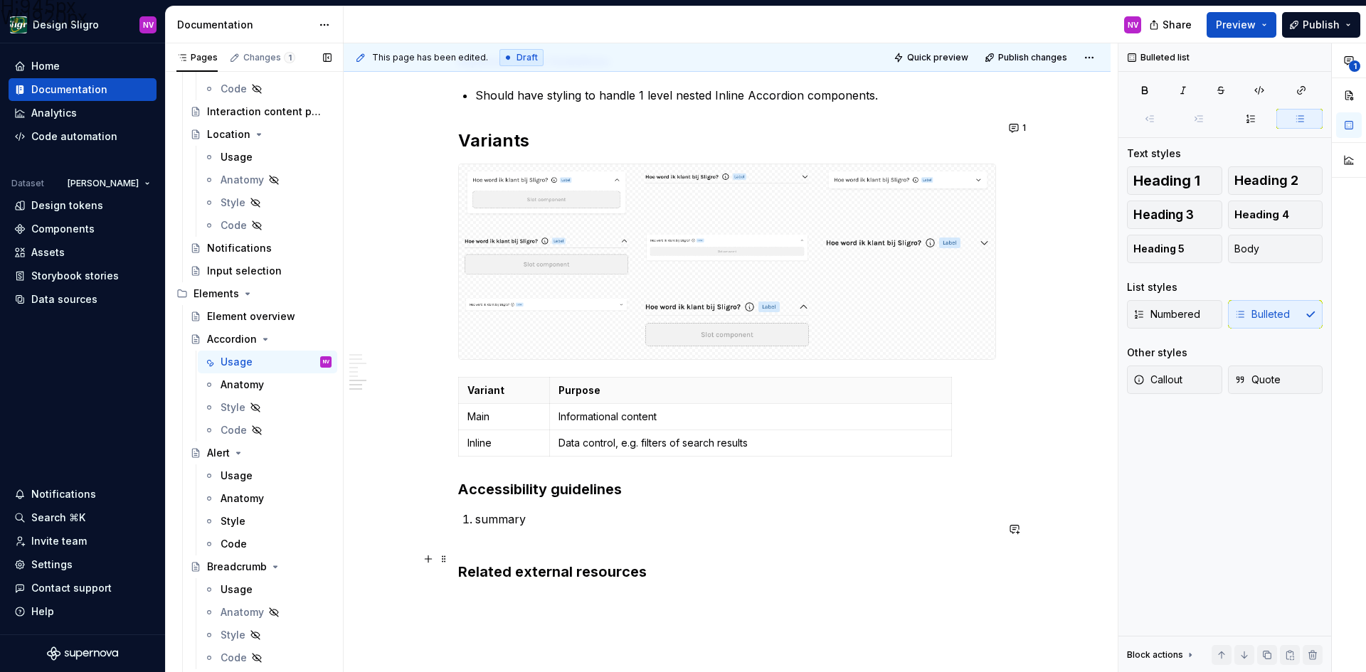
scroll to position [1662, 0]
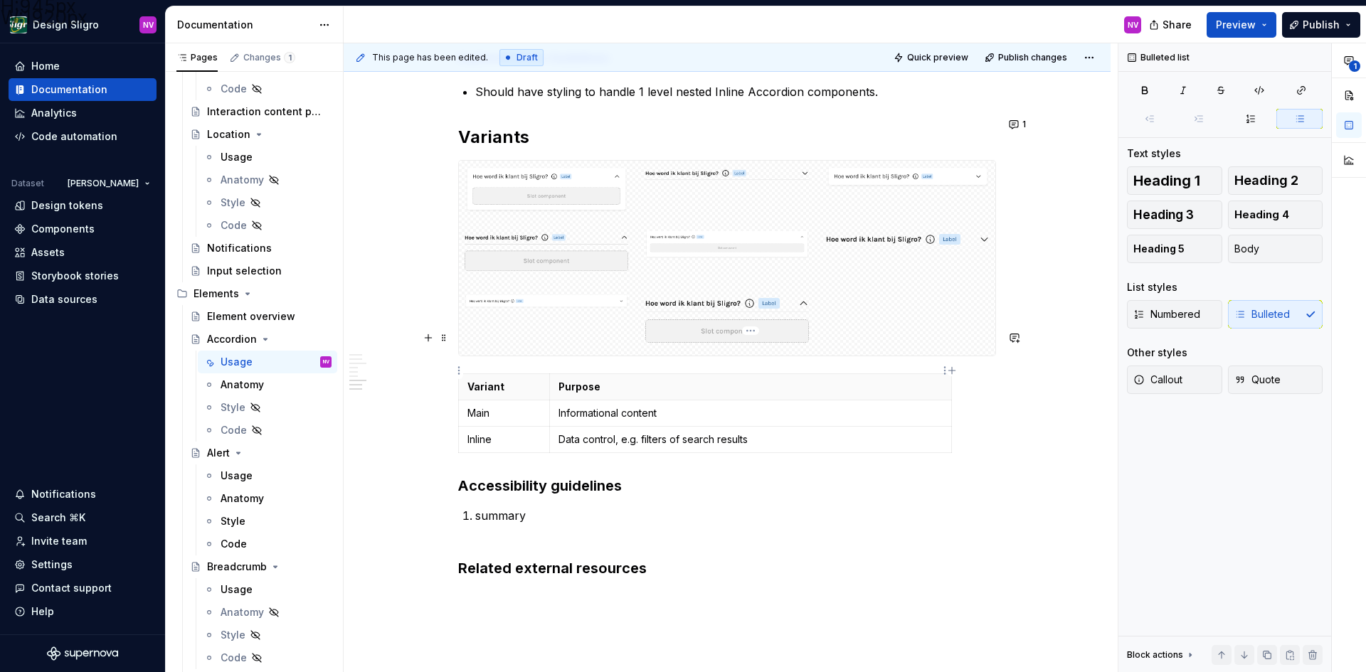
drag, startPoint x: 605, startPoint y: 377, endPoint x: 580, endPoint y: 376, distance: 25.6
click at [605, 406] on p "Informational content" at bounding box center [750, 413] width 384 height 14
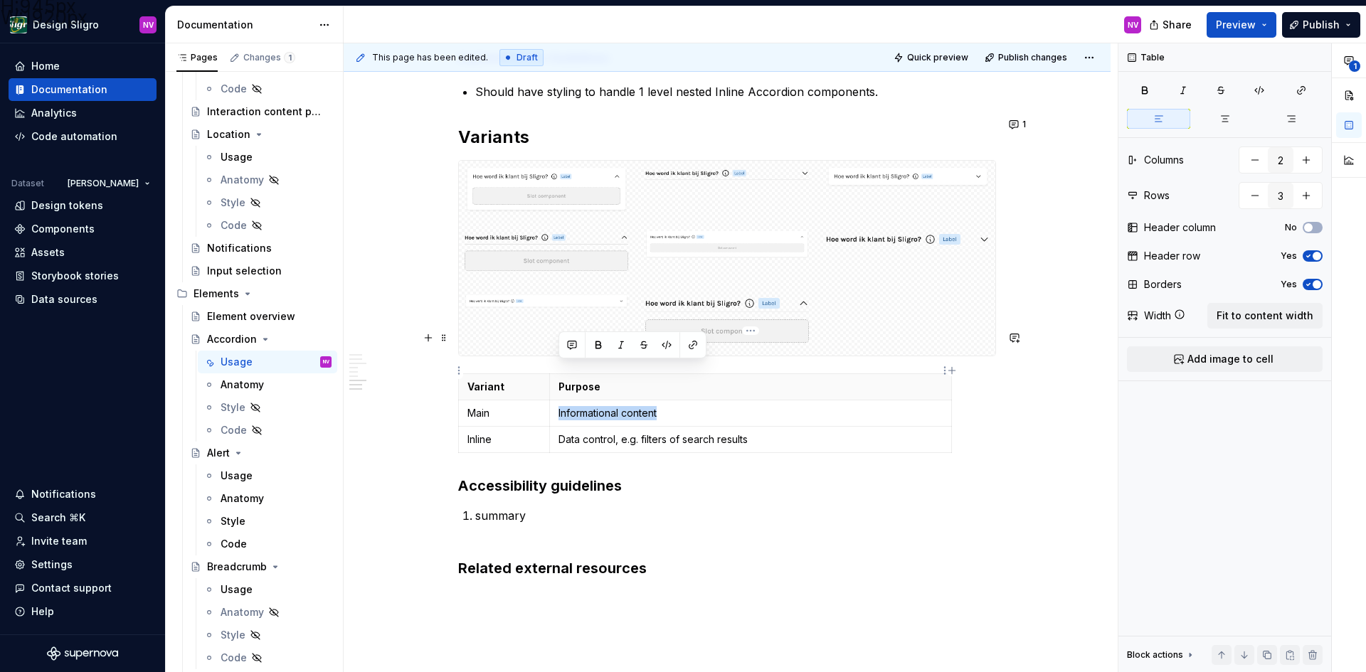
drag, startPoint x: 557, startPoint y: 373, endPoint x: 672, endPoint y: 372, distance: 115.2
click at [672, 400] on td "Informational content" at bounding box center [750, 413] width 402 height 26
click at [747, 432] on p "Data control, e.g. filters of search results" at bounding box center [750, 439] width 384 height 14
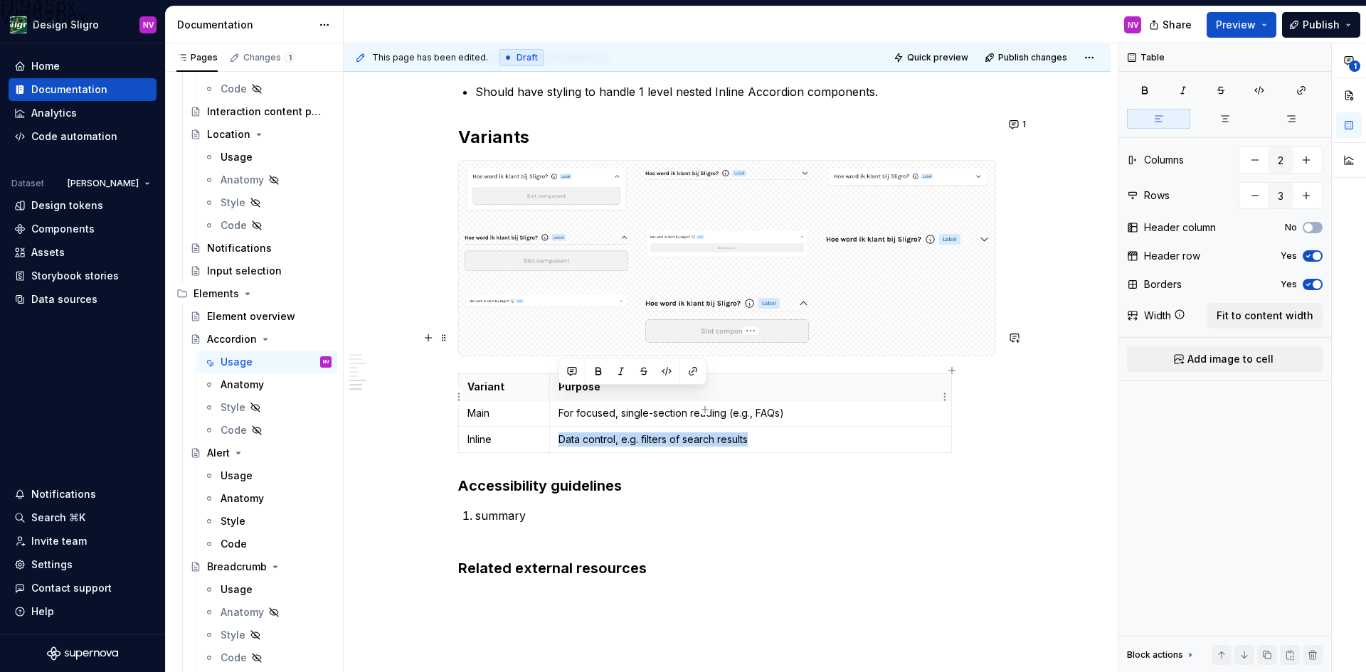
drag, startPoint x: 755, startPoint y: 401, endPoint x: 558, endPoint y: 392, distance: 197.2
click at [558, 432] on p "Data control, e.g. filters of search results" at bounding box center [750, 439] width 384 height 14
click at [480, 507] on p "summary" at bounding box center [735, 524] width 521 height 34
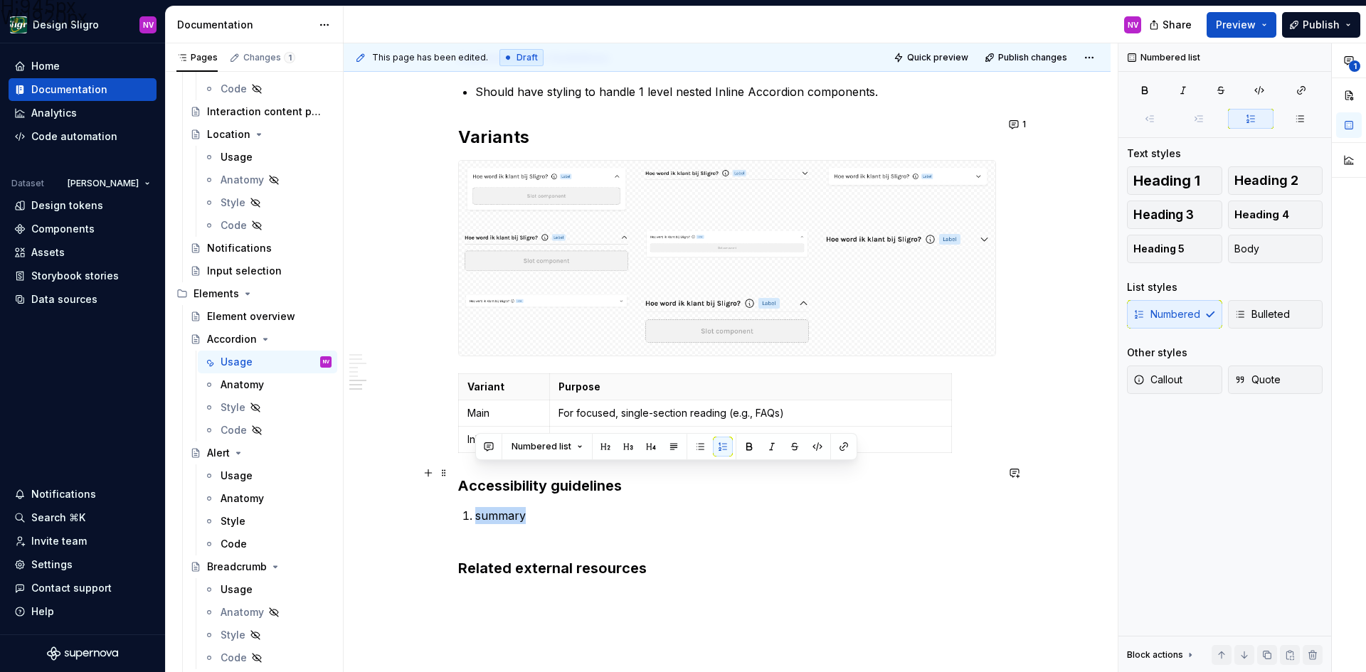
drag, startPoint x: 533, startPoint y: 477, endPoint x: 471, endPoint y: 473, distance: 62.7
click at [475, 507] on li "summary" at bounding box center [735, 524] width 521 height 34
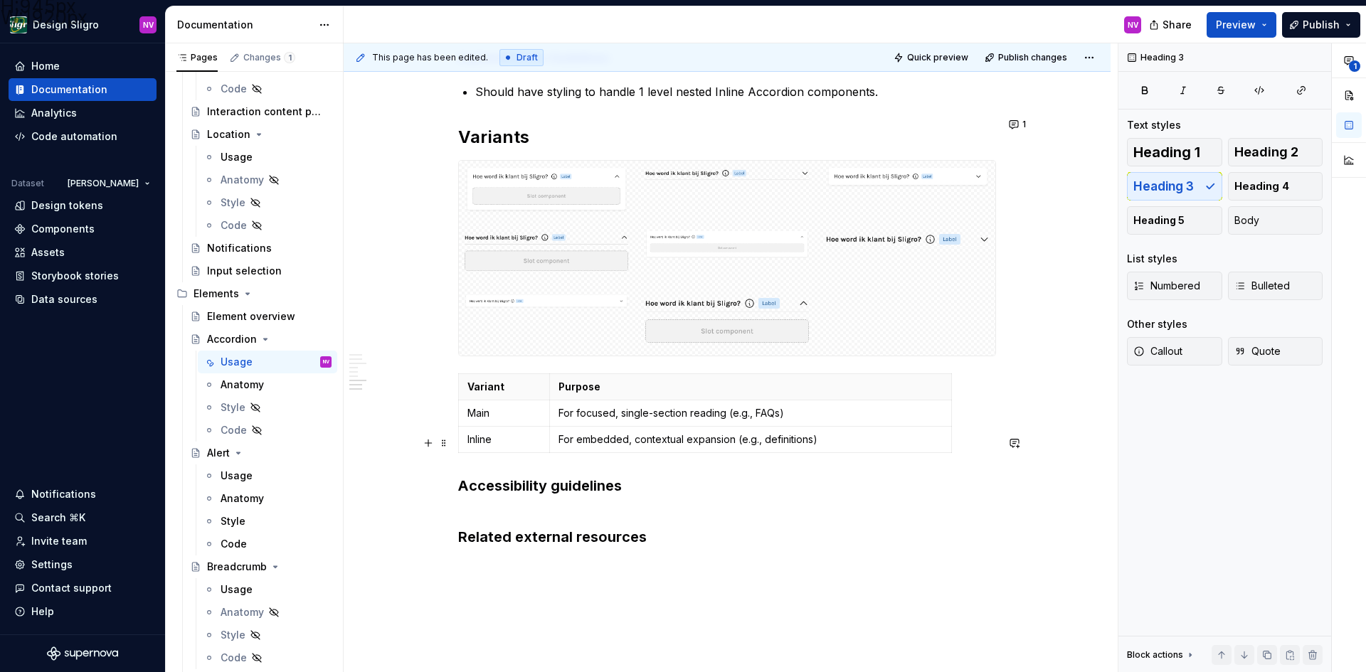
click at [471, 476] on h3 "Accessibility guidelines" at bounding box center [727, 496] width 538 height 40
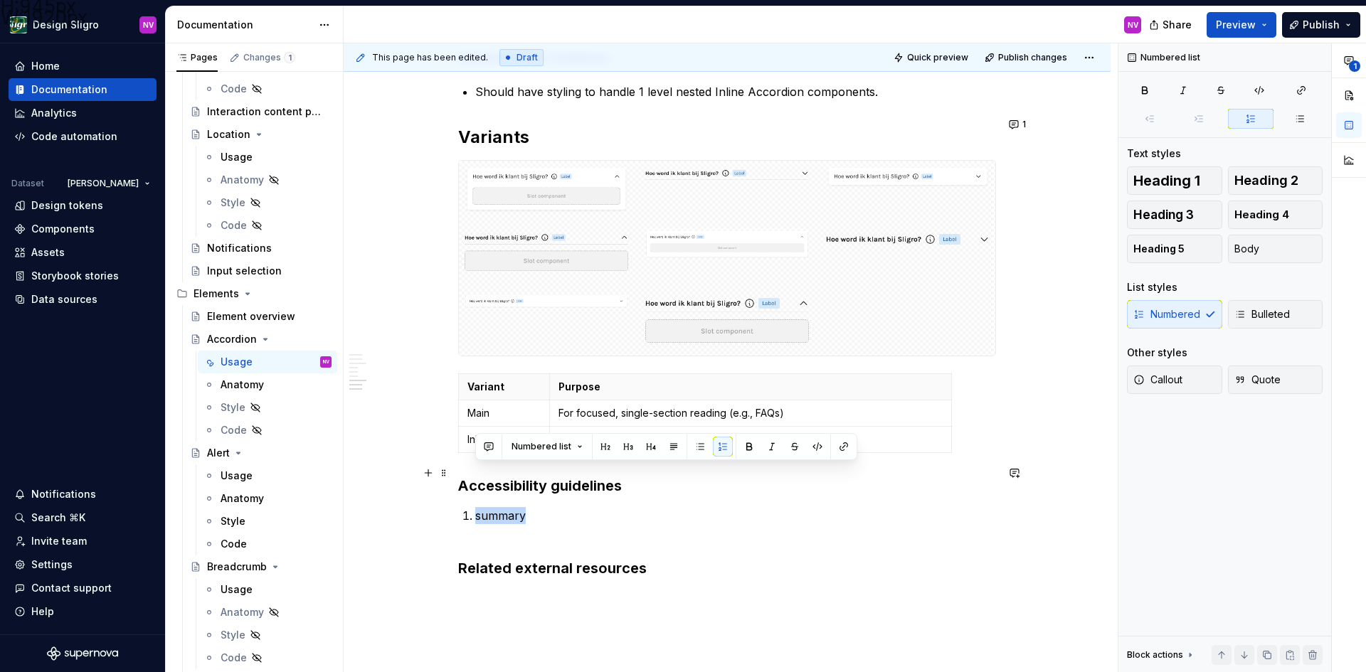
drag, startPoint x: 539, startPoint y: 473, endPoint x: 462, endPoint y: 474, distance: 77.5
click at [475, 507] on li "summary" at bounding box center [735, 524] width 521 height 34
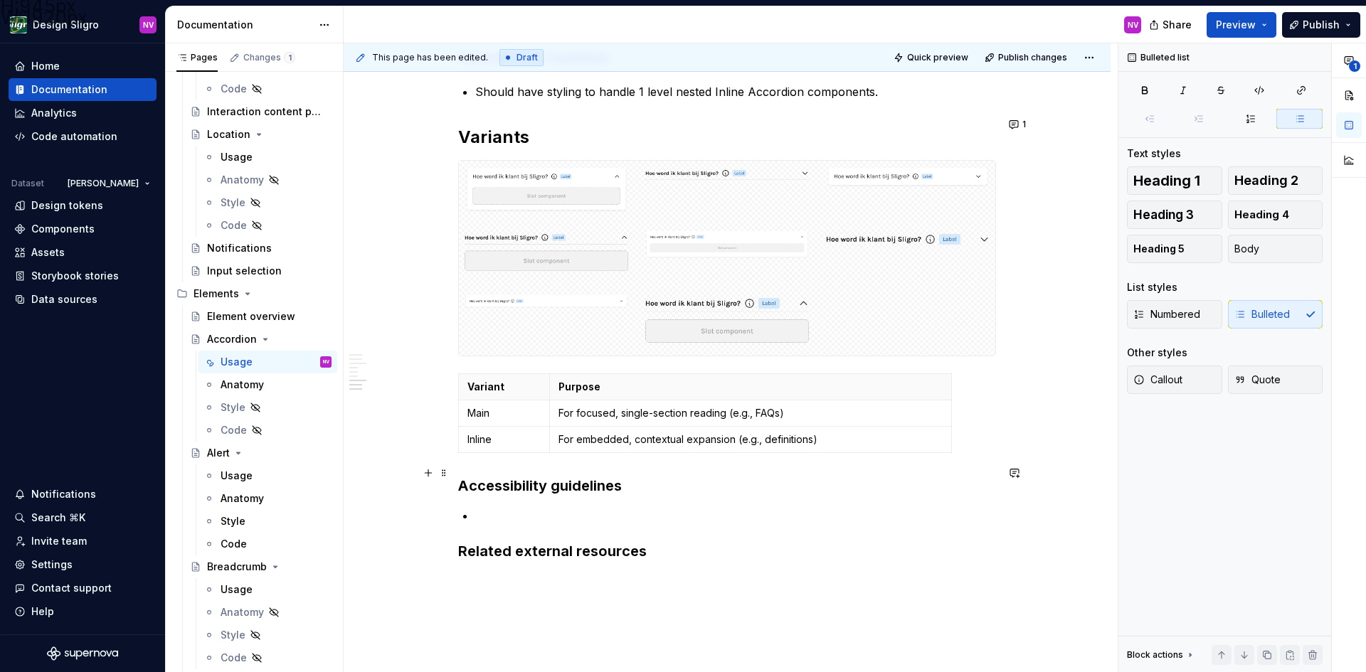
click at [494, 507] on p at bounding box center [735, 515] width 521 height 17
click at [526, 507] on p at bounding box center [735, 515] width 521 height 17
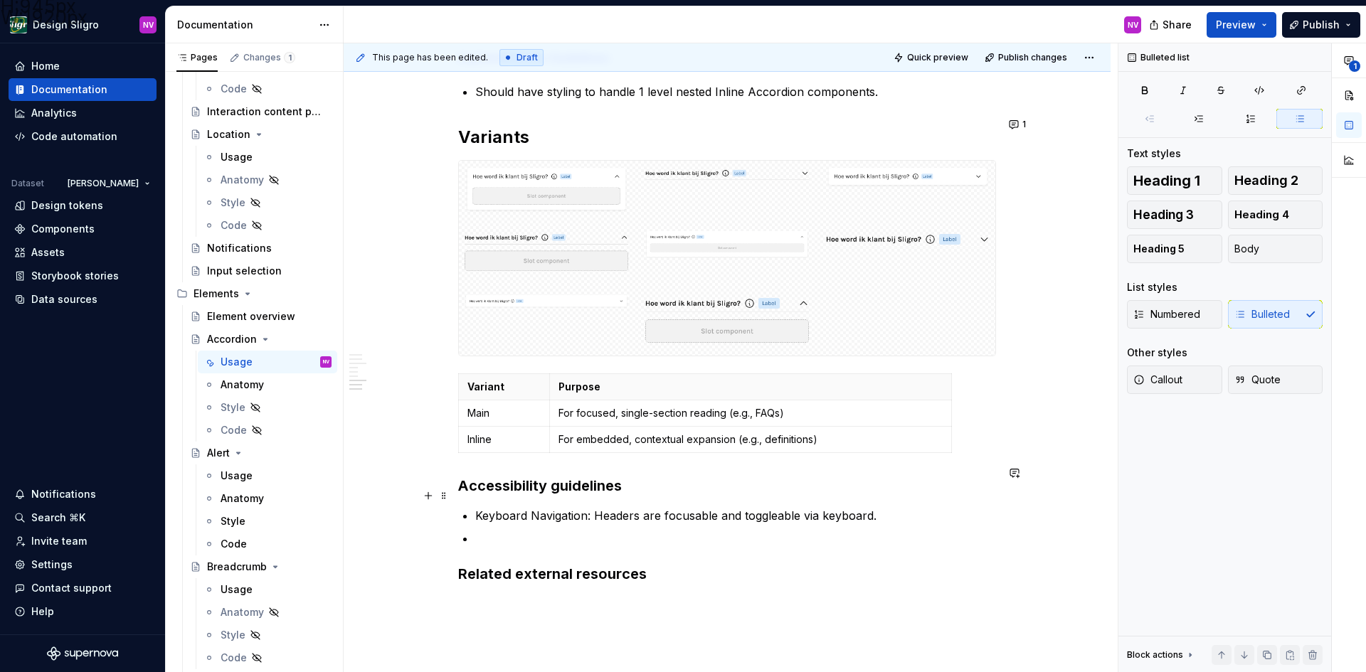
click at [492, 530] on p at bounding box center [735, 538] width 521 height 17
click at [518, 530] on p at bounding box center [735, 538] width 521 height 17
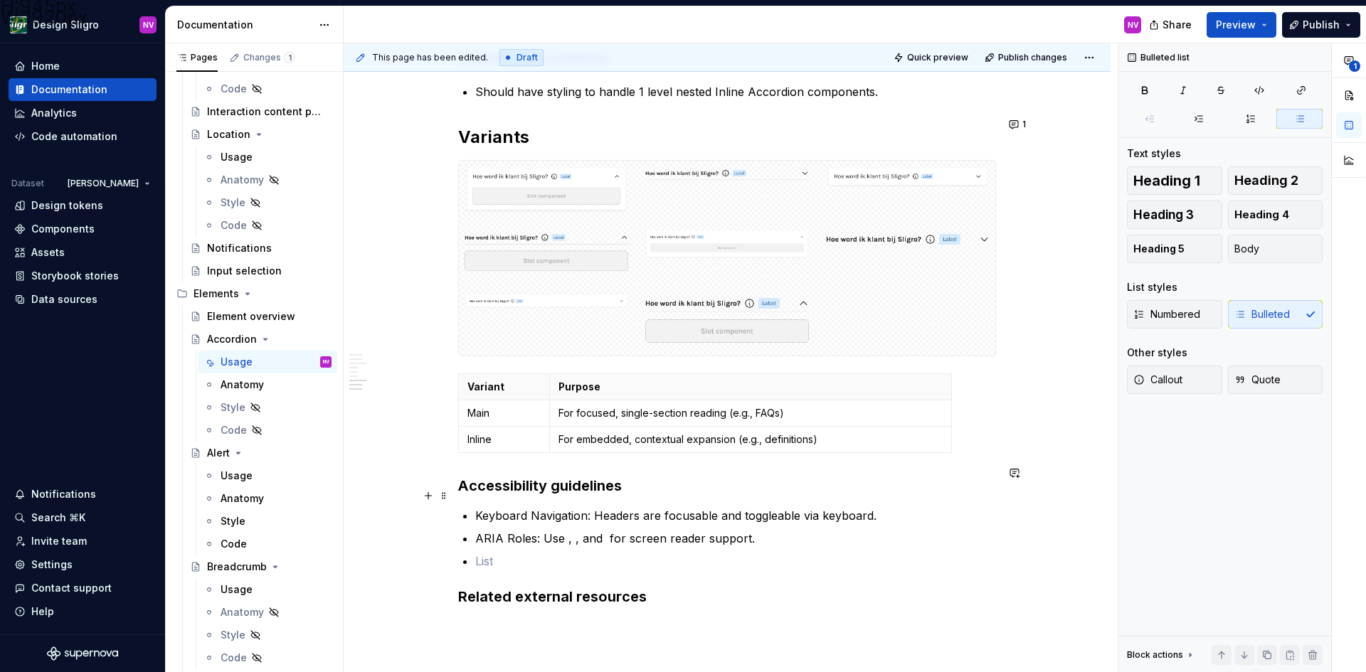
click at [569, 530] on p "ARIA Roles: Use , , and for screen reader support." at bounding box center [735, 538] width 521 height 17
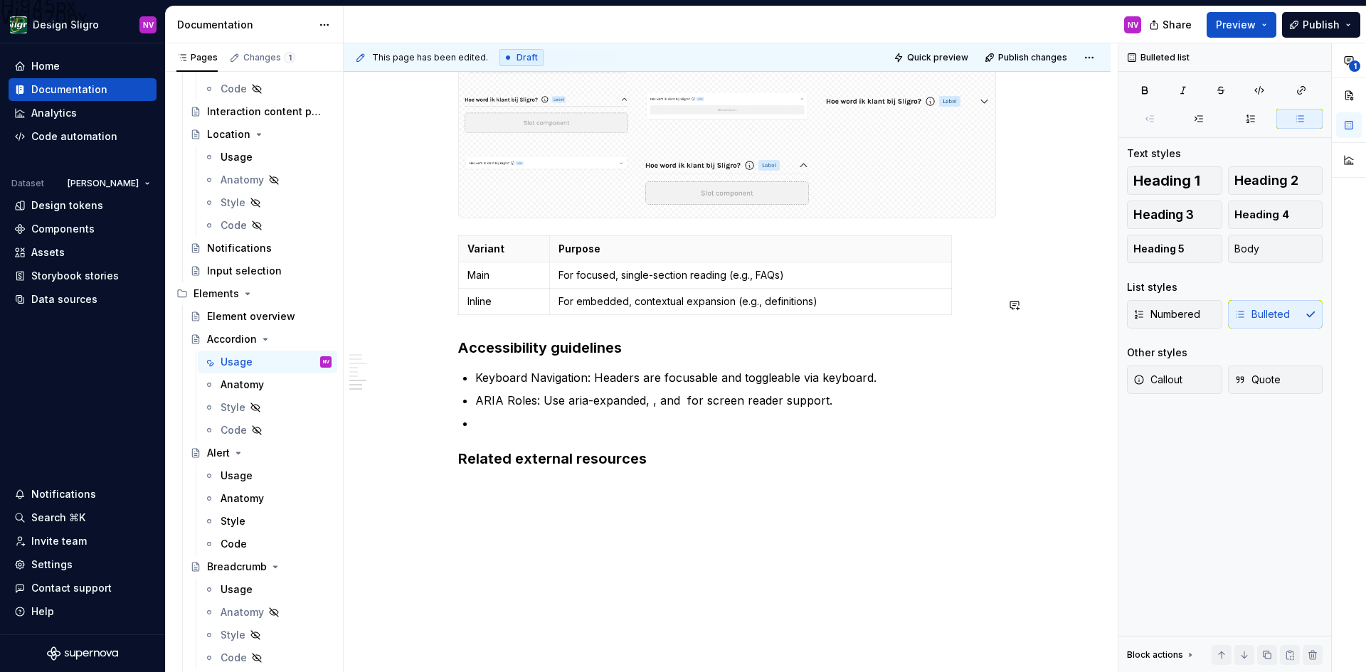
scroll to position [6, 0]
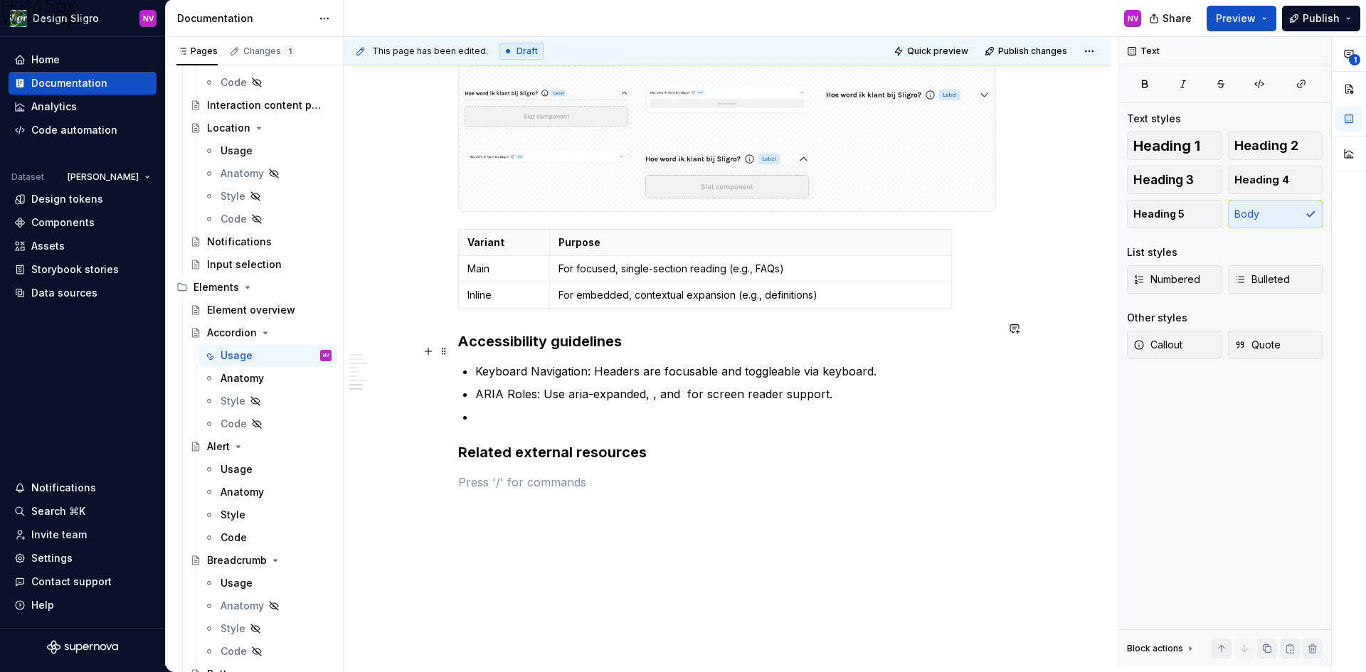
click at [647, 385] on p "ARIA Roles: Use aria-expanded, , and for screen reader support." at bounding box center [735, 393] width 521 height 17
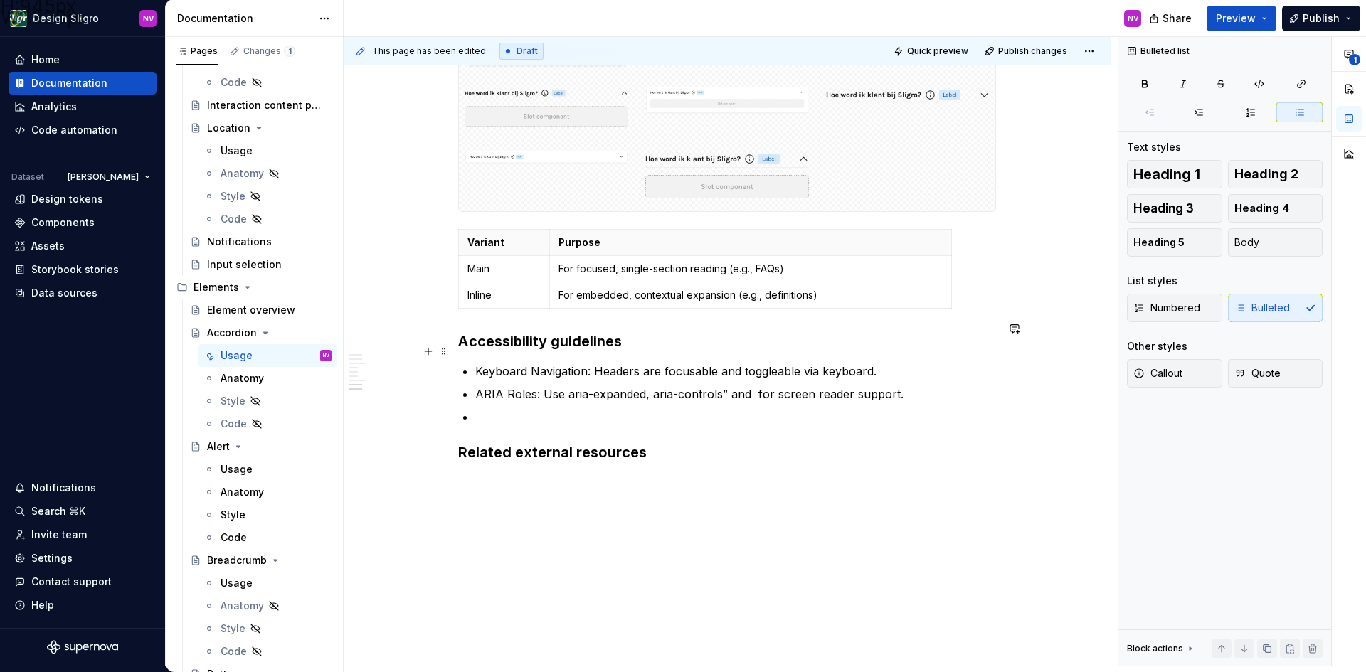
click at [748, 385] on p "ARIA Roles: Use aria-expanded, aria-controls” and for screen reader support." at bounding box center [735, 393] width 521 height 17
click at [485, 408] on p at bounding box center [735, 416] width 521 height 17
click at [508, 408] on p at bounding box center [735, 416] width 521 height 17
click at [802, 408] on p "Semantic Structure: Use for headers and or for content." at bounding box center [735, 416] width 521 height 17
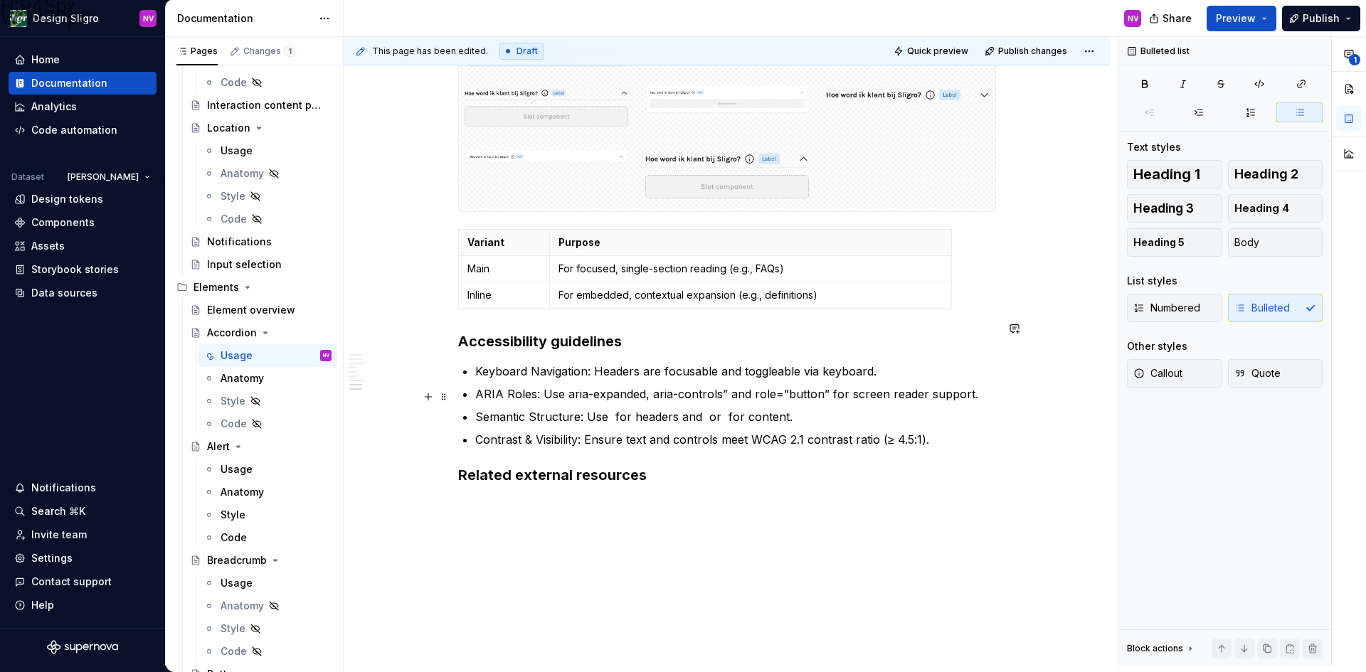
click at [932, 431] on p "Contrast & Visibility: Ensure text and controls meet WCAG 2.1 contrast ratio (≥…" at bounding box center [735, 439] width 521 height 17
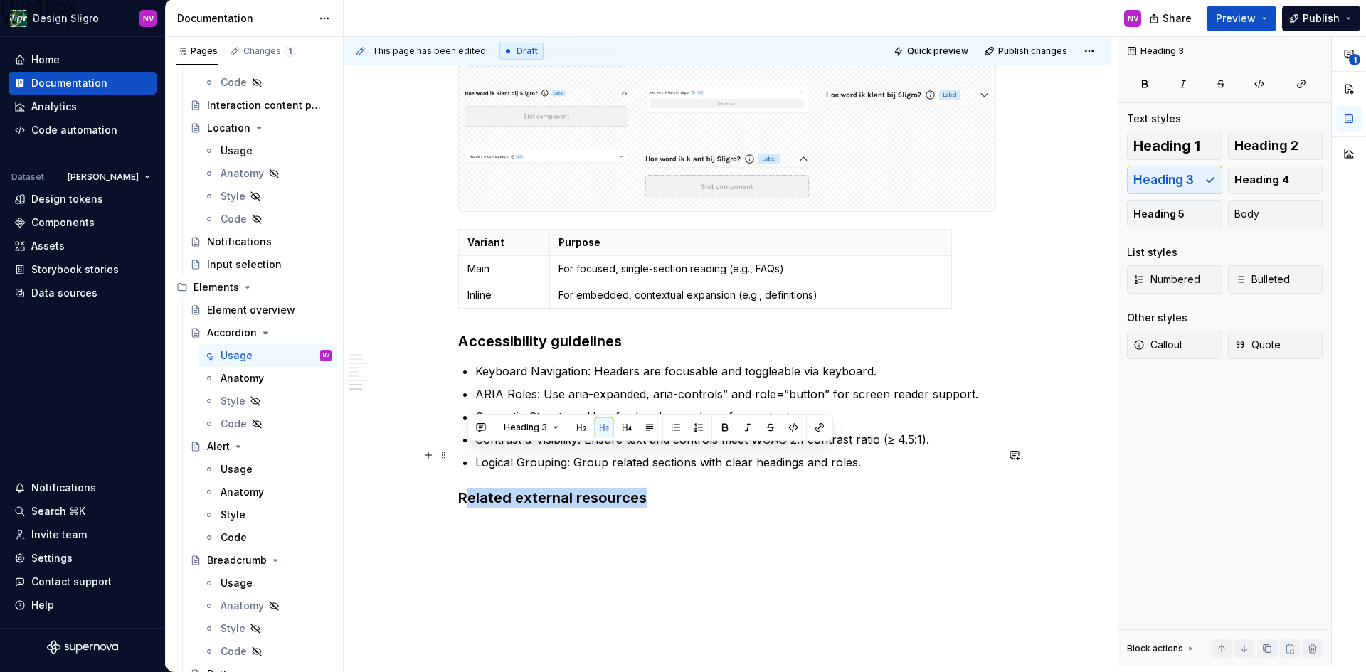
drag, startPoint x: 645, startPoint y: 457, endPoint x: 464, endPoint y: 457, distance: 180.7
click at [464, 488] on h3 "Related external resources" at bounding box center [727, 498] width 538 height 20
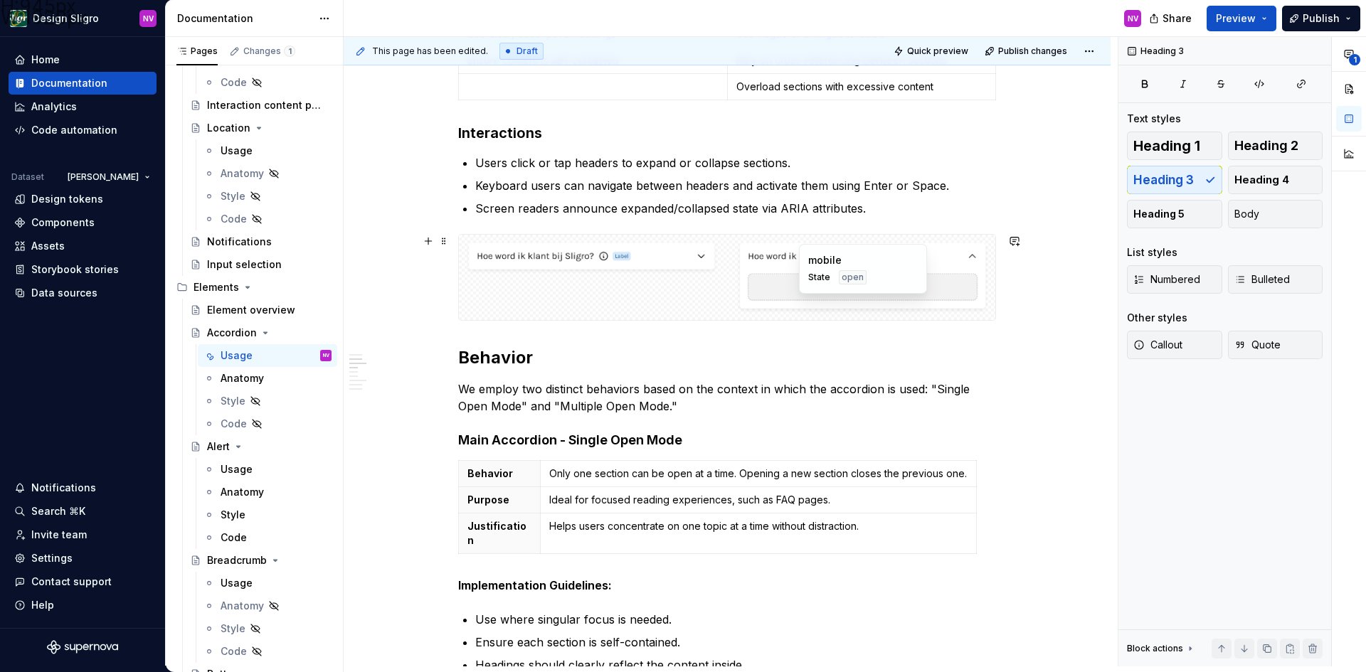
scroll to position [385, 0]
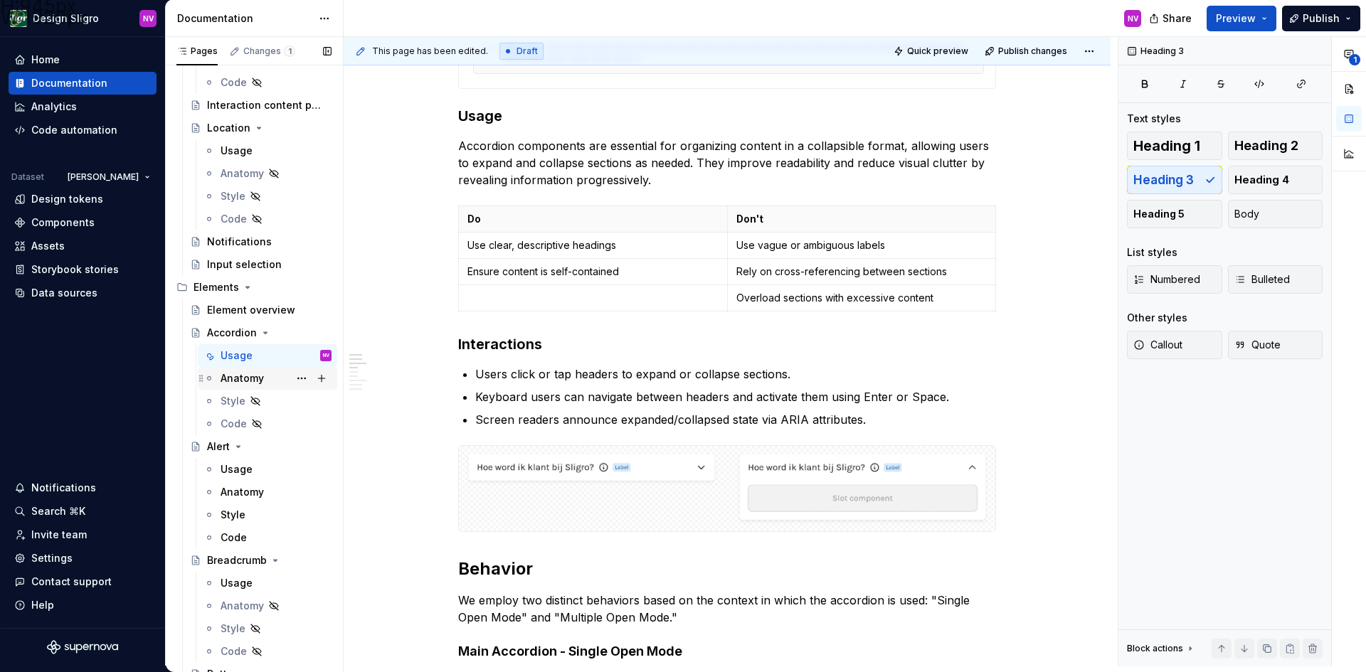
click at [275, 378] on div "Anatomy" at bounding box center [275, 378] width 111 height 20
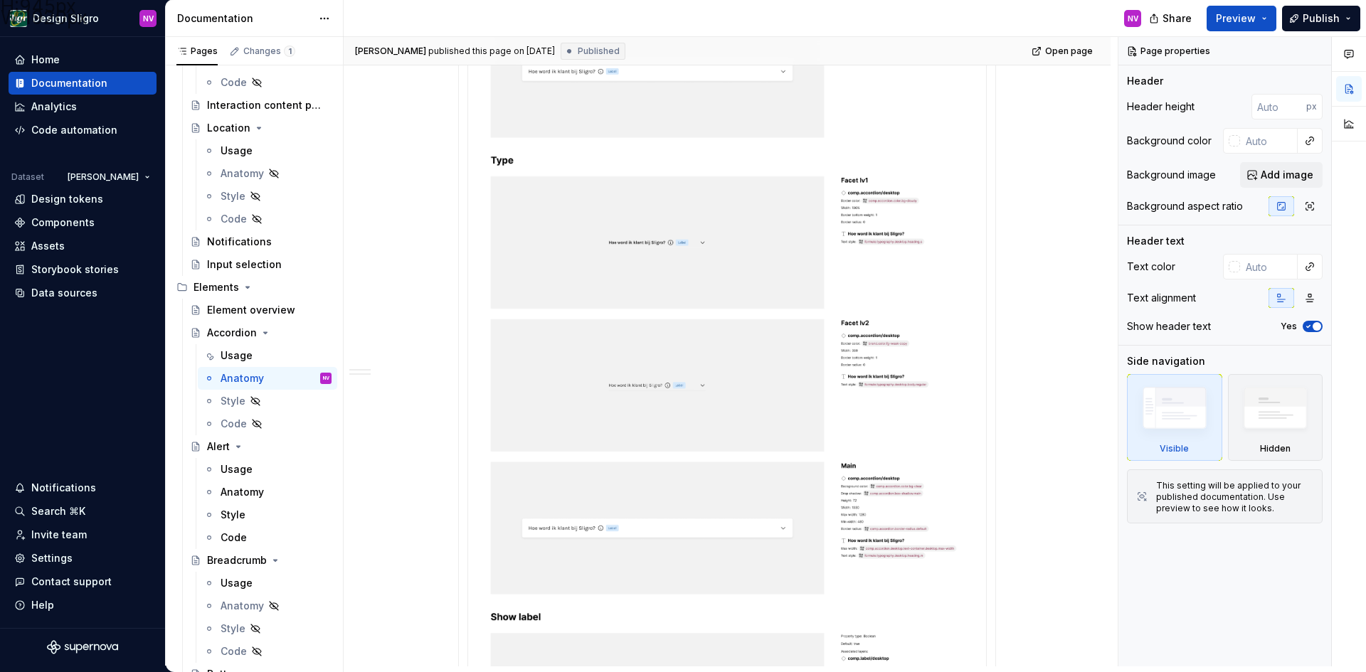
scroll to position [498, 0]
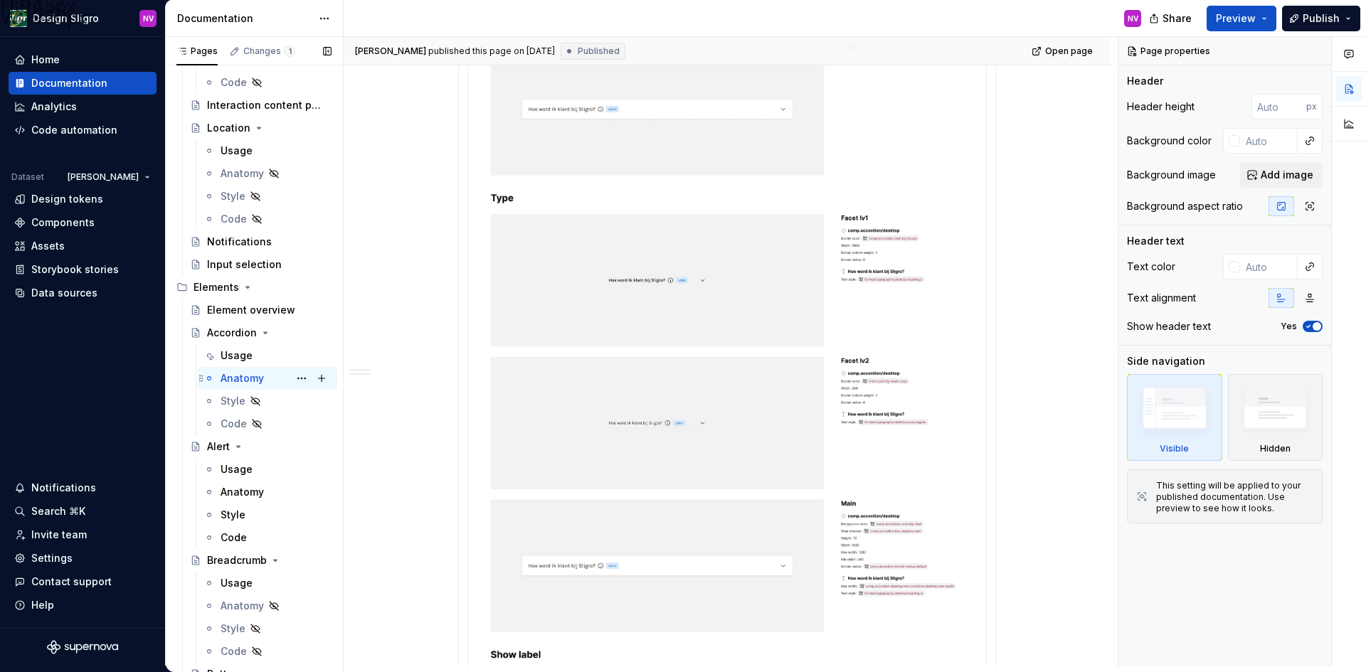
click at [317, 380] on div "Anatomy NV" at bounding box center [275, 378] width 111 height 20
click at [243, 373] on div "Anatomy" at bounding box center [241, 378] width 43 height 14
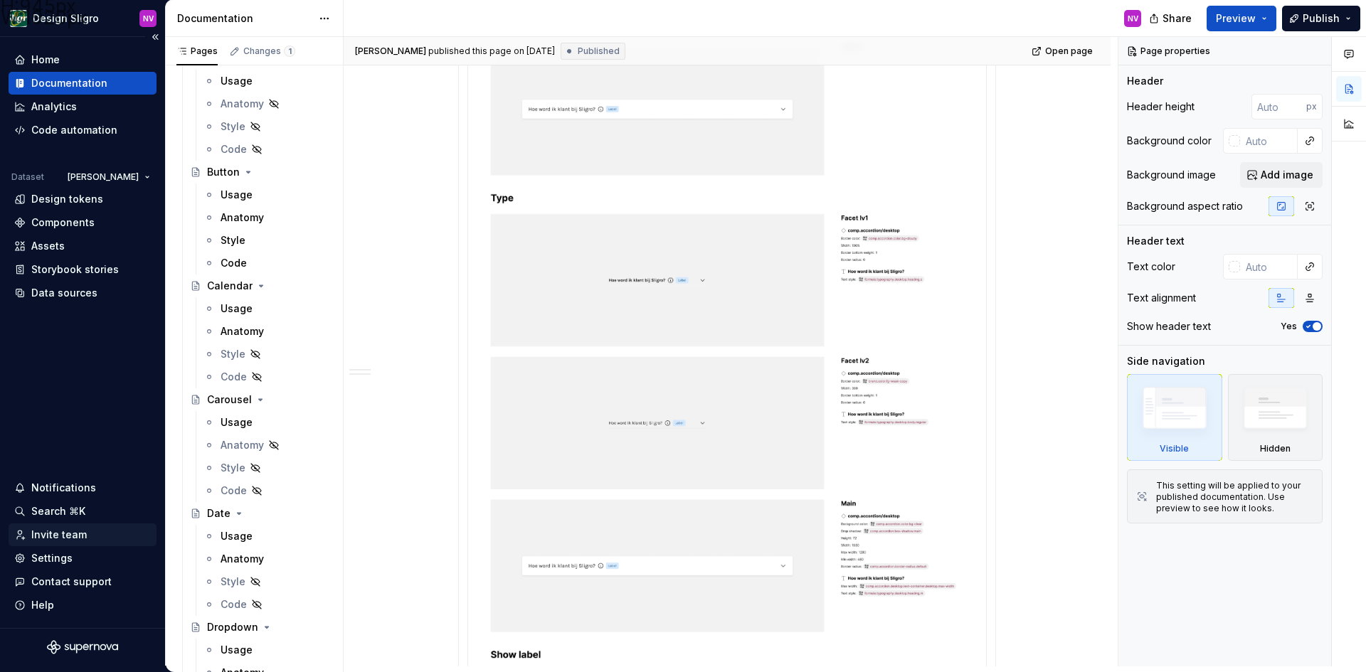
scroll to position [1138, 0]
click at [50, 557] on div "Settings" at bounding box center [51, 558] width 41 height 14
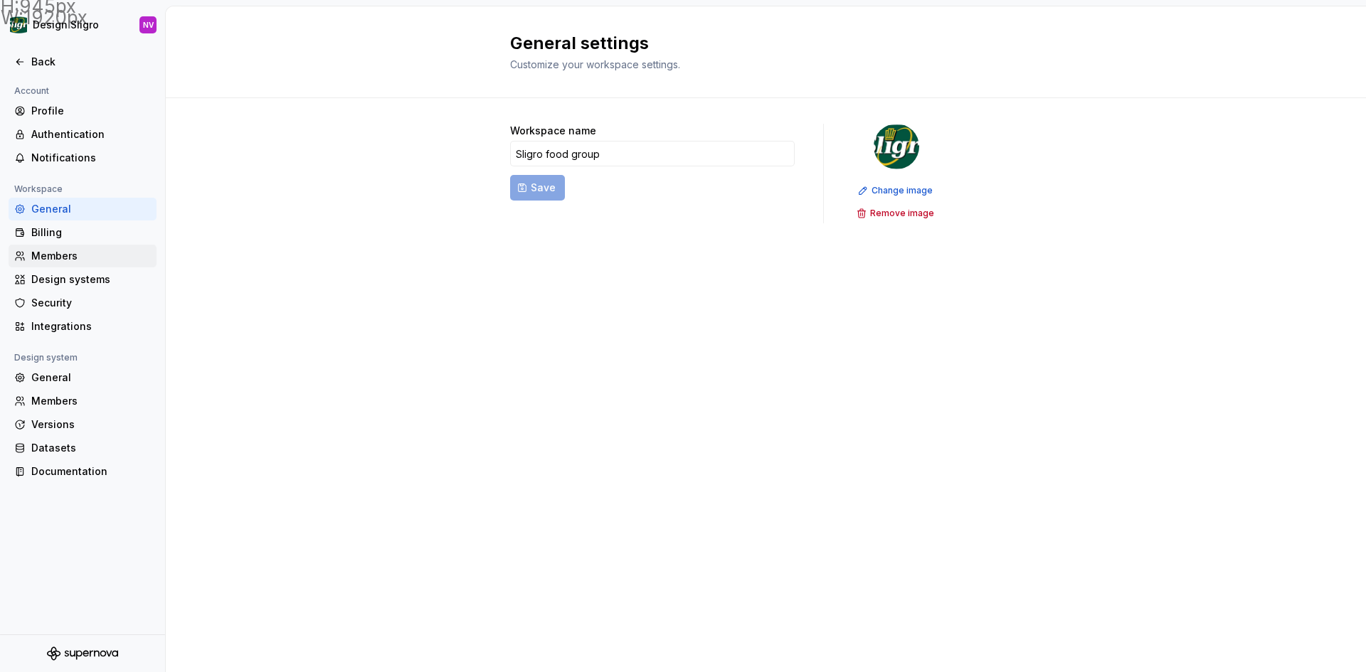
click at [50, 250] on div "Members" at bounding box center [90, 256] width 119 height 14
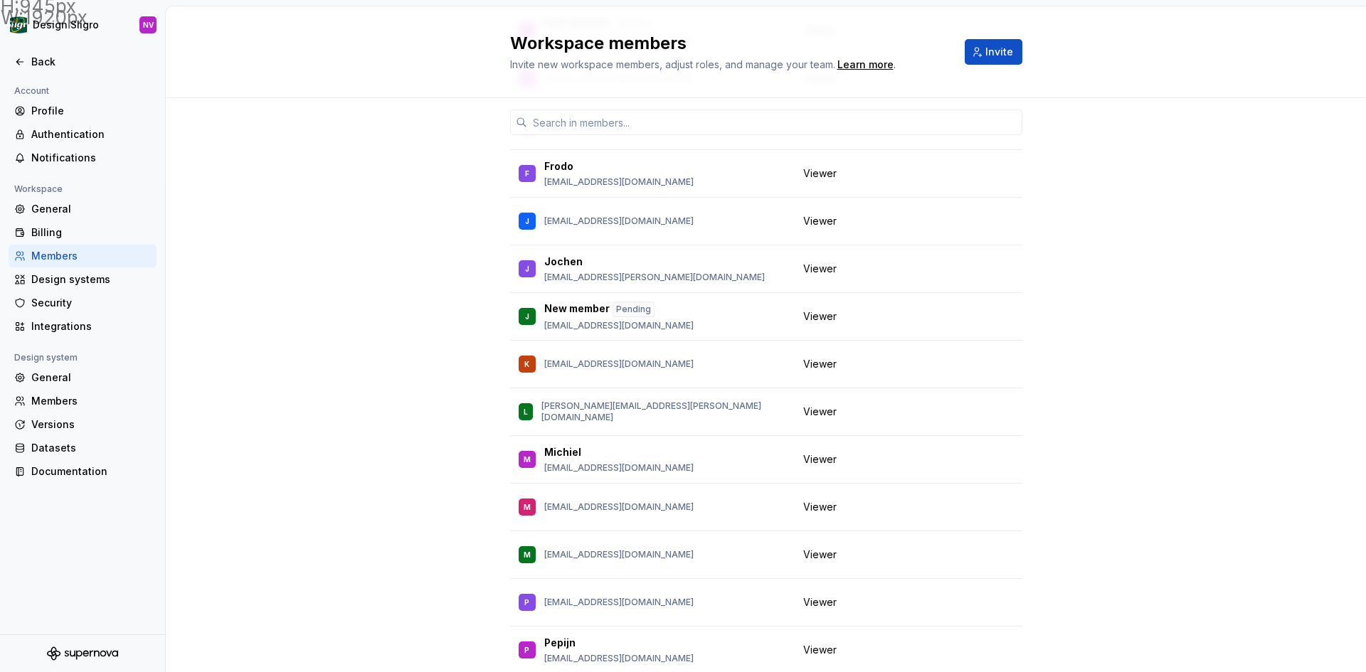
scroll to position [427, 0]
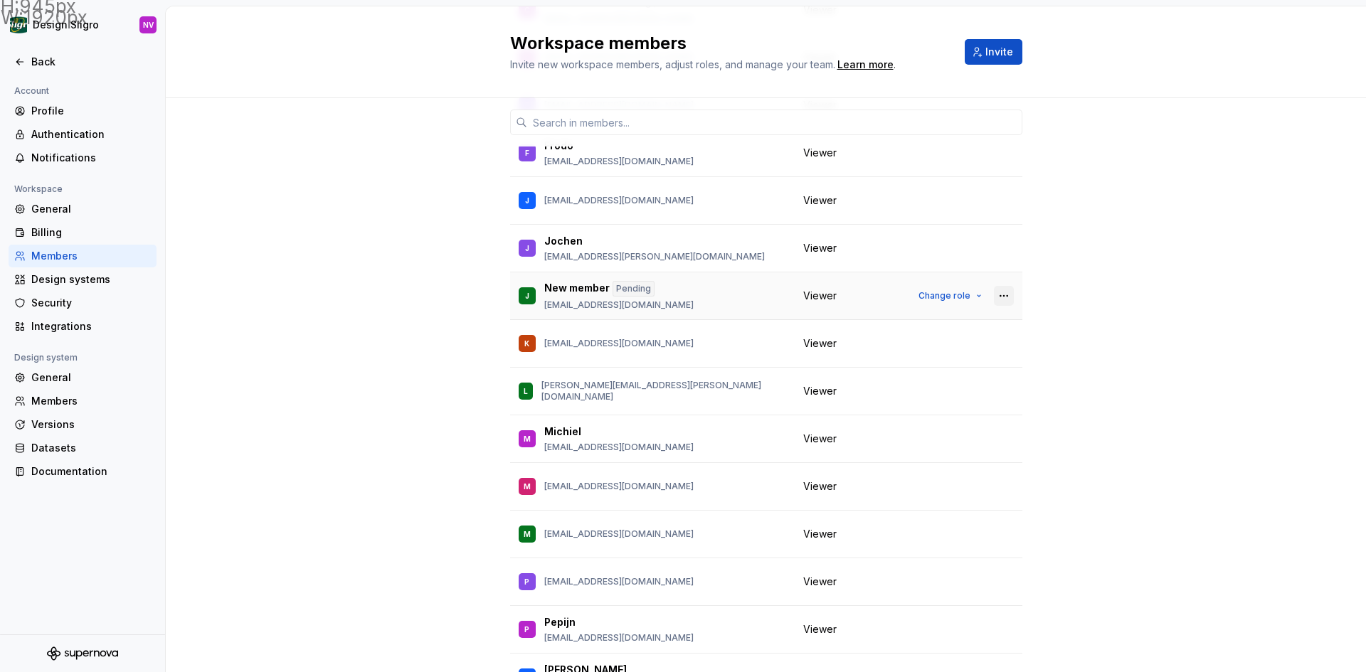
click at [1005, 291] on button "button" at bounding box center [1004, 296] width 20 height 20
click at [935, 346] on div "Remove from workspace" at bounding box center [910, 353] width 123 height 14
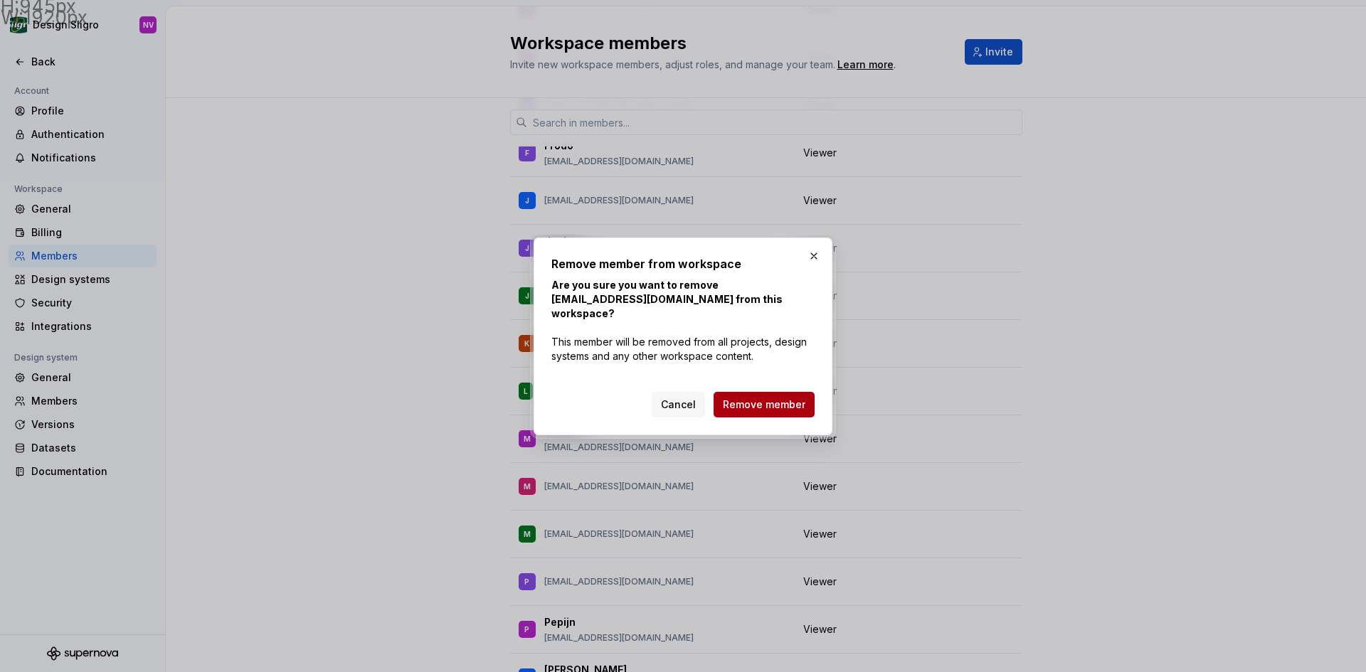
click at [750, 398] on span "Remove member" at bounding box center [764, 405] width 83 height 14
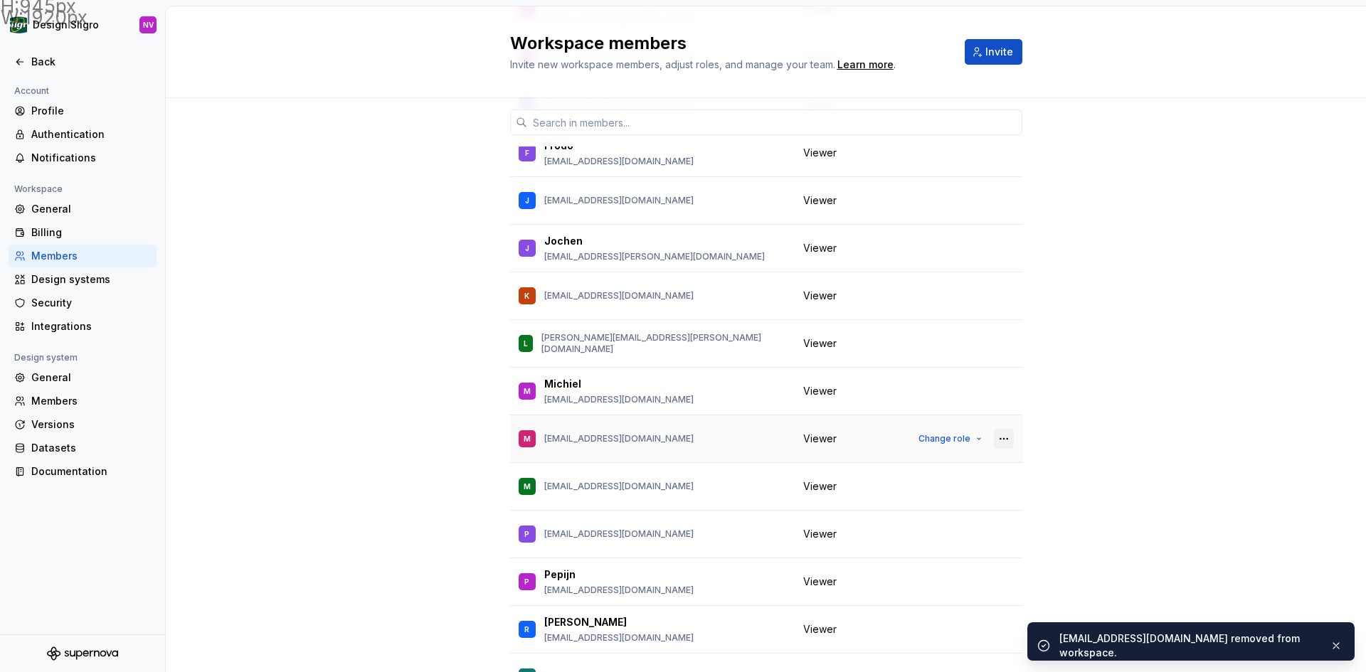
click at [1000, 436] on button "button" at bounding box center [1004, 439] width 20 height 20
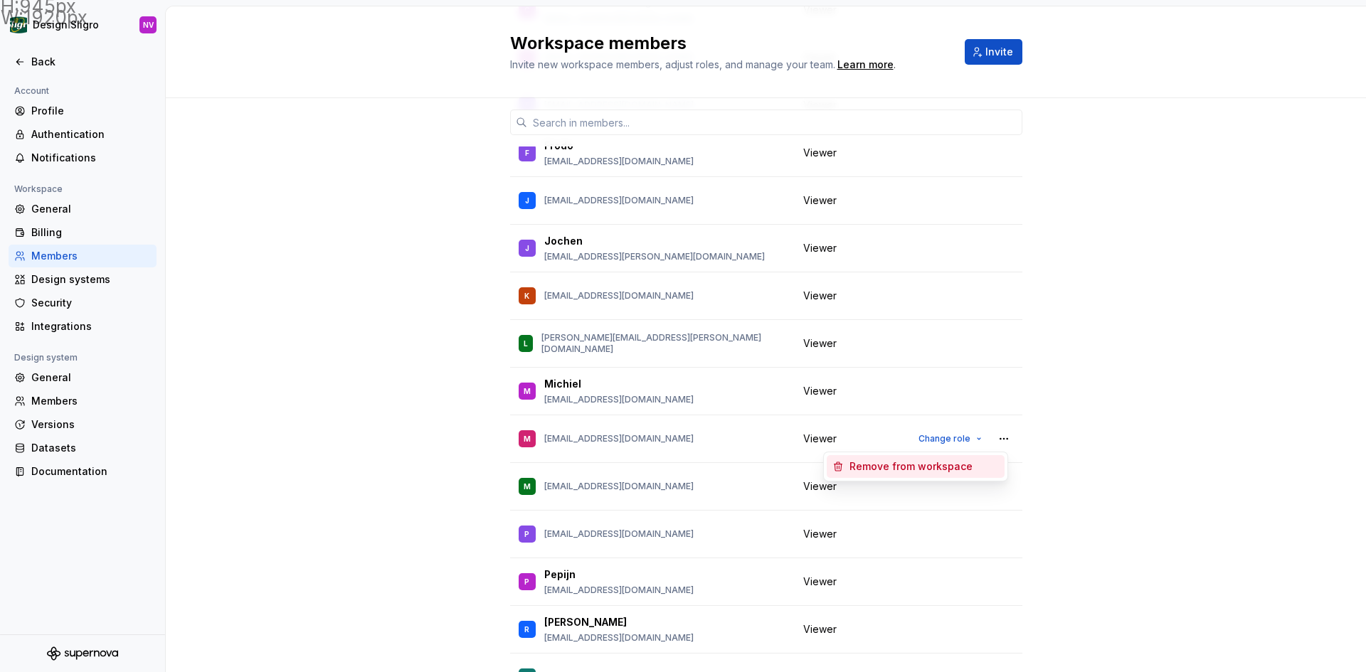
click at [974, 466] on div "Remove from workspace" at bounding box center [923, 466] width 149 height 14
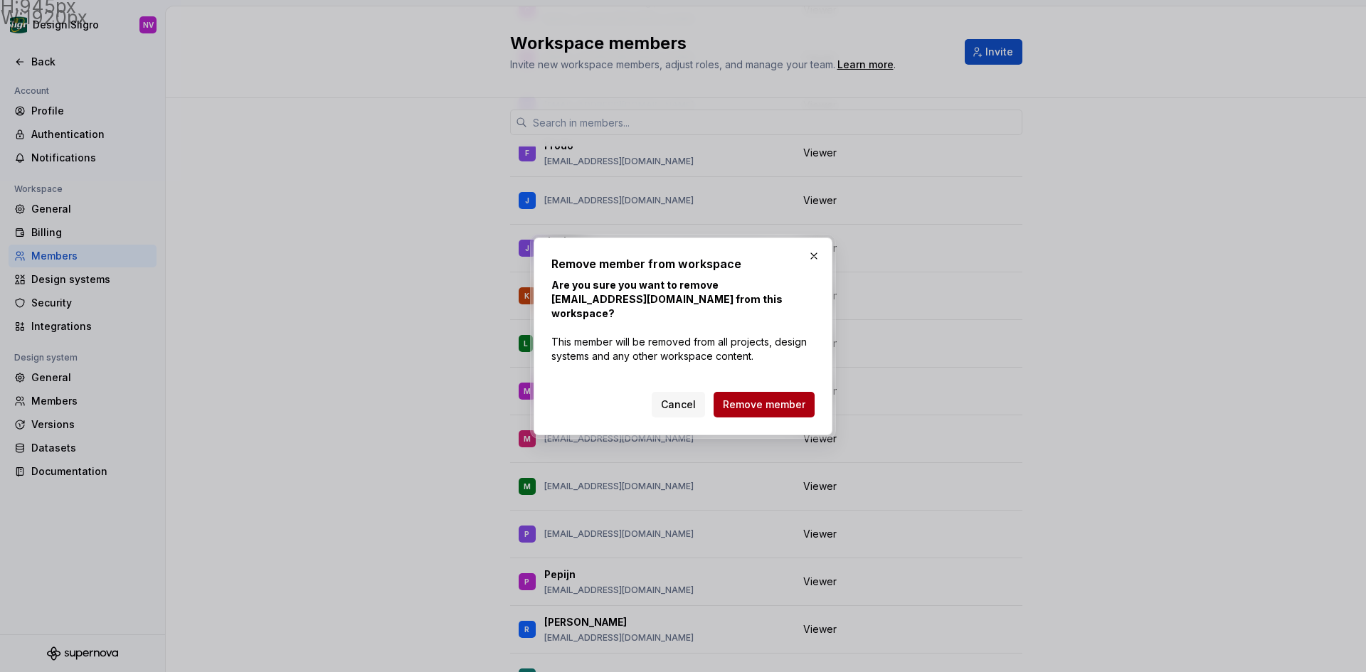
click at [785, 398] on span "Remove member" at bounding box center [764, 405] width 83 height 14
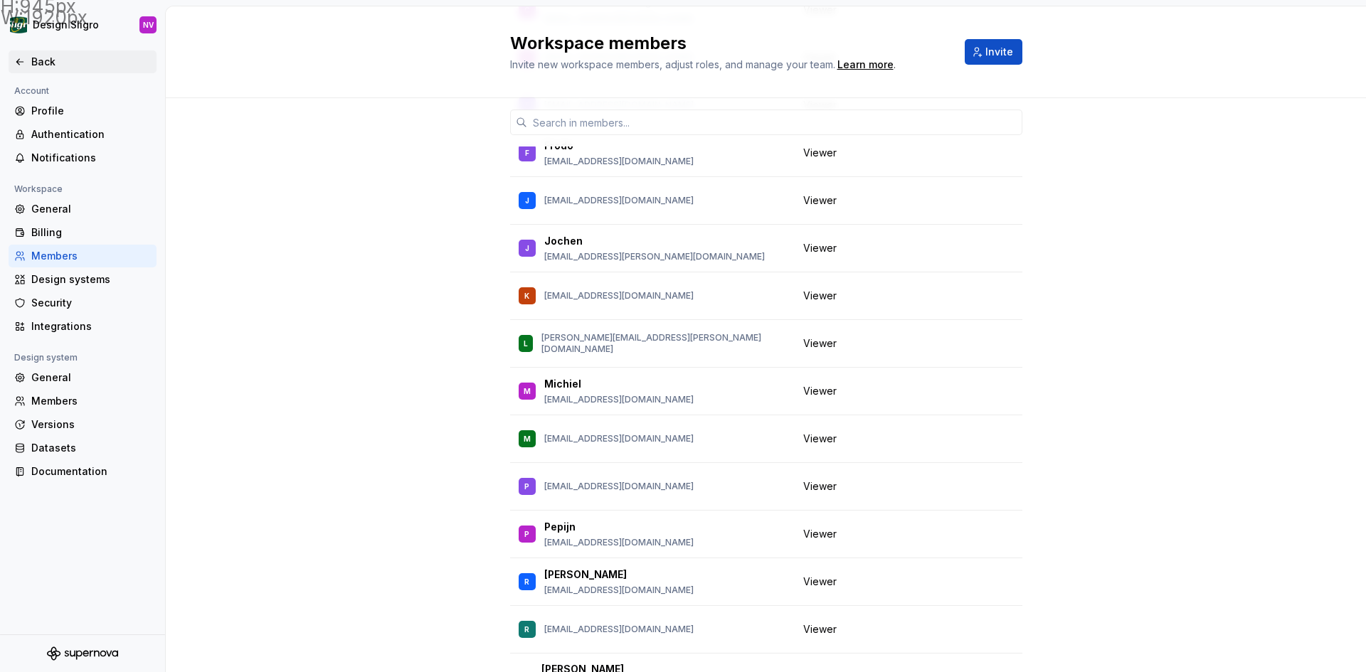
click at [52, 63] on div "Back" at bounding box center [90, 62] width 119 height 14
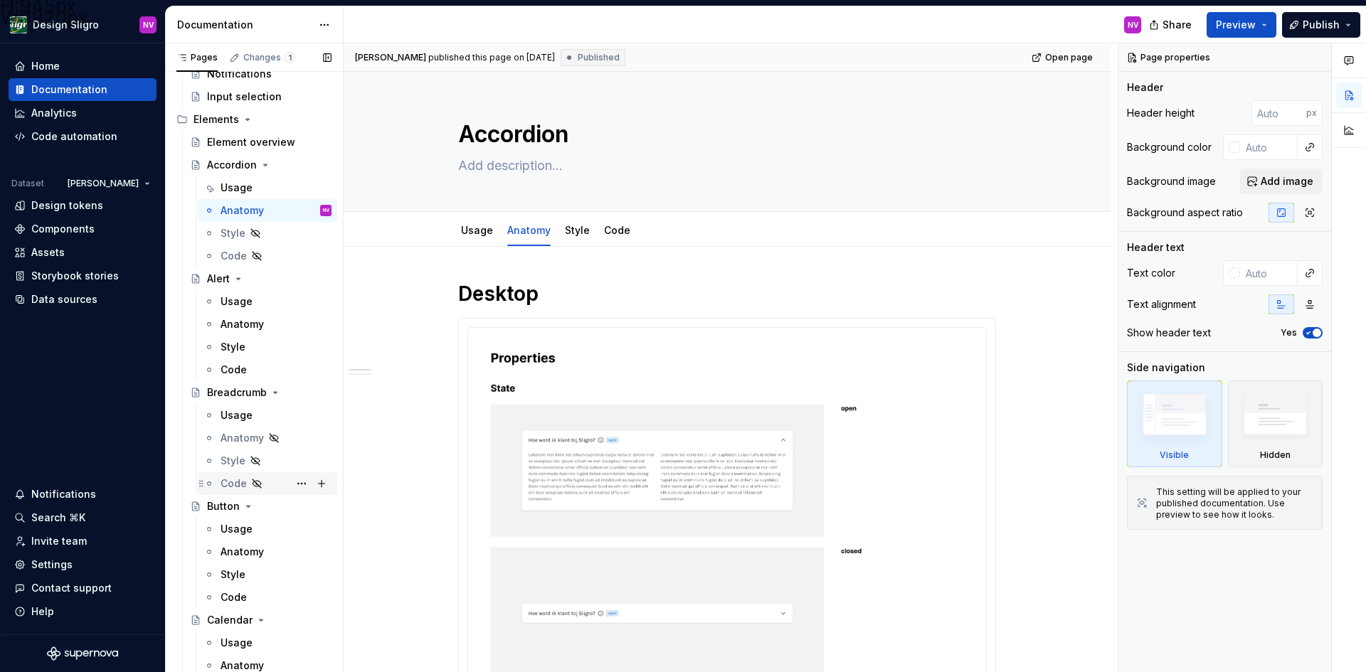
scroll to position [782, 0]
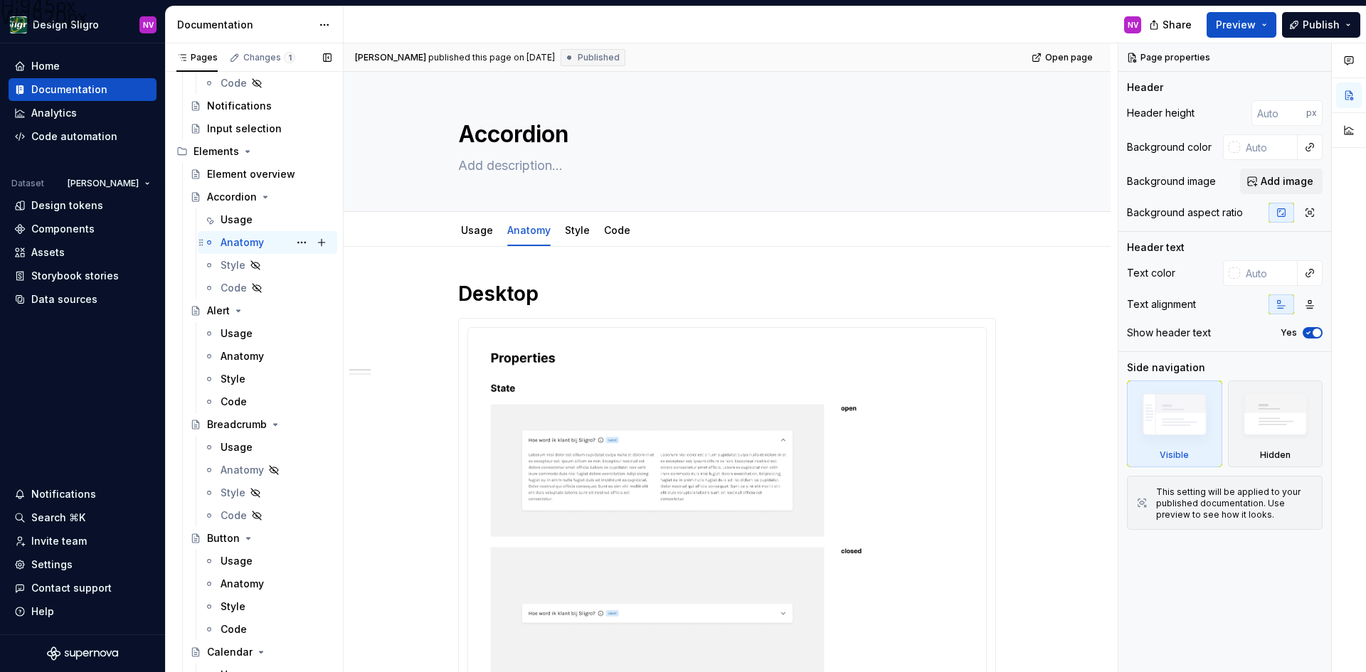
click at [294, 240] on div "Anatomy NV" at bounding box center [275, 243] width 111 height 20
drag, startPoint x: 286, startPoint y: 242, endPoint x: 255, endPoint y: 243, distance: 31.3
click at [255, 243] on div "Anatomy" at bounding box center [241, 242] width 43 height 14
click at [1307, 25] on span "Publish" at bounding box center [1320, 25] width 37 height 14
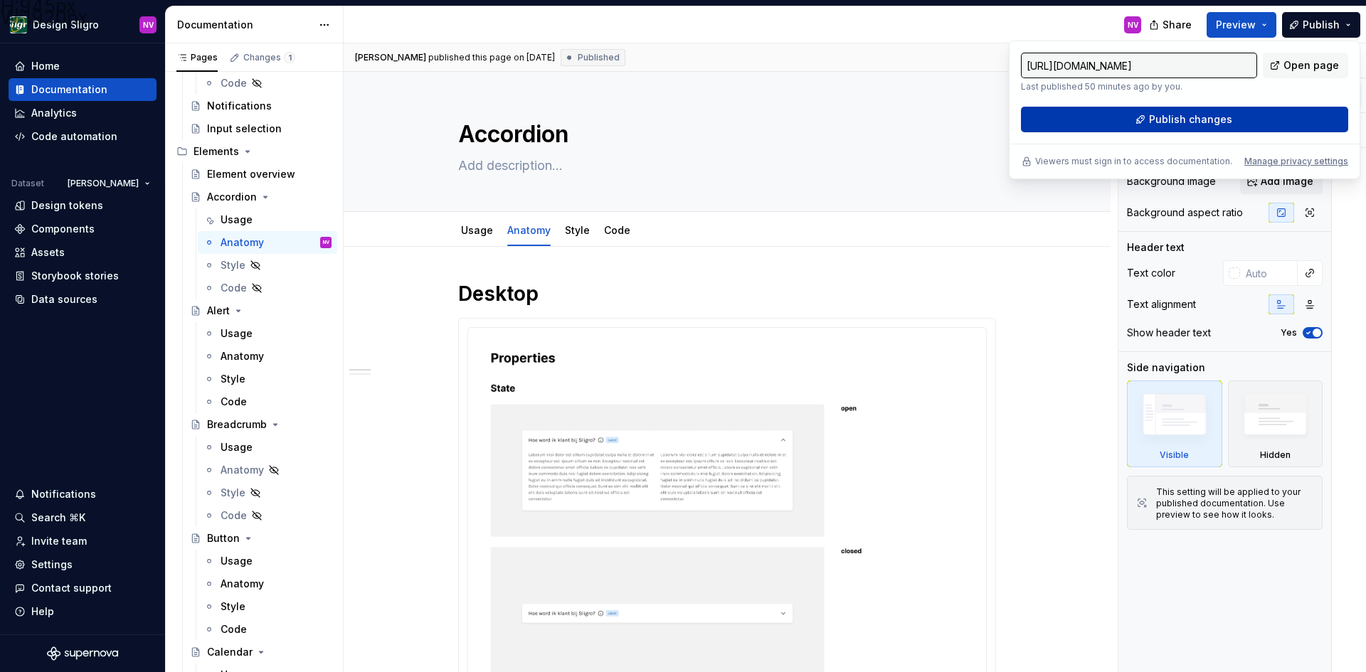
click at [1244, 115] on button "Publish changes" at bounding box center [1184, 120] width 327 height 26
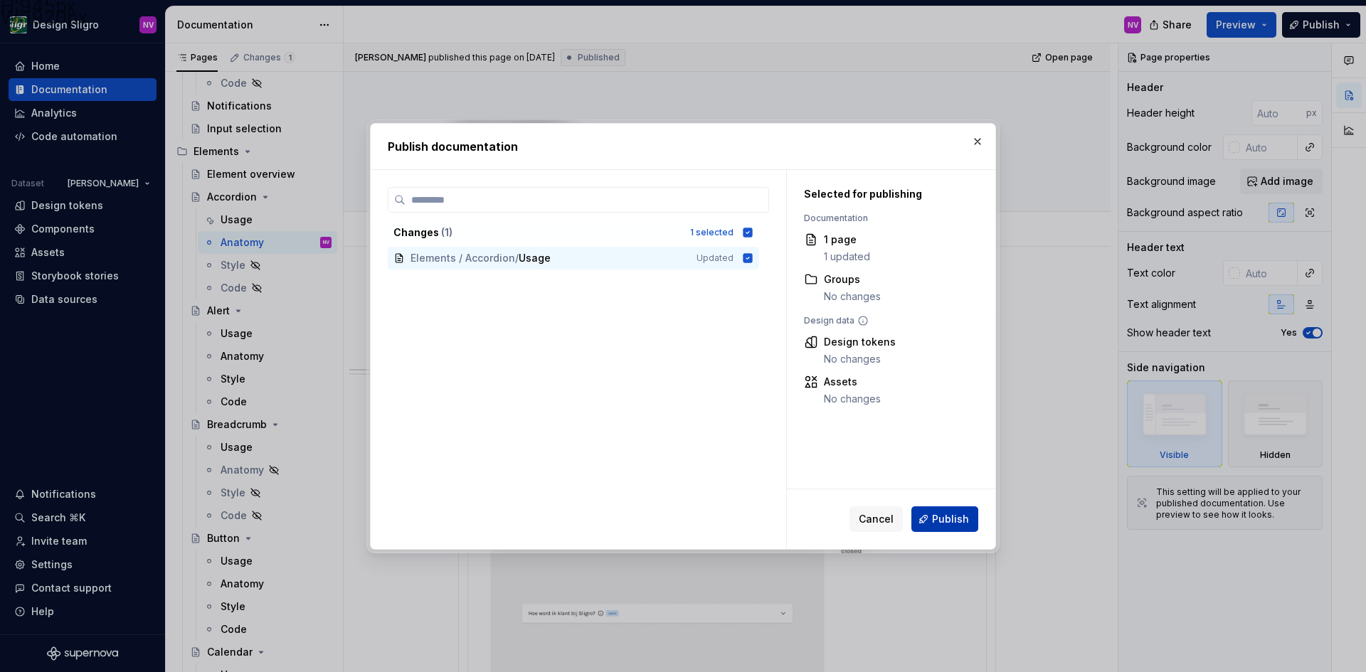
click at [940, 518] on span "Publish" at bounding box center [950, 519] width 37 height 14
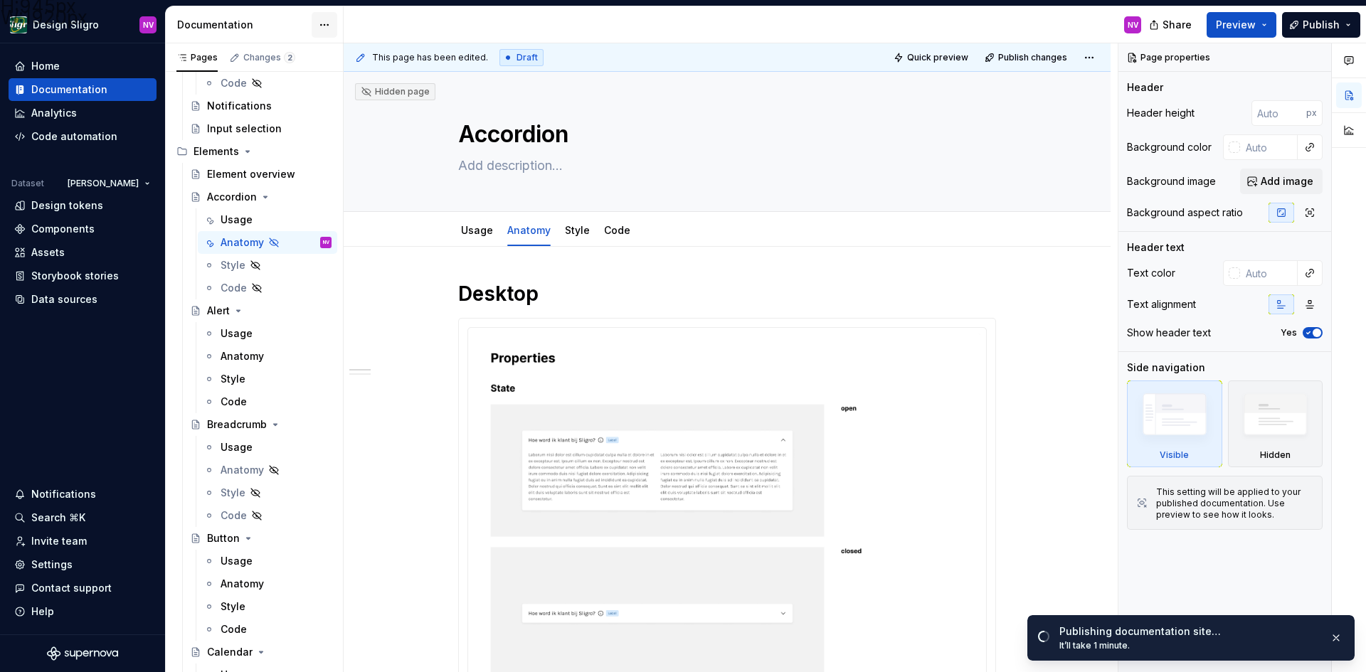
click at [326, 28] on html "H:945px W:1920px Design Sligro NV Home Documentation Analytics Code automation …" at bounding box center [683, 336] width 1366 height 672
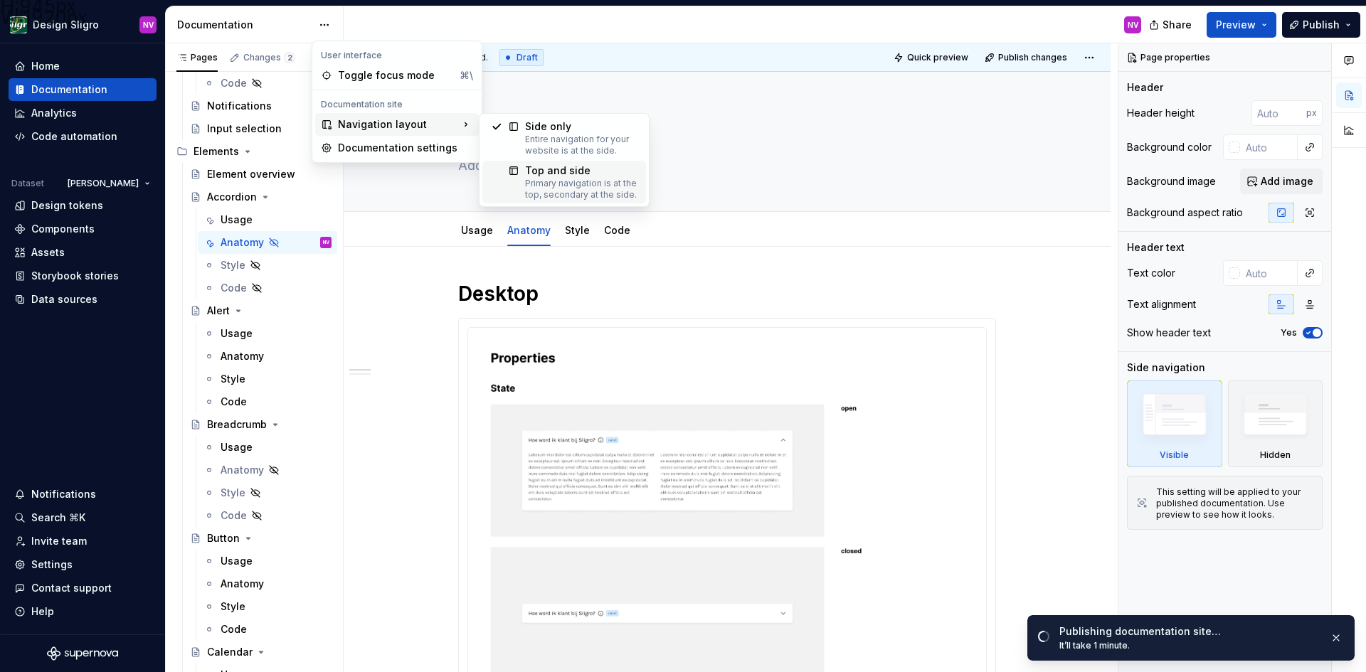
click at [544, 185] on div "Primary navigation is at the top, secondary at the side." at bounding box center [581, 189] width 112 height 23
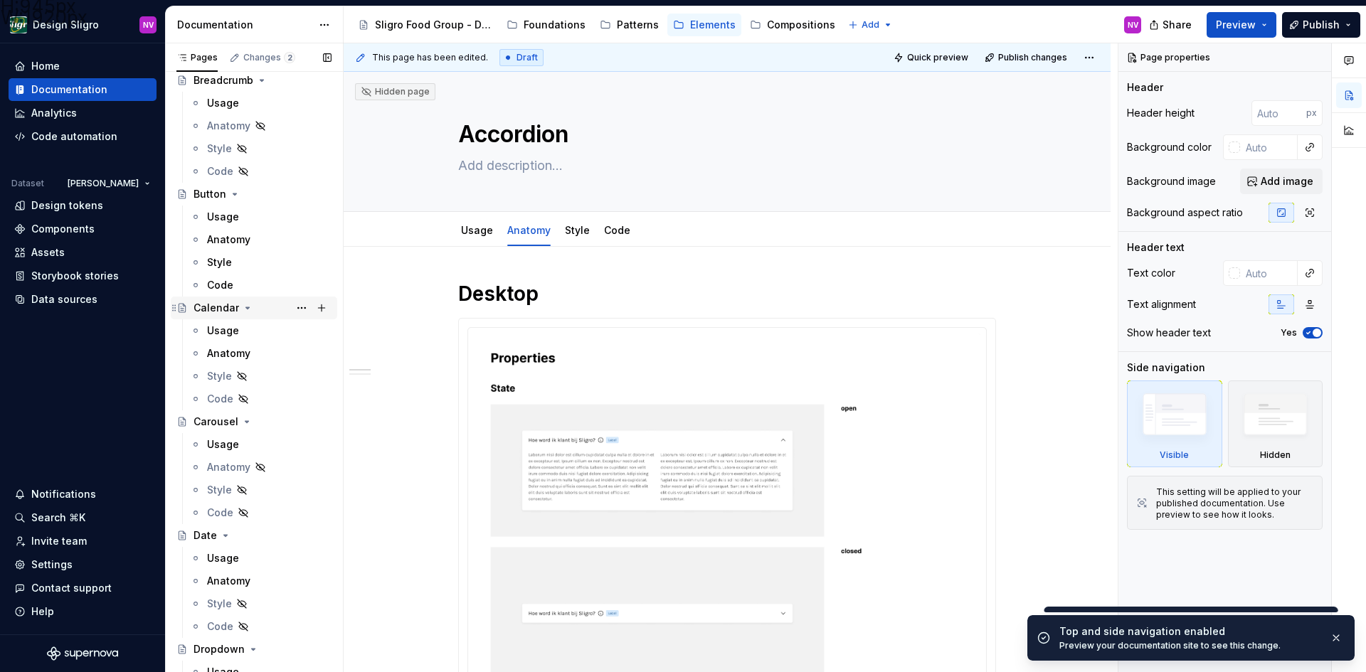
scroll to position [0, 0]
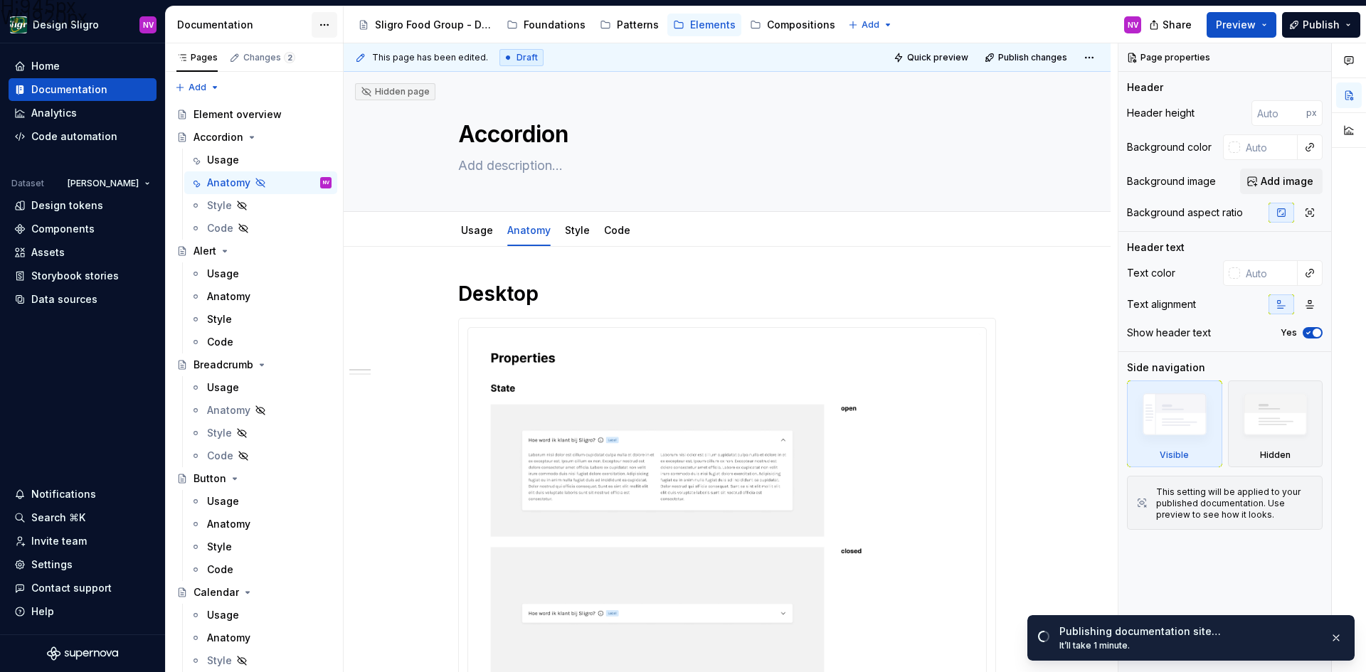
click at [324, 28] on html "H:945px W:1920px Design Sligro NV Home Documentation Analytics Code automation …" at bounding box center [683, 336] width 1366 height 672
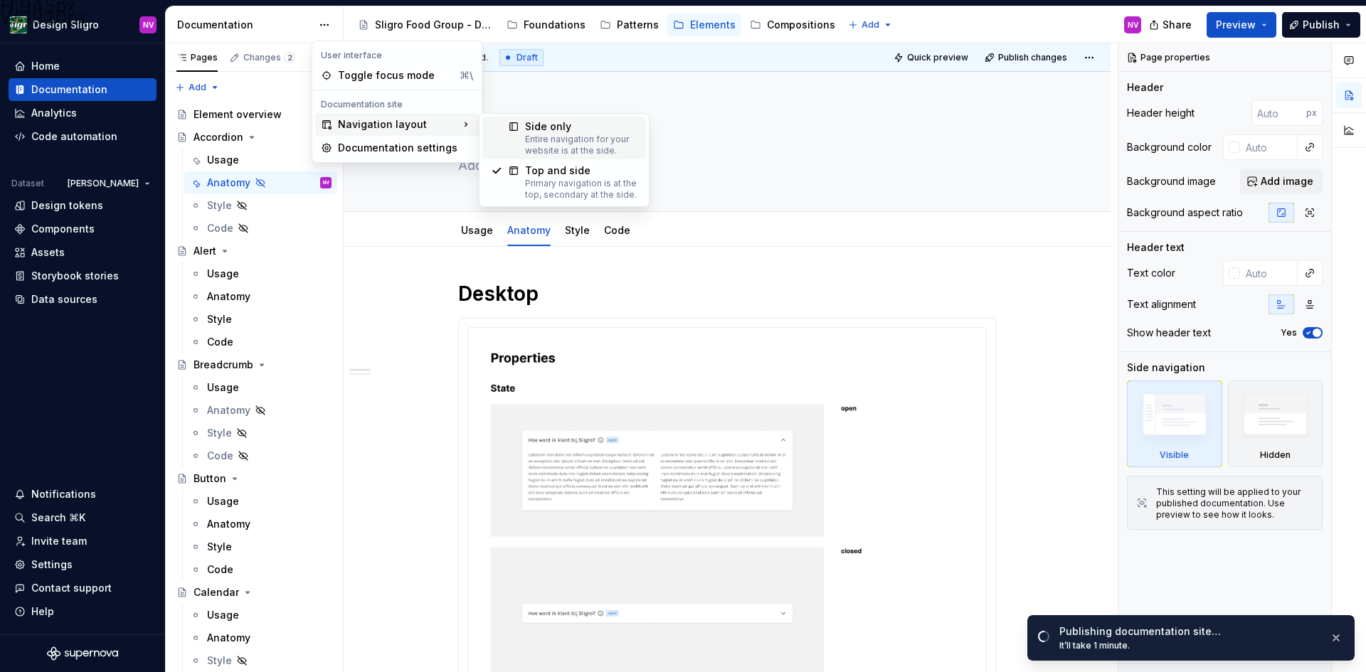
click at [565, 130] on div "Side only" at bounding box center [581, 126] width 112 height 14
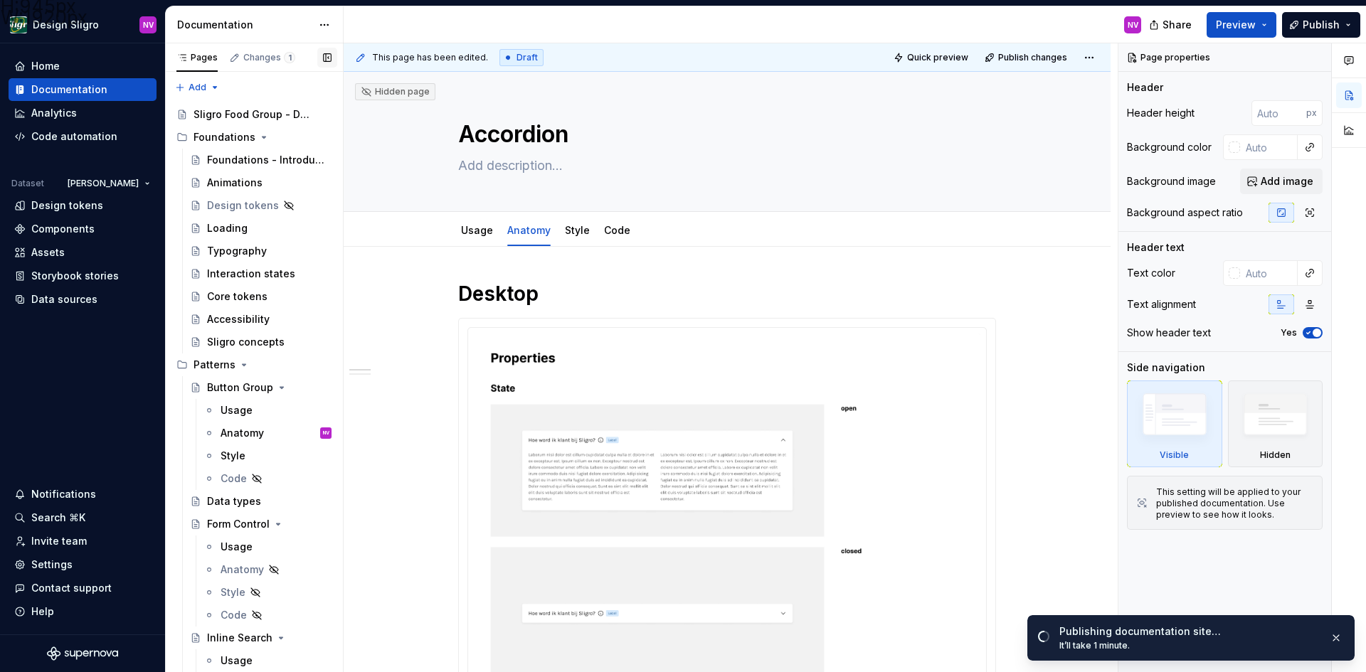
click at [323, 62] on button "button" at bounding box center [327, 58] width 20 height 20
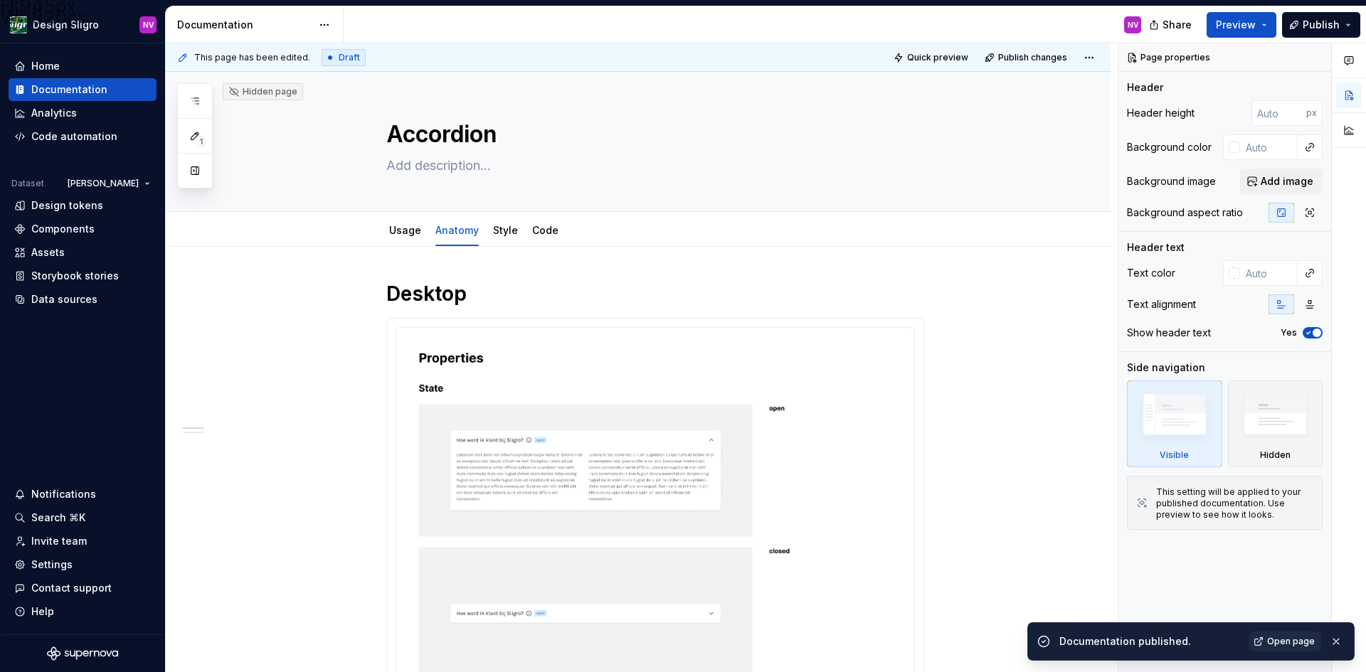
type textarea "*"
